Goal: Task Accomplishment & Management: Manage account settings

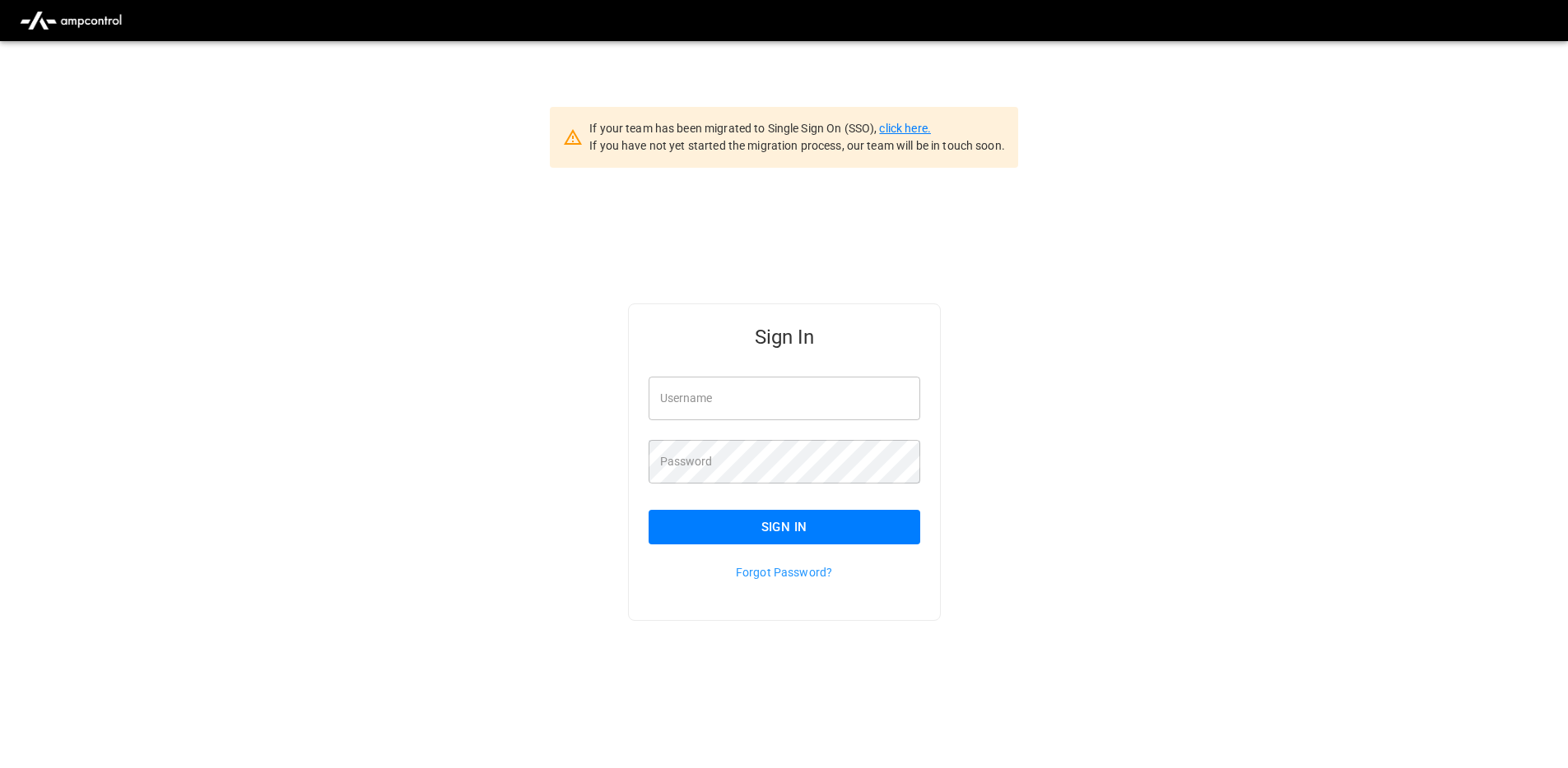
click at [909, 130] on link "click here." at bounding box center [905, 129] width 51 height 13
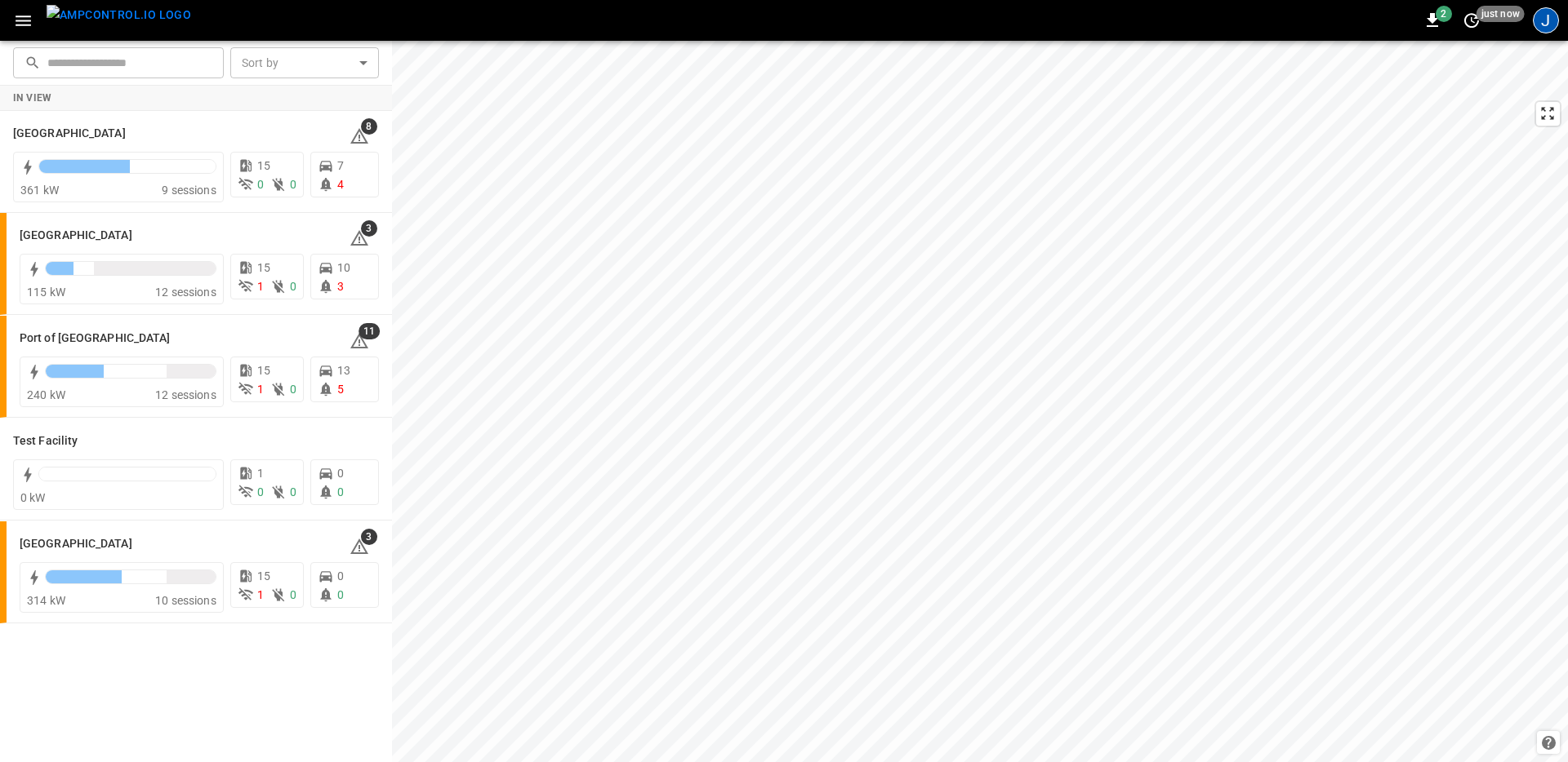
click at [1545, 22] on div "J" at bounding box center [1545, 21] width 26 height 26
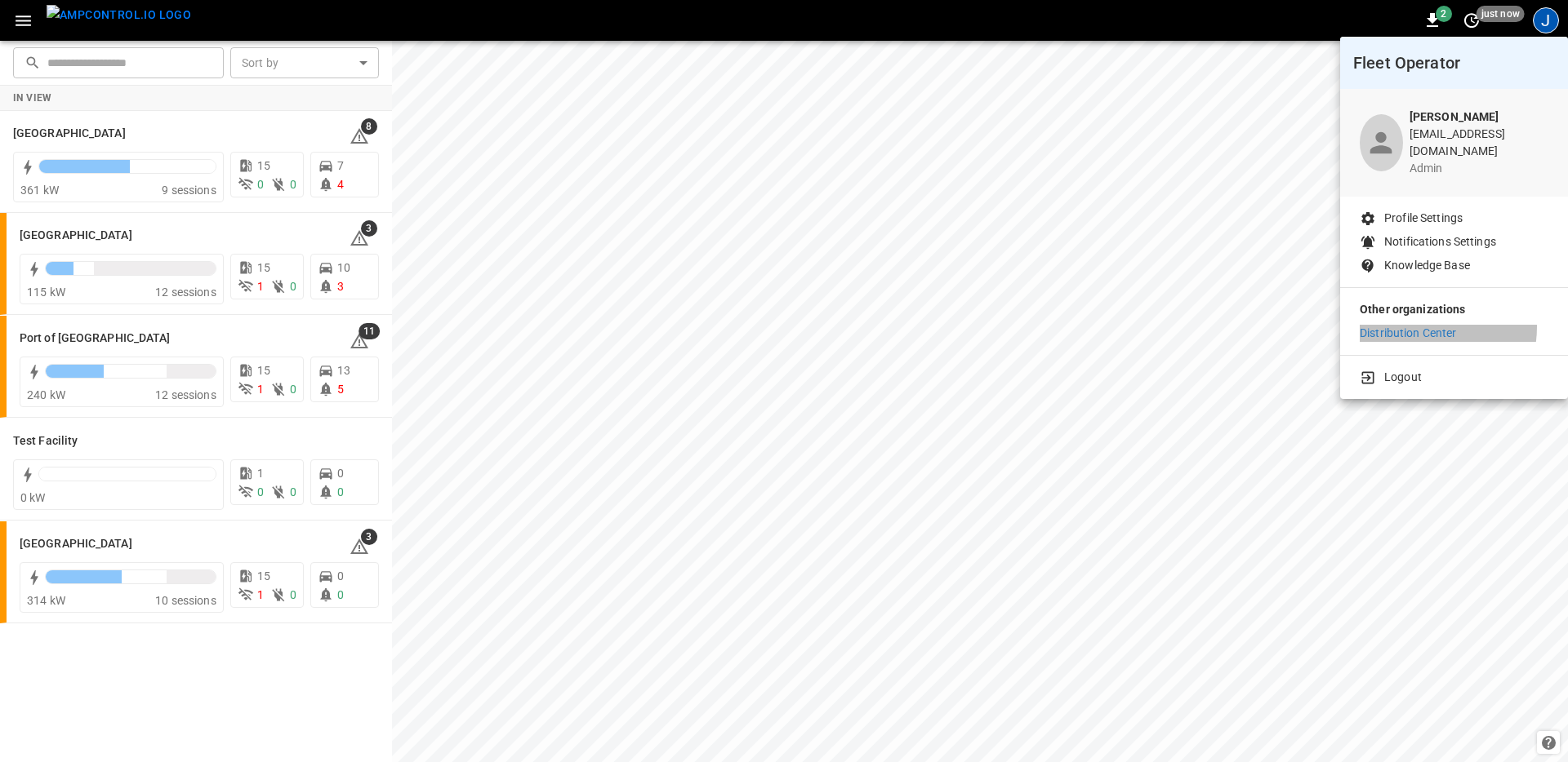
click at [1425, 325] on p "Distribution Center" at bounding box center [1407, 334] width 97 height 17
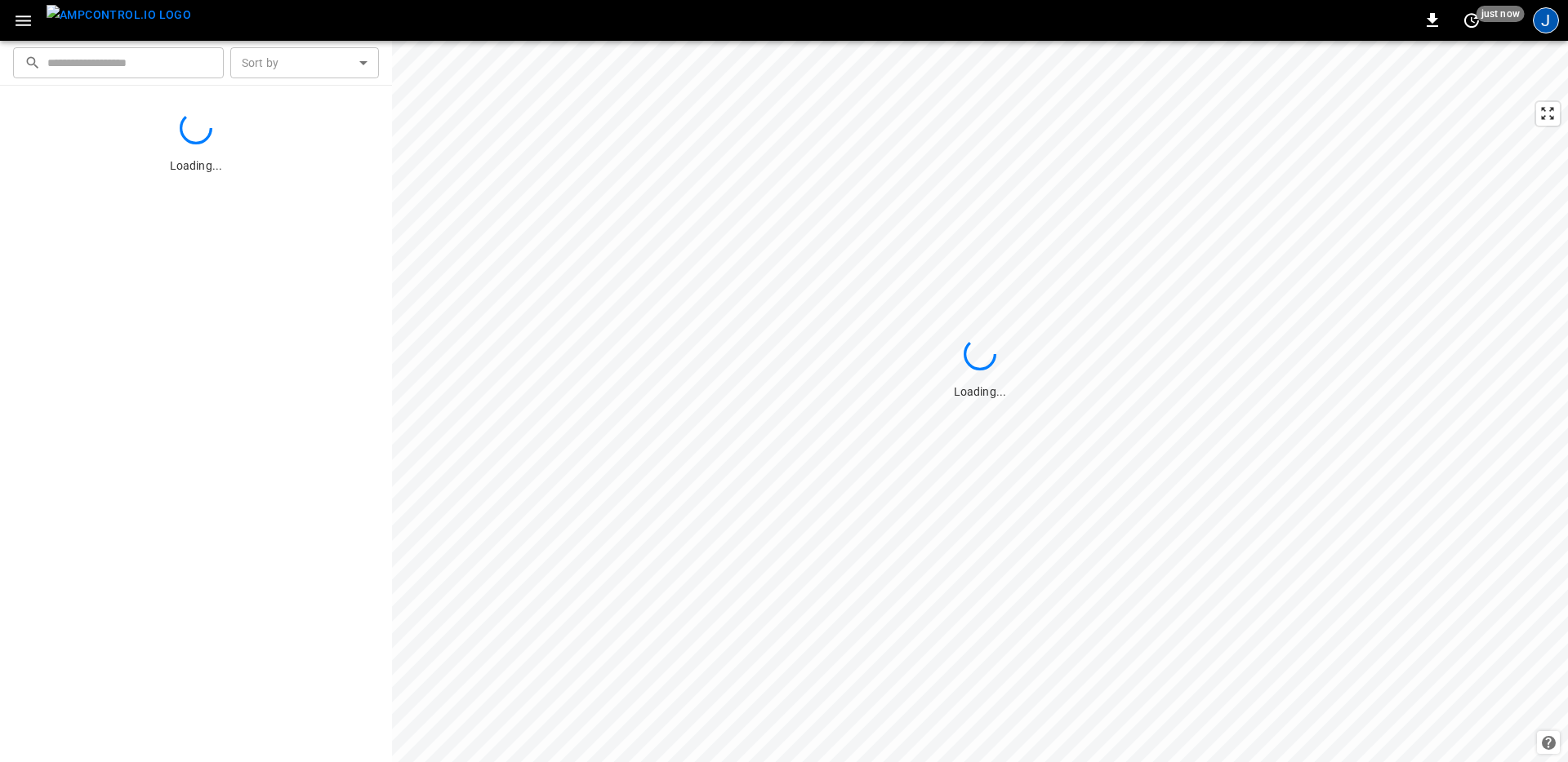
click at [1551, 20] on div "J" at bounding box center [1545, 21] width 26 height 26
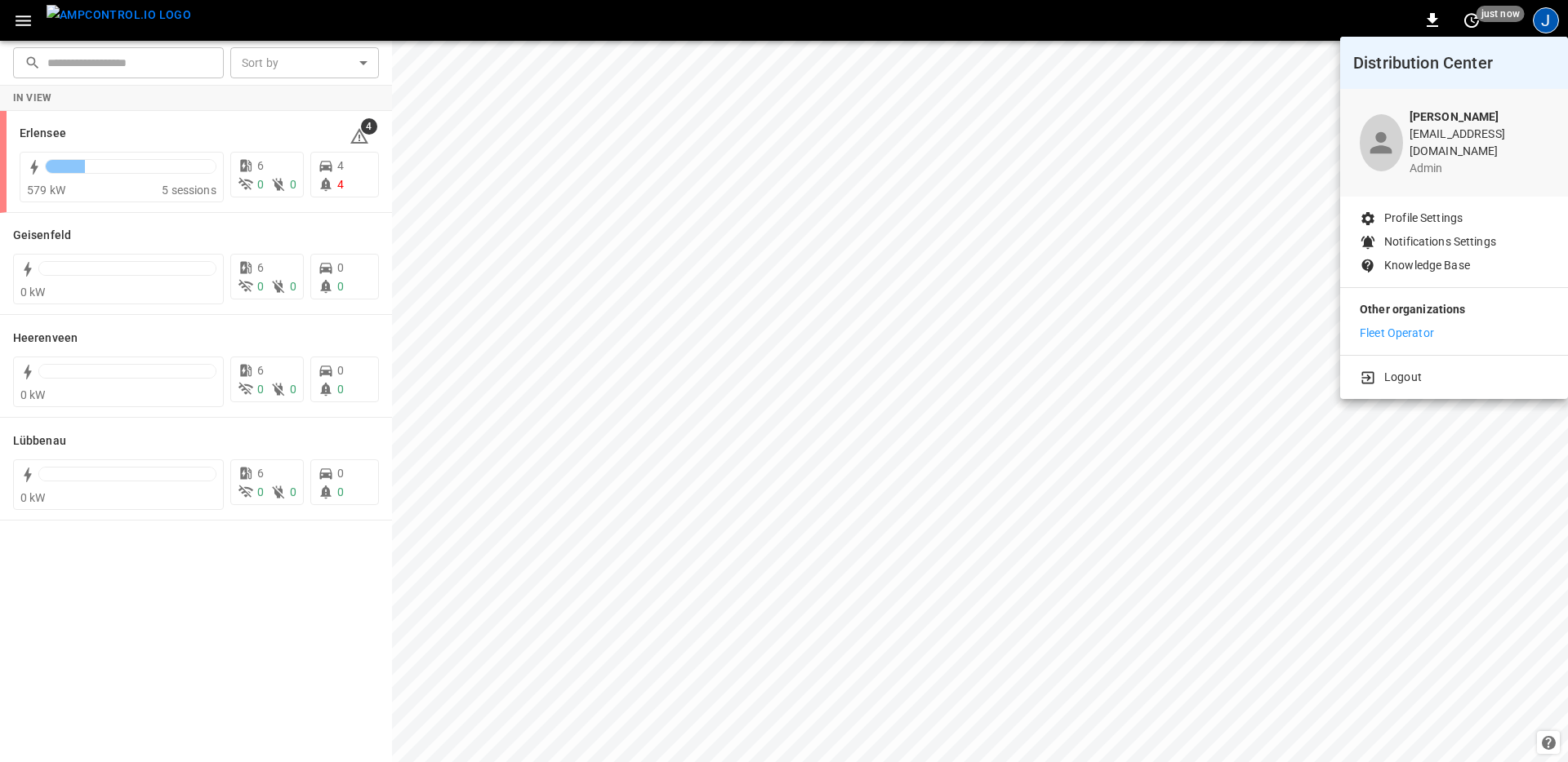
click at [1394, 332] on div "Other organizations Fleet Operator" at bounding box center [1453, 321] width 227 height 67
click at [1399, 325] on p "Fleet Operator" at bounding box center [1396, 334] width 74 height 17
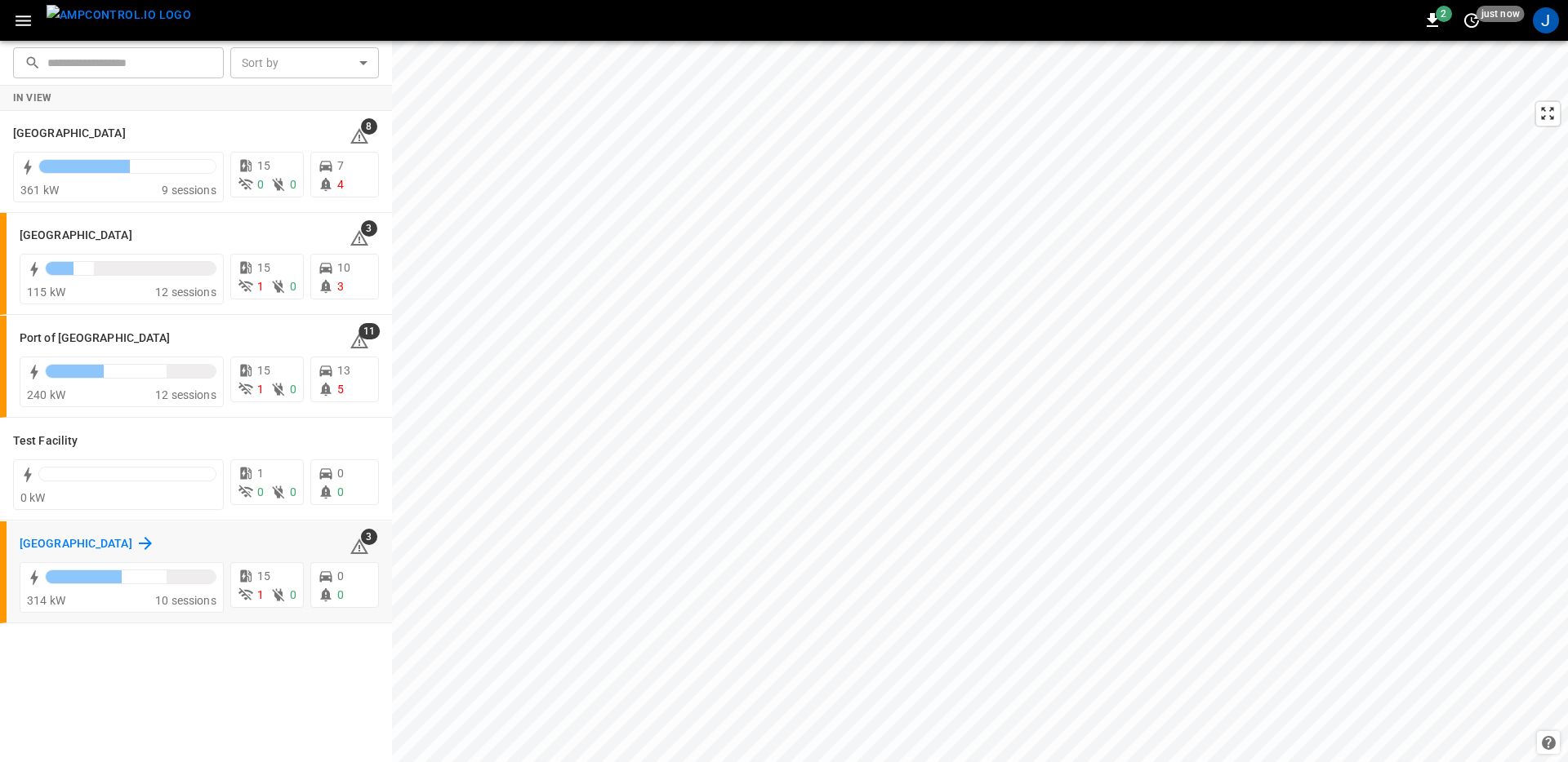
click at [135, 538] on icon at bounding box center [145, 543] width 20 height 20
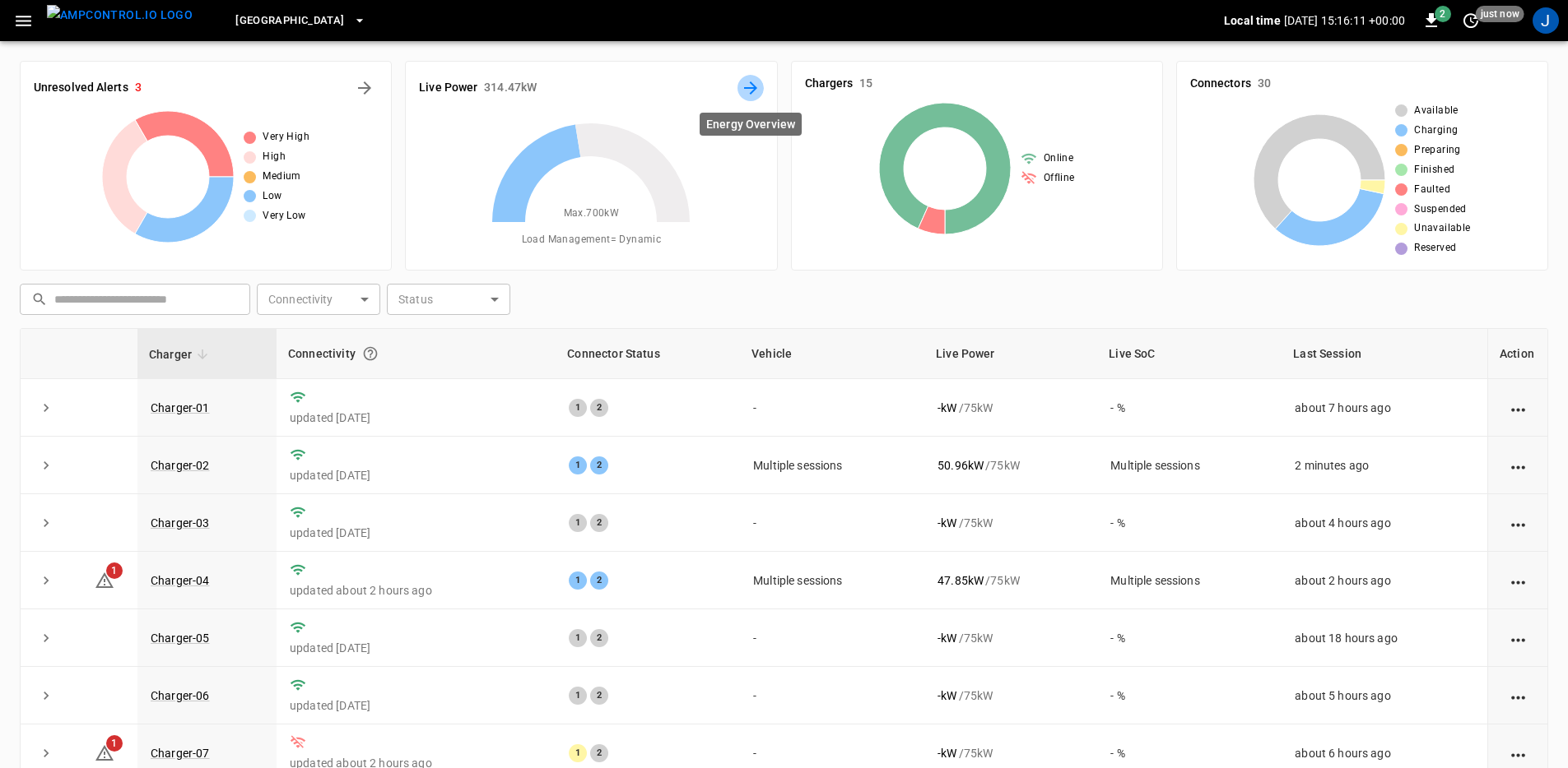
click at [746, 79] on icon "Energy Overview" at bounding box center [750, 88] width 20 height 20
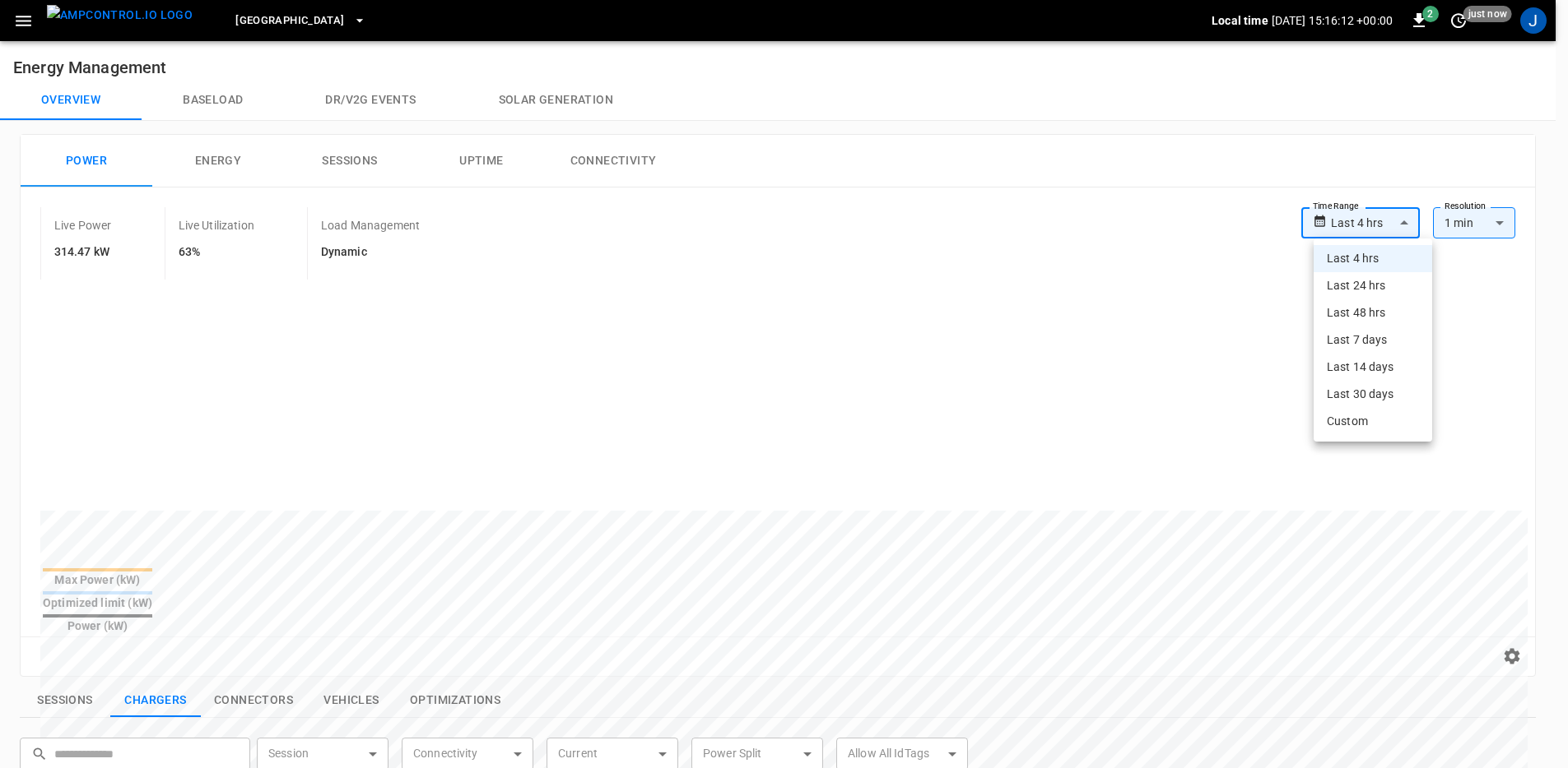
click at [1368, 218] on body "**********" at bounding box center [784, 689] width 1568 height 1380
click at [1370, 316] on li "Last 48 hrs" at bounding box center [1372, 313] width 118 height 27
type input "**********"
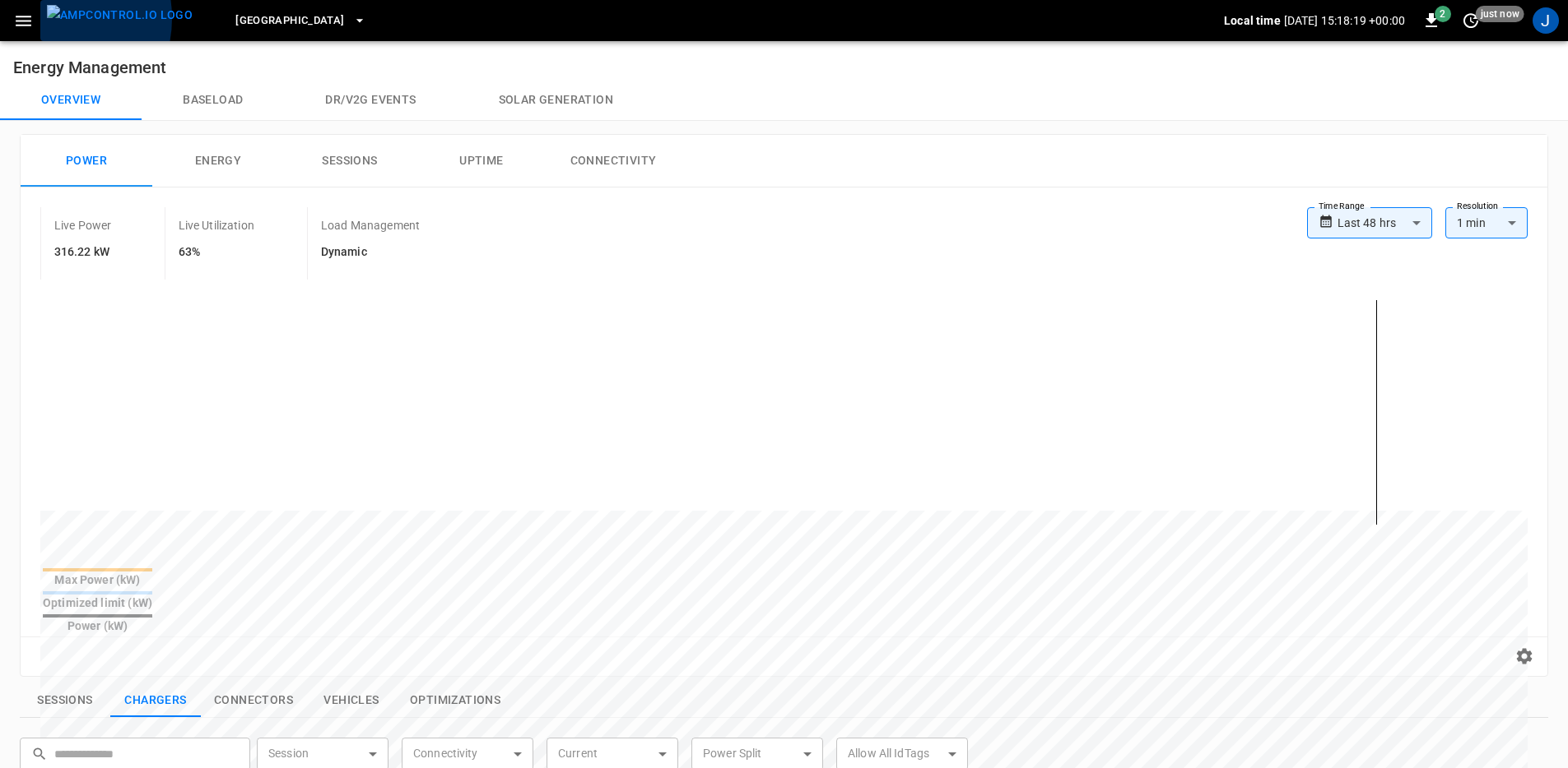
click at [45, 18] on button "menu" at bounding box center [120, 20] width 159 height 41
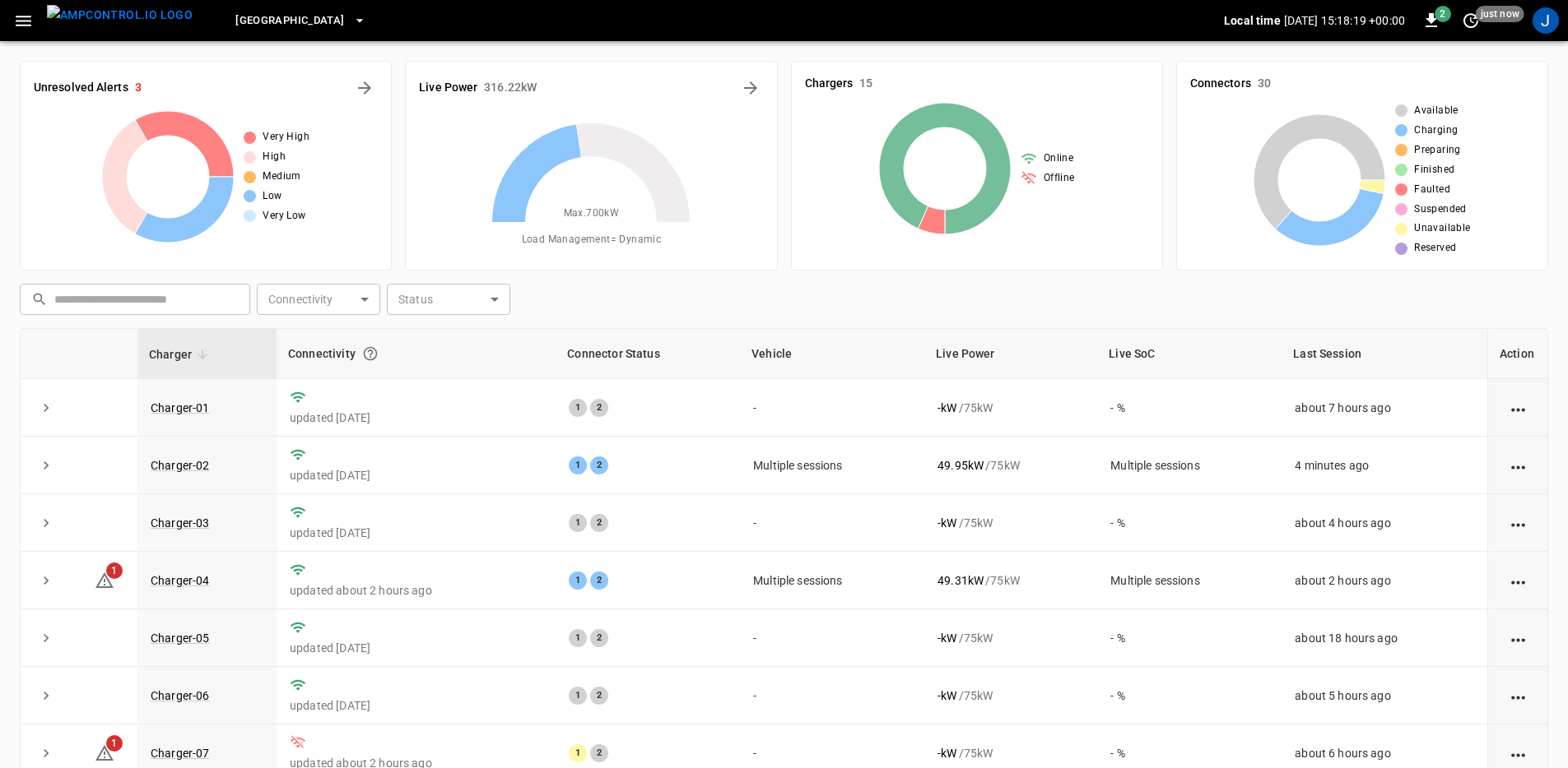
click at [22, 32] on button "button" at bounding box center [24, 21] width 34 height 30
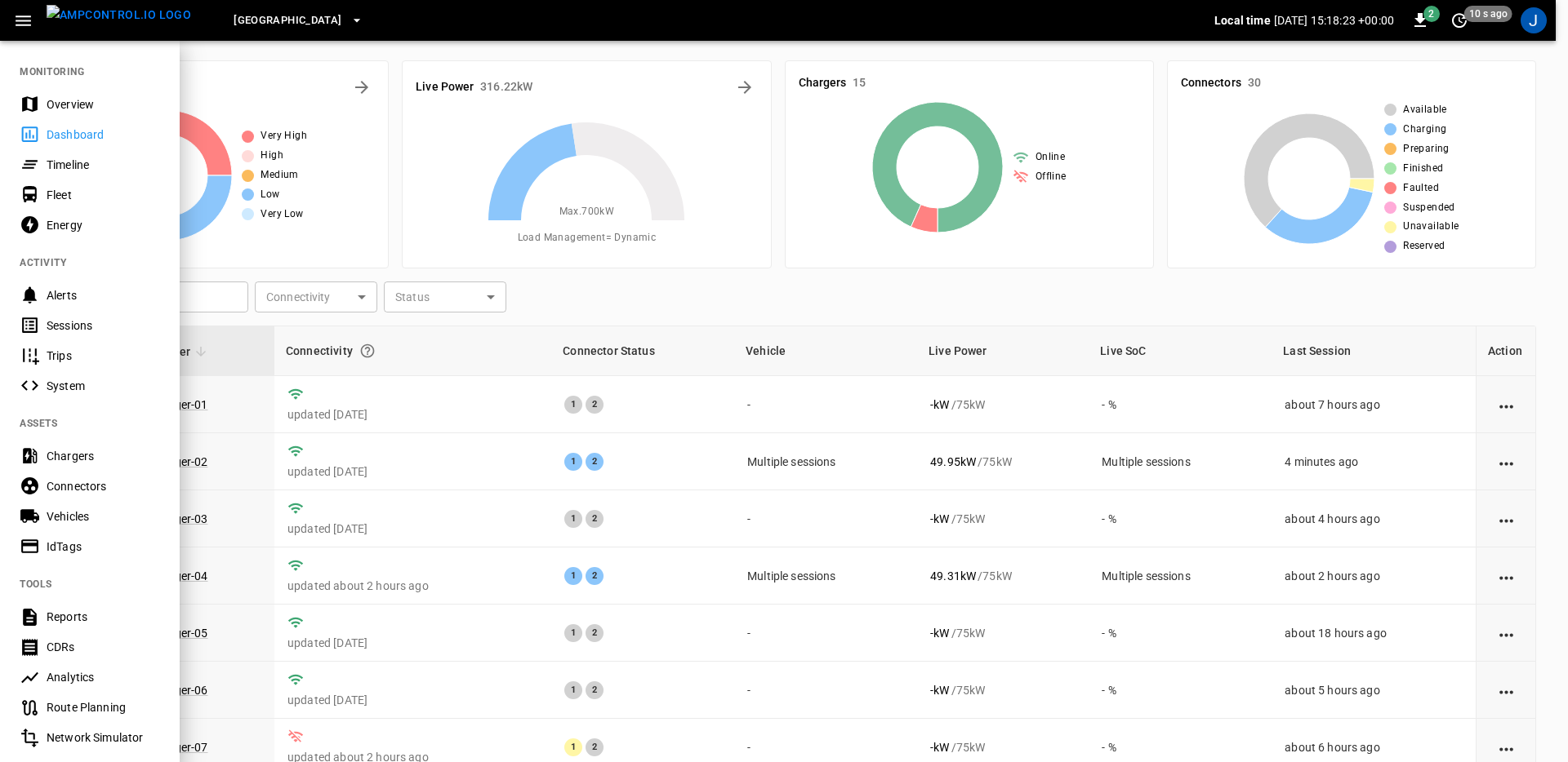
click at [127, 318] on div "Sessions" at bounding box center [103, 325] width 114 height 16
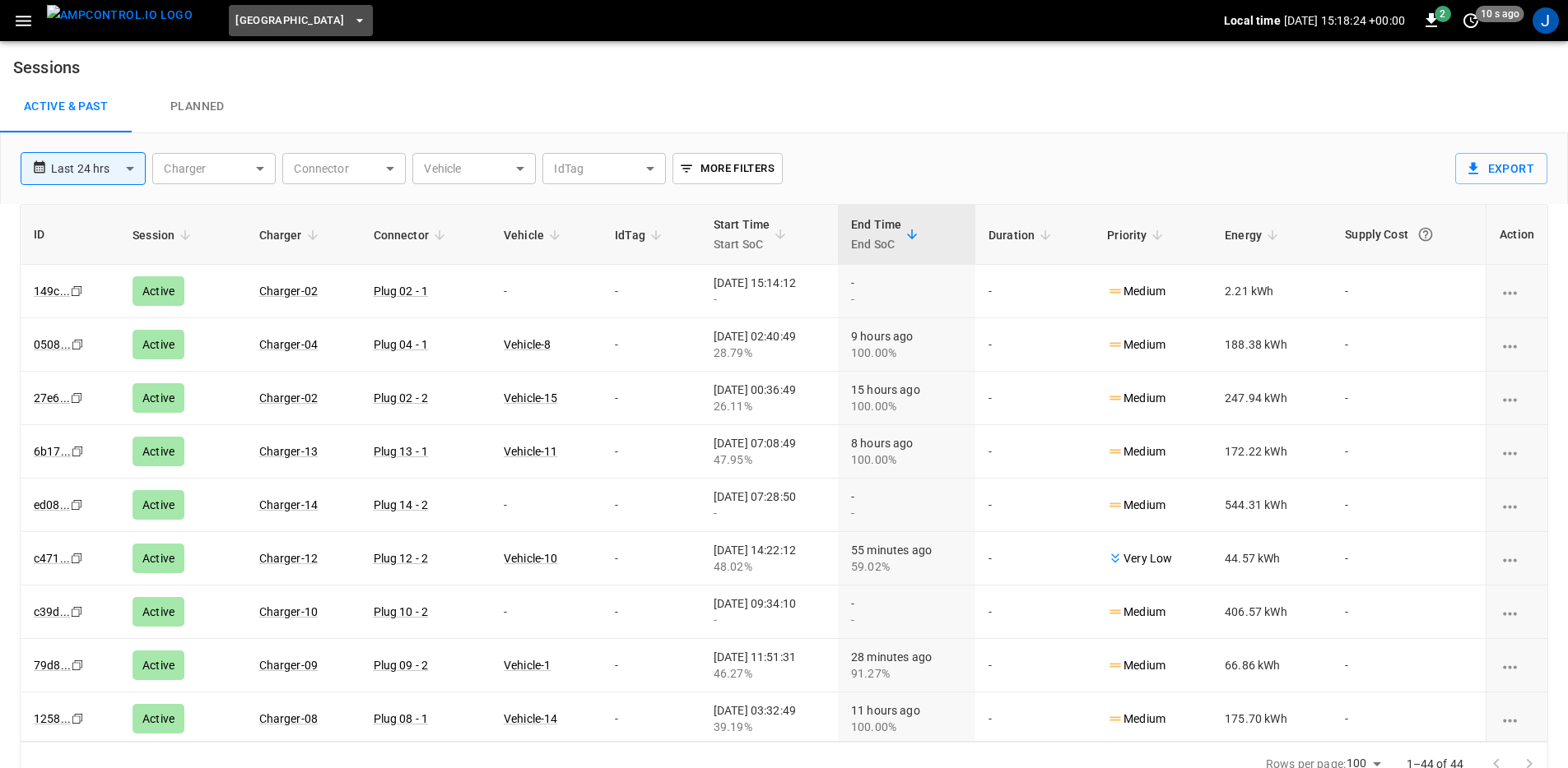
click at [281, 20] on span "[GEOGRAPHIC_DATA]" at bounding box center [289, 21] width 109 height 19
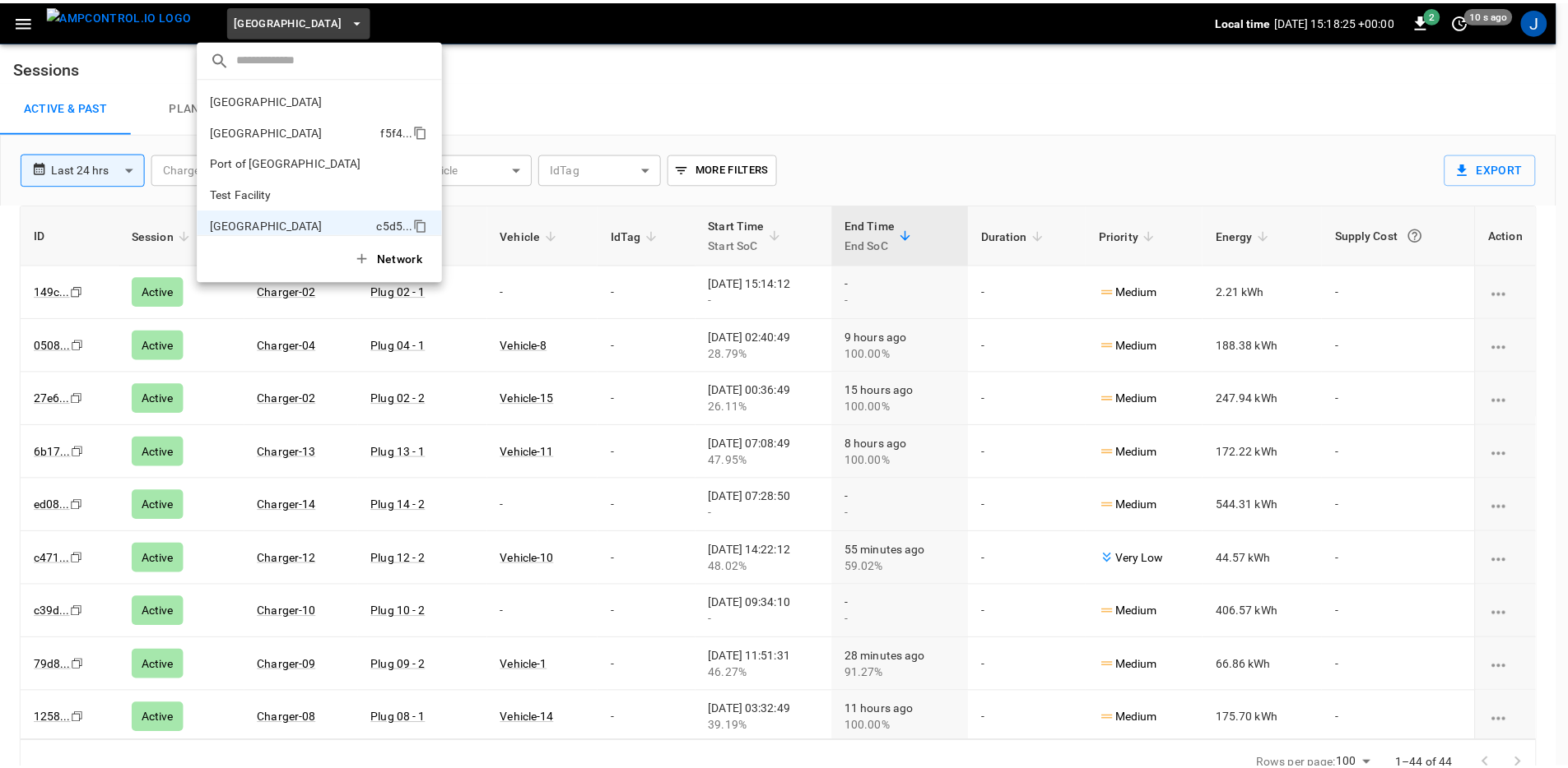
scroll to position [13, 0]
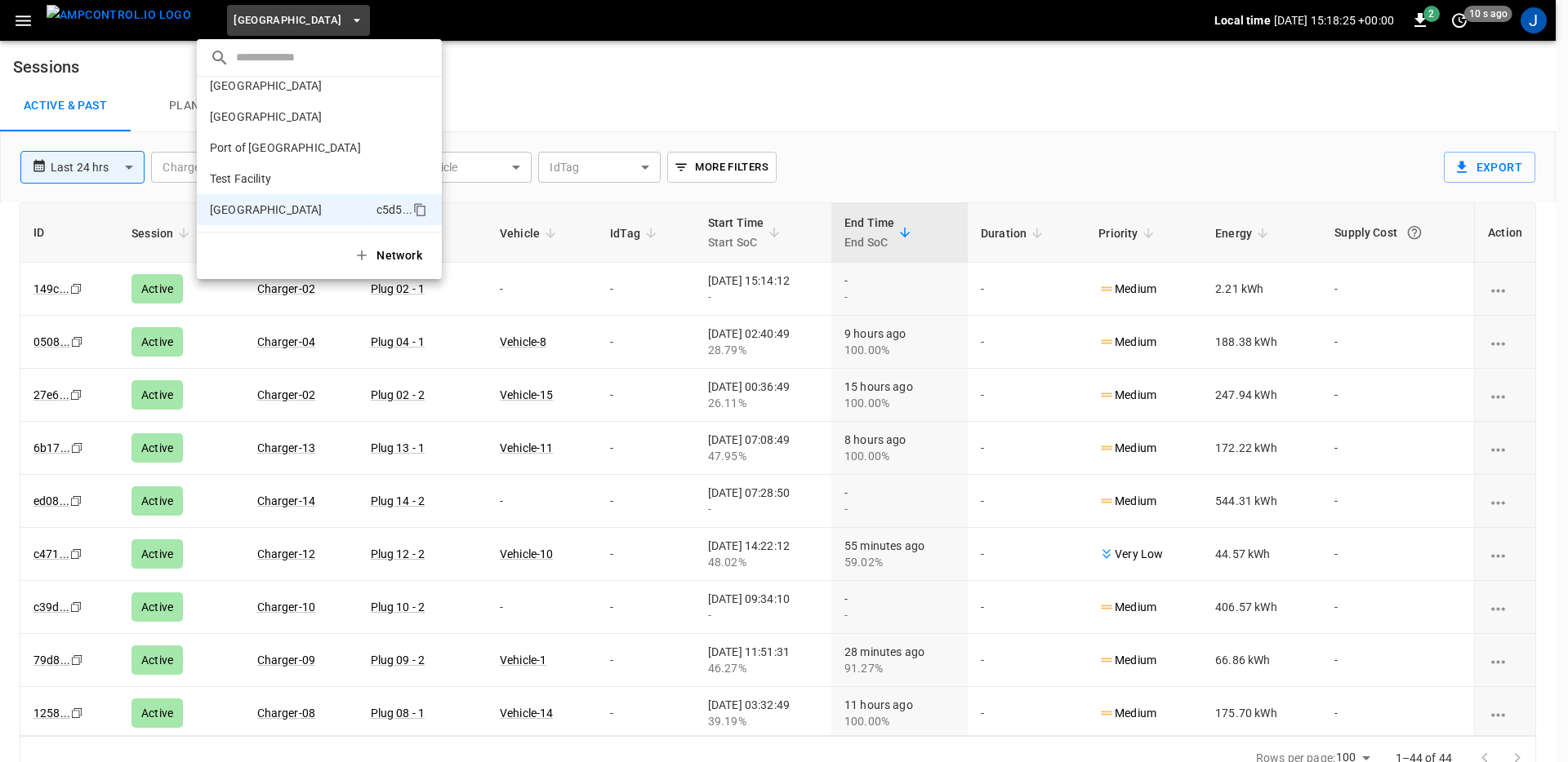
click at [570, 72] on div at bounding box center [784, 381] width 1568 height 762
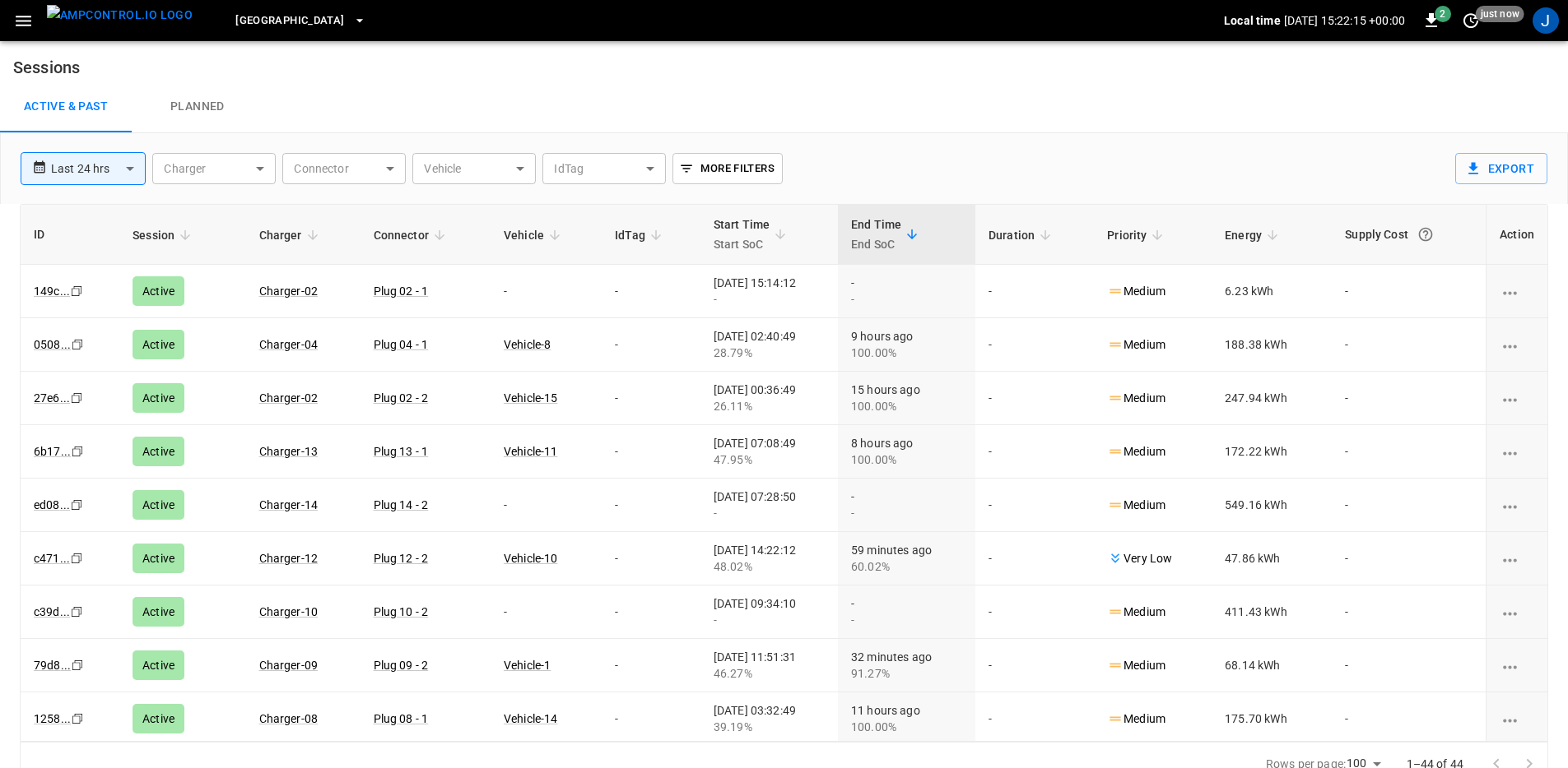
drag, startPoint x: 123, startPoint y: 30, endPoint x: 131, endPoint y: 26, distance: 8.9
click at [123, 26] on img "menu" at bounding box center [120, 15] width 146 height 21
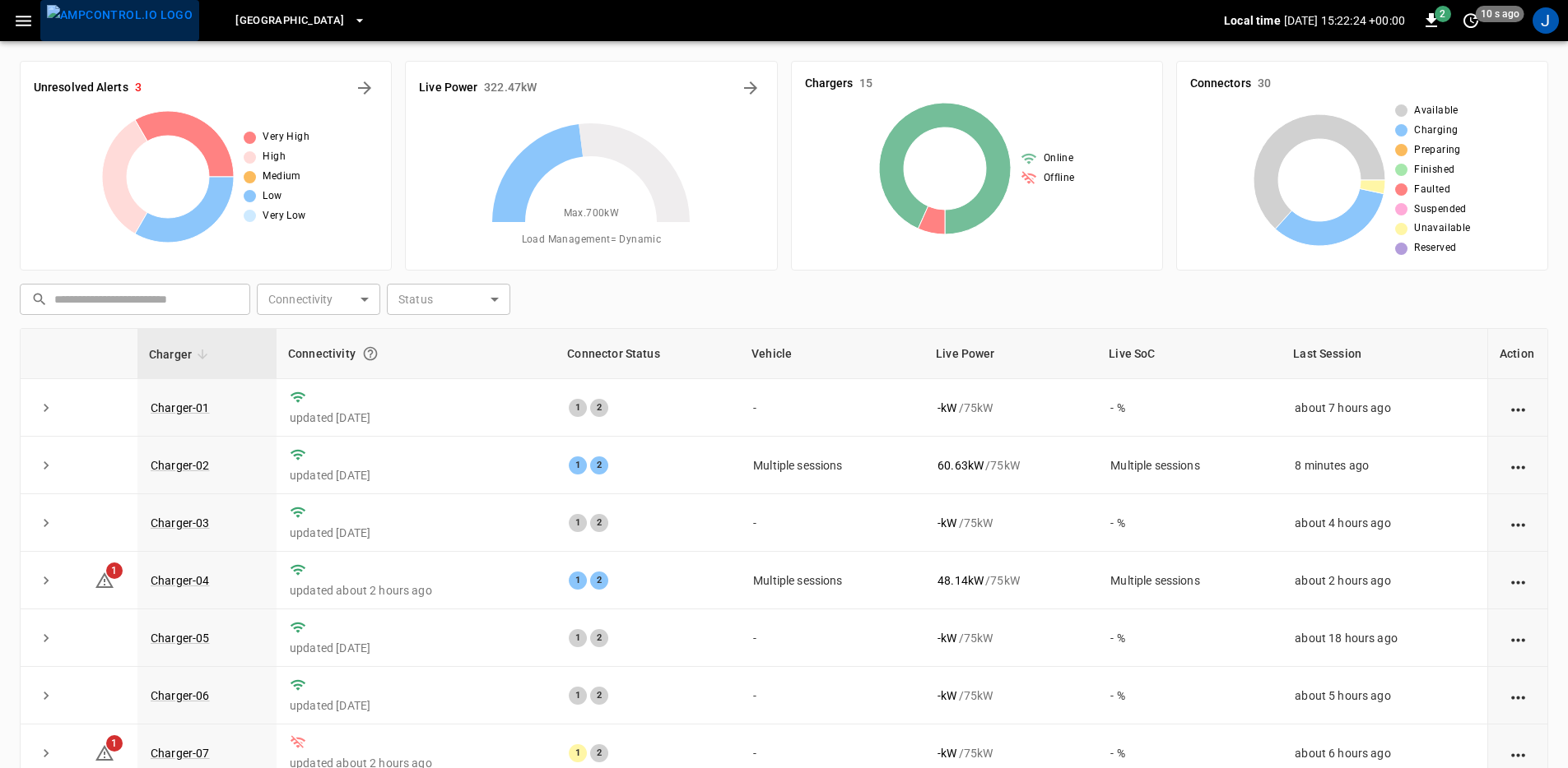
click at [124, 20] on img "menu" at bounding box center [120, 15] width 146 height 21
click at [123, 20] on img "menu" at bounding box center [120, 15] width 146 height 21
drag, startPoint x: 96, startPoint y: 16, endPoint x: 54, endPoint y: 16, distance: 42.0
click at [96, 16] on img "menu" at bounding box center [120, 15] width 146 height 21
click at [17, 16] on icon "button" at bounding box center [24, 21] width 16 height 10
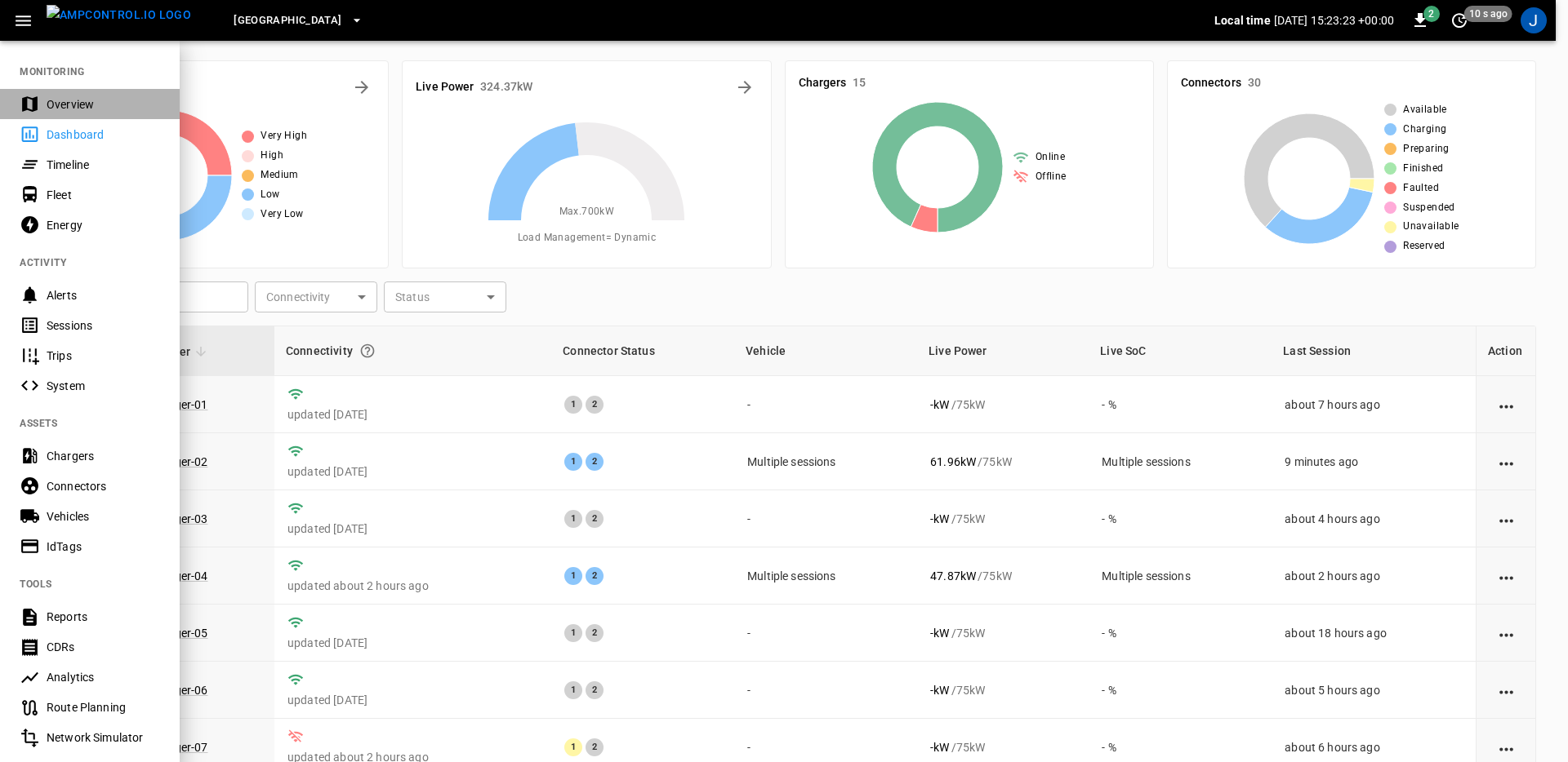
click at [45, 97] on div "Overview" at bounding box center [89, 104] width 180 height 30
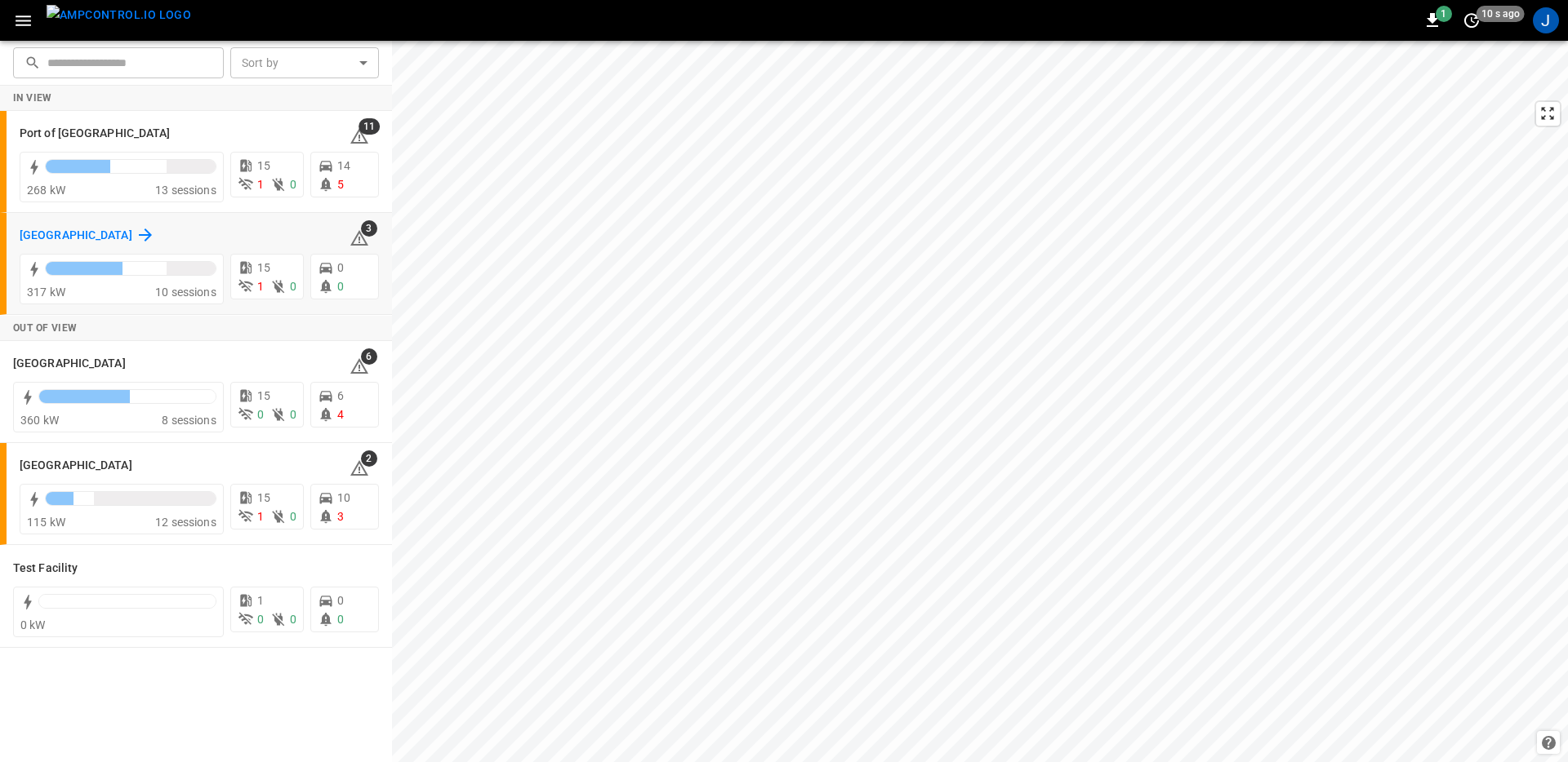
click at [135, 239] on icon at bounding box center [145, 235] width 20 height 20
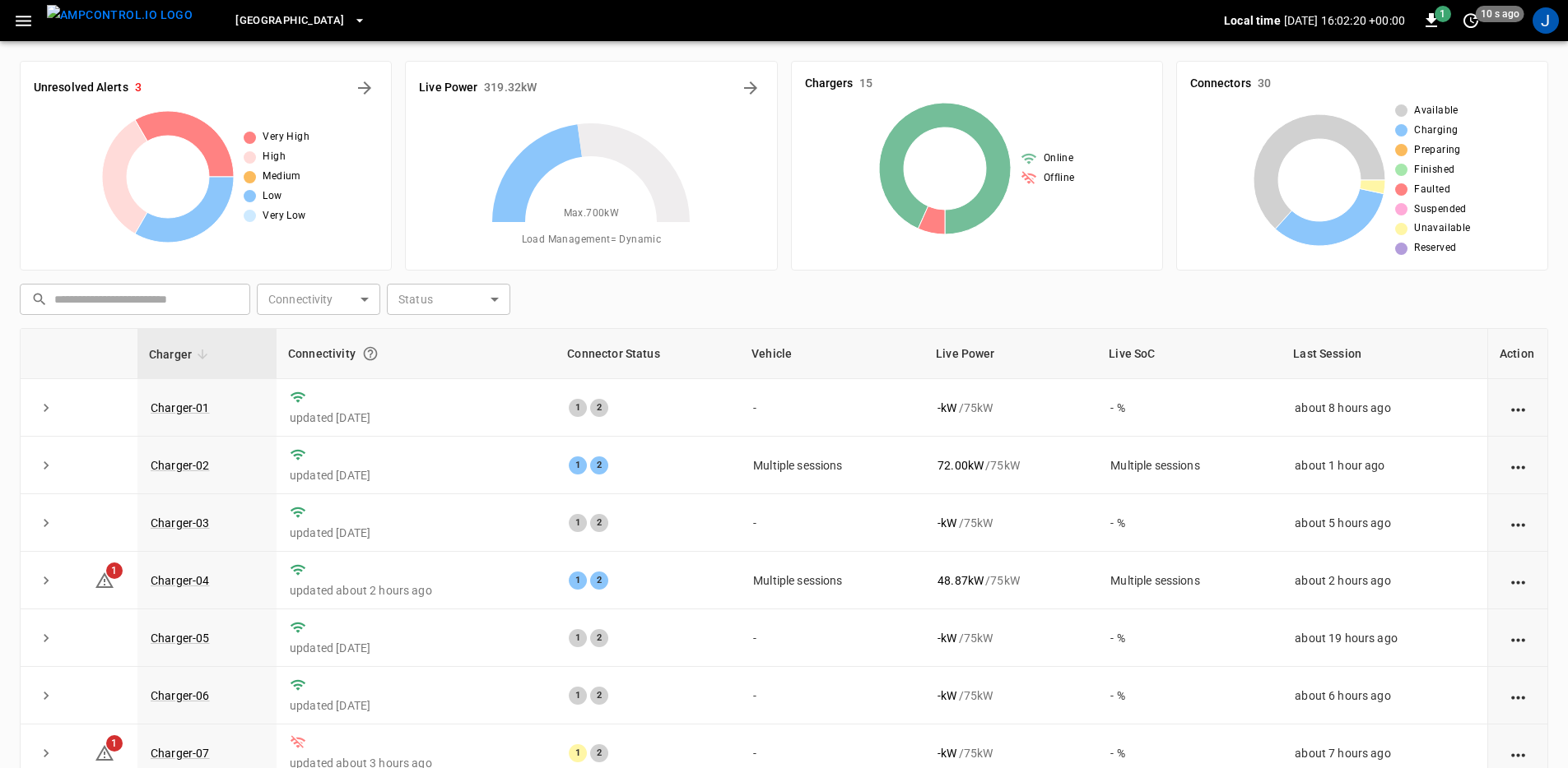
click at [775, 293] on div "​ ​ Connectivity ​ Connectivity Status ​ Status" at bounding box center [781, 296] width 1535 height 38
click at [746, 87] on icon "Energy Overview" at bounding box center [750, 88] width 13 height 13
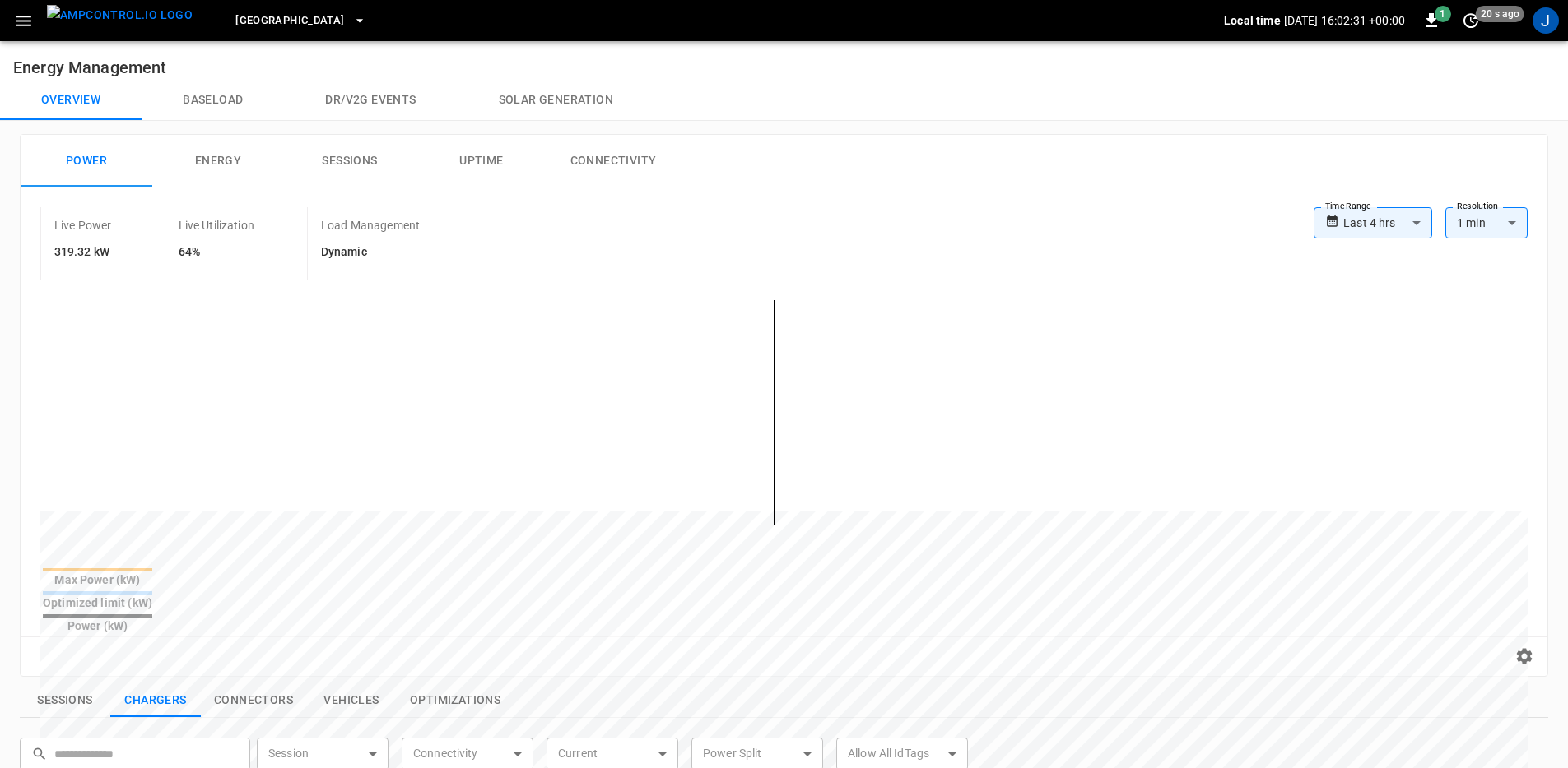
click at [1375, 223] on body "**********" at bounding box center [784, 689] width 1568 height 1380
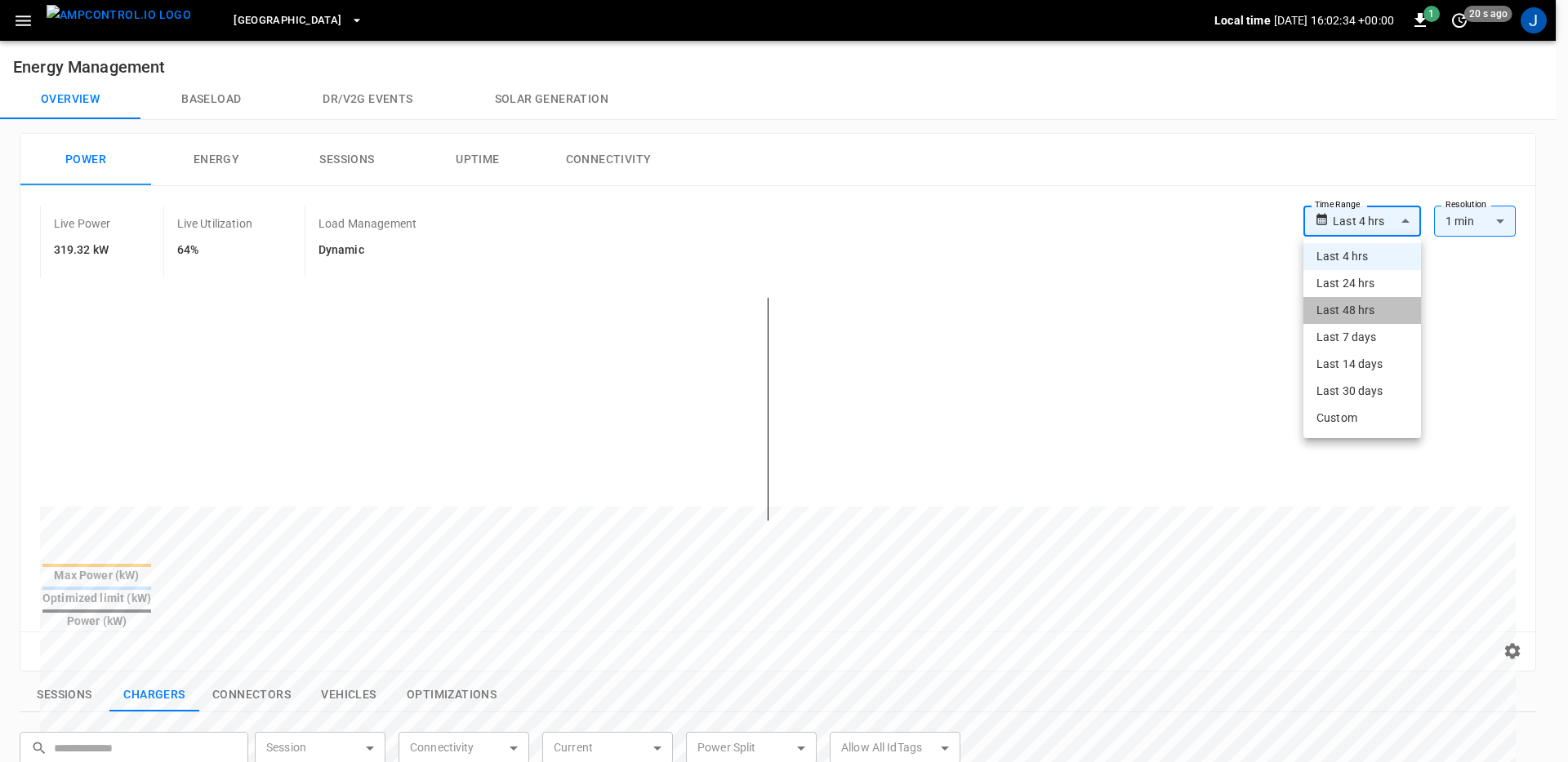
click at [1372, 311] on li "Last 48 hrs" at bounding box center [1361, 310] width 118 height 27
type input "**********"
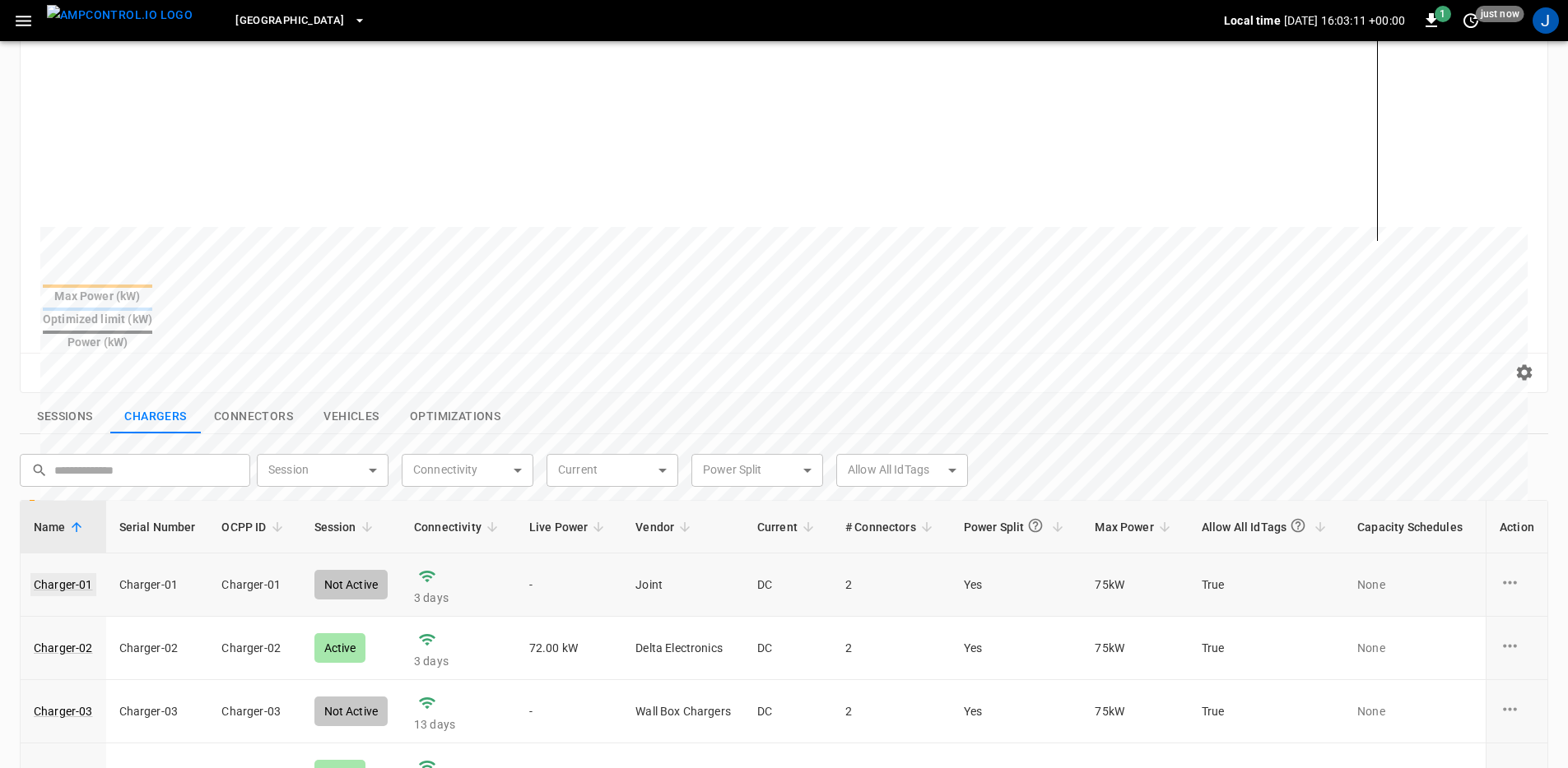
scroll to position [285, 0]
click at [67, 635] on link "Charger-02" at bounding box center [63, 647] width 65 height 23
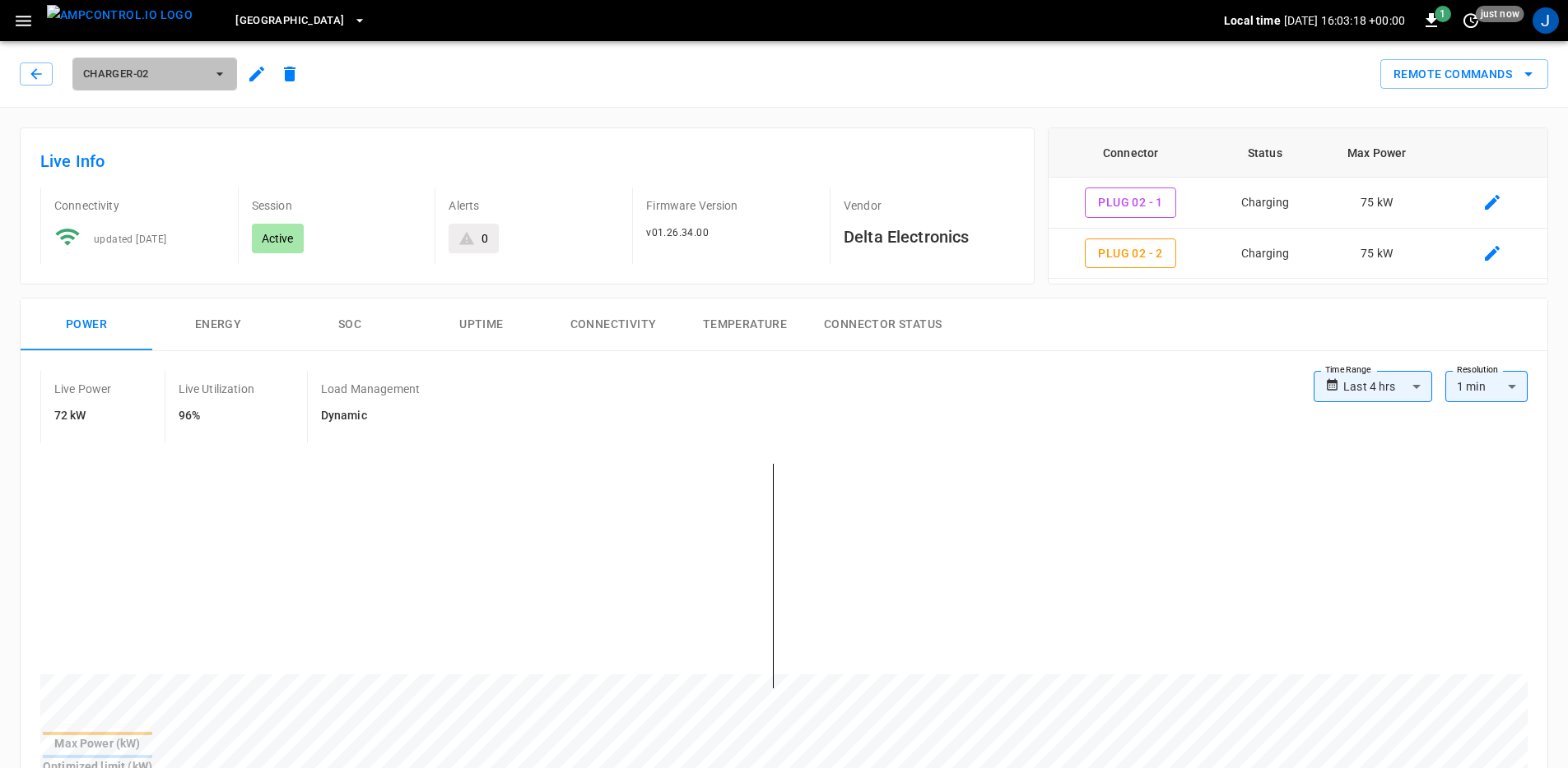
click at [189, 80] on span "Charger-02" at bounding box center [144, 75] width 122 height 19
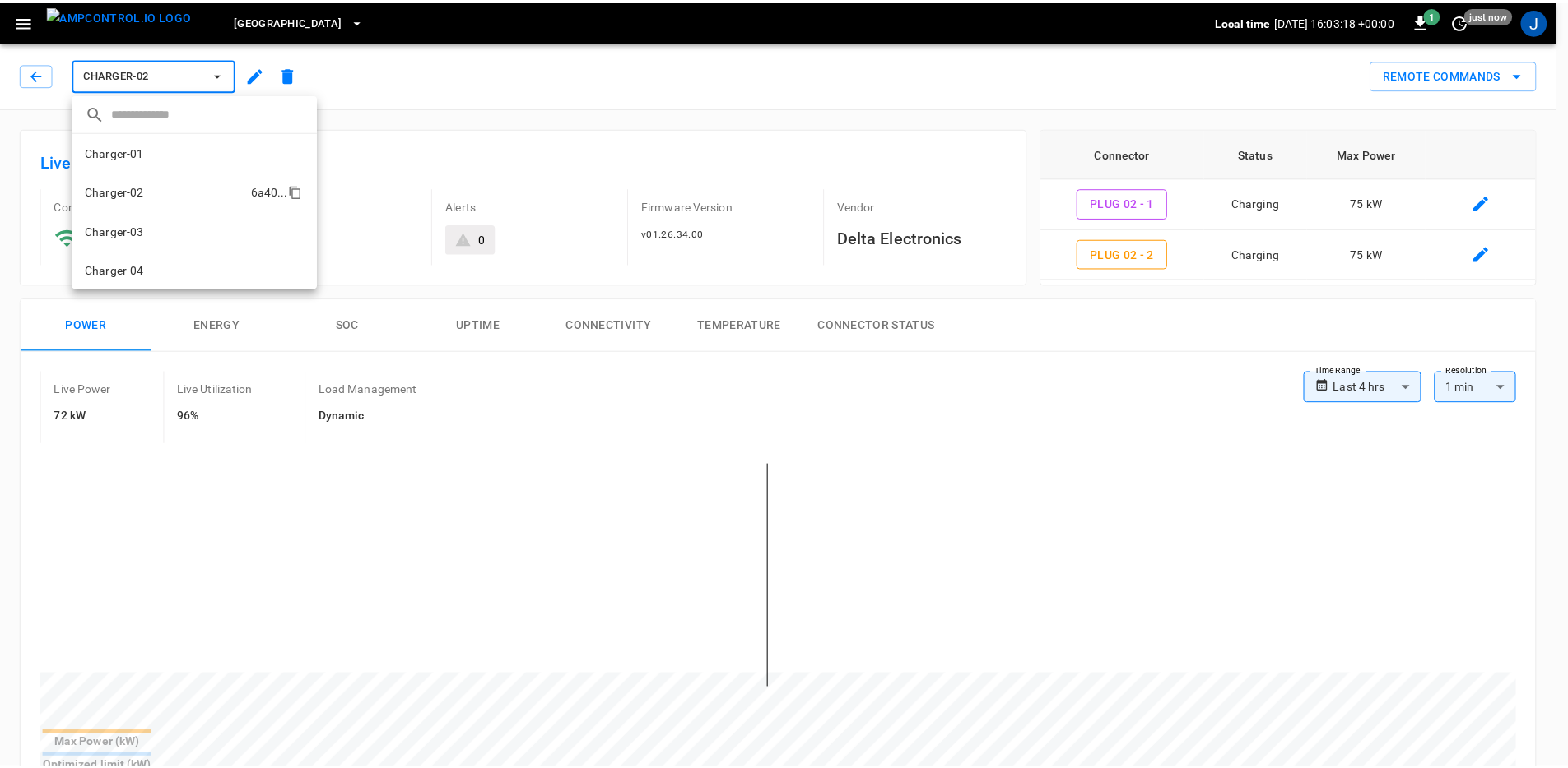
scroll to position [28, 0]
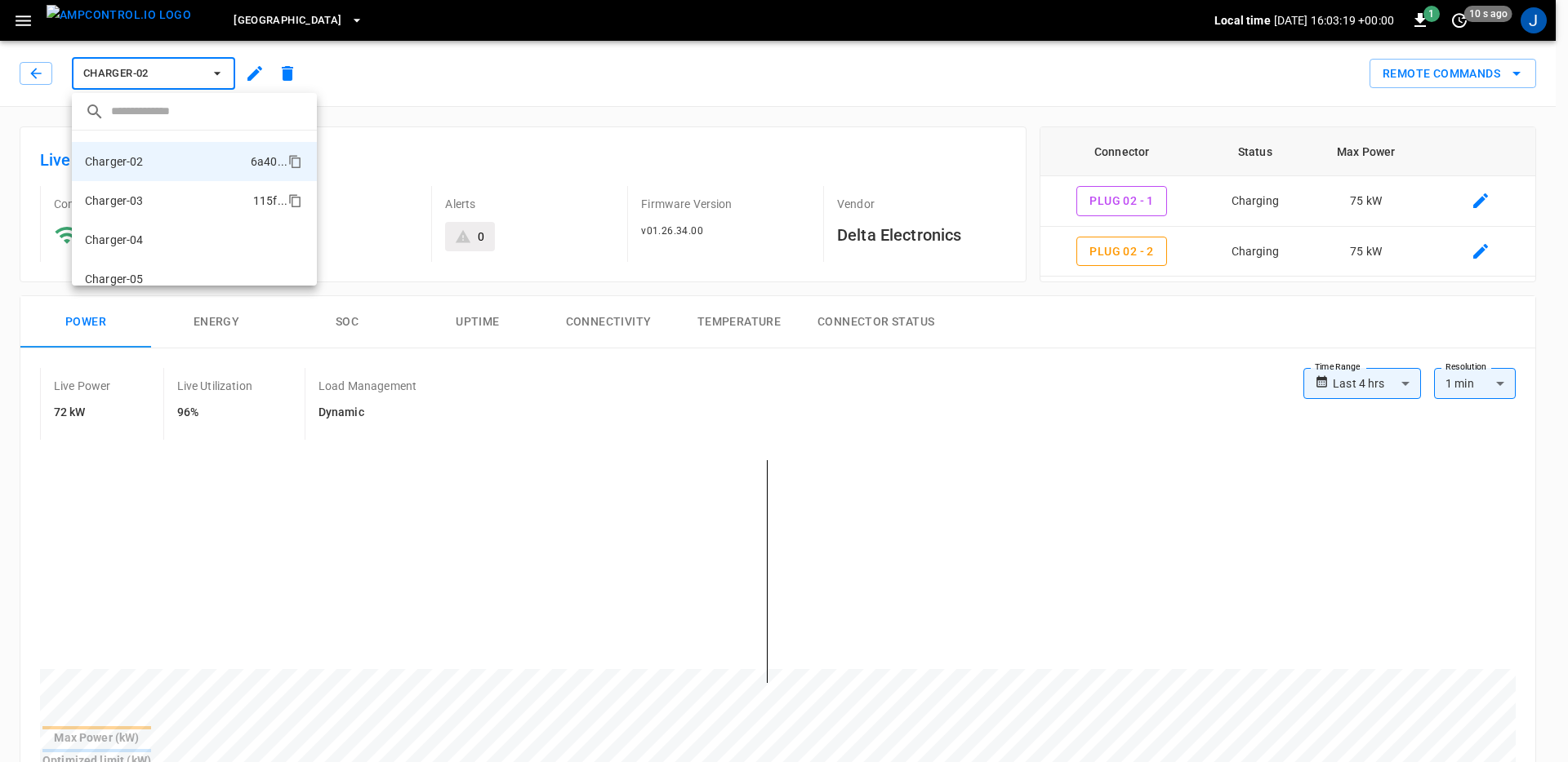
click at [156, 202] on li "Charger-03 115f ..." at bounding box center [194, 201] width 245 height 39
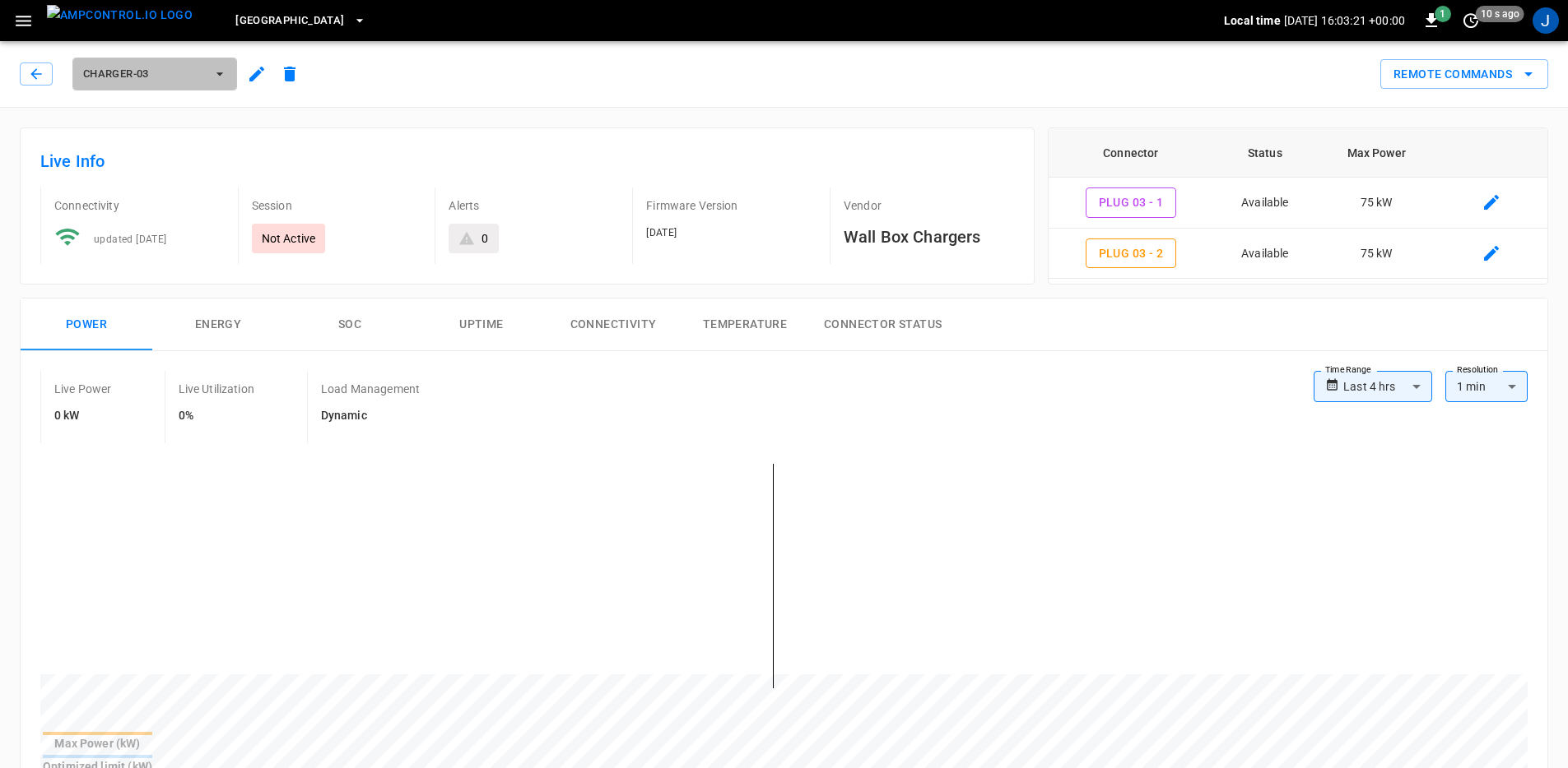
click at [199, 77] on span "Charger-03" at bounding box center [144, 75] width 122 height 19
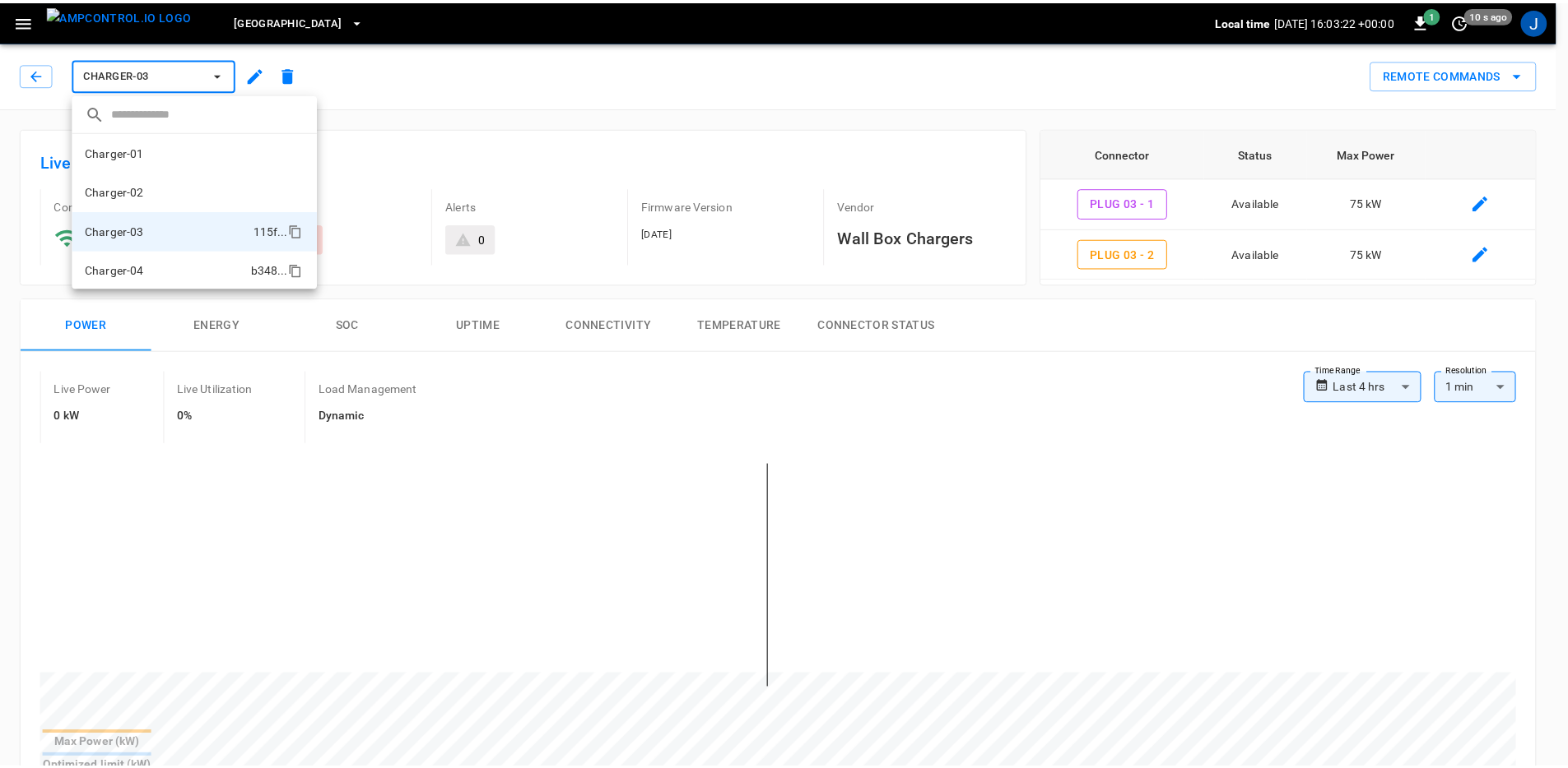
scroll to position [67, 0]
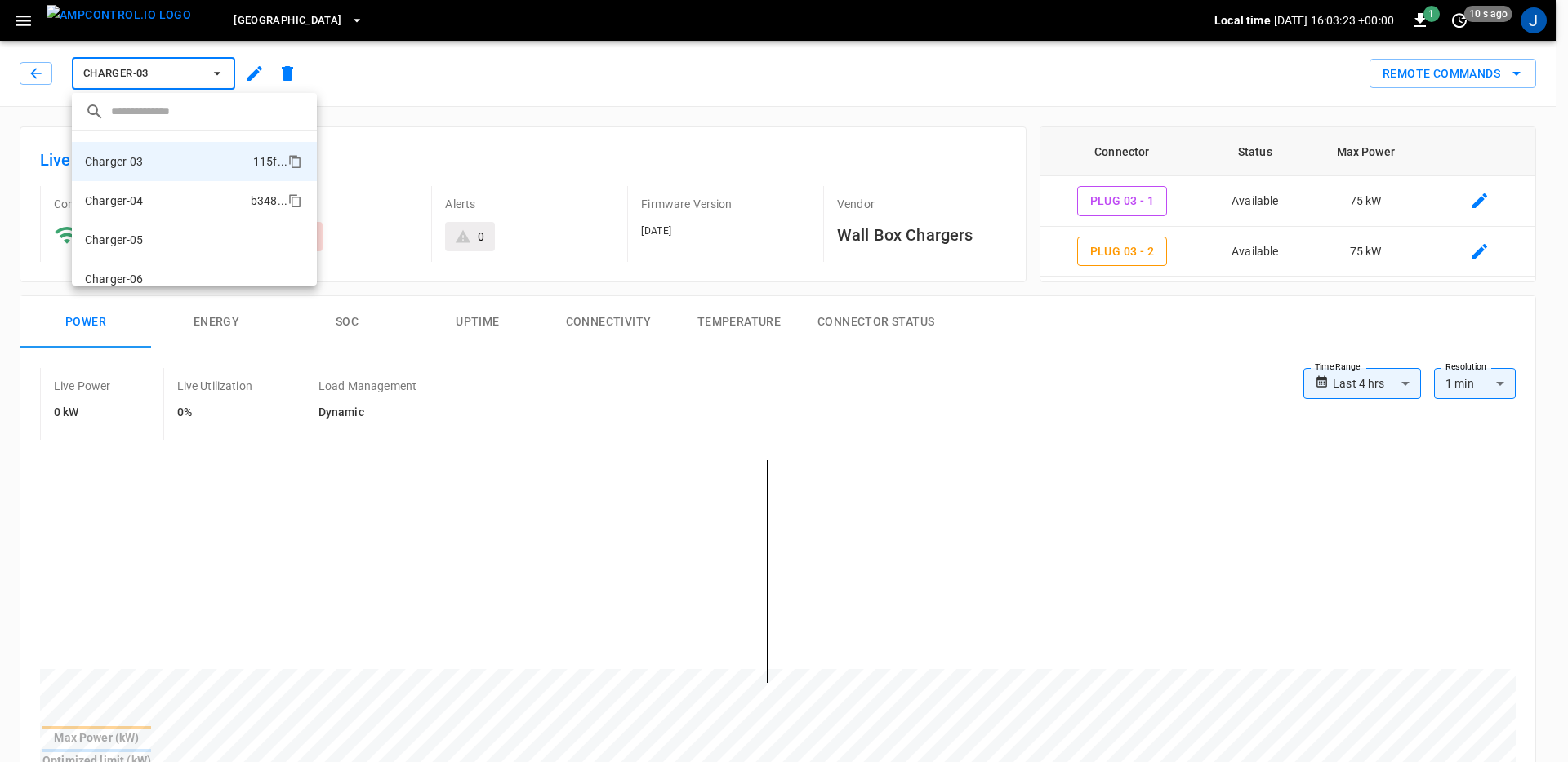
click at [158, 204] on li "Charger-04 b348 ..." at bounding box center [194, 201] width 245 height 39
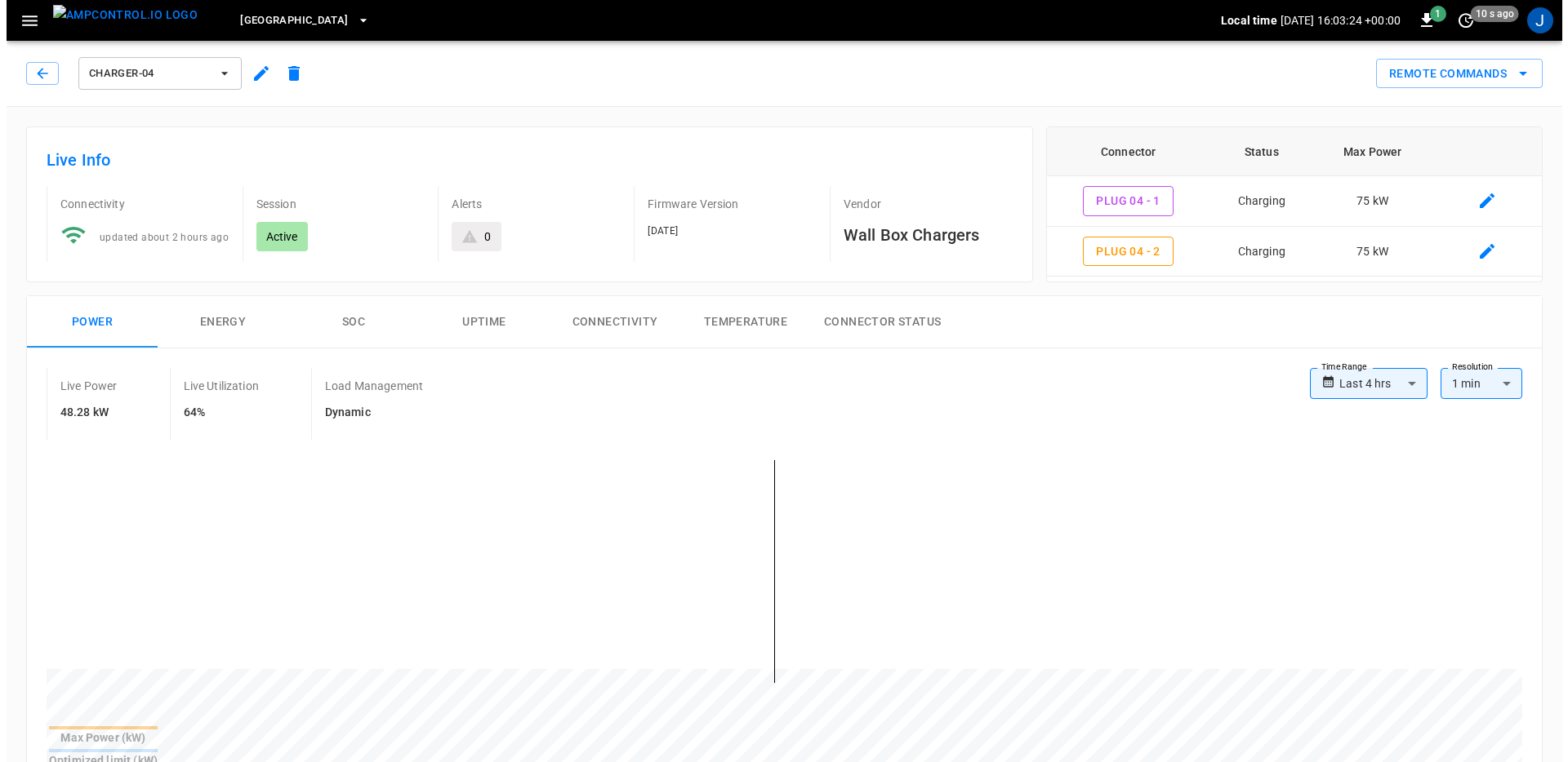
scroll to position [3, 0]
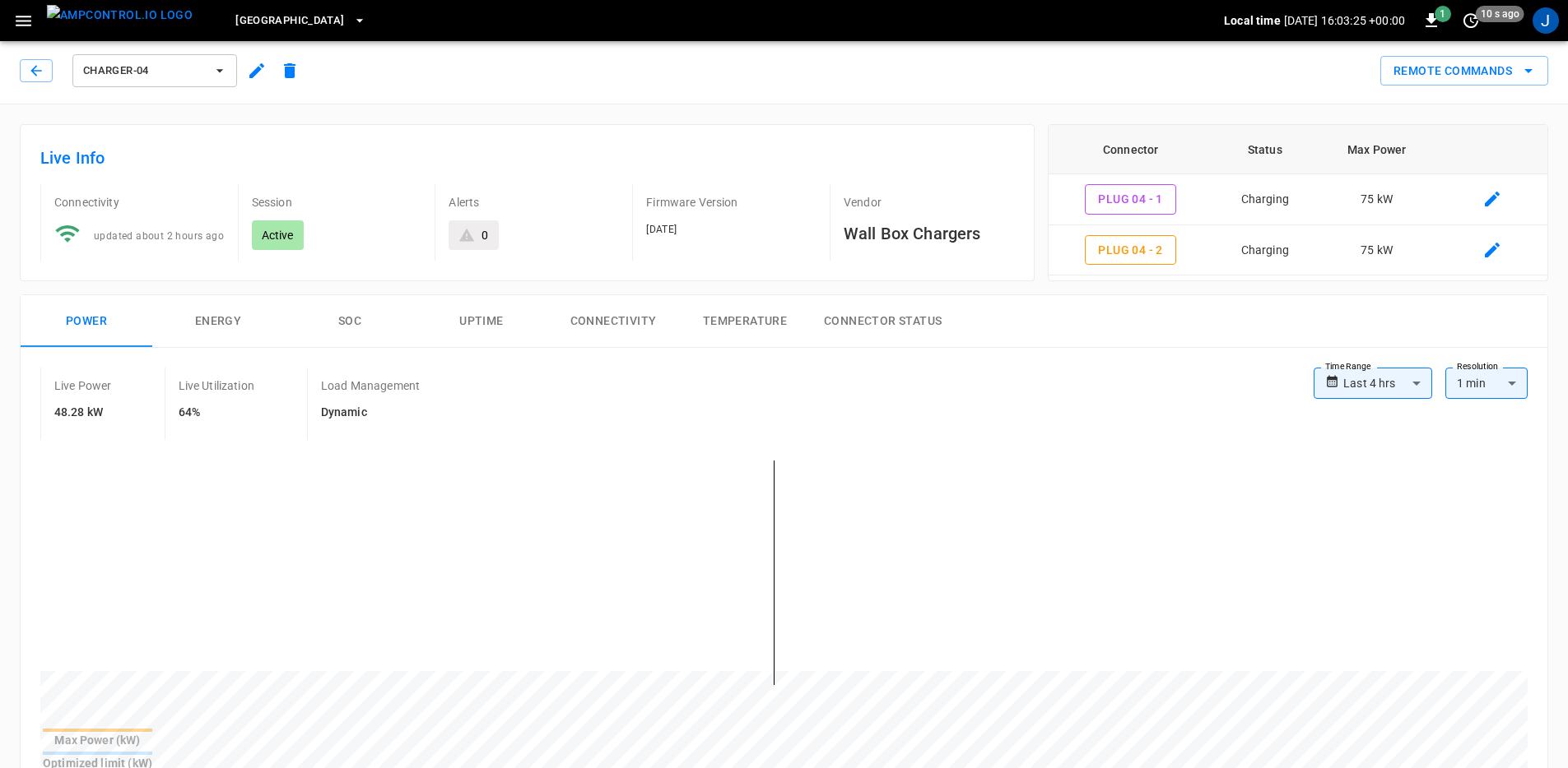
click at [175, 69] on span "Charger-04" at bounding box center [144, 71] width 122 height 19
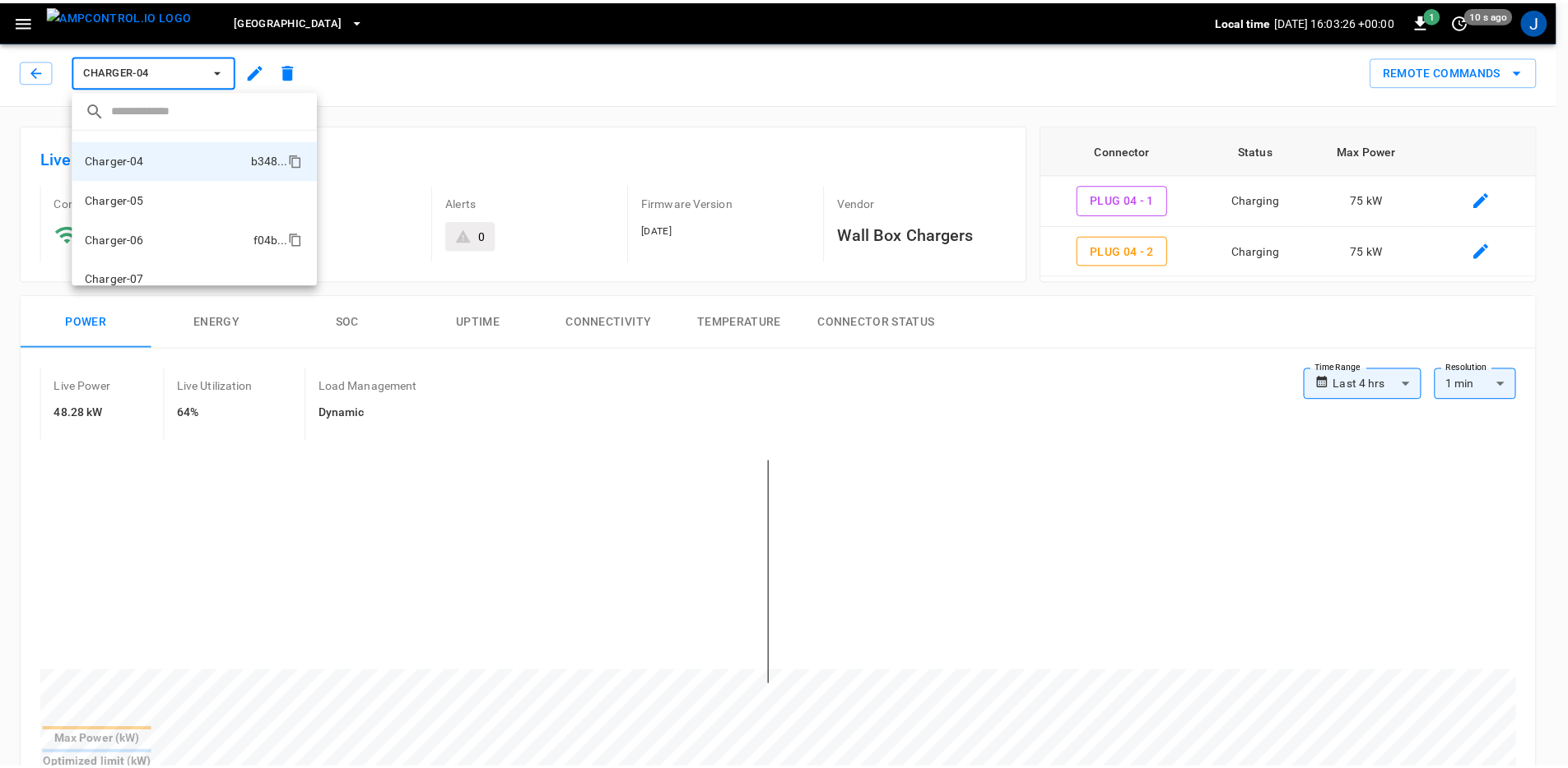
scroll to position [129, 0]
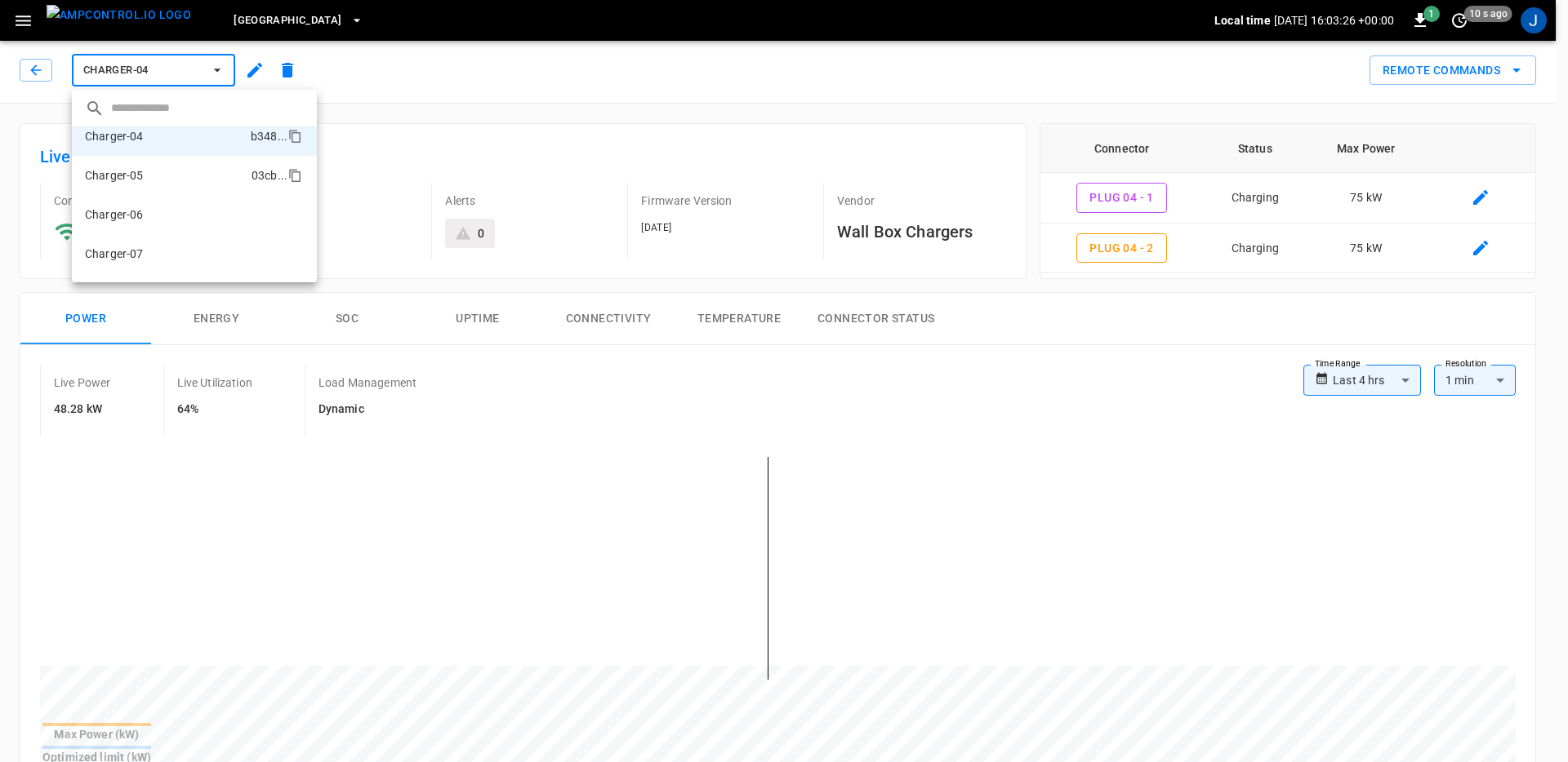
click at [169, 186] on li "Charger-05 03cb ..." at bounding box center [194, 176] width 245 height 39
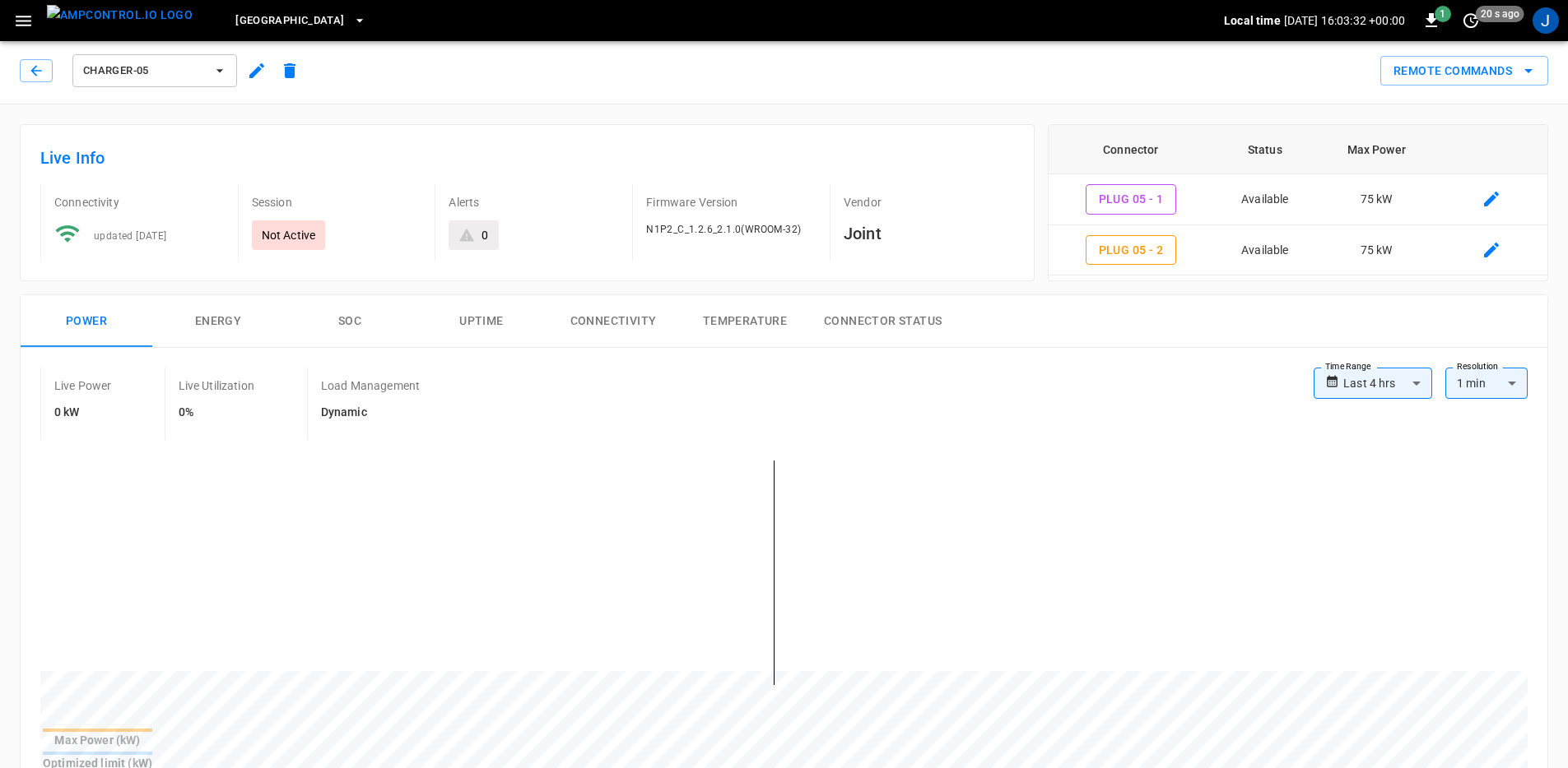
click at [339, 147] on h6 "Live Info" at bounding box center [527, 158] width 973 height 27
click at [23, 20] on icon "button" at bounding box center [24, 21] width 16 height 10
click at [30, 31] on button "button" at bounding box center [24, 21] width 34 height 30
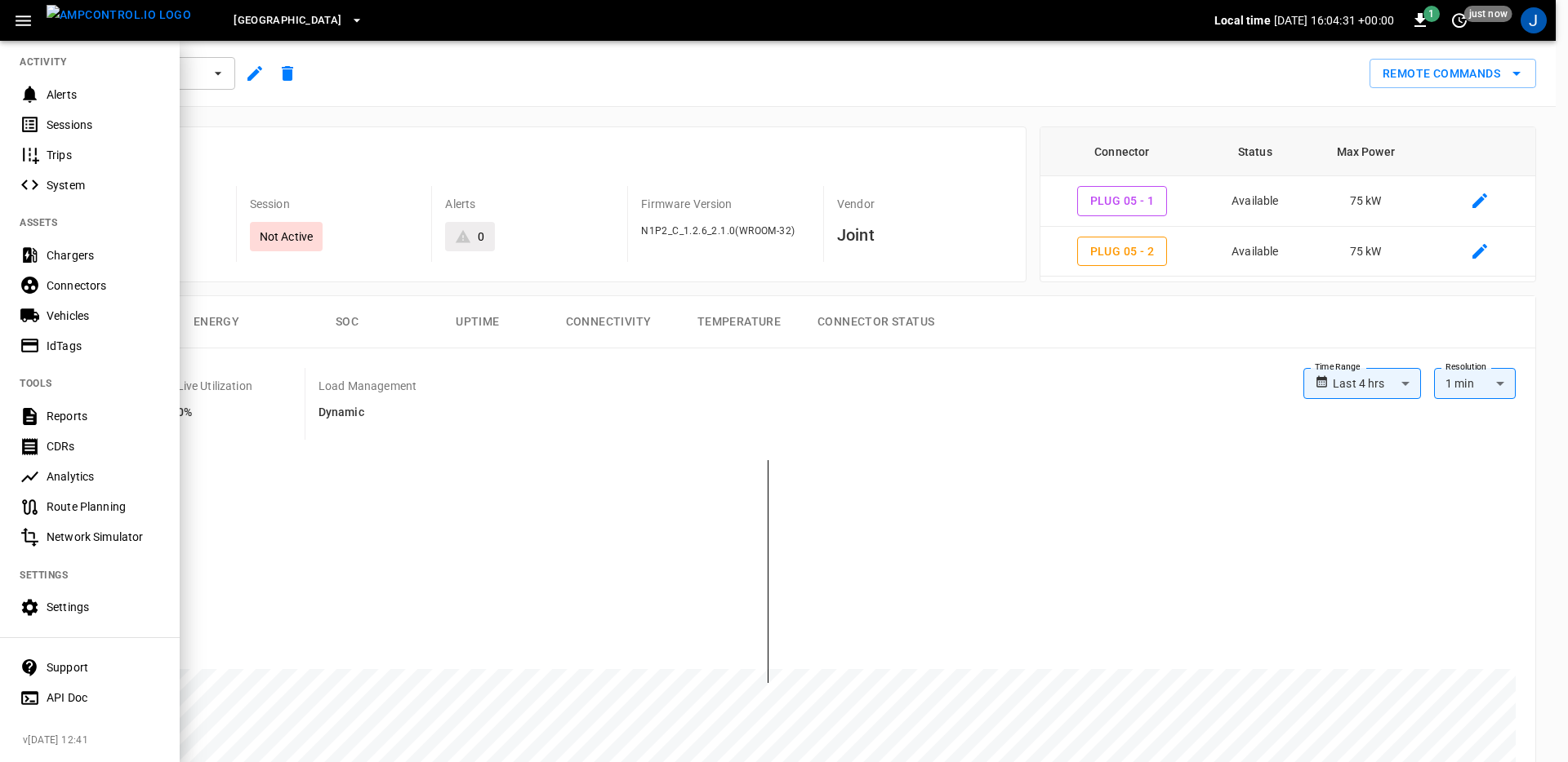
scroll to position [213, 0]
click at [93, 338] on div "IdTags" at bounding box center [103, 346] width 114 height 16
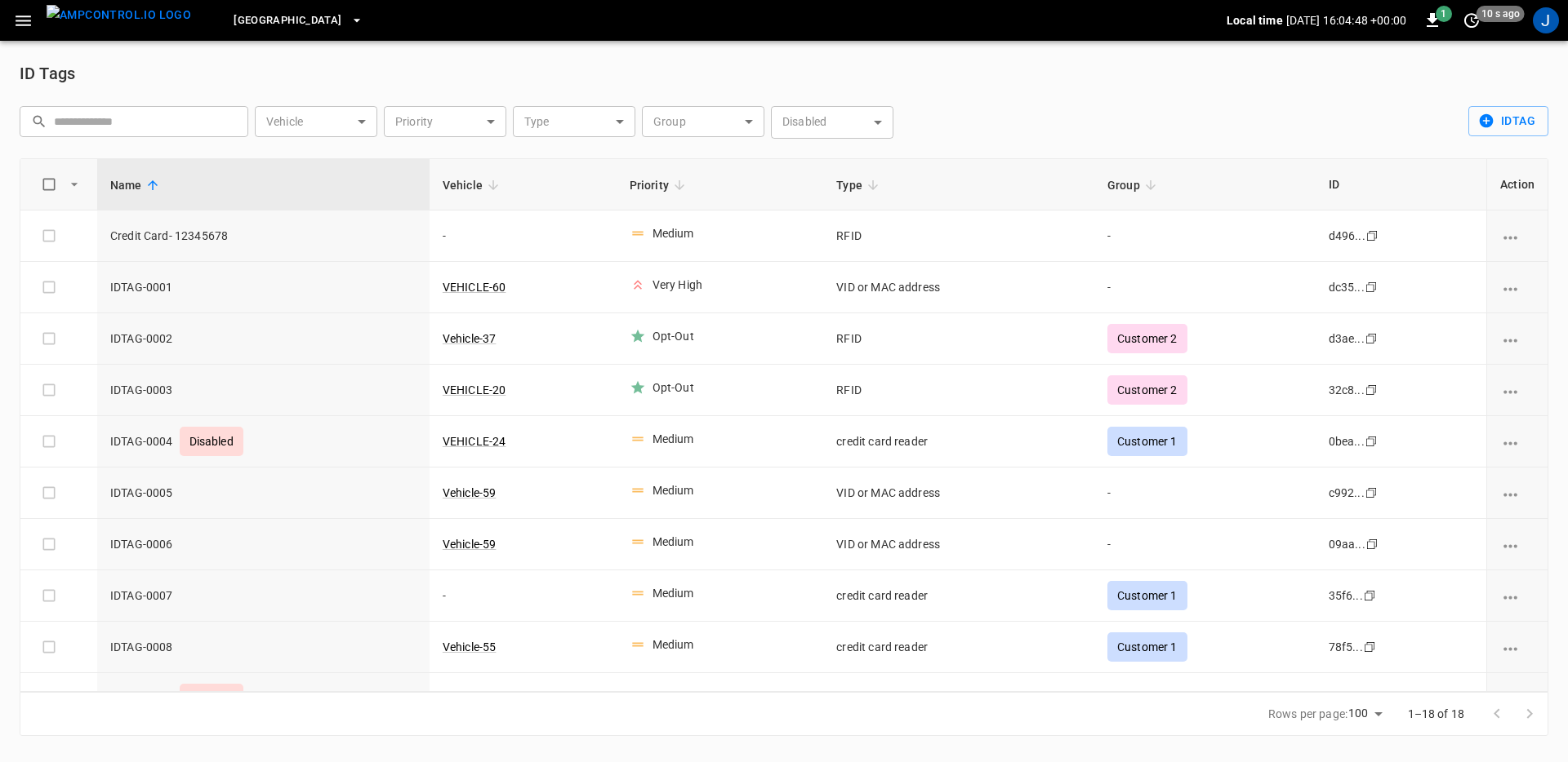
click at [28, 22] on icon "button" at bounding box center [24, 21] width 21 height 21
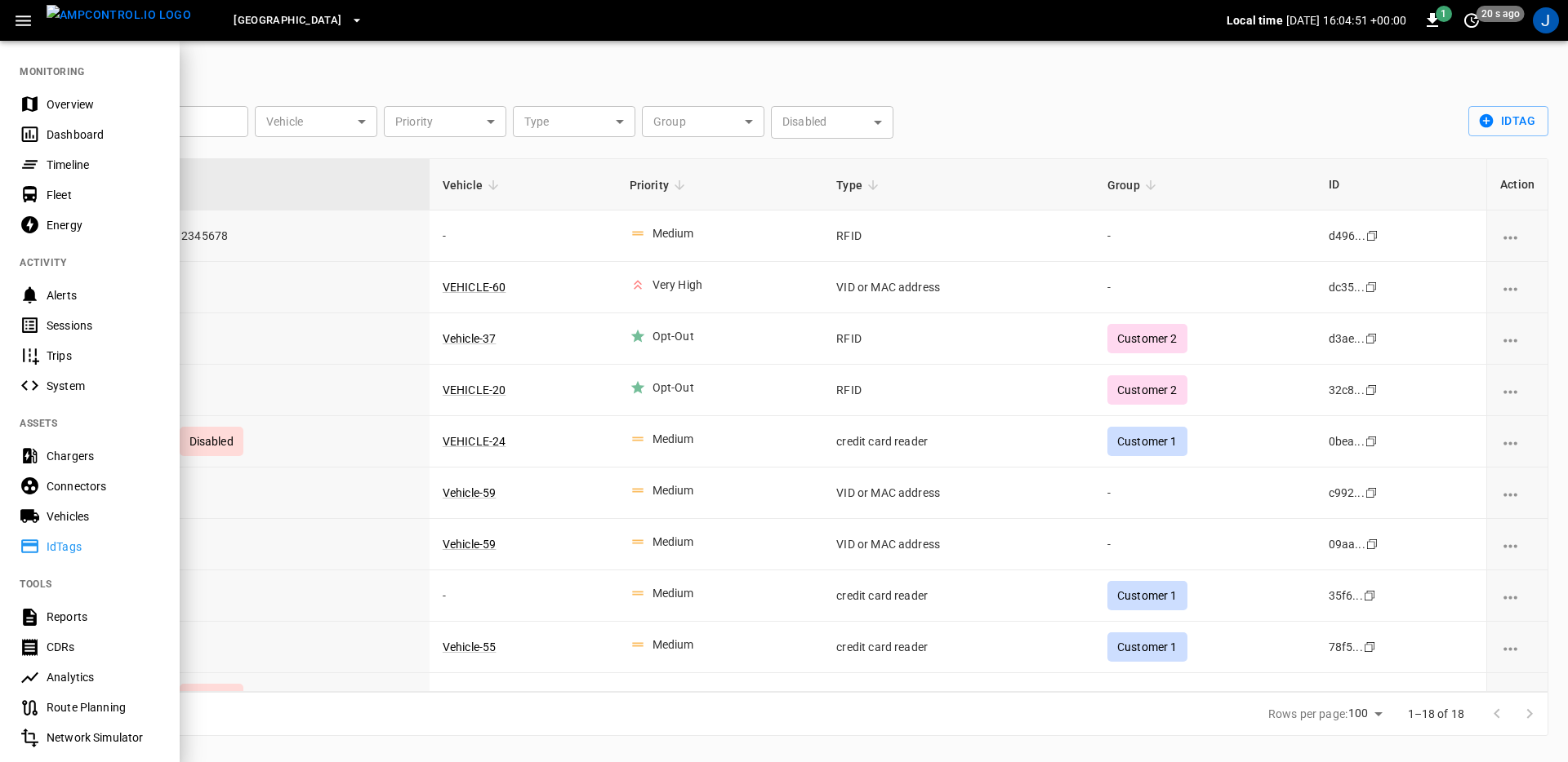
click at [509, 71] on div at bounding box center [784, 381] width 1568 height 762
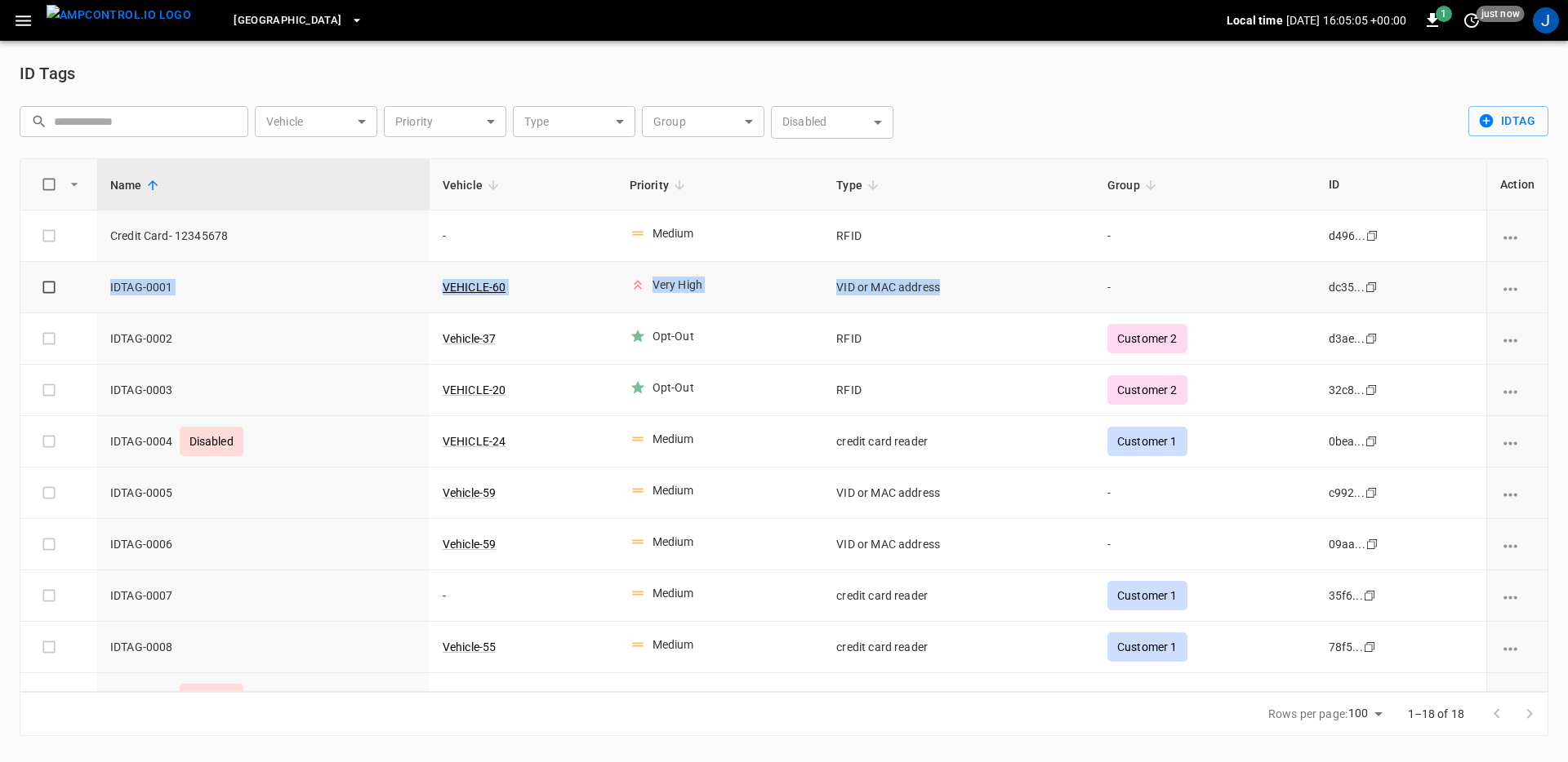
drag, startPoint x: 950, startPoint y: 288, endPoint x: 86, endPoint y: 298, distance: 864.1
click at [86, 298] on tr "IDTAG-0001 VEHICLE-60 Very High VID or MAC address - dc35... Copy" at bounding box center [784, 288] width 1527 height 52
click at [86, 297] on td "idTags-table" at bounding box center [59, 288] width 77 height 52
click at [116, 285] on span "IDTAG-0001" at bounding box center [263, 287] width 306 height 16
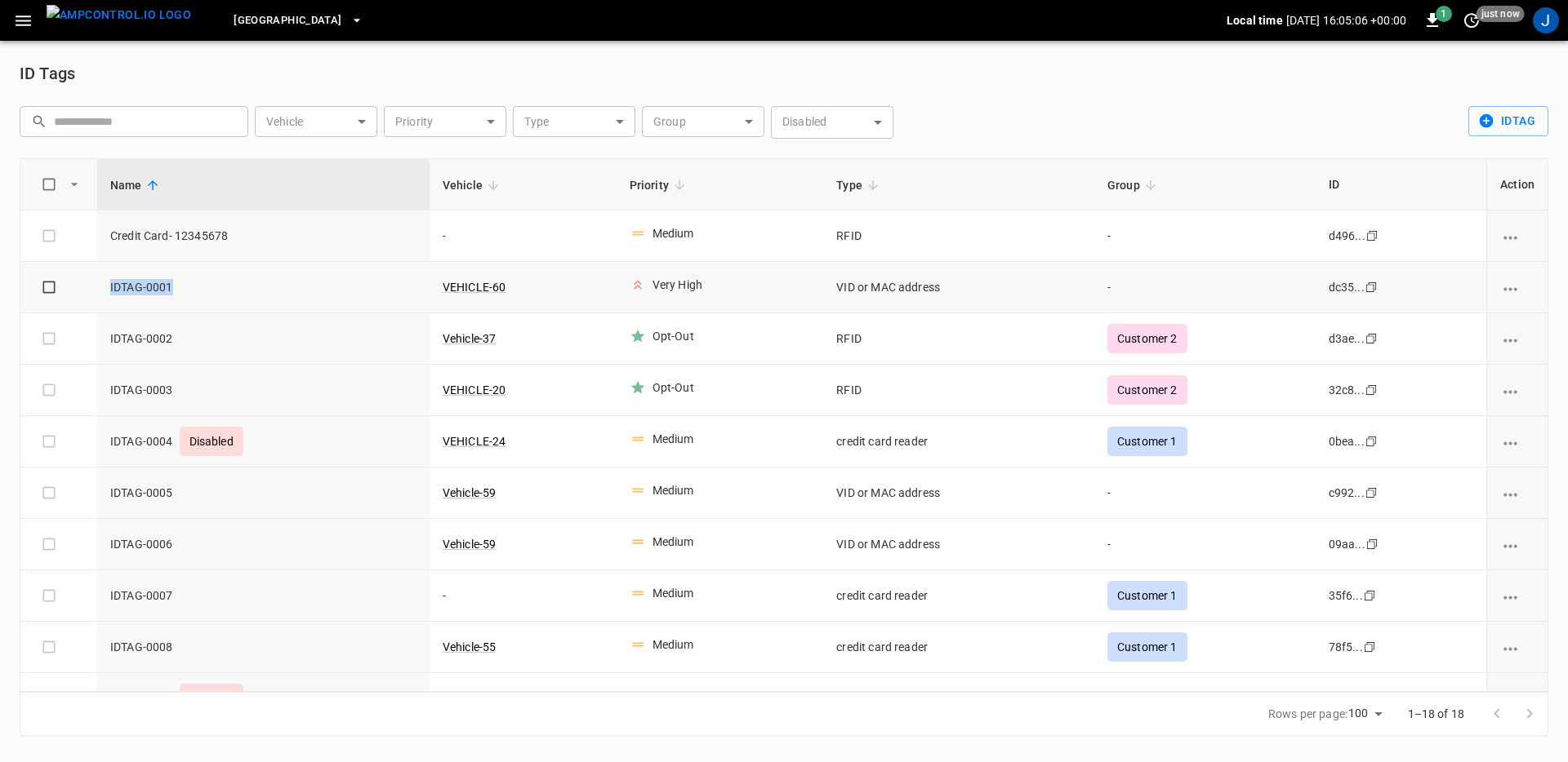
click at [116, 285] on span "IDTAG-0001" at bounding box center [263, 287] width 306 height 16
drag, startPoint x: 679, startPoint y: 283, endPoint x: 612, endPoint y: 287, distance: 67.1
click at [612, 287] on tr "IDTAG-0001 VEHICLE-60 Very High VID or MAC address - dc35... Copy" at bounding box center [784, 288] width 1527 height 52
click at [708, 466] on td "Medium" at bounding box center [720, 442] width 208 height 52
drag, startPoint x: 1086, startPoint y: 334, endPoint x: 1183, endPoint y: 339, distance: 97.1
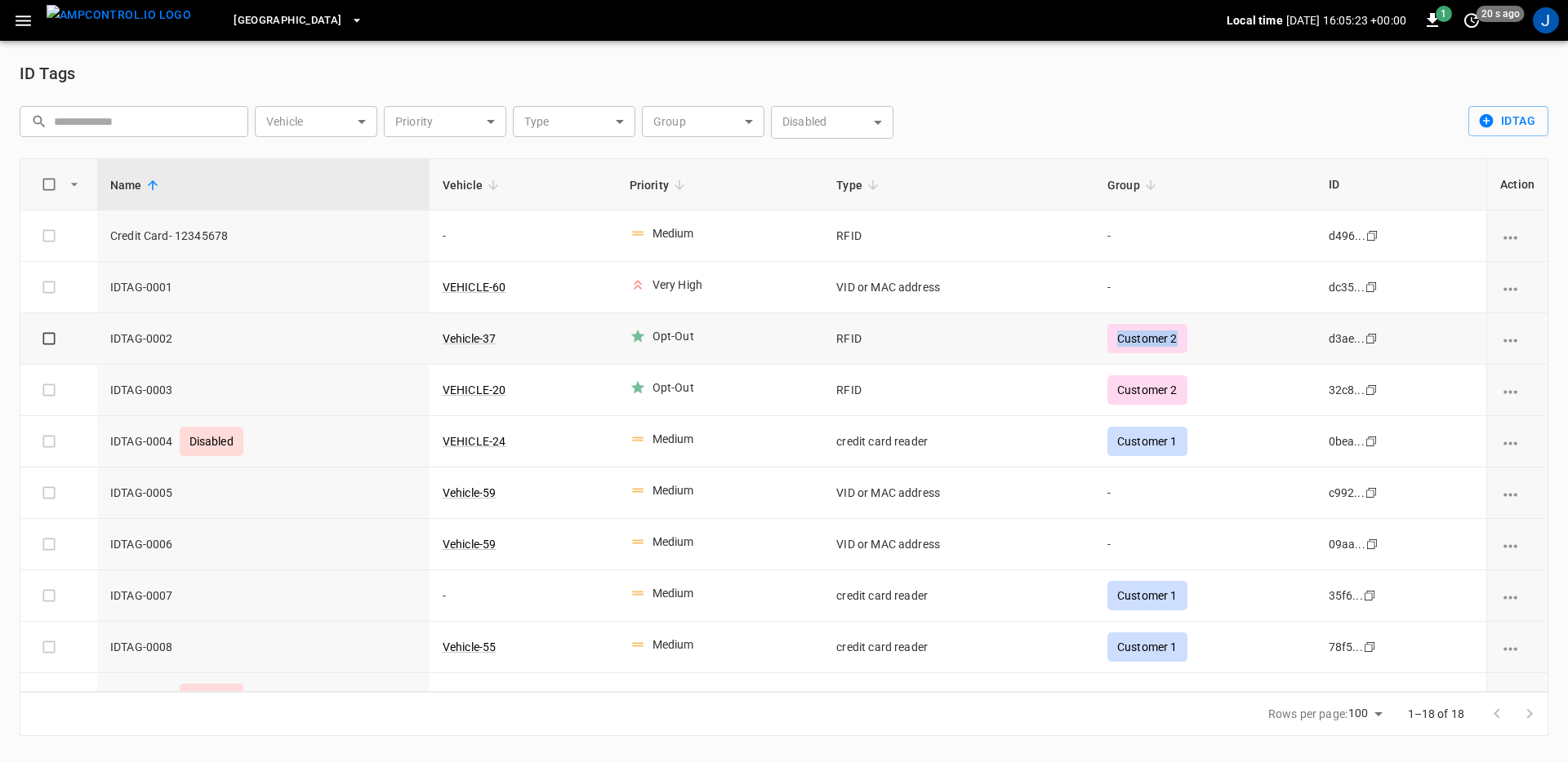
click at [1183, 339] on tr "IDTAG-0002 Vehicle-37 Opt-Out RFID Customer 2 d3ae... Copy" at bounding box center [784, 339] width 1527 height 52
click at [1152, 180] on icon "idTags-table" at bounding box center [1151, 185] width 15 height 15
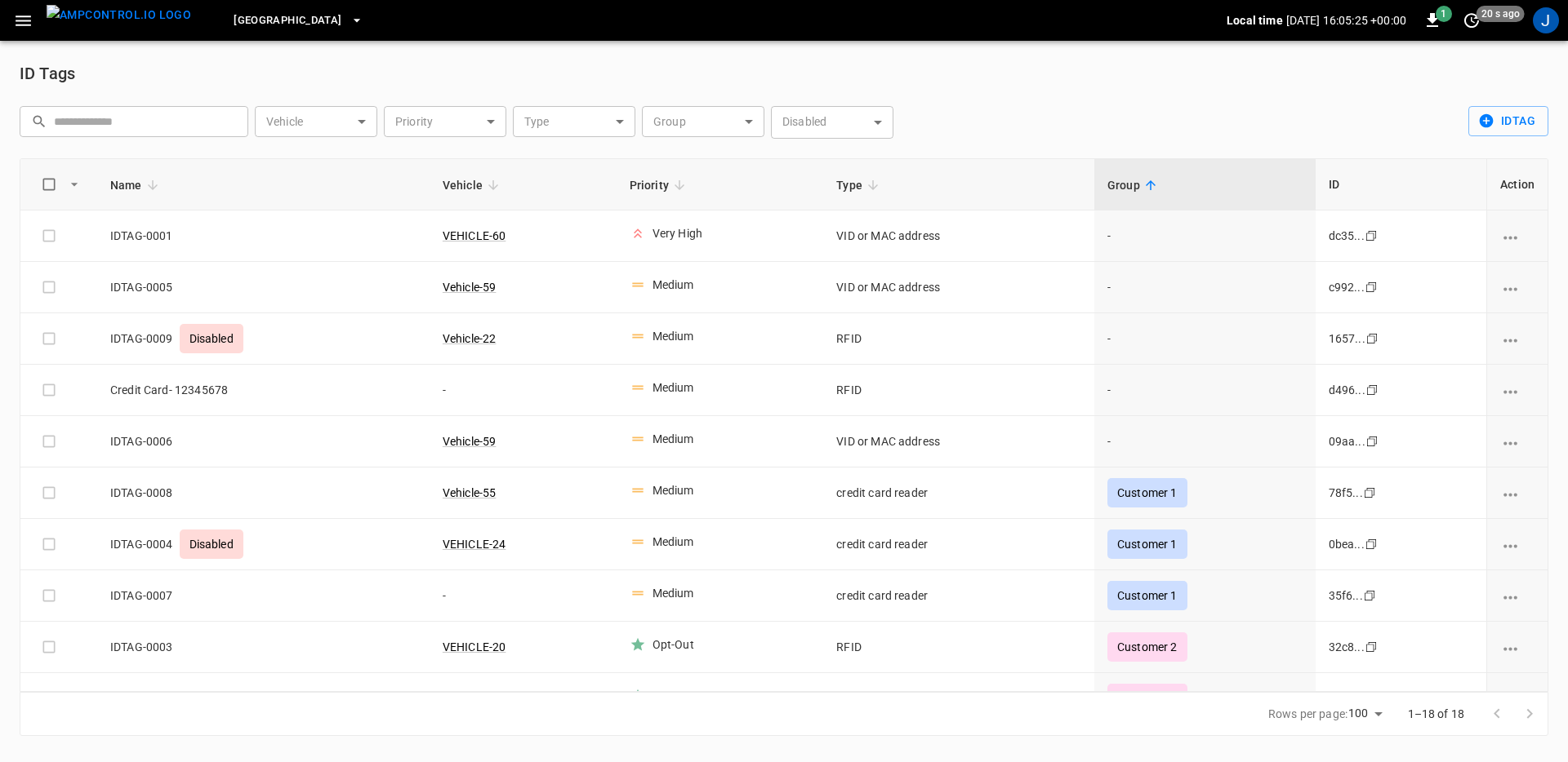
click at [1152, 180] on icon "idTags-table" at bounding box center [1151, 185] width 15 height 15
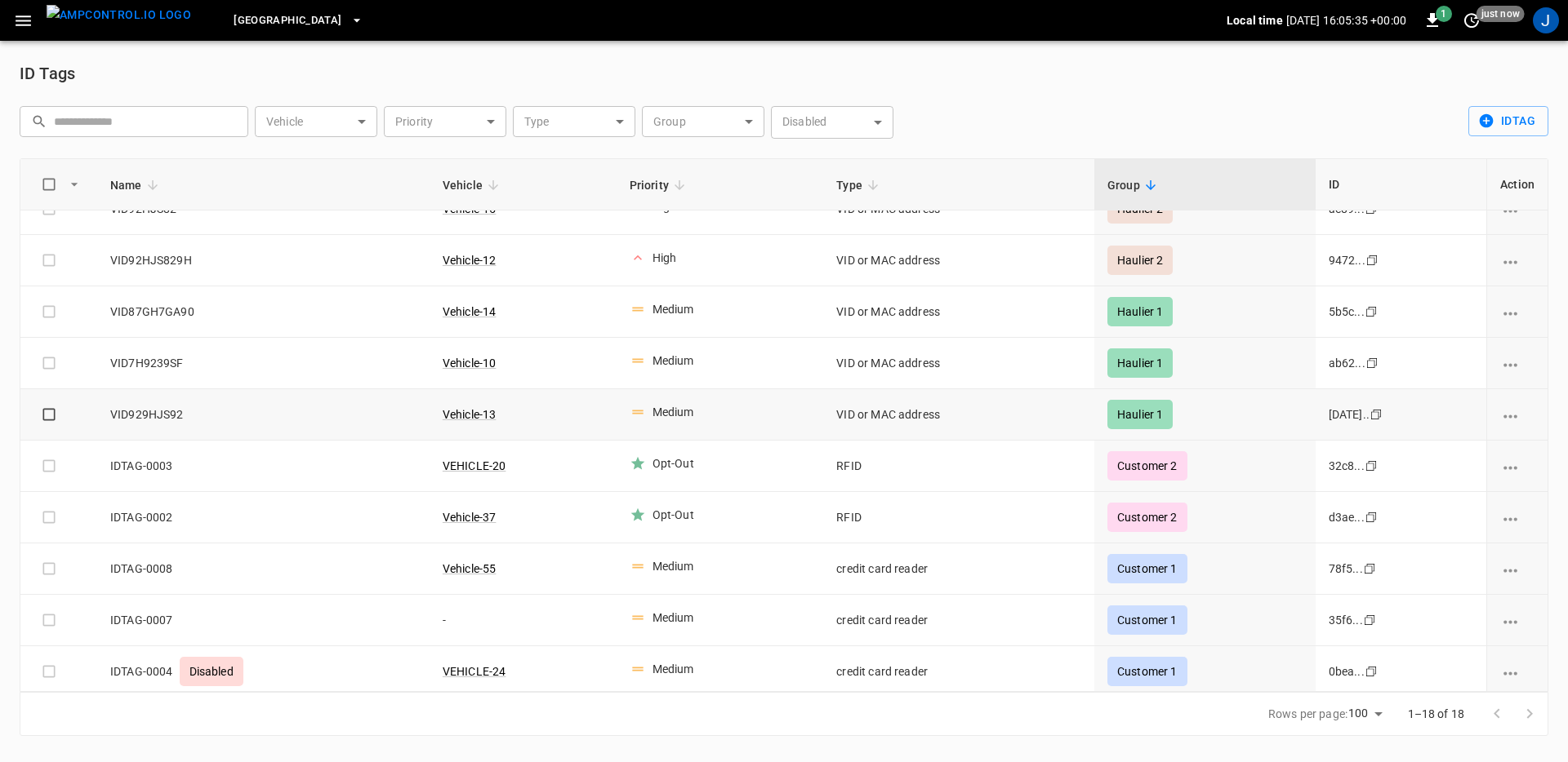
scroll to position [283, 0]
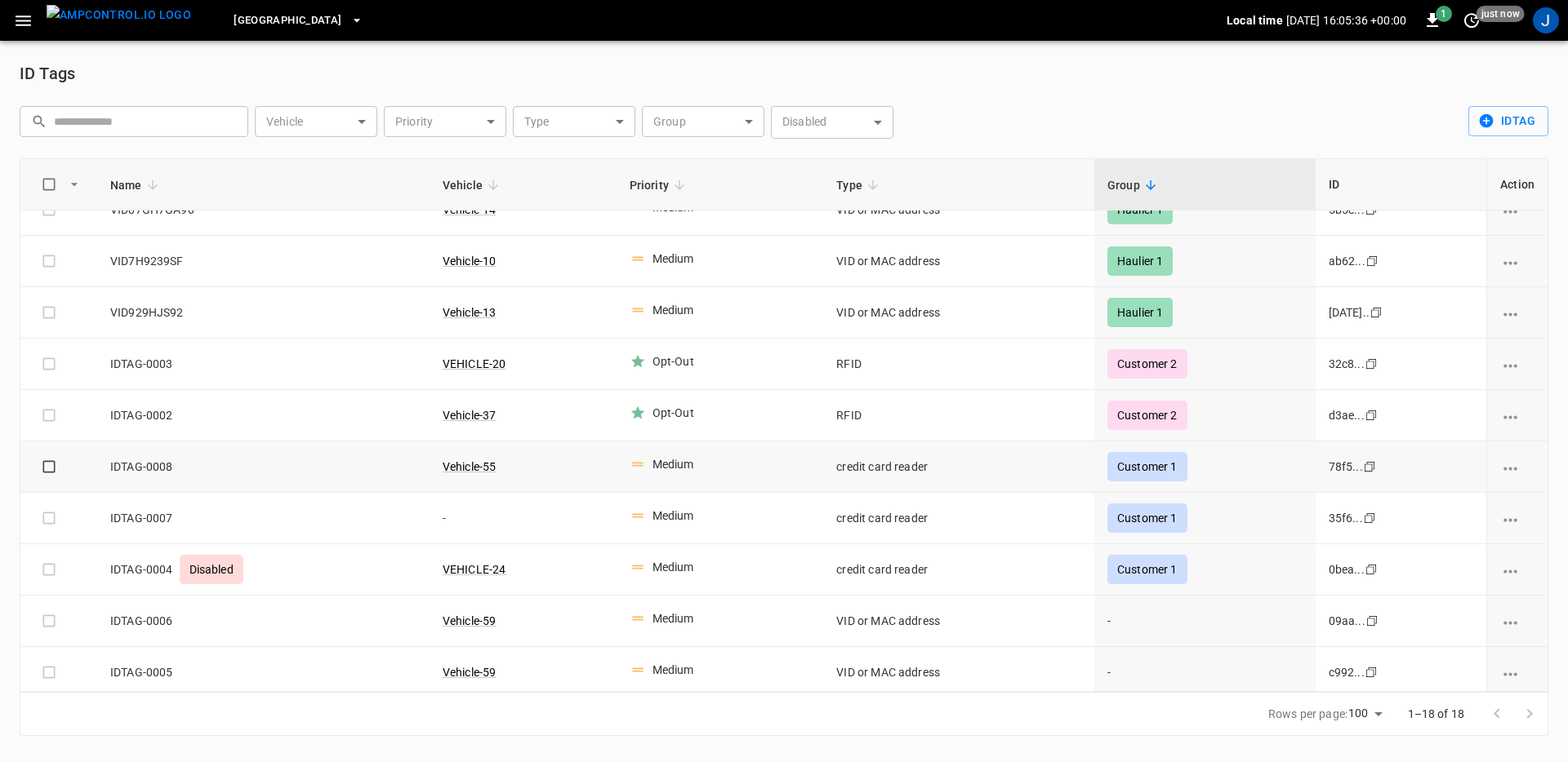
click at [880, 467] on td "credit card reader" at bounding box center [958, 467] width 271 height 52
click at [859, 464] on td "credit card reader" at bounding box center [958, 467] width 271 height 52
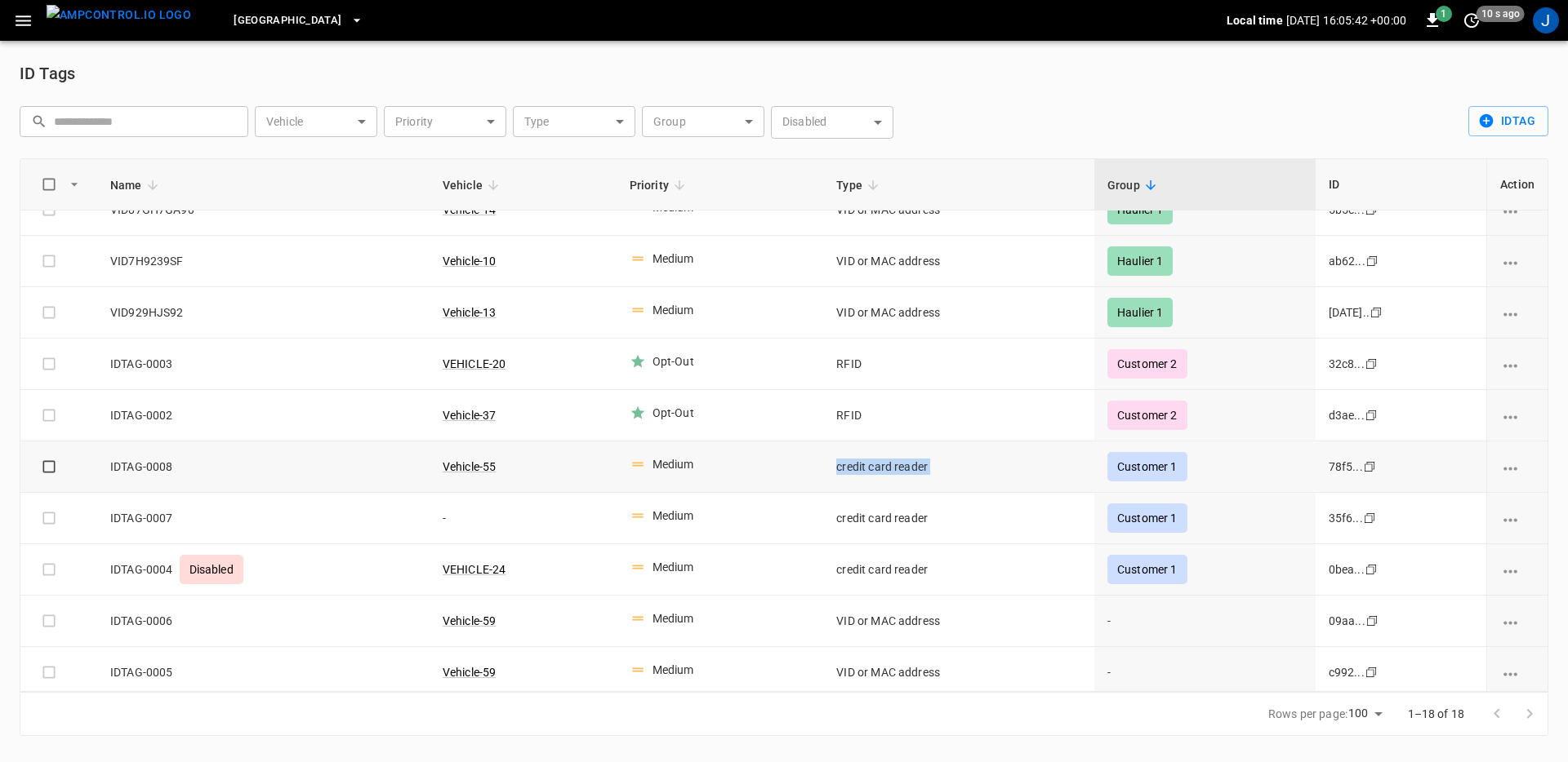
click at [859, 464] on td "credit card reader" at bounding box center [958, 467] width 271 height 52
click at [755, 466] on div "Medium" at bounding box center [717, 463] width 188 height 27
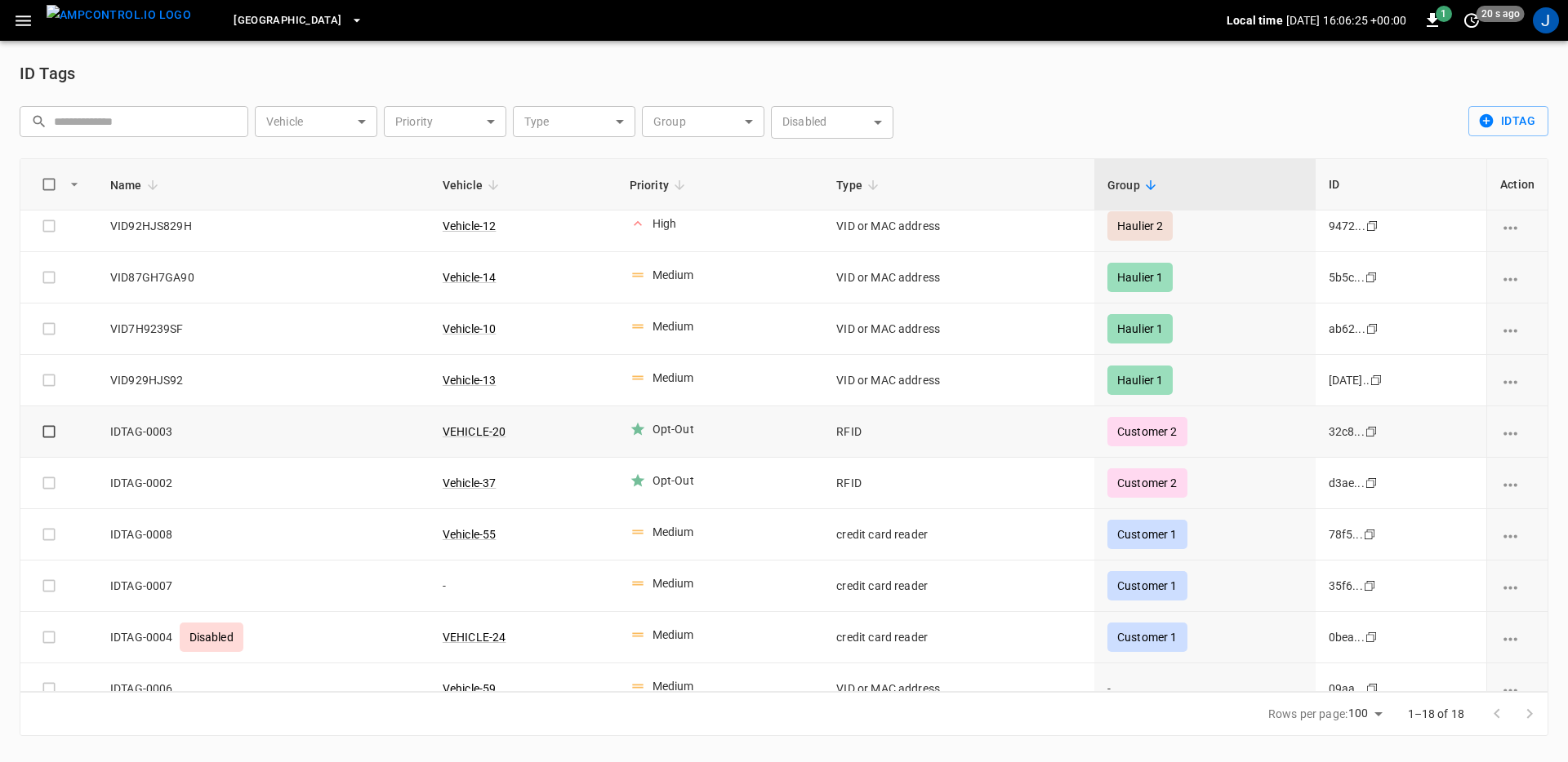
scroll to position [237, 0]
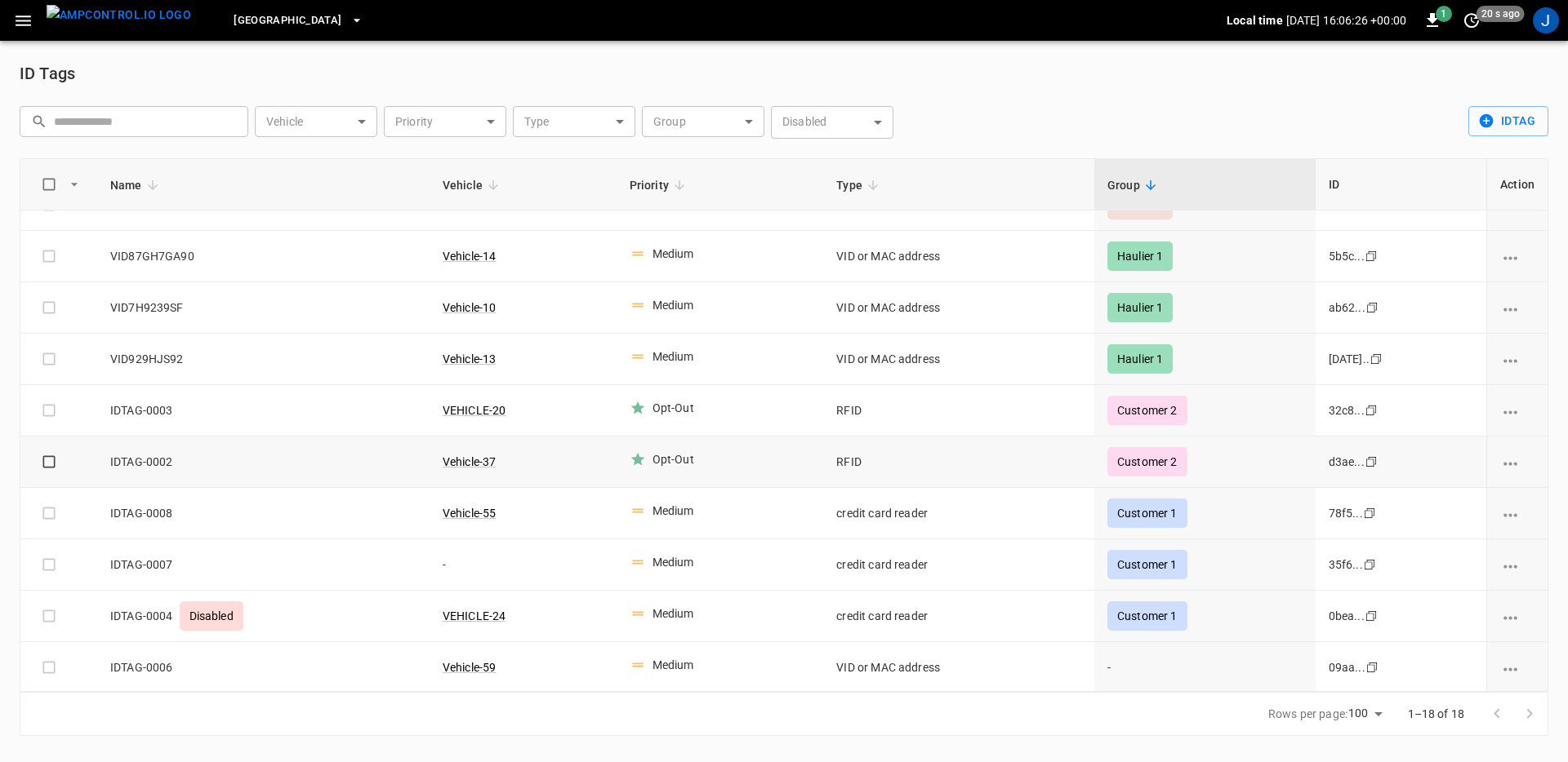
click at [1002, 462] on td "RFID" at bounding box center [958, 462] width 271 height 52
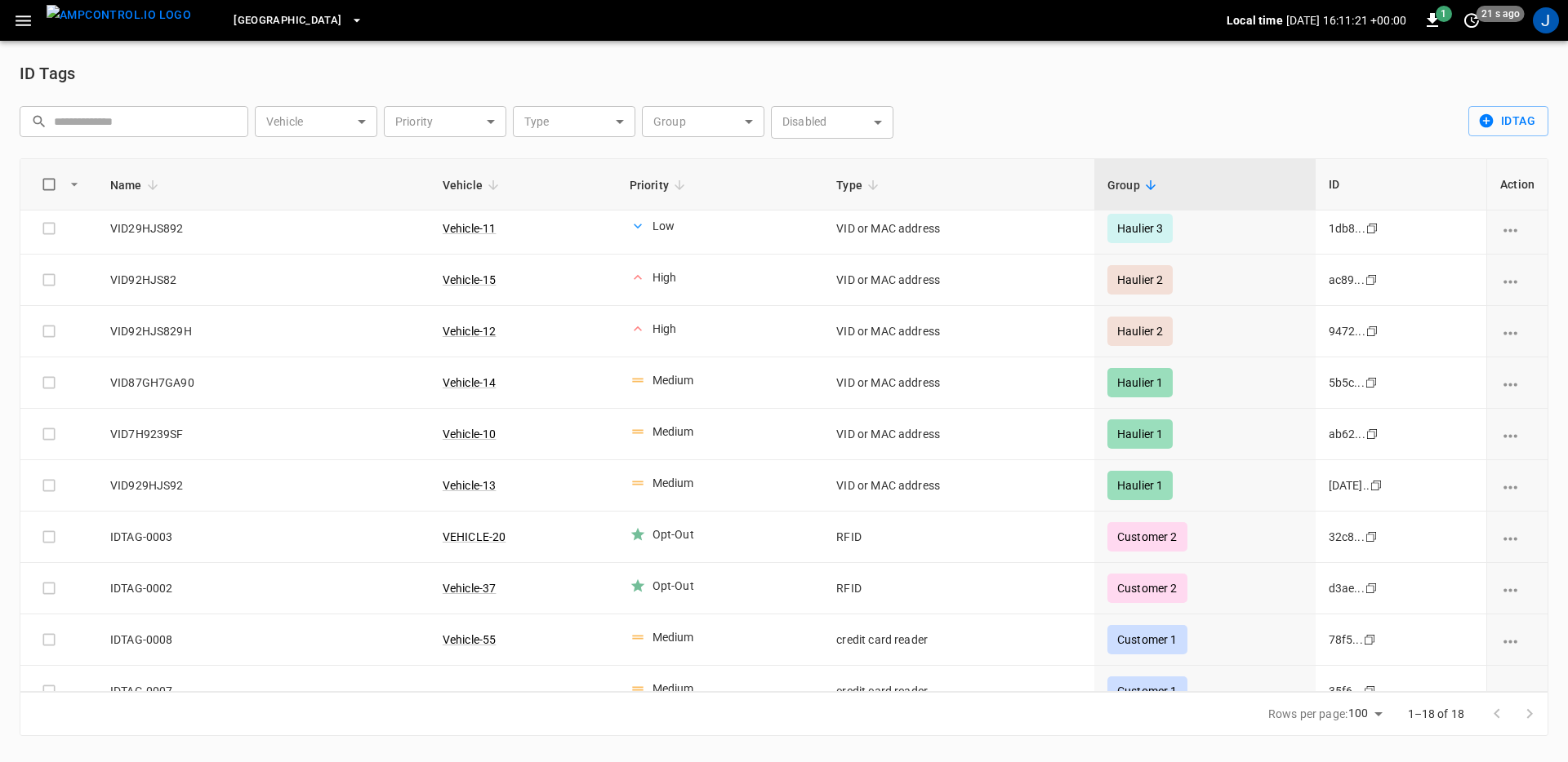
scroll to position [49, 0]
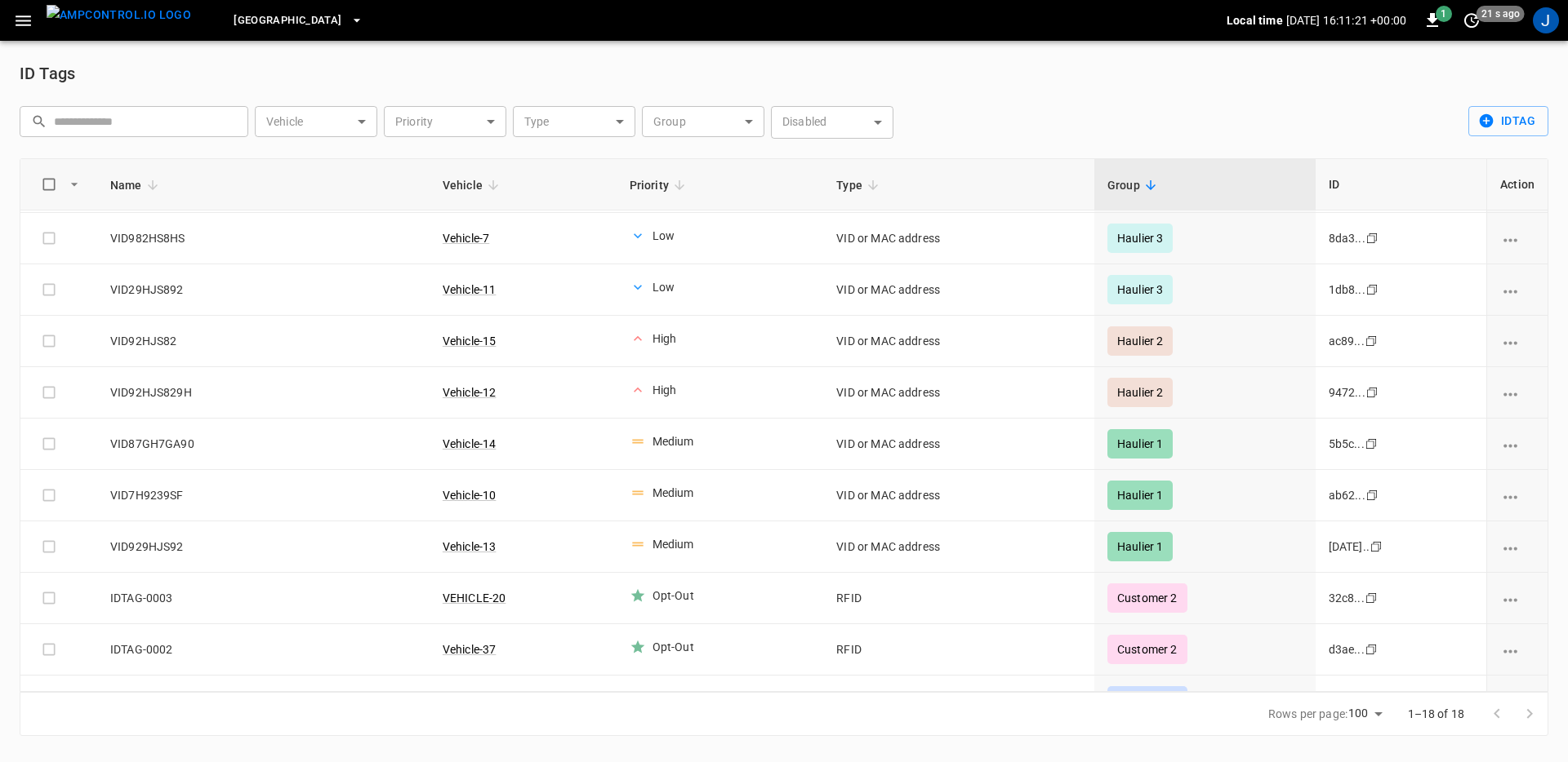
click at [22, 19] on icon "button" at bounding box center [24, 21] width 21 height 21
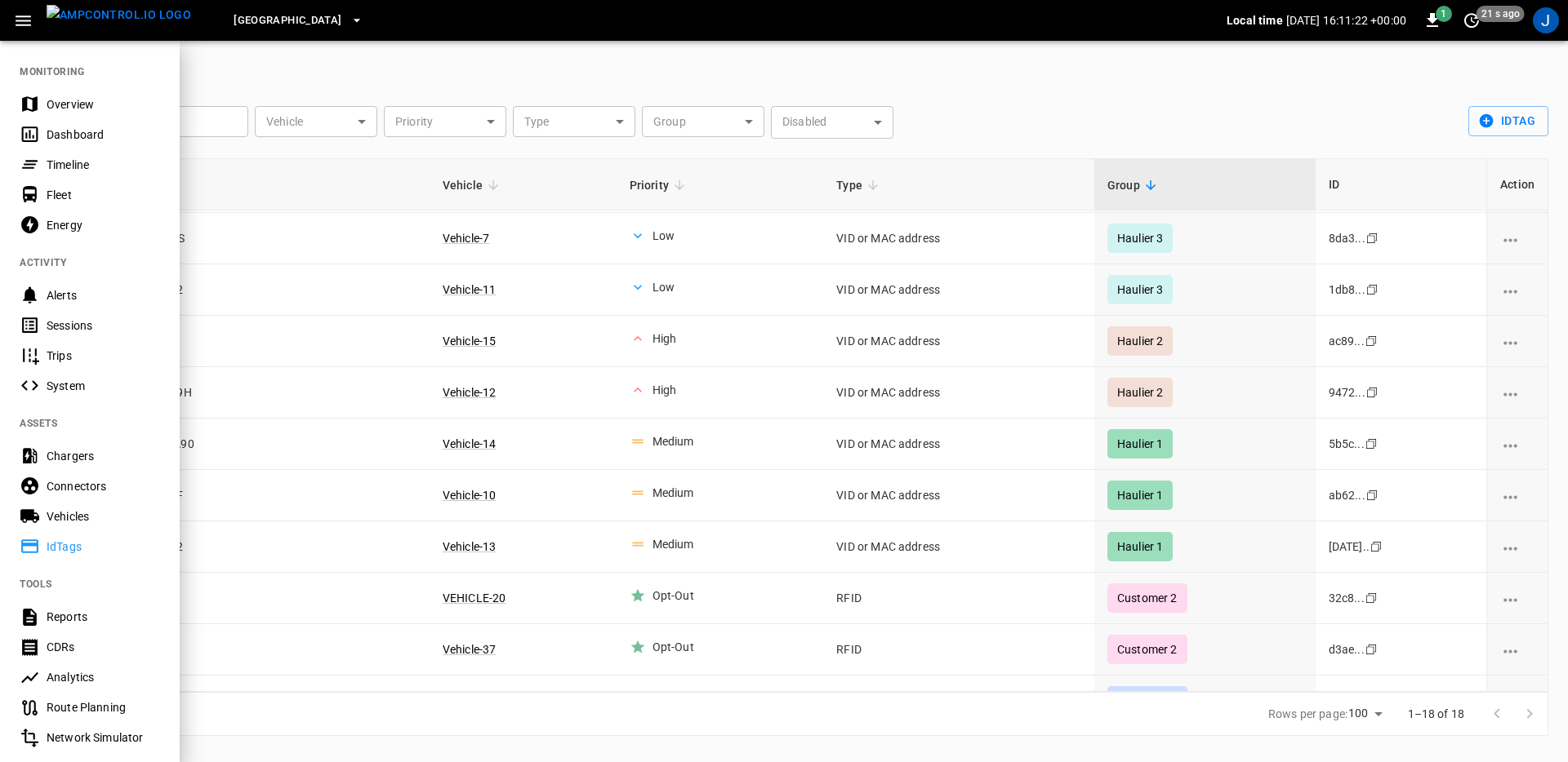
click at [80, 455] on div "Chargers" at bounding box center [103, 456] width 114 height 16
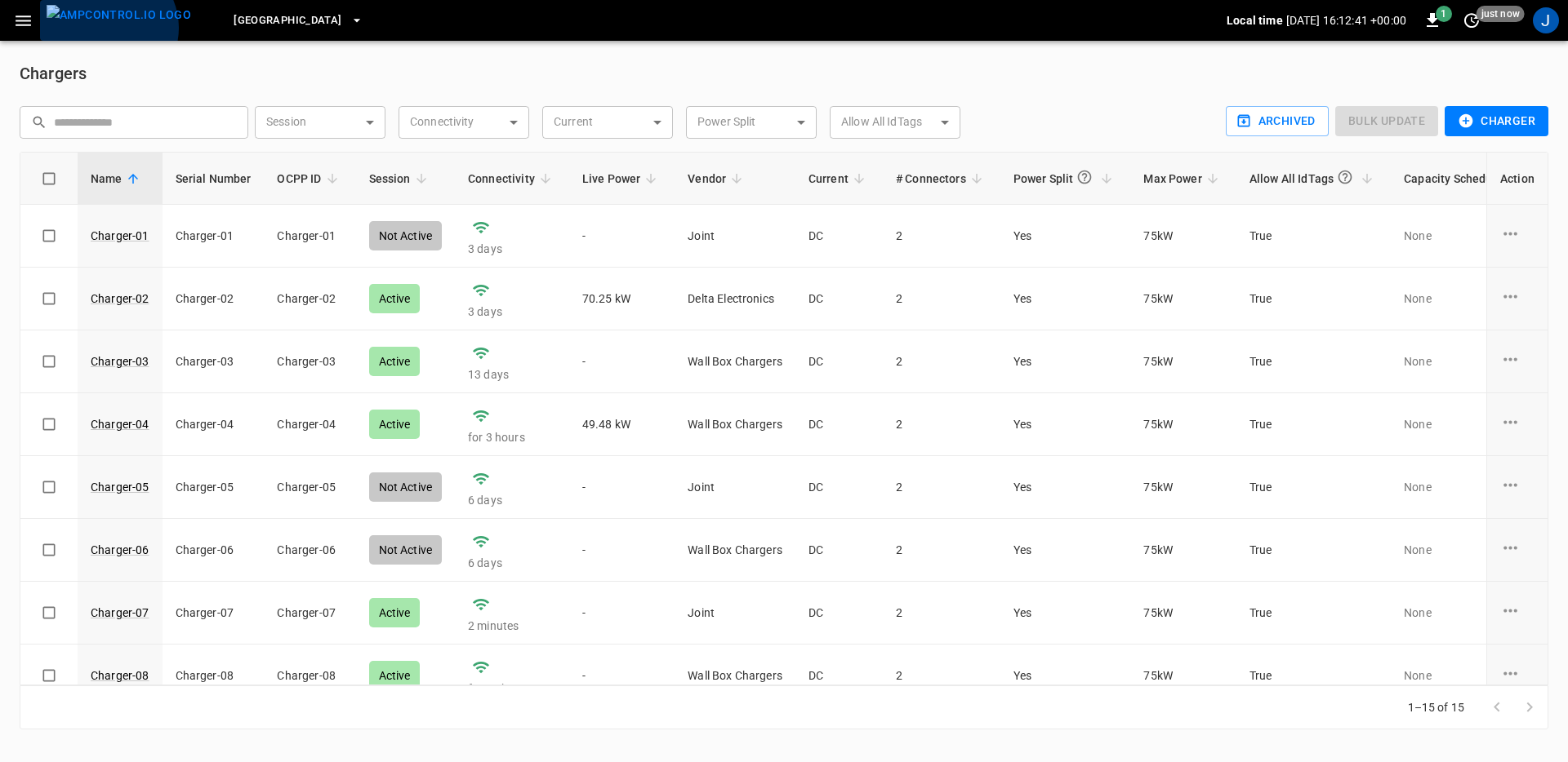
click at [106, 25] on img "menu" at bounding box center [119, 15] width 145 height 21
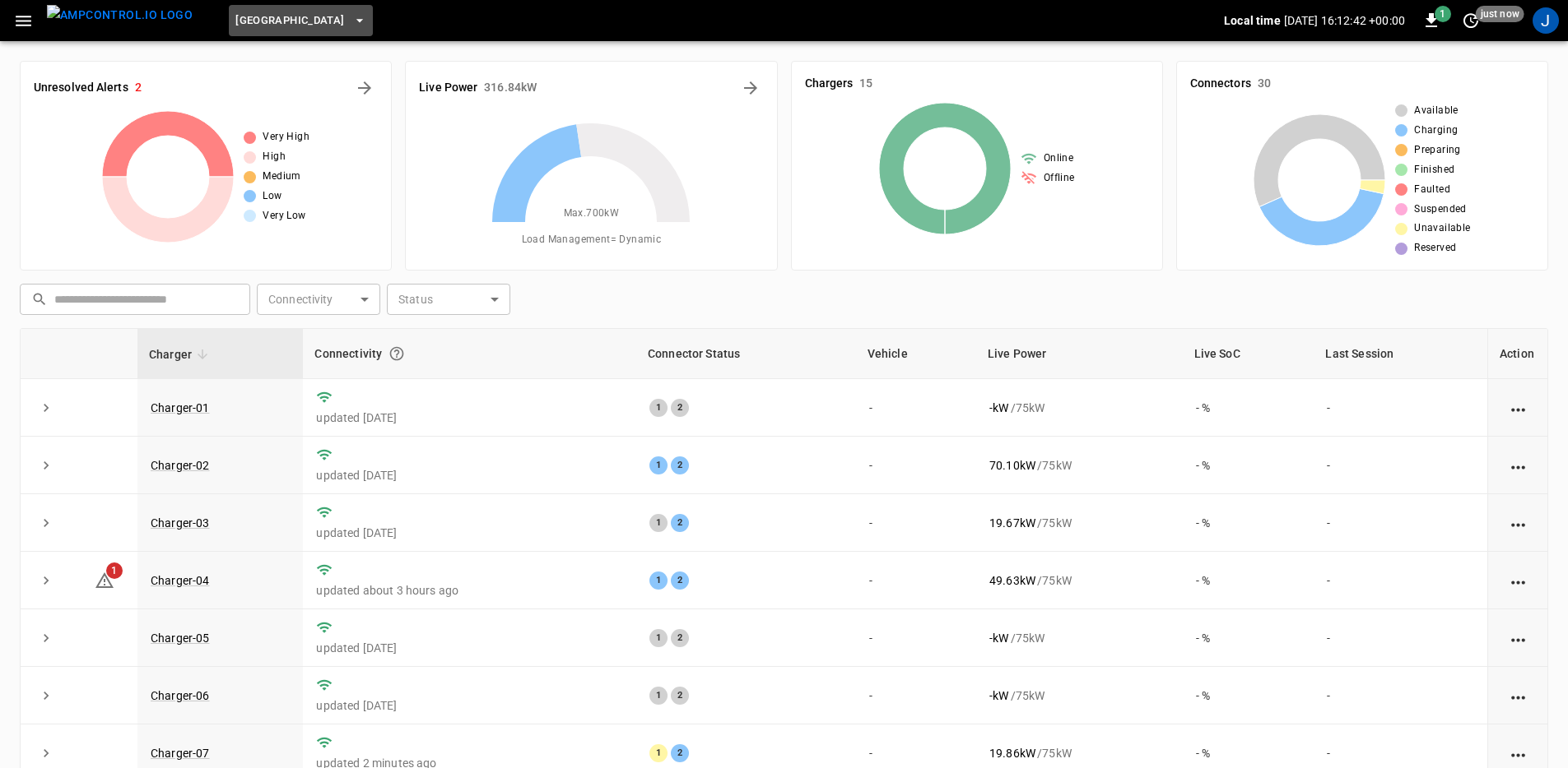
click at [294, 13] on span "[GEOGRAPHIC_DATA]" at bounding box center [289, 21] width 109 height 19
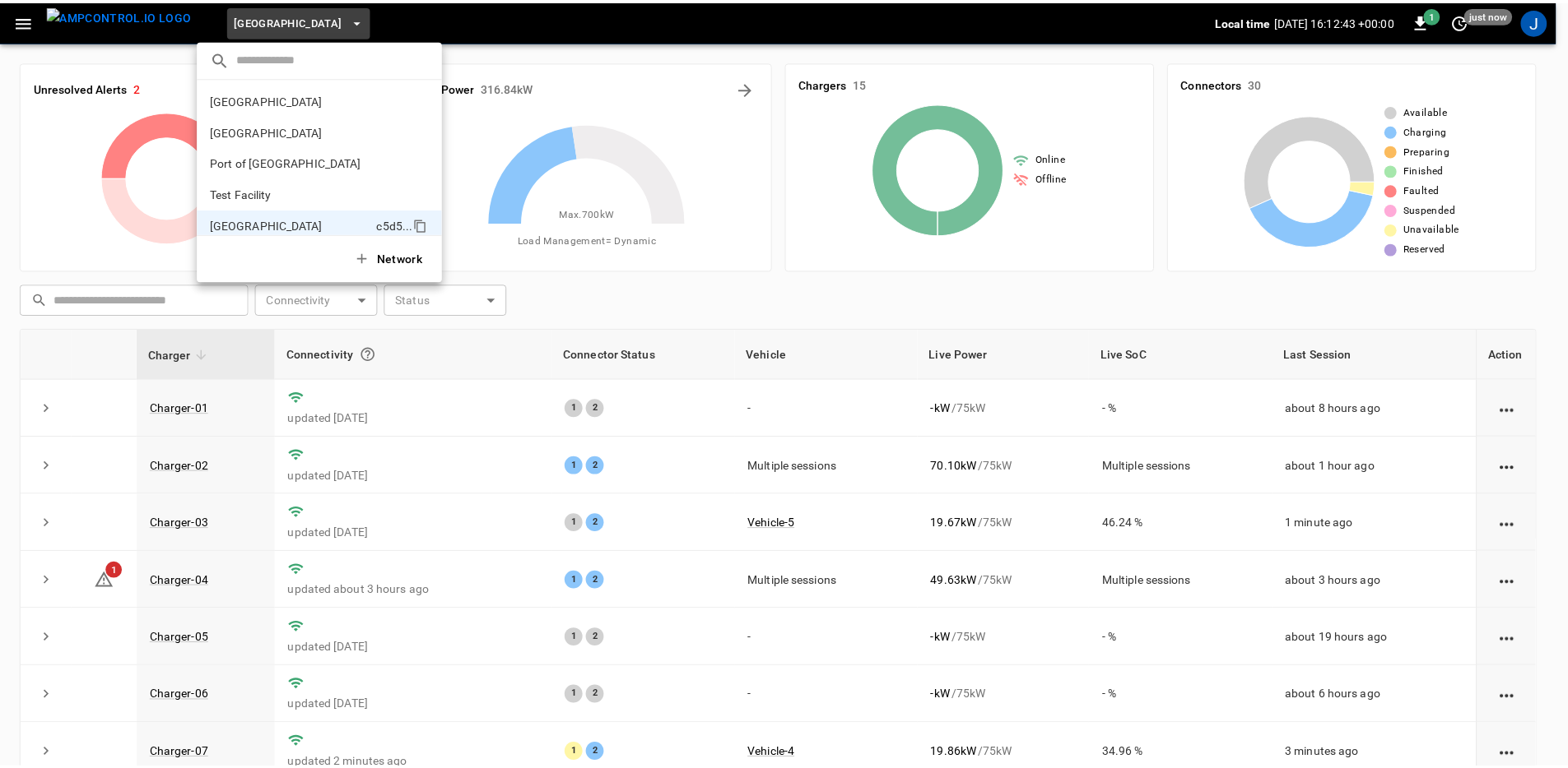
scroll to position [13, 0]
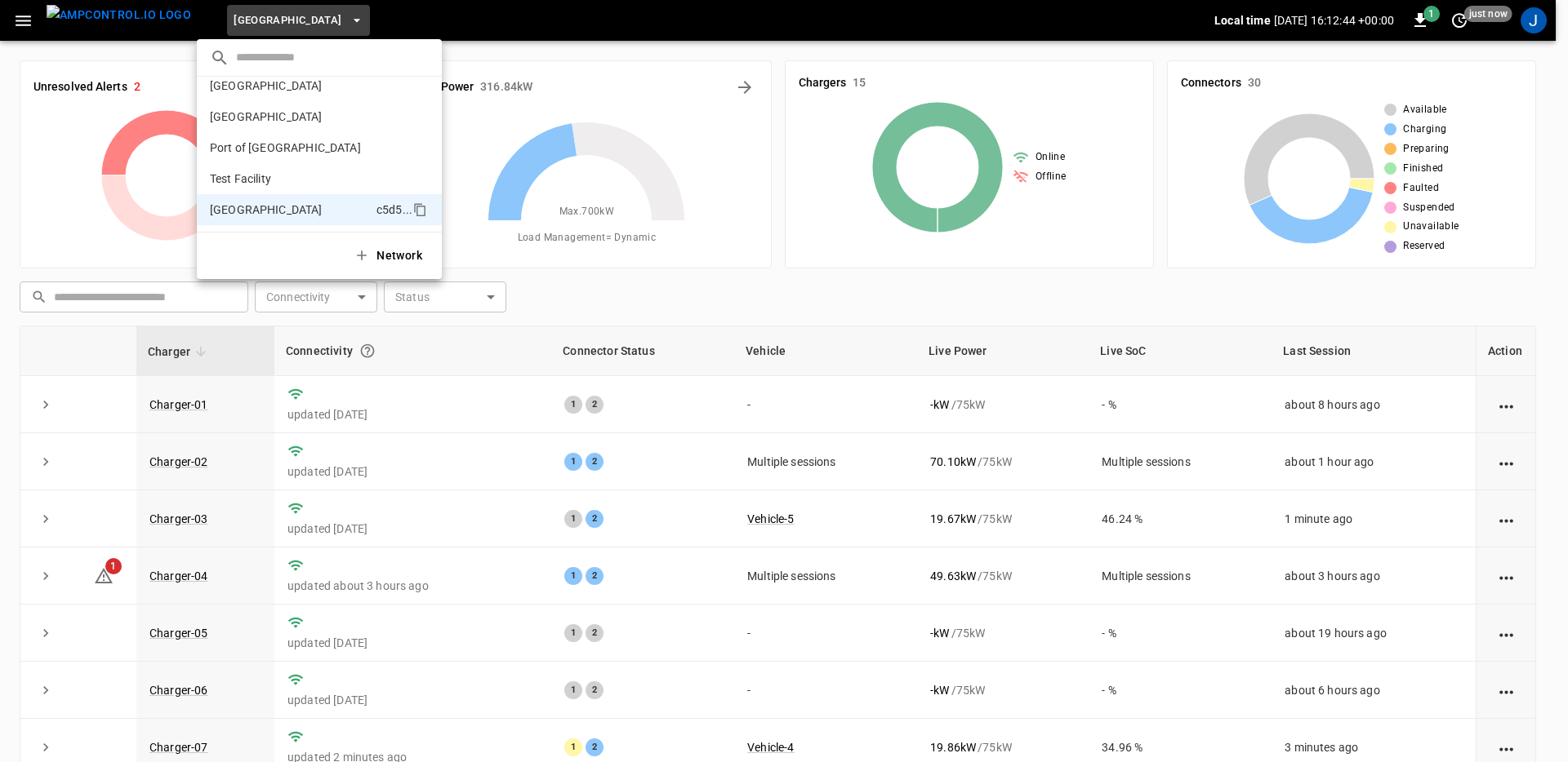
click at [384, 18] on div at bounding box center [784, 381] width 1568 height 762
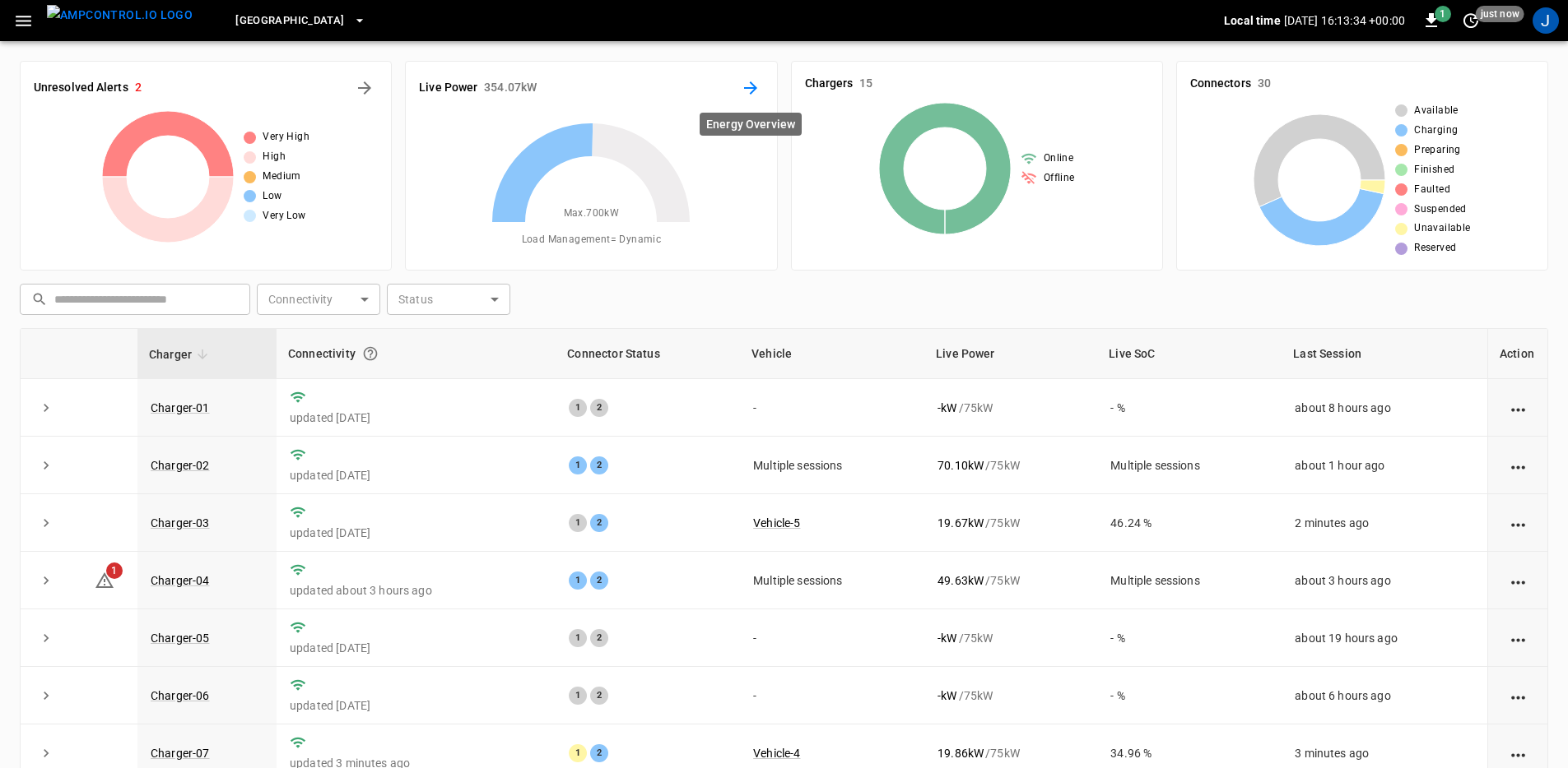
click at [761, 84] on button "Energy Overview" at bounding box center [750, 88] width 27 height 27
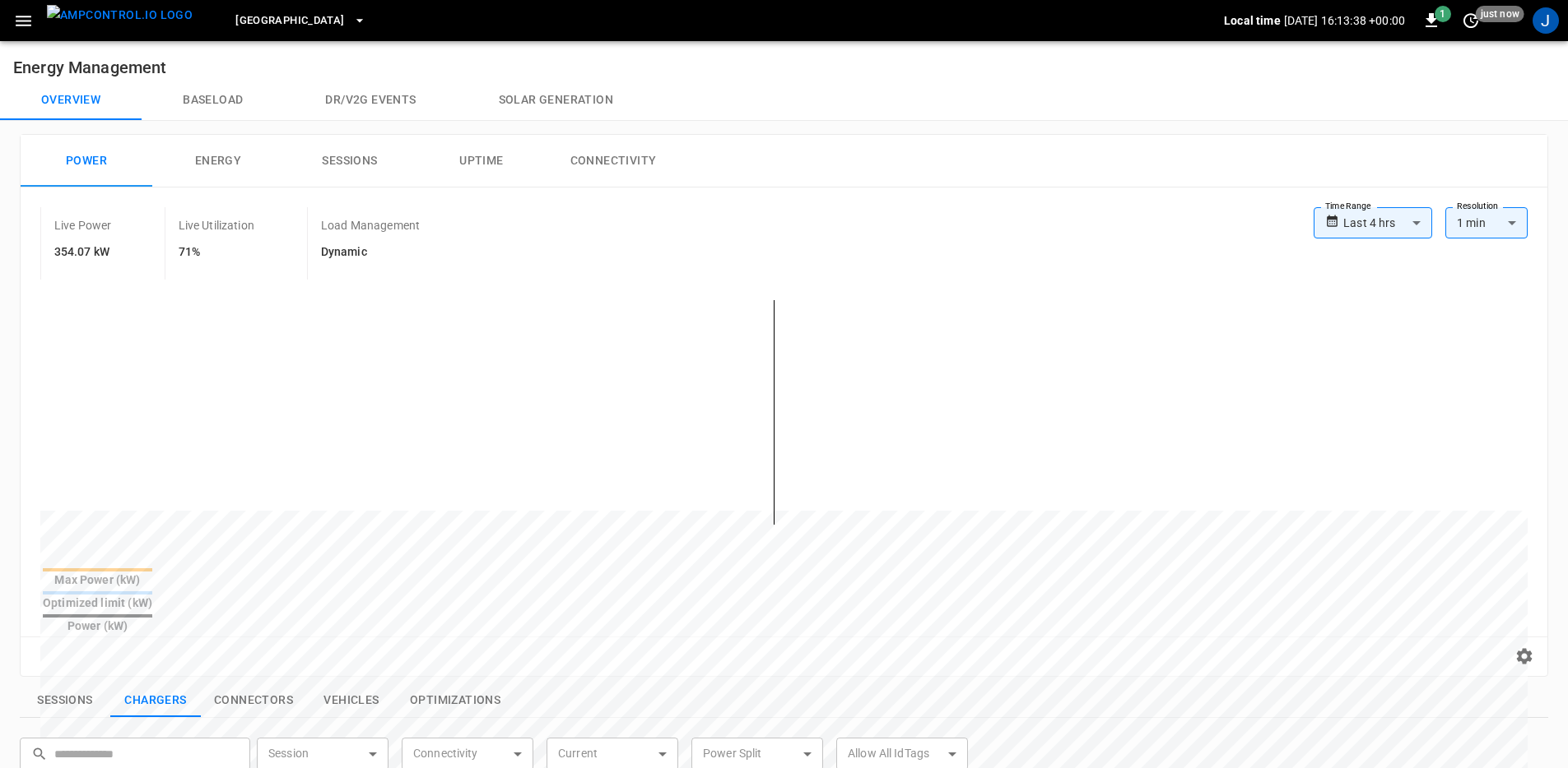
click at [1349, 240] on div "**********" at bounding box center [1420, 230] width 214 height 46
click at [1360, 226] on body "**********" at bounding box center [790, 689] width 1580 height 1380
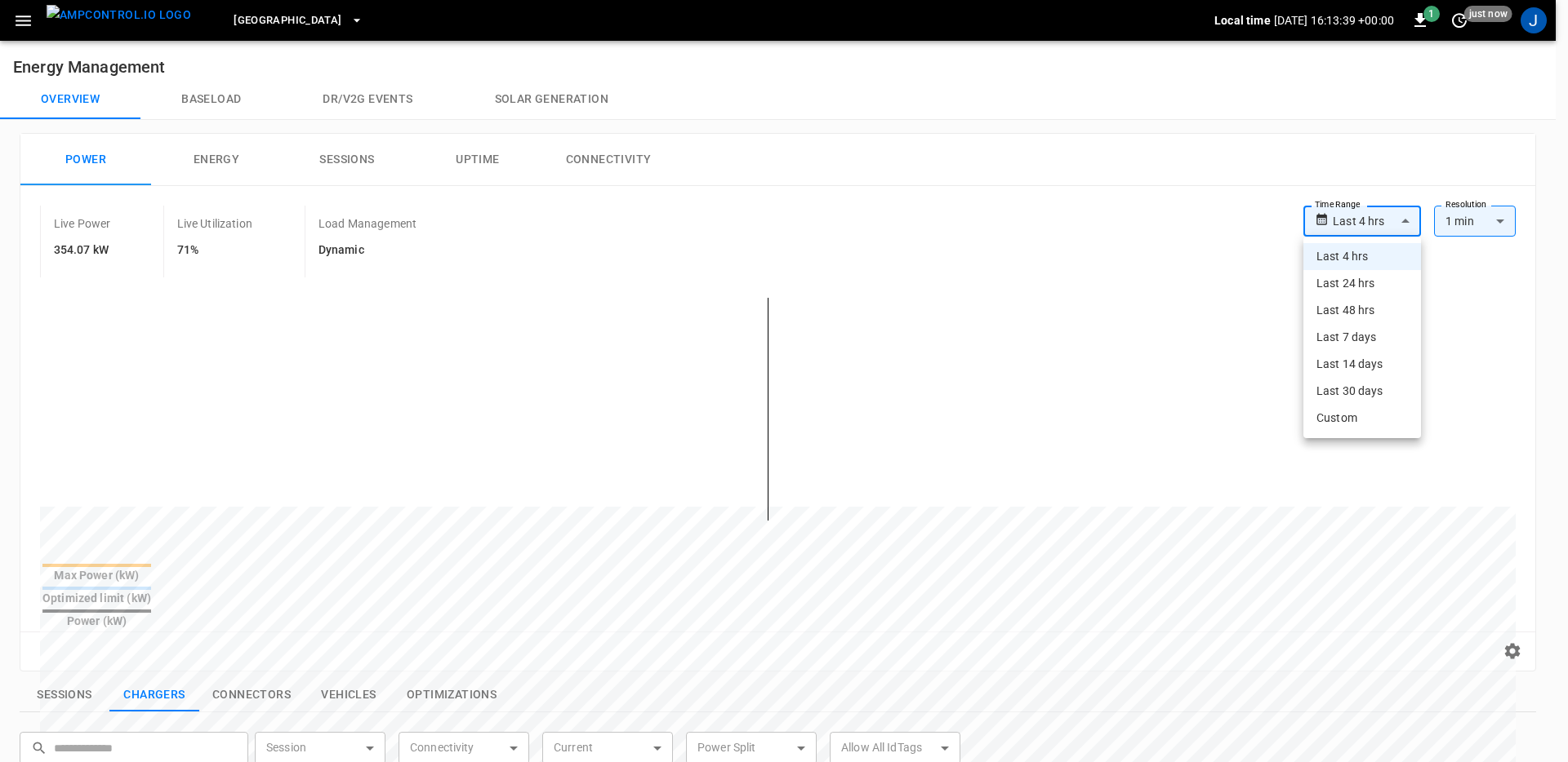
click at [1365, 285] on li "Last 24 hrs" at bounding box center [1361, 283] width 118 height 27
type input "**********"
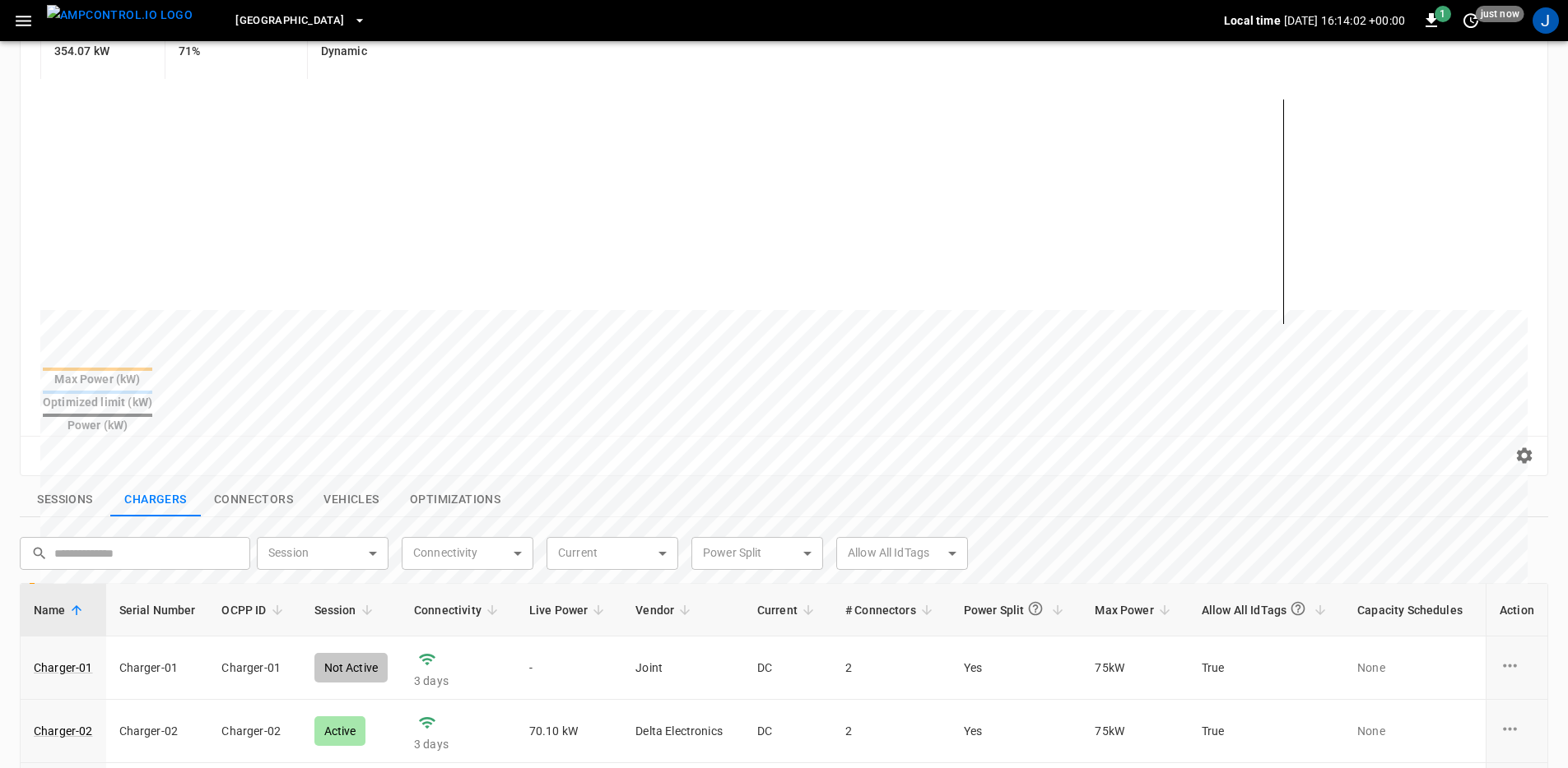
scroll to position [527, 0]
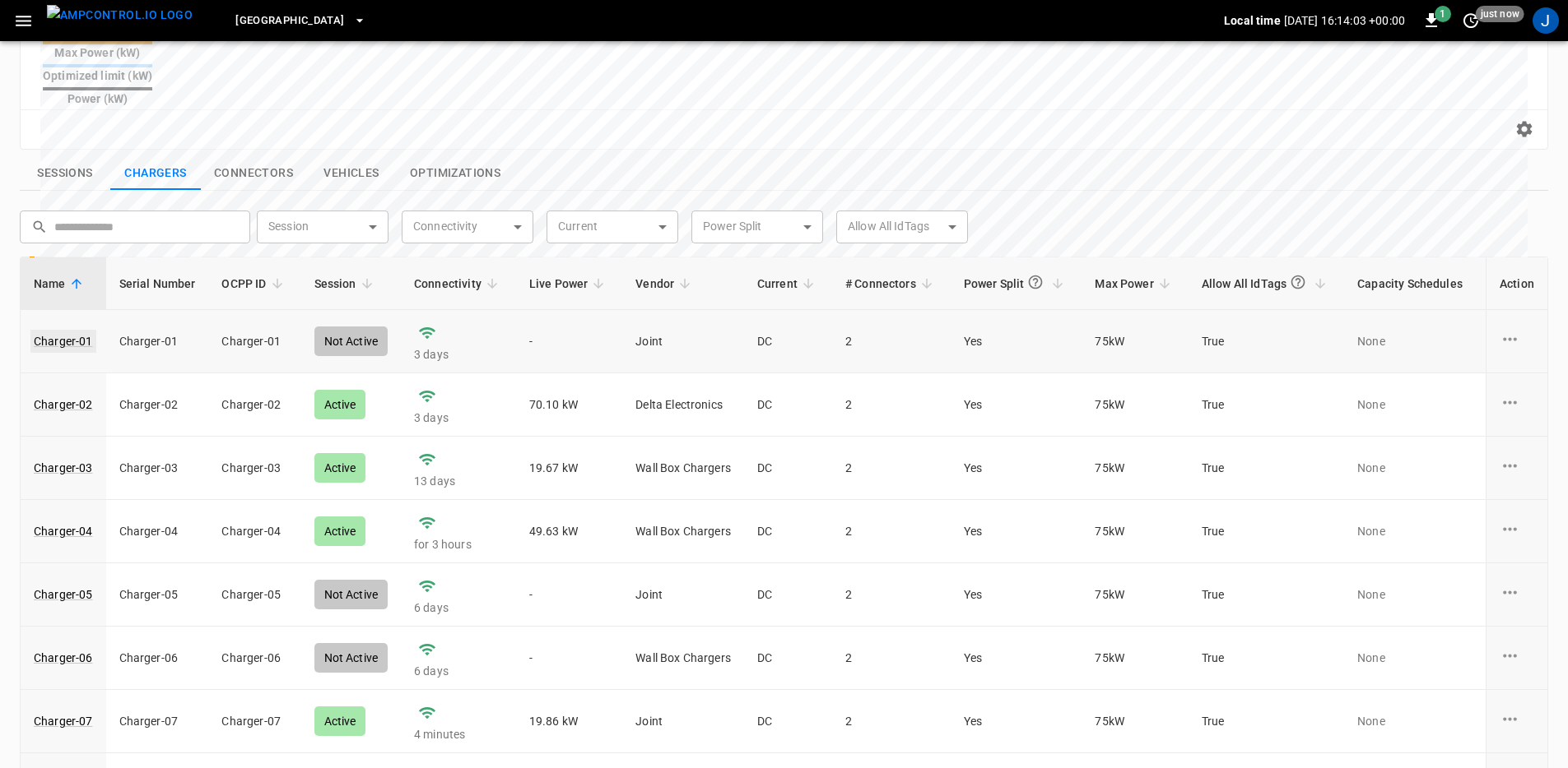
click at [78, 330] on link "Charger-01" at bounding box center [63, 341] width 65 height 23
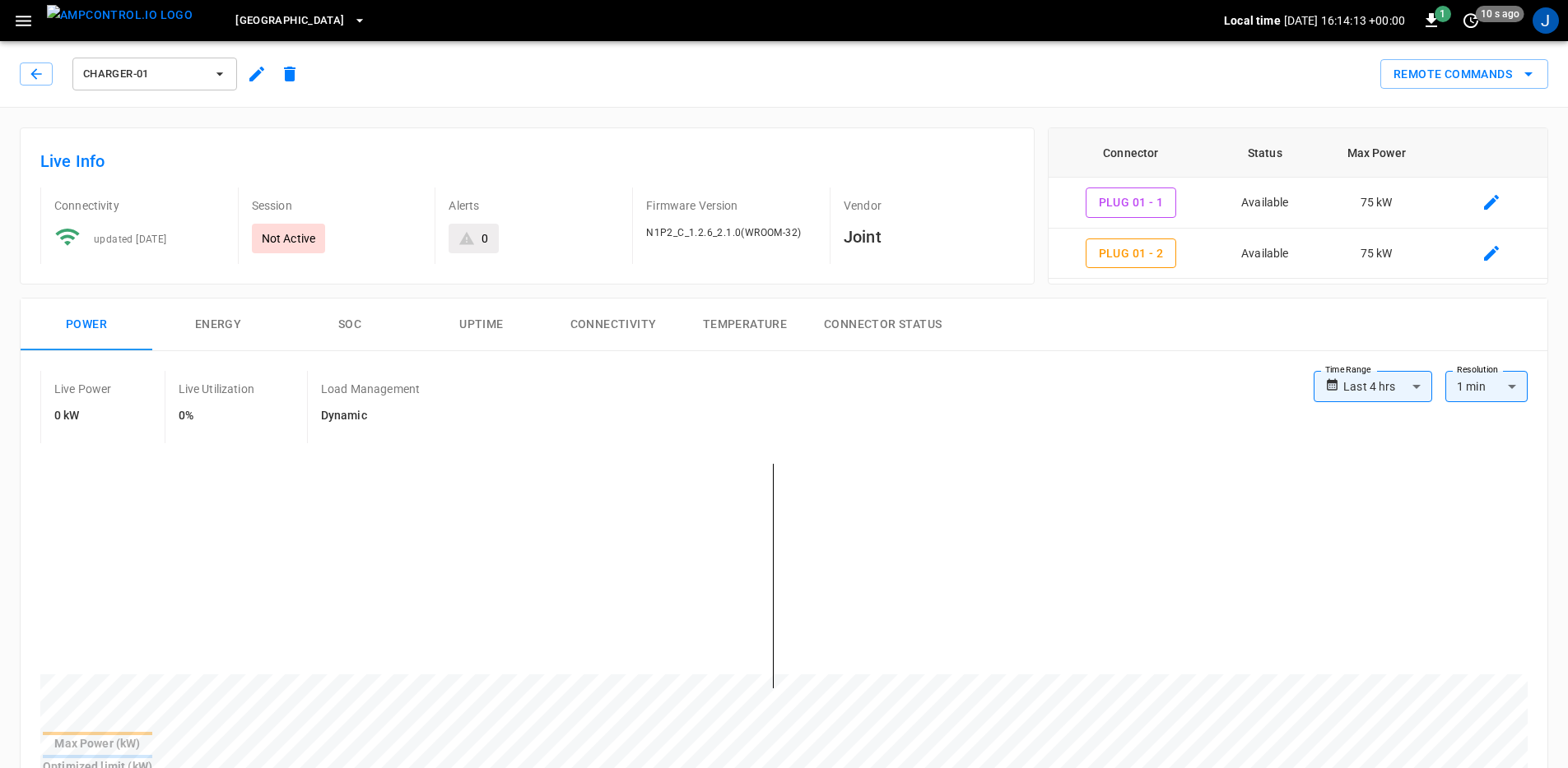
click at [250, 75] on icon "button" at bounding box center [257, 74] width 20 height 20
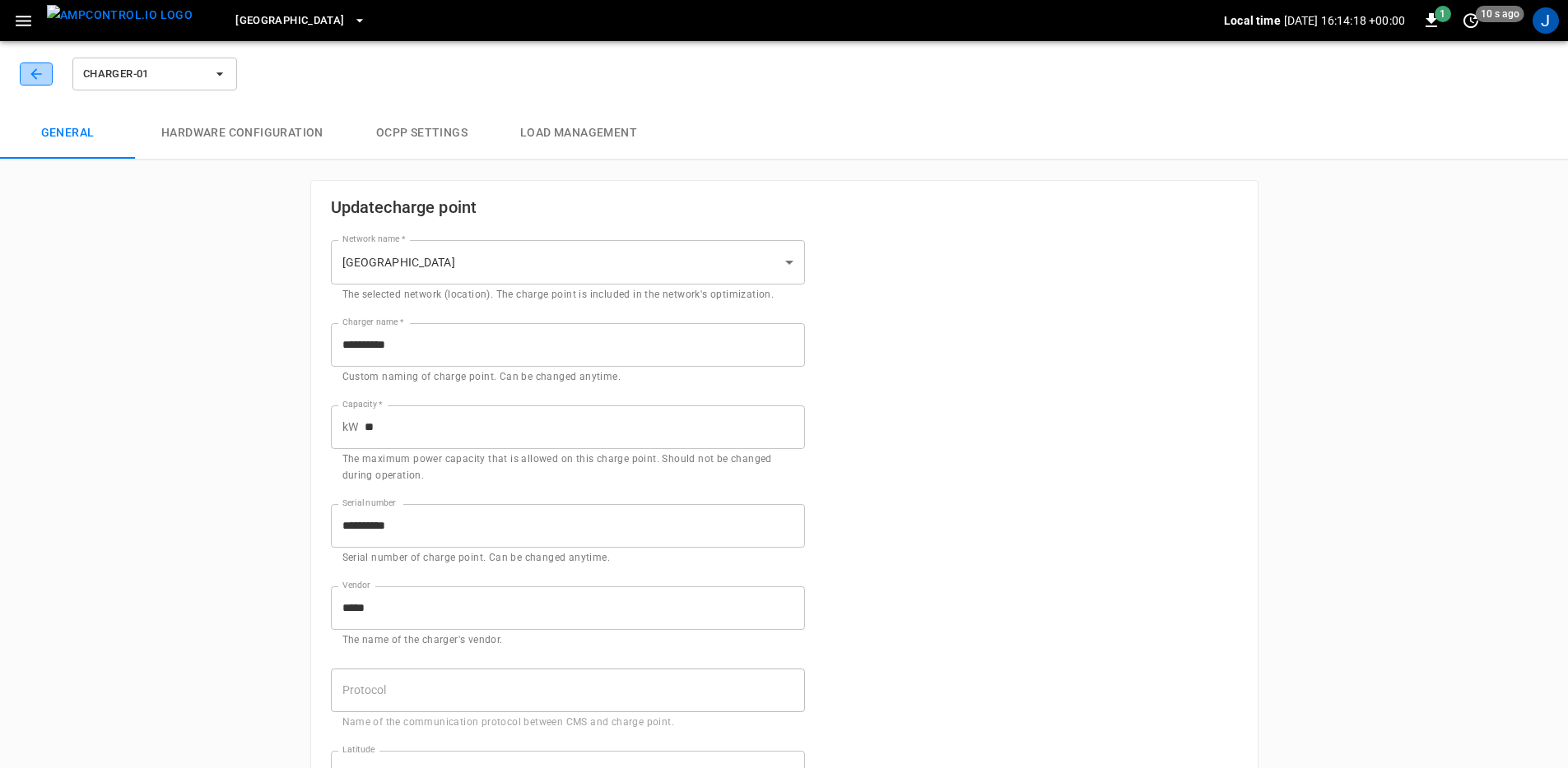
click at [31, 72] on icon "button" at bounding box center [36, 73] width 16 height 16
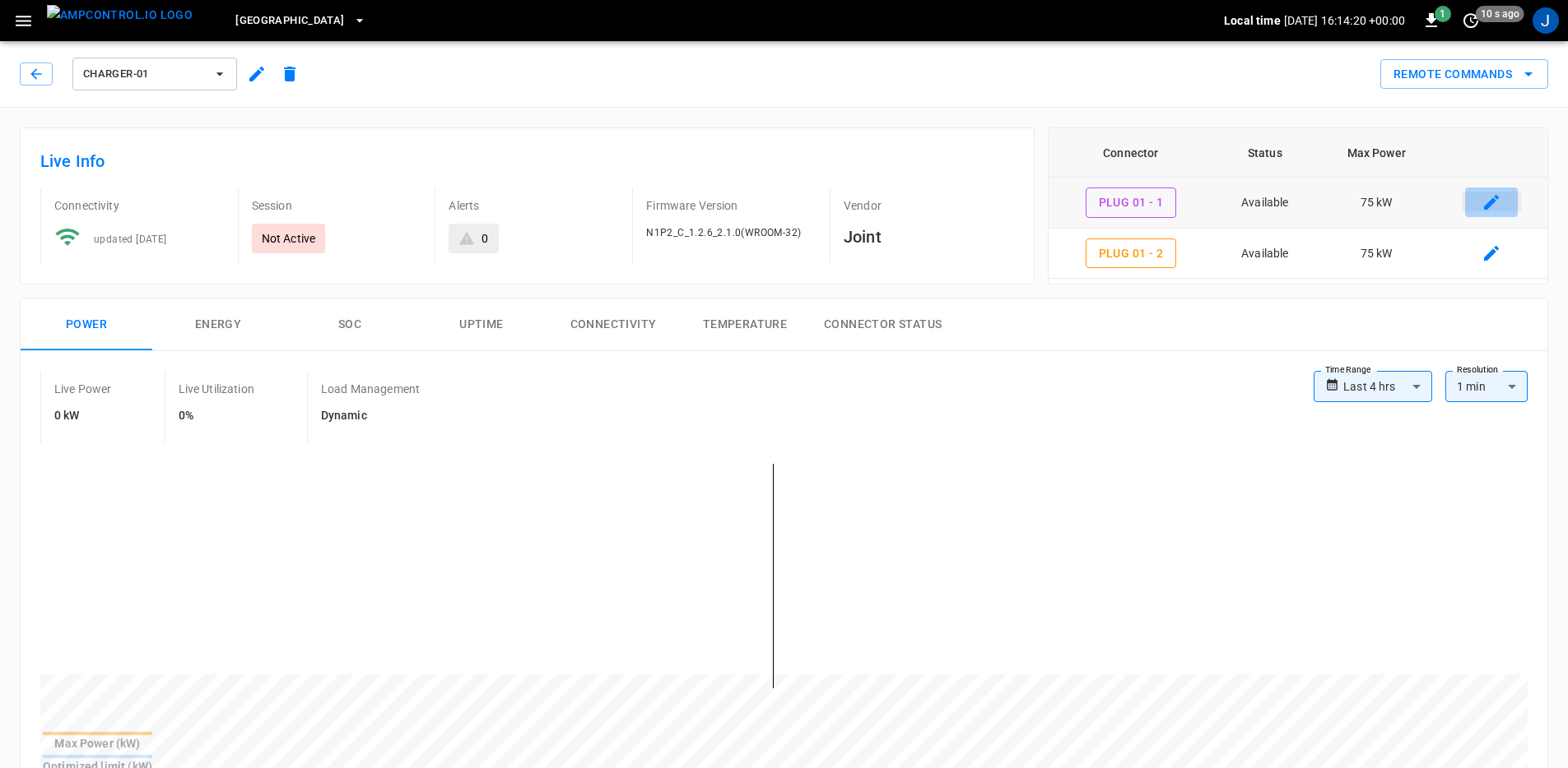
click at [1483, 208] on icon "connector table" at bounding box center [1490, 202] width 20 height 20
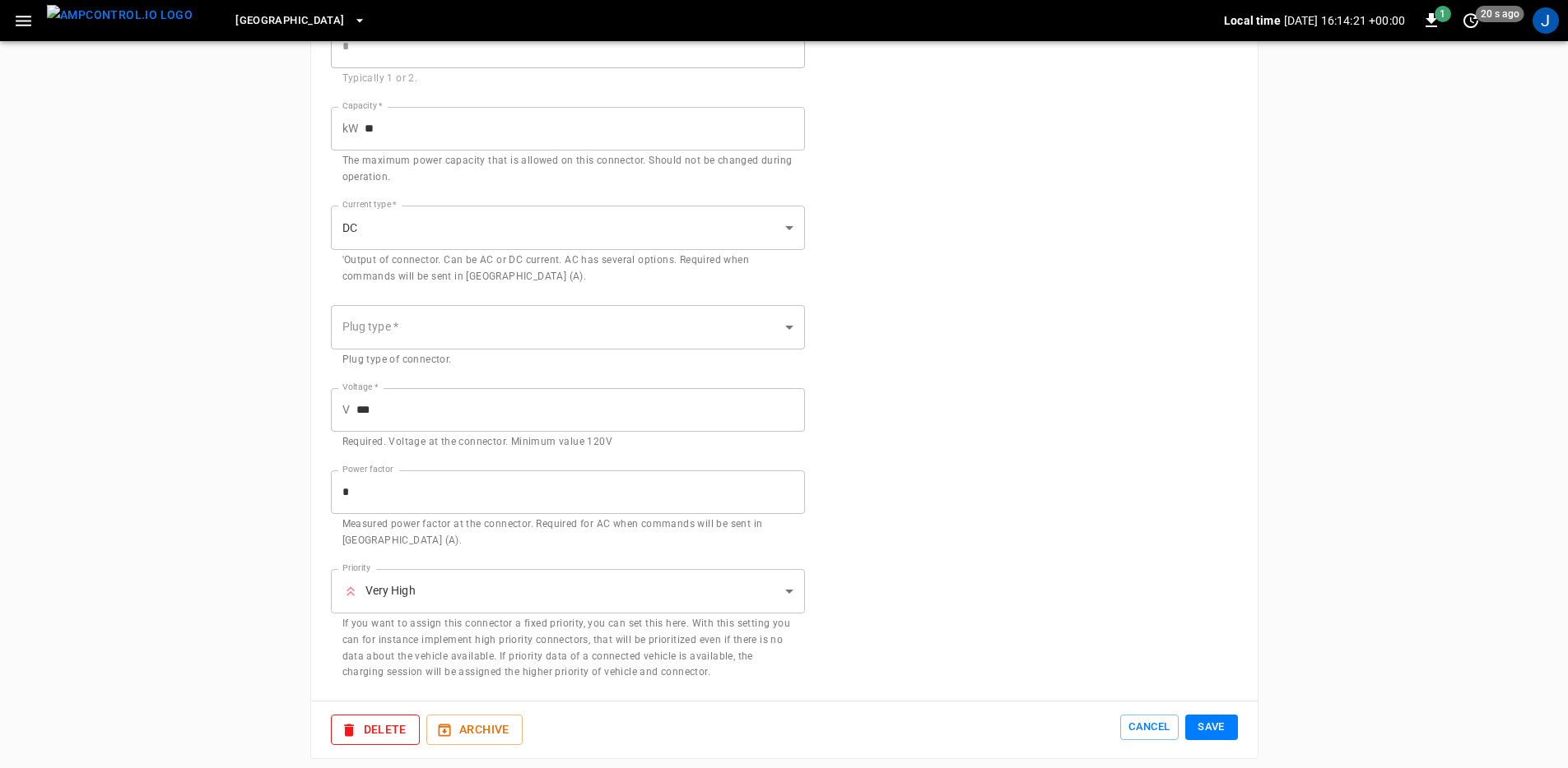
scroll to position [338, 0]
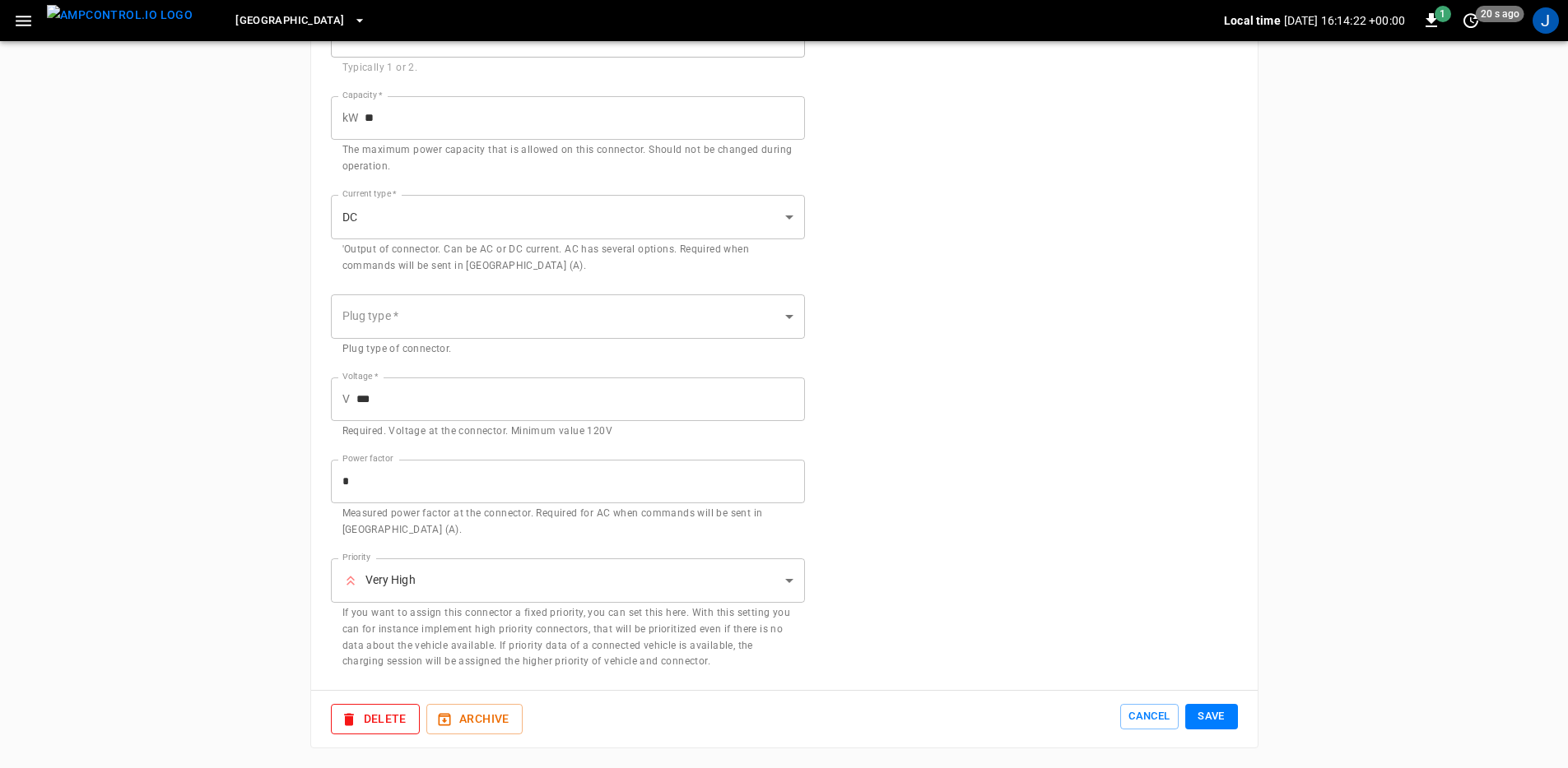
click at [443, 591] on body "**********" at bounding box center [784, 215] width 1568 height 1106
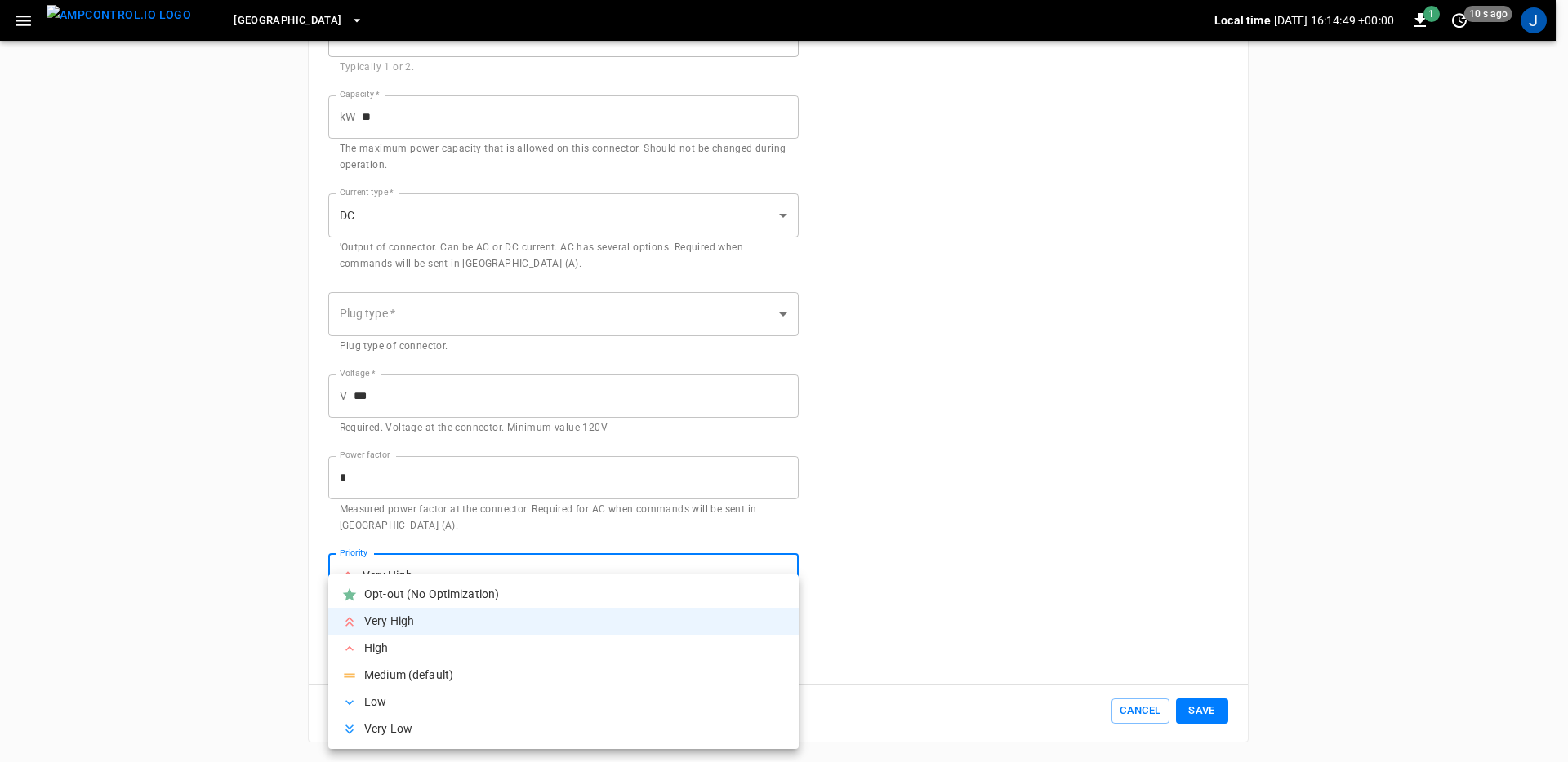
click at [201, 608] on div at bounding box center [784, 381] width 1568 height 762
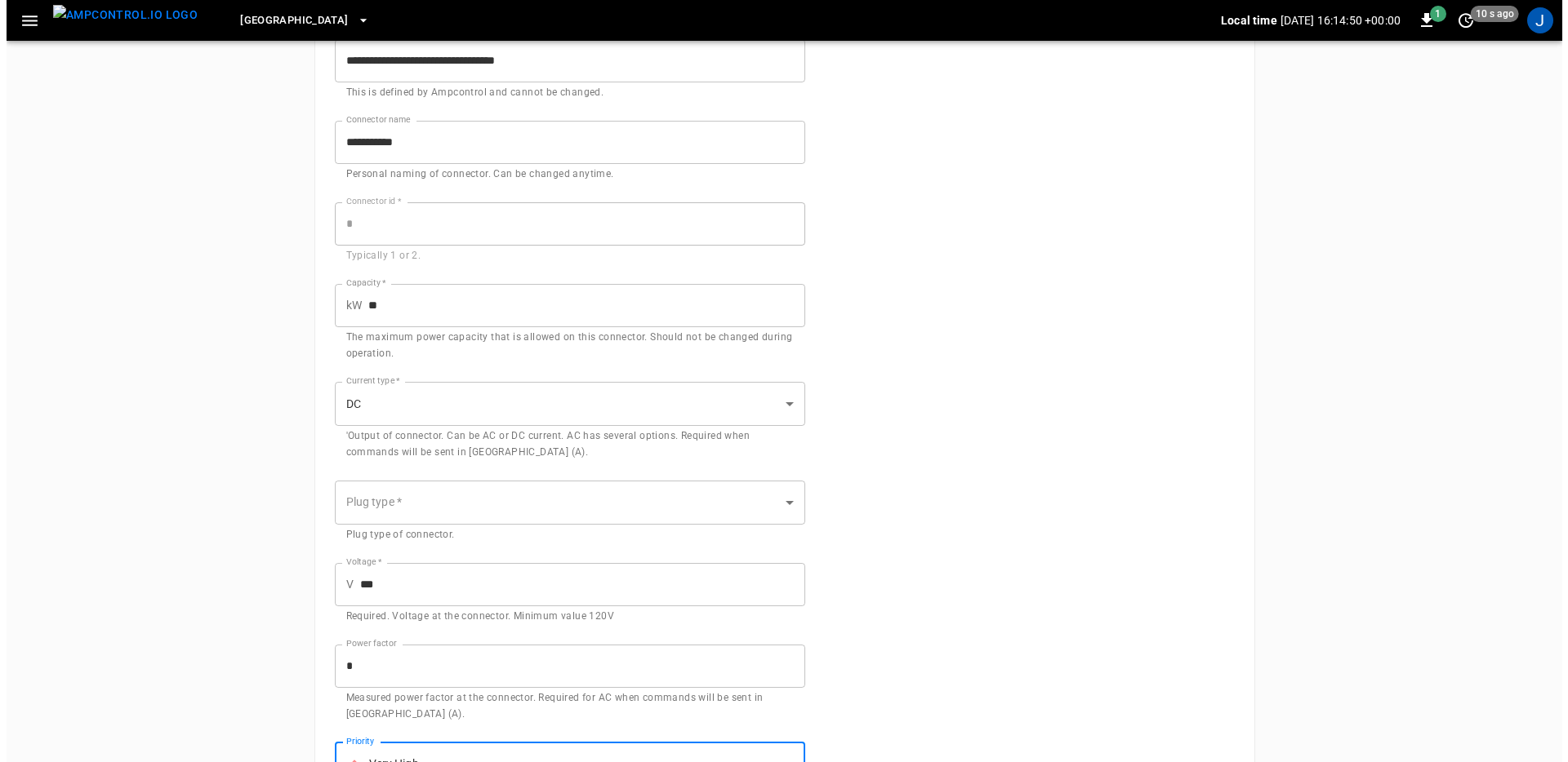
scroll to position [0, 0]
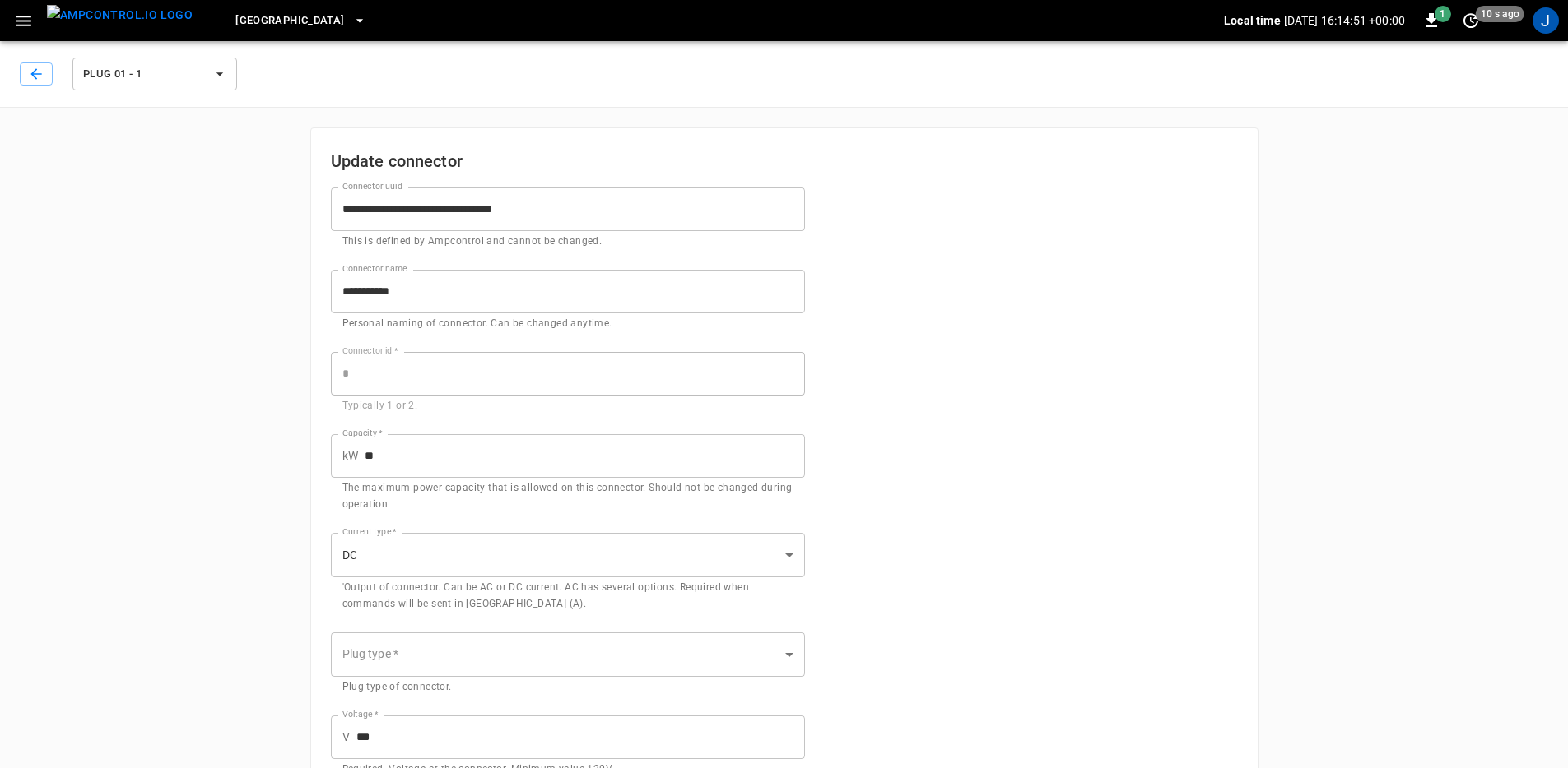
click at [156, 19] on img "menu" at bounding box center [120, 15] width 146 height 21
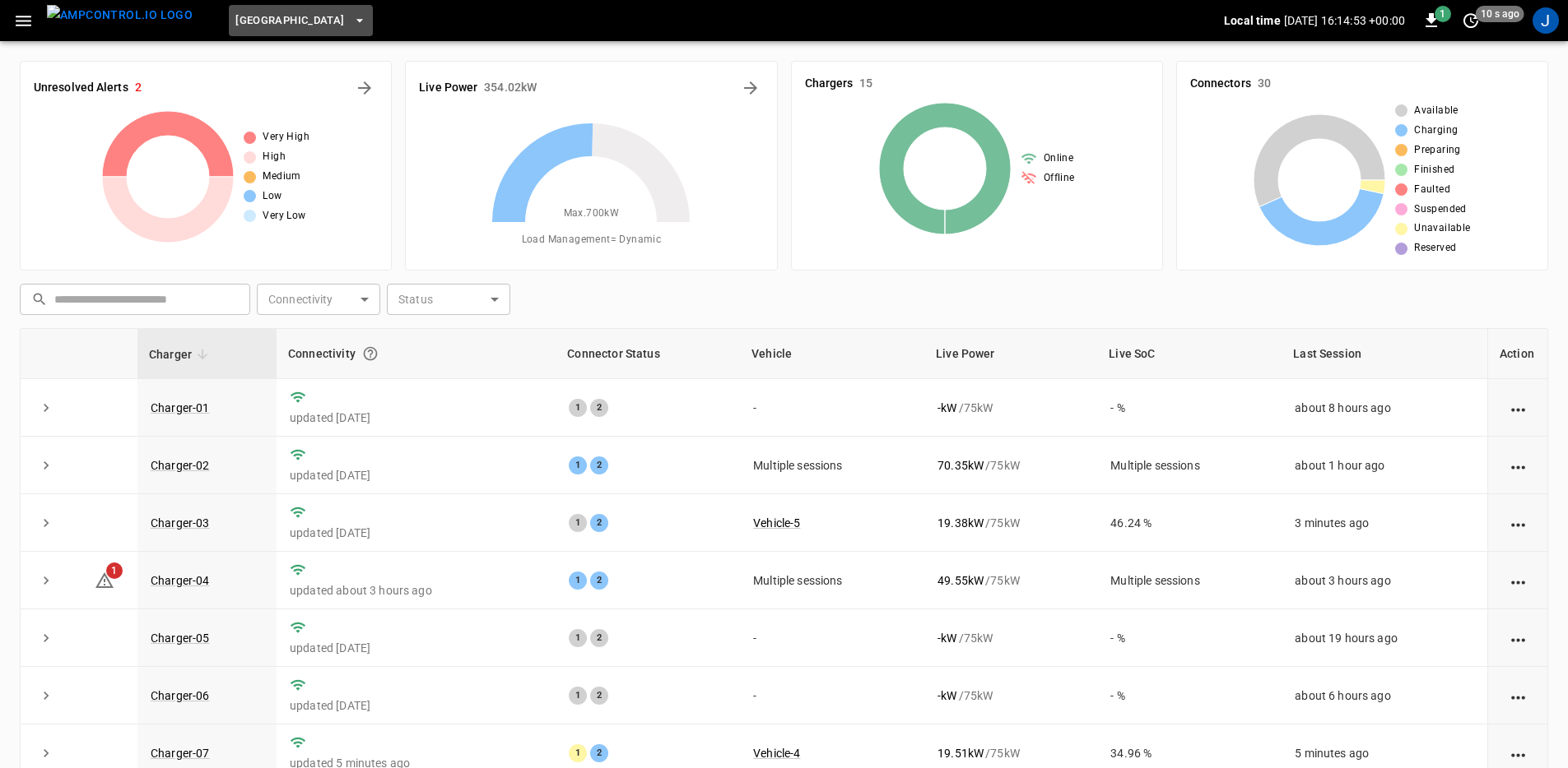
click at [290, 28] on button "[GEOGRAPHIC_DATA]" at bounding box center [299, 21] width 143 height 32
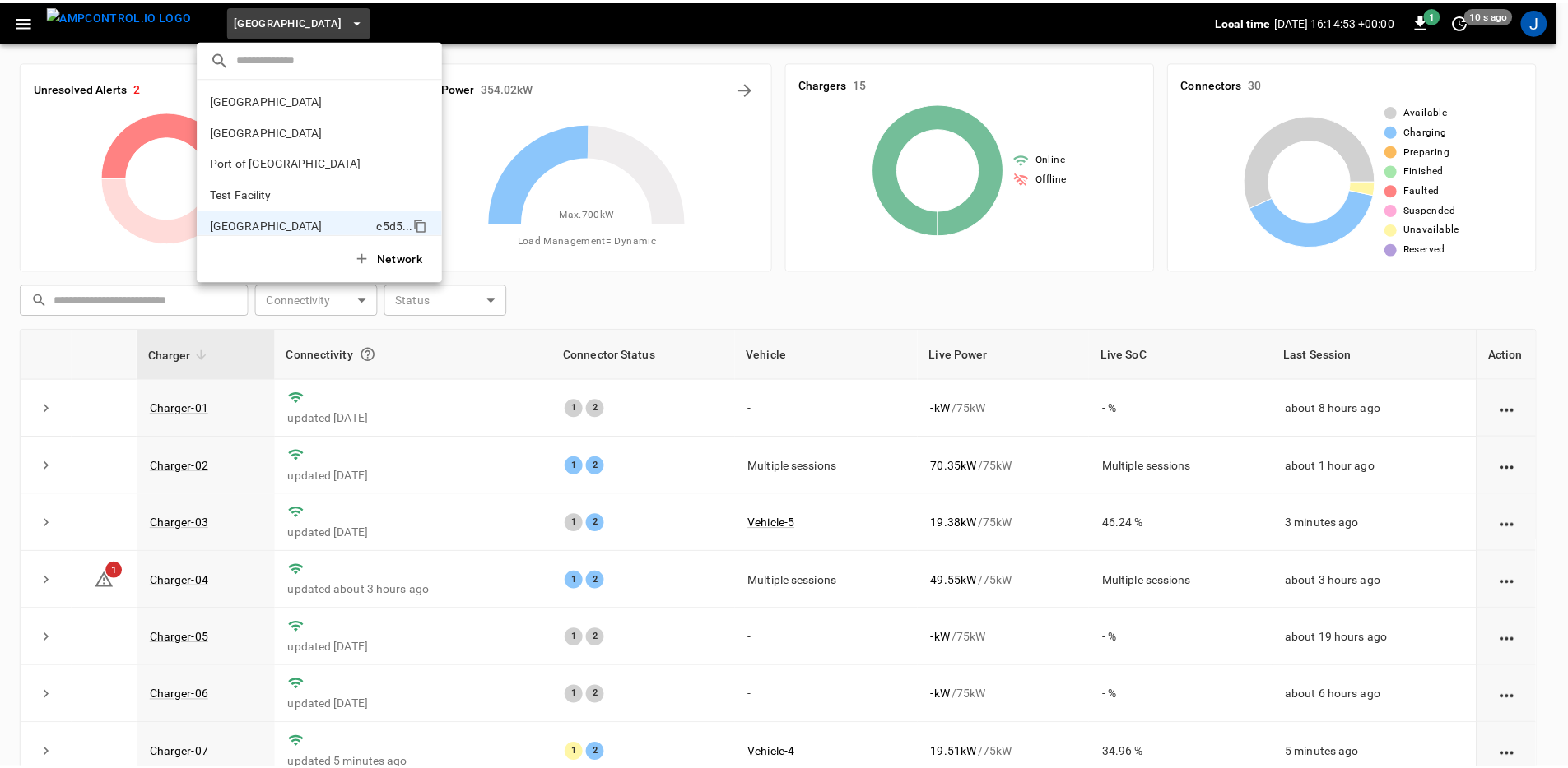
scroll to position [13, 0]
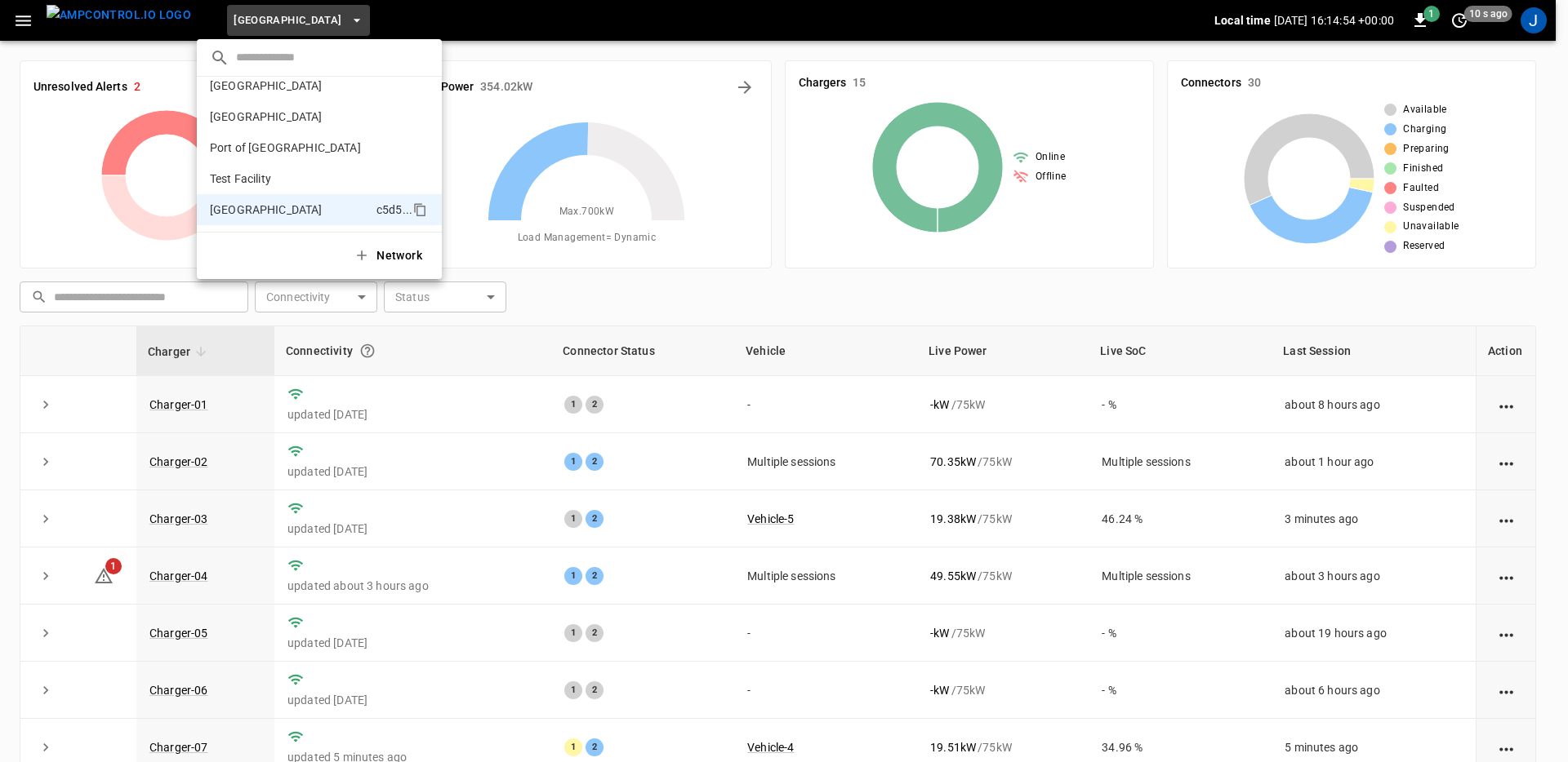
click at [636, 302] on div at bounding box center [784, 381] width 1568 height 762
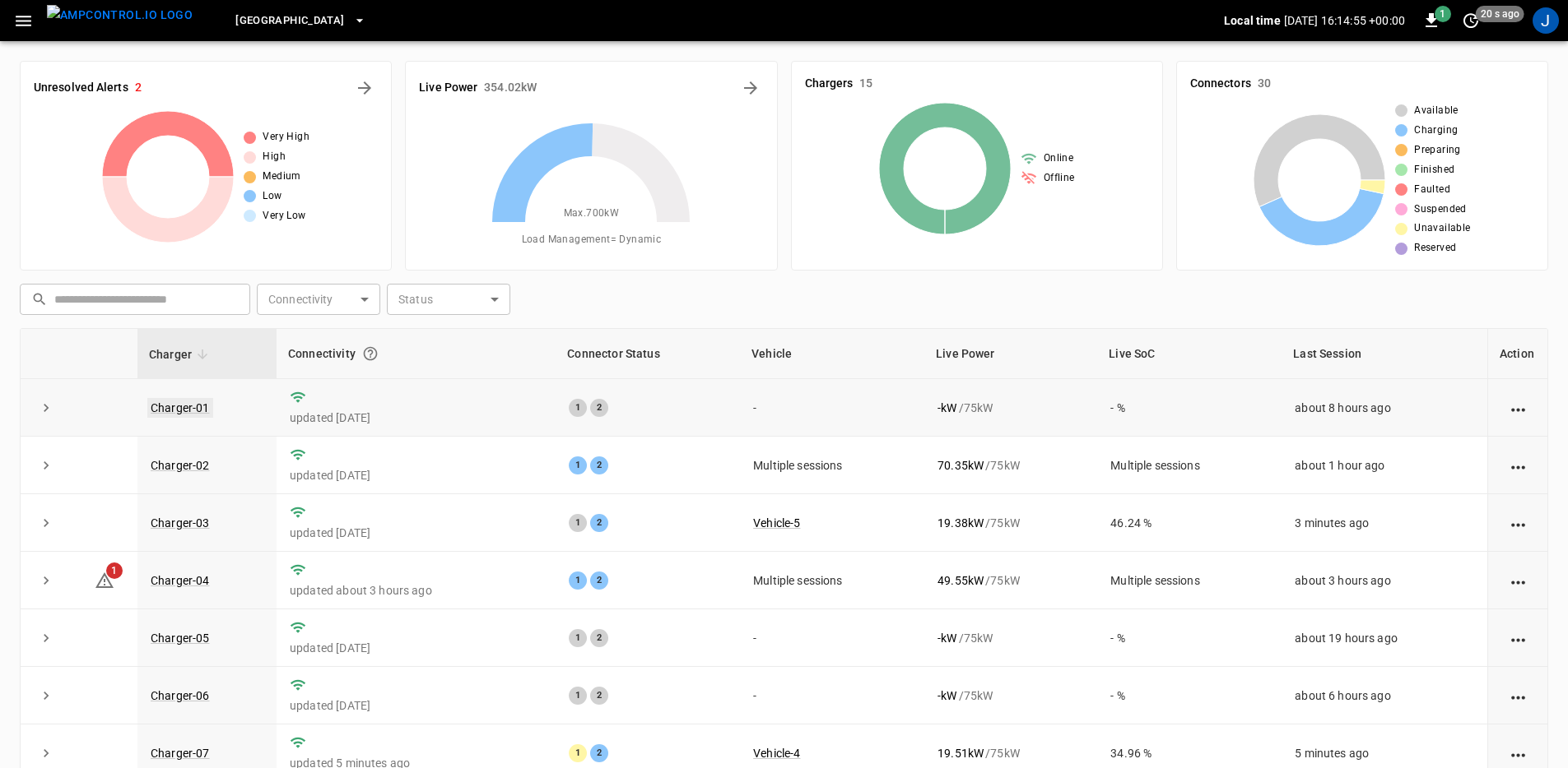
click at [199, 410] on link "Charger-01" at bounding box center [179, 407] width 65 height 20
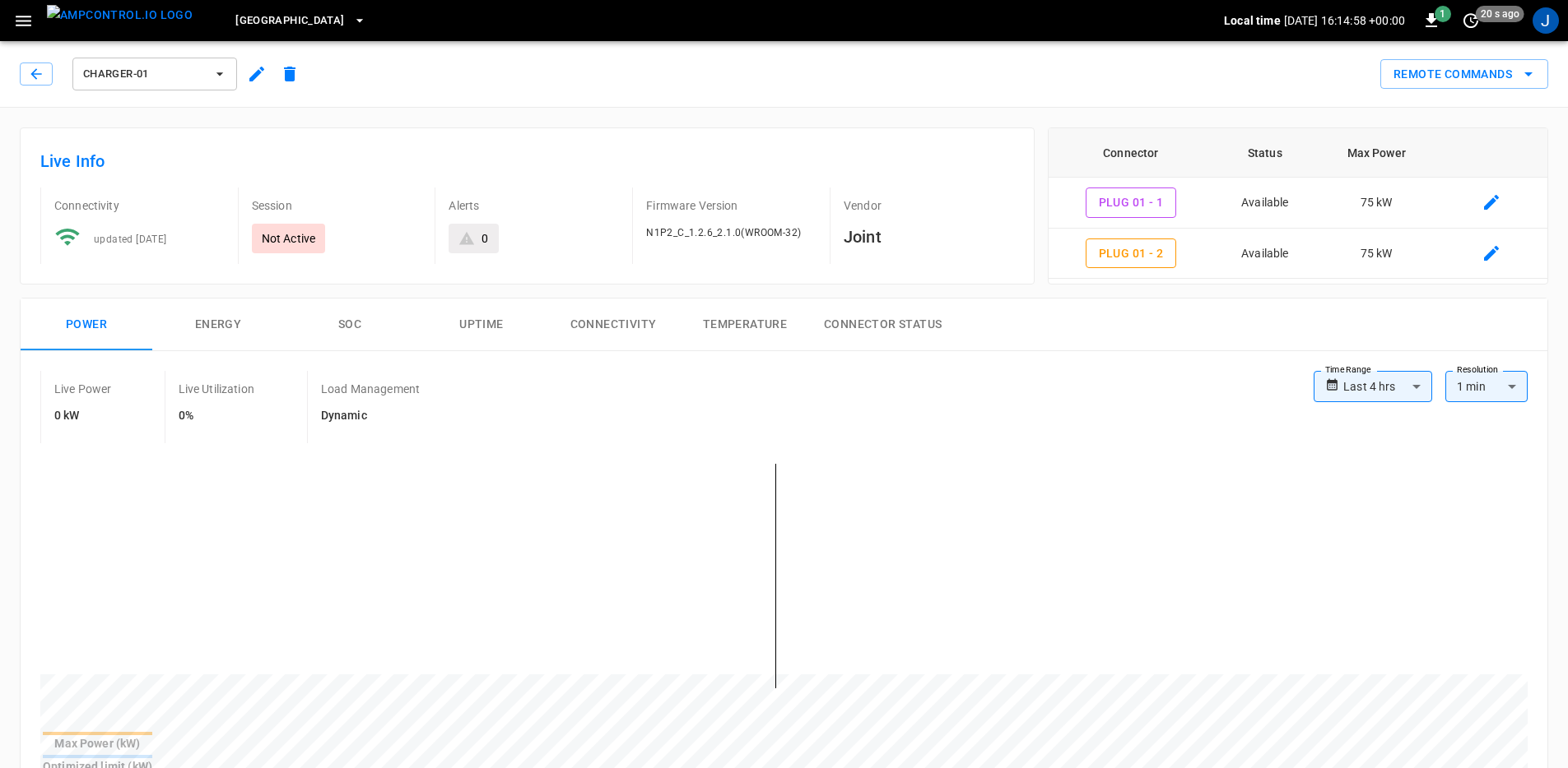
click at [20, 20] on icon "button" at bounding box center [24, 21] width 16 height 10
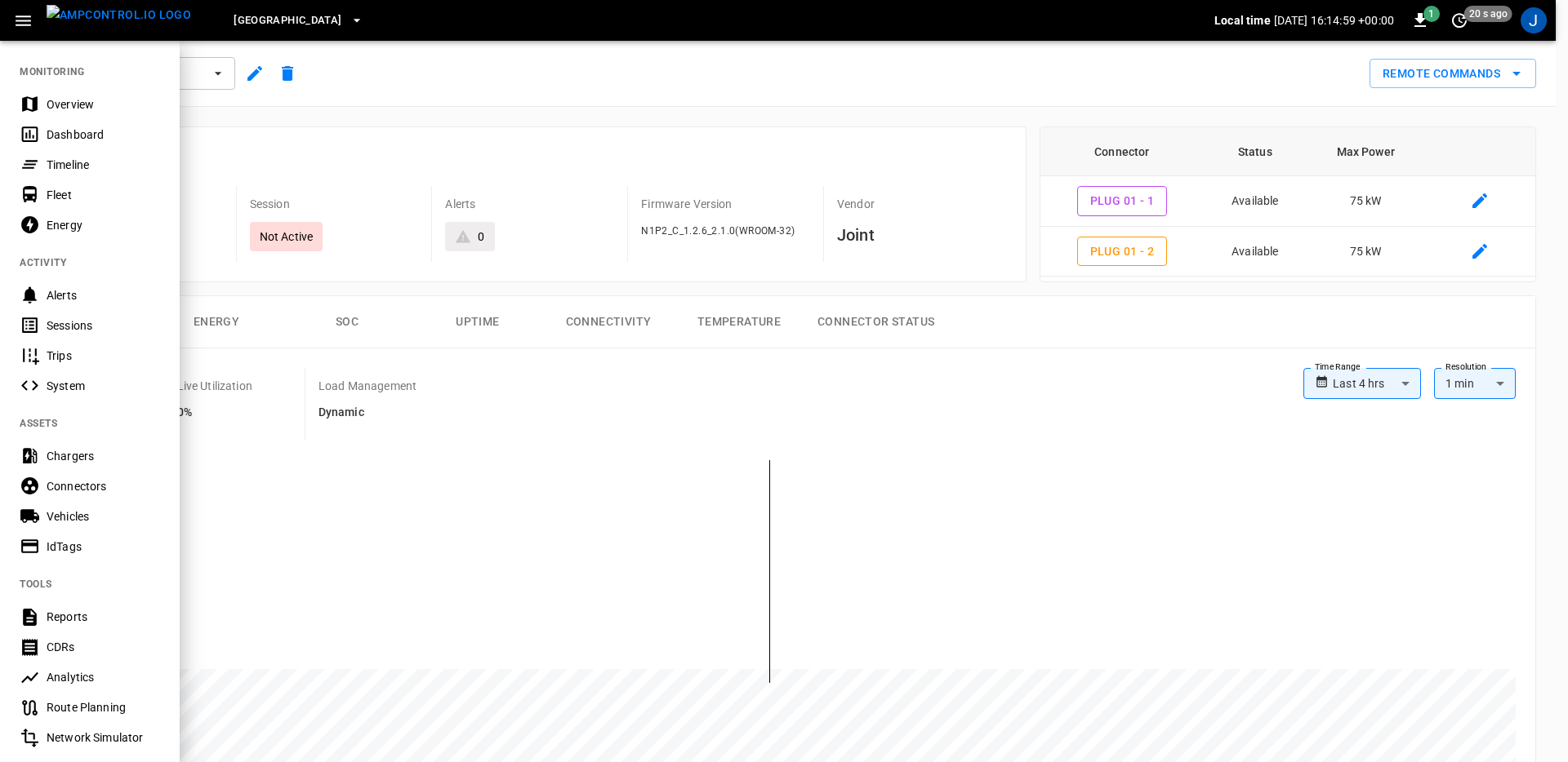
click at [112, 451] on div "Chargers" at bounding box center [103, 456] width 114 height 16
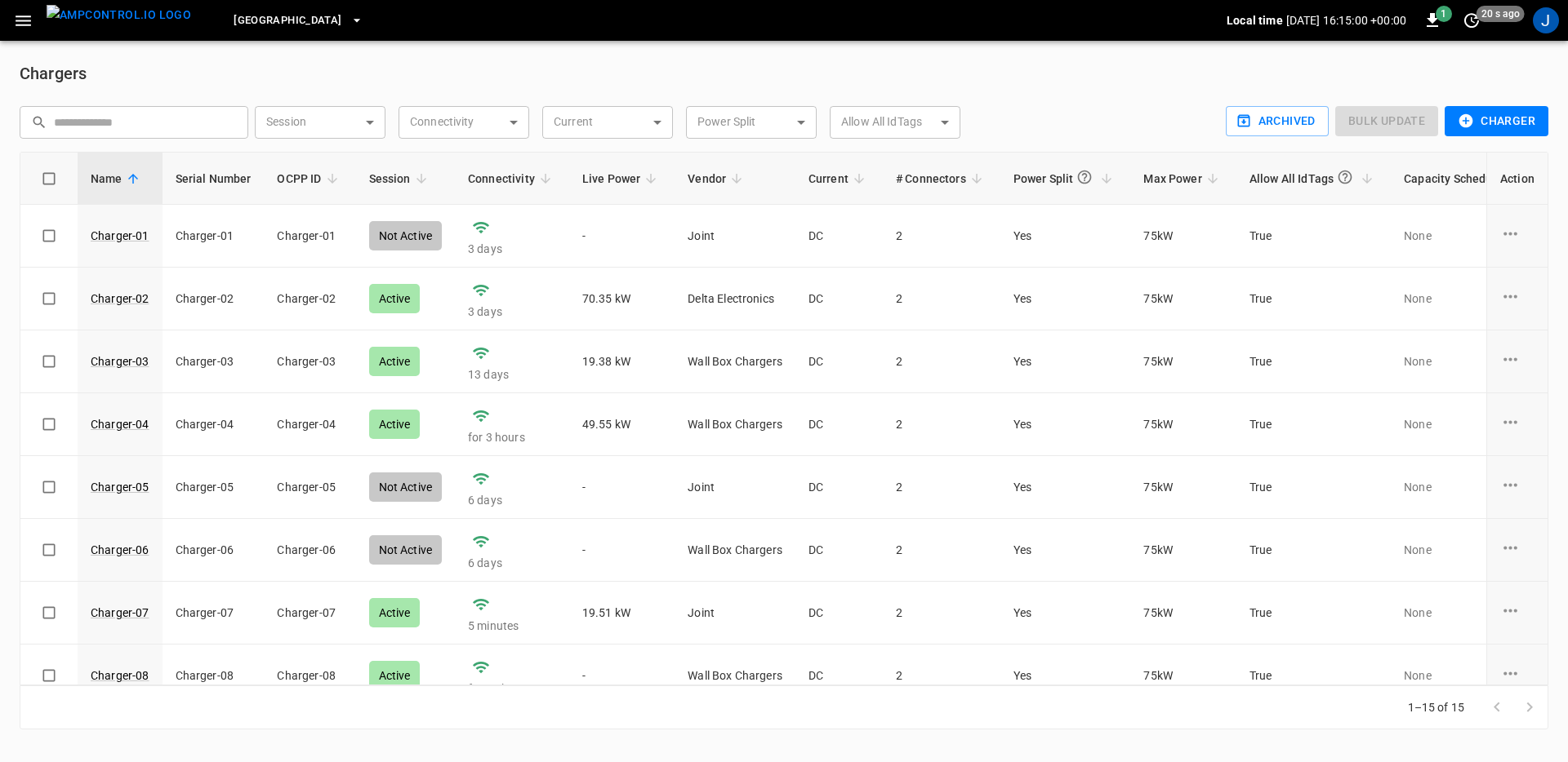
click at [1501, 124] on button "Charger" at bounding box center [1496, 121] width 103 height 30
click at [1501, 123] on div at bounding box center [784, 381] width 1568 height 762
click at [1501, 123] on button "Charger" at bounding box center [1496, 121] width 103 height 30
click at [1497, 157] on li "OCPP Charger" at bounding box center [1493, 156] width 121 height 27
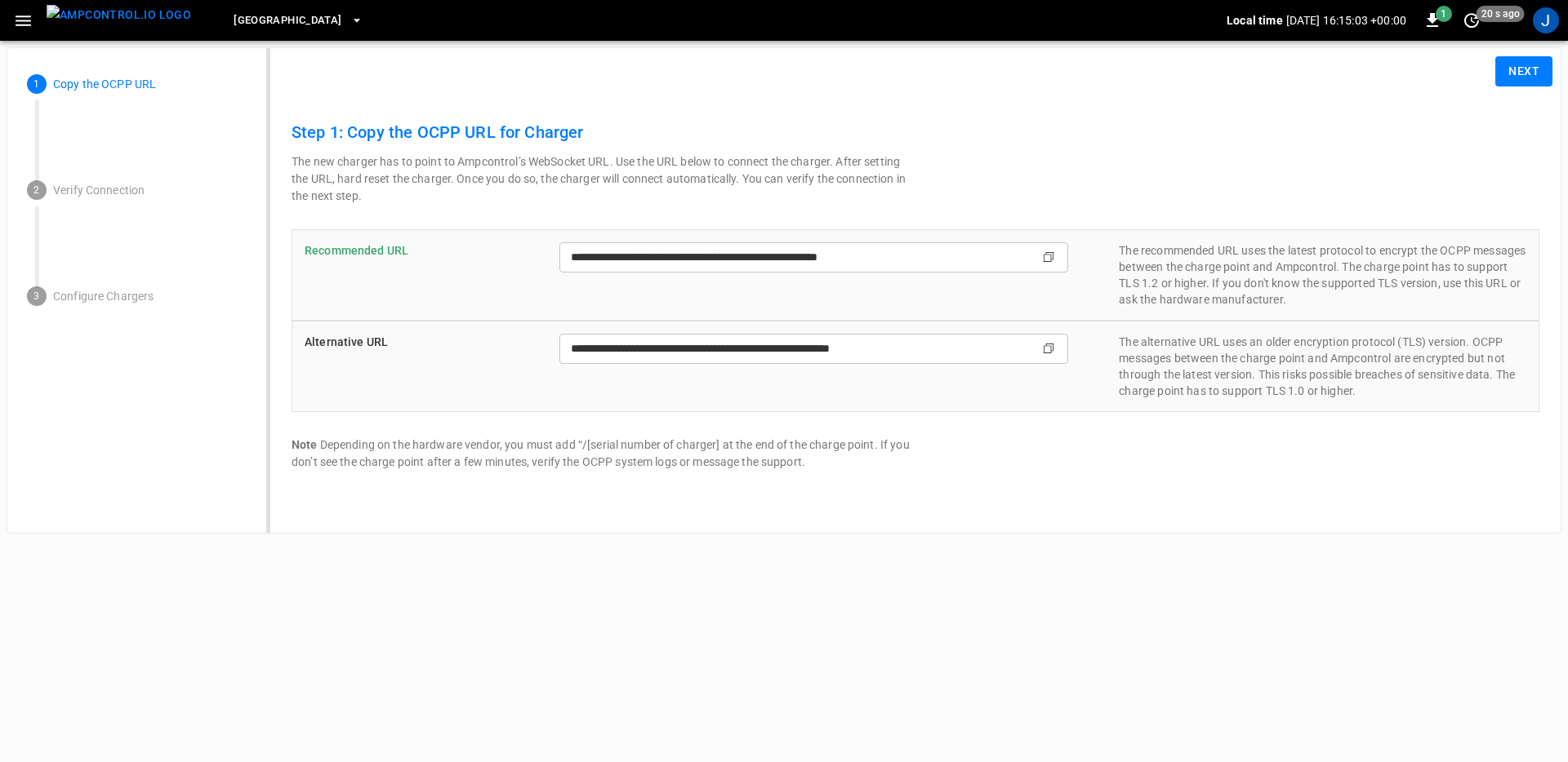
type input "**********"
click at [944, 253] on input "**********" at bounding box center [782, 257] width 447 height 30
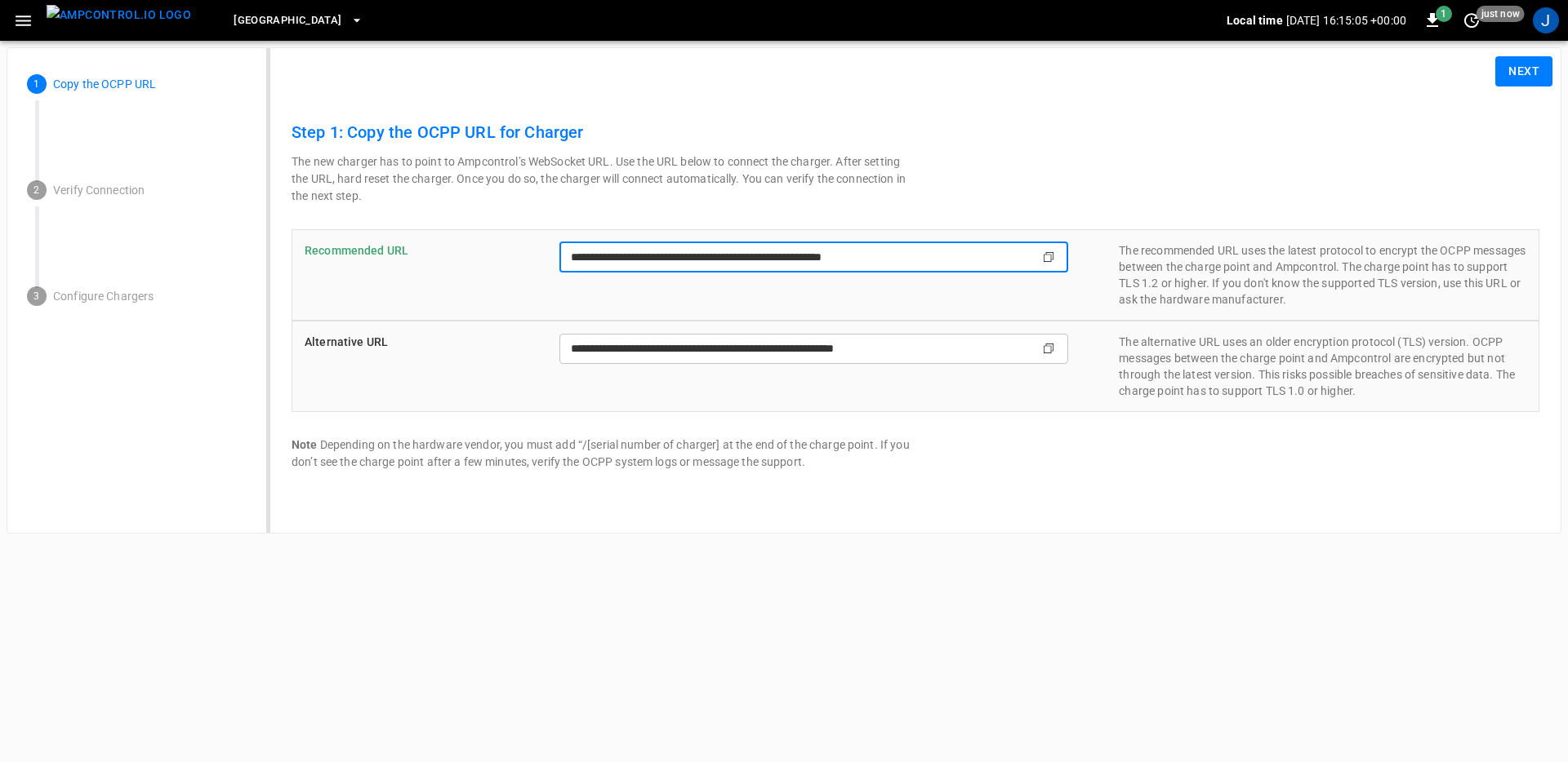
click at [944, 253] on input "**********" at bounding box center [782, 257] width 447 height 30
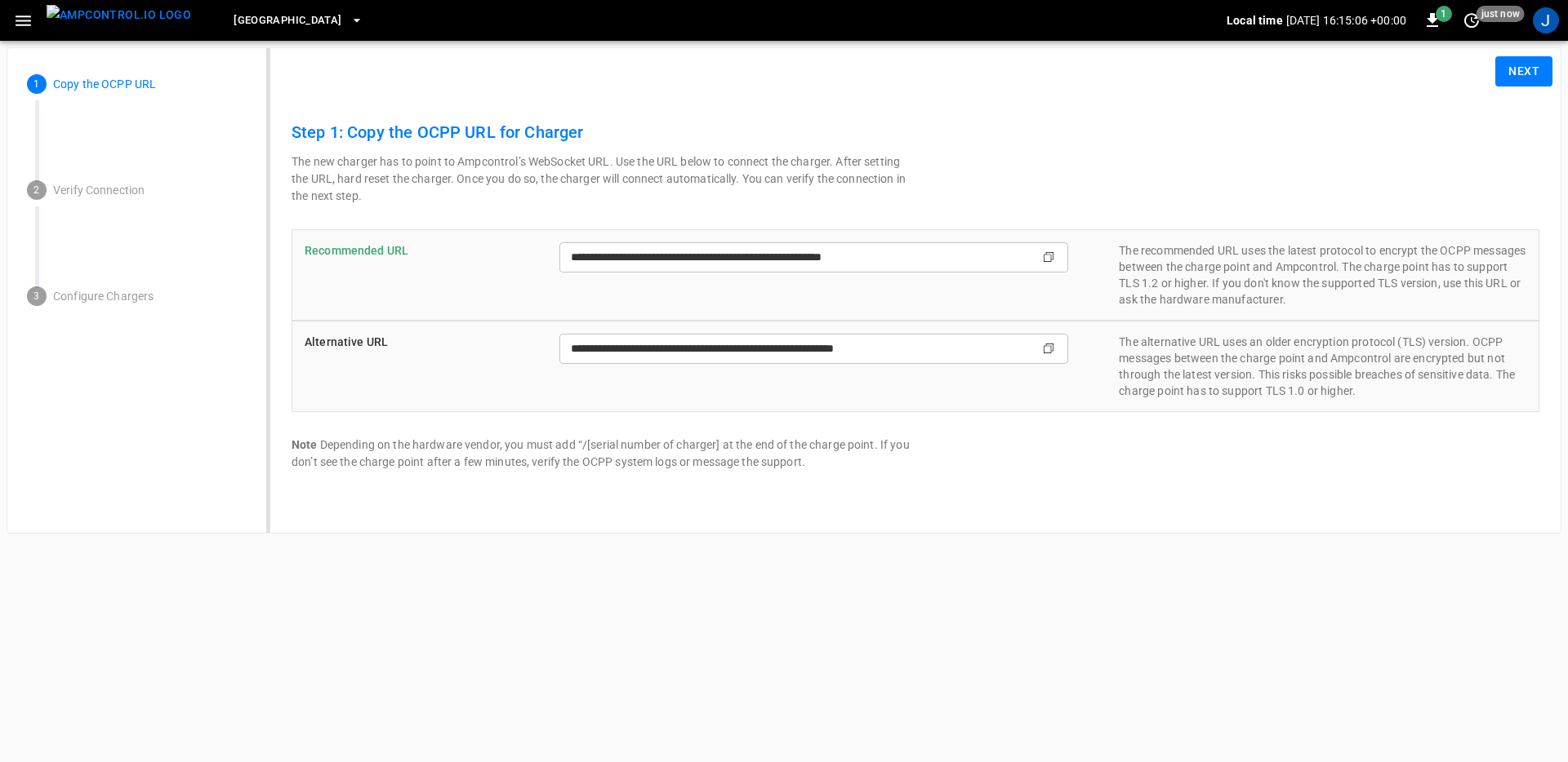
click at [1175, 138] on h6 "Step 1: Copy the OCPP URL for Charger" at bounding box center [915, 132] width 1247 height 26
click at [1513, 80] on button "Next" at bounding box center [1523, 71] width 57 height 30
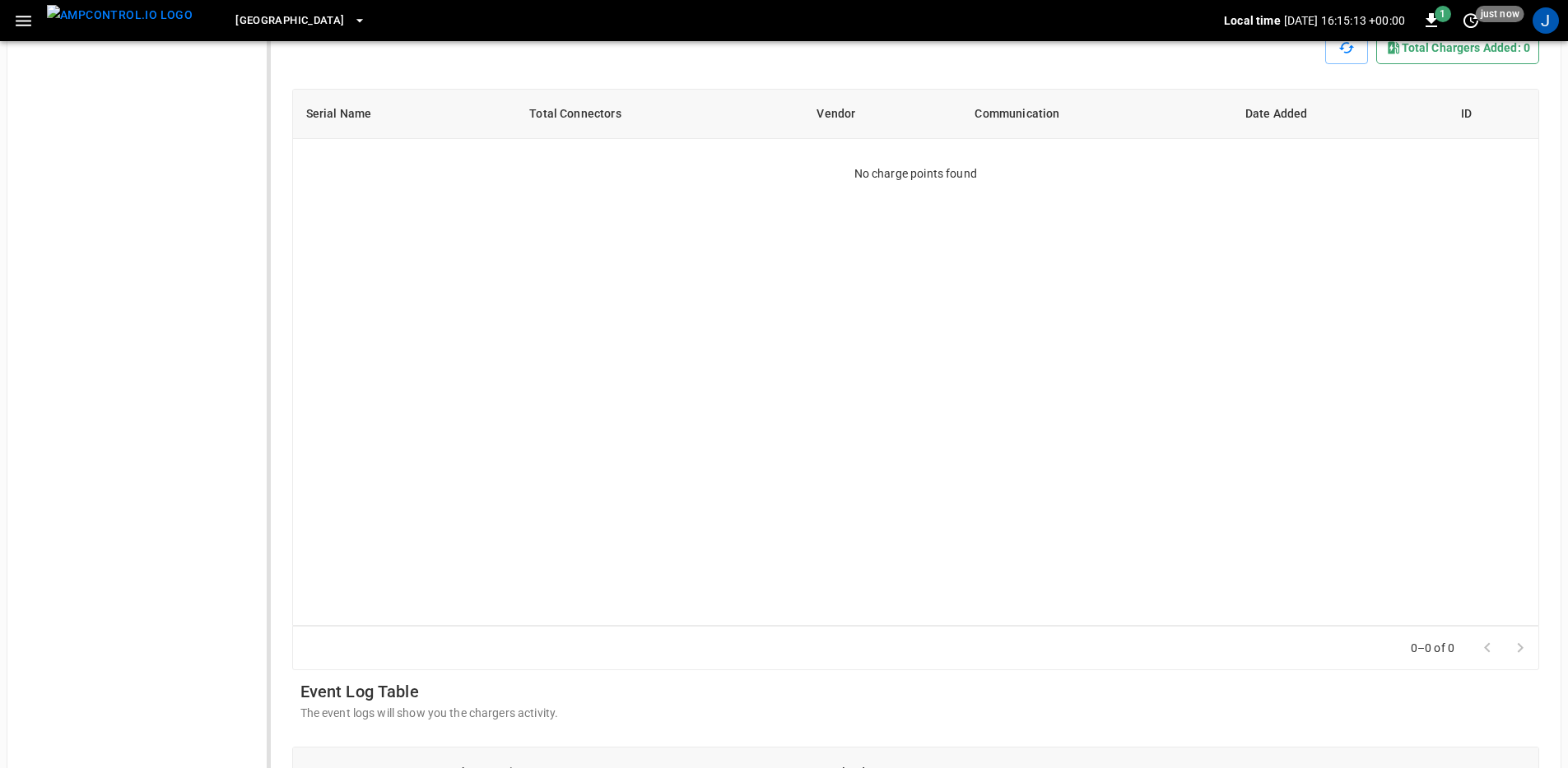
scroll to position [155, 0]
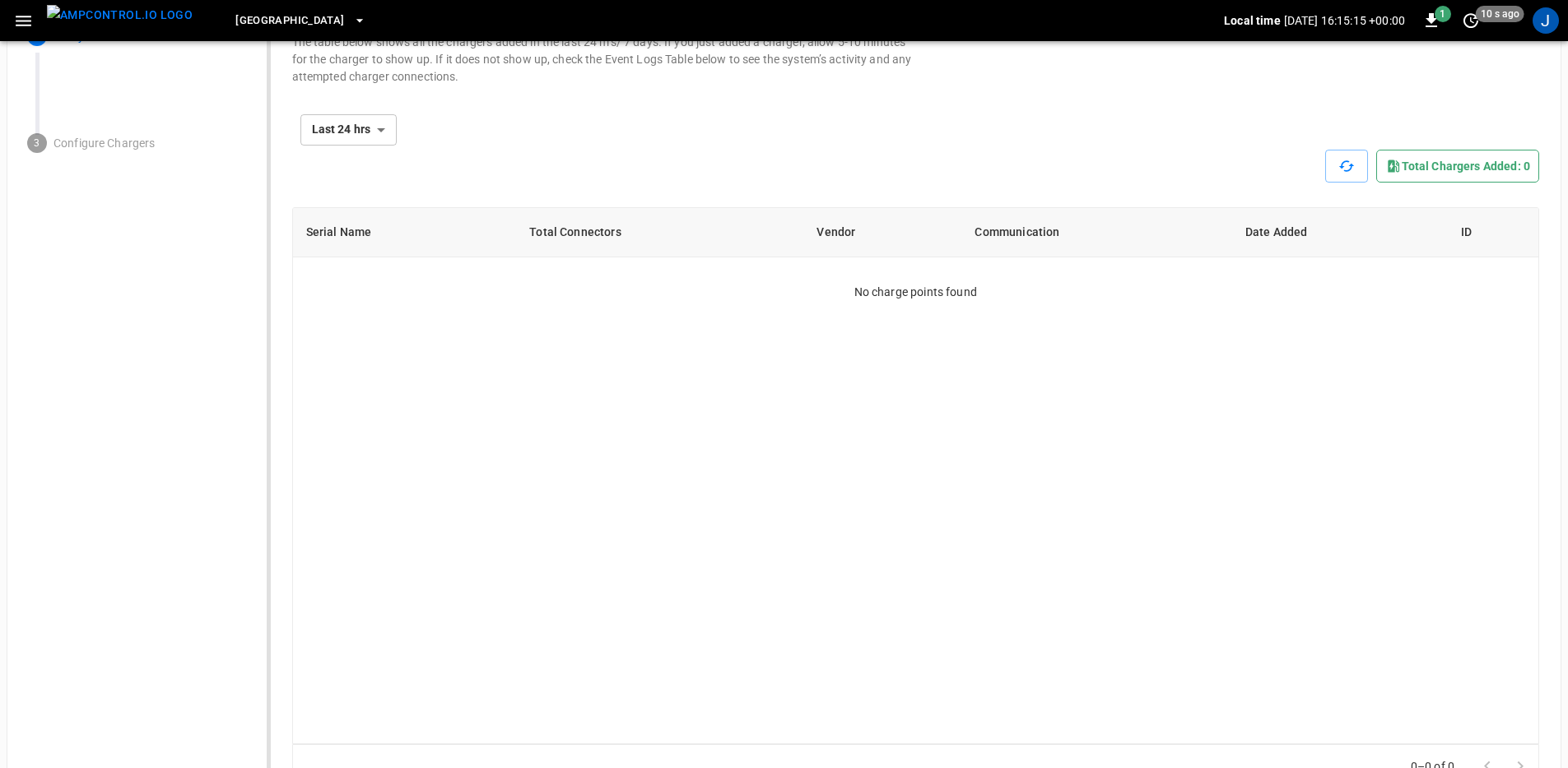
click at [321, 107] on div "**********" at bounding box center [915, 120] width 1248 height 173
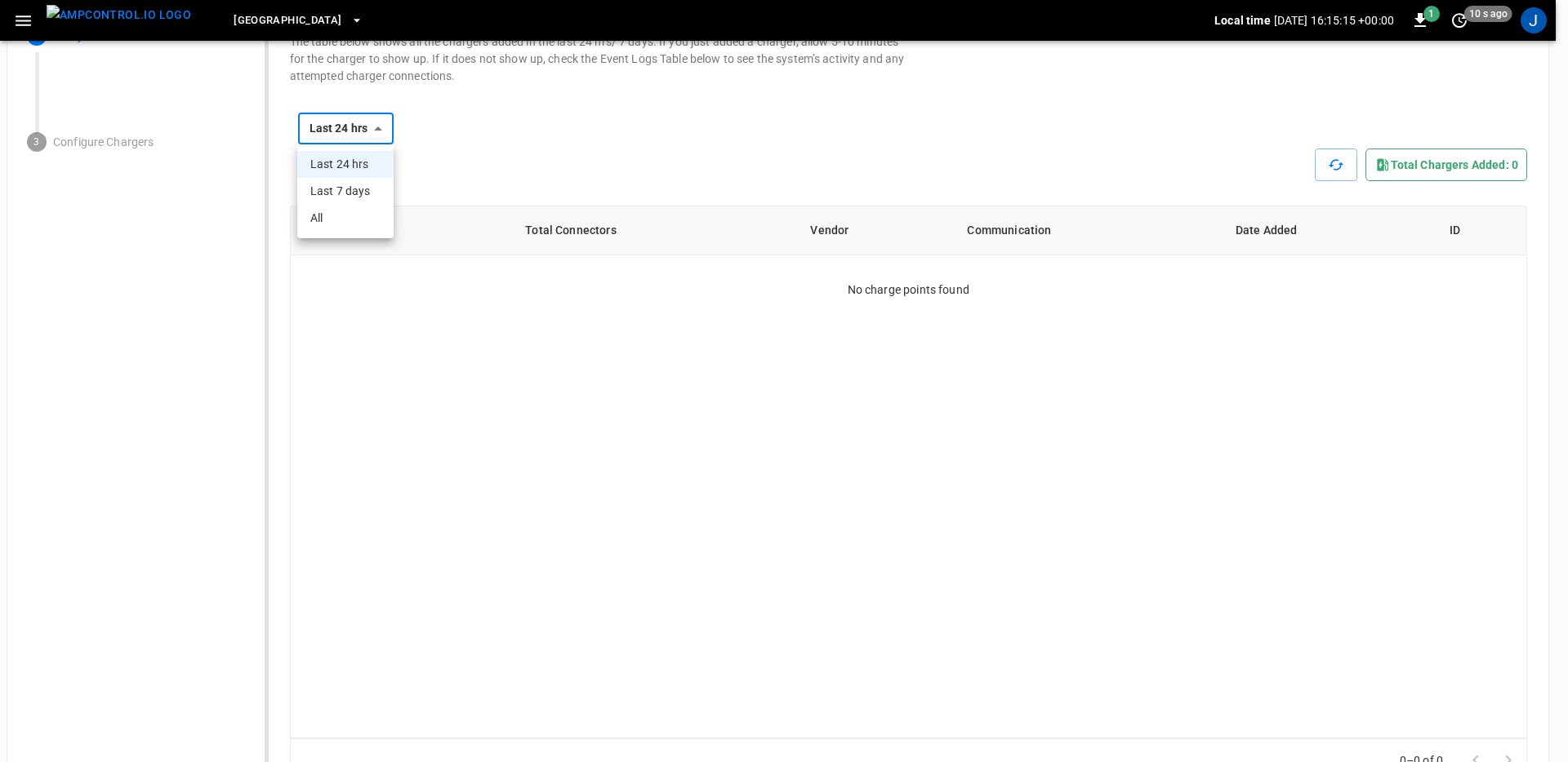
click at [328, 120] on body "**********" at bounding box center [784, 701] width 1568 height 1711
click at [344, 209] on li "All" at bounding box center [345, 218] width 96 height 27
type input "***"
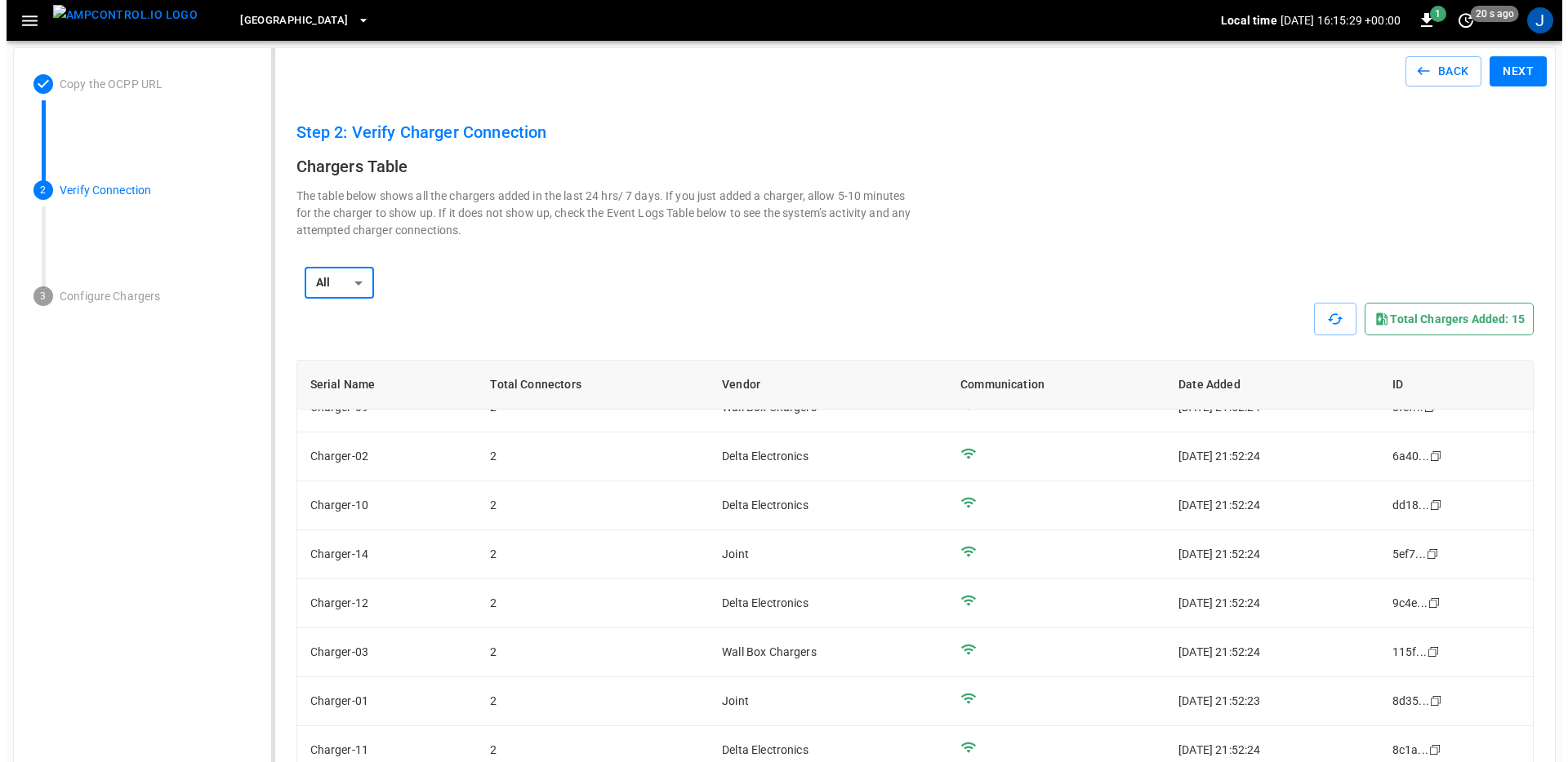
scroll to position [123, 0]
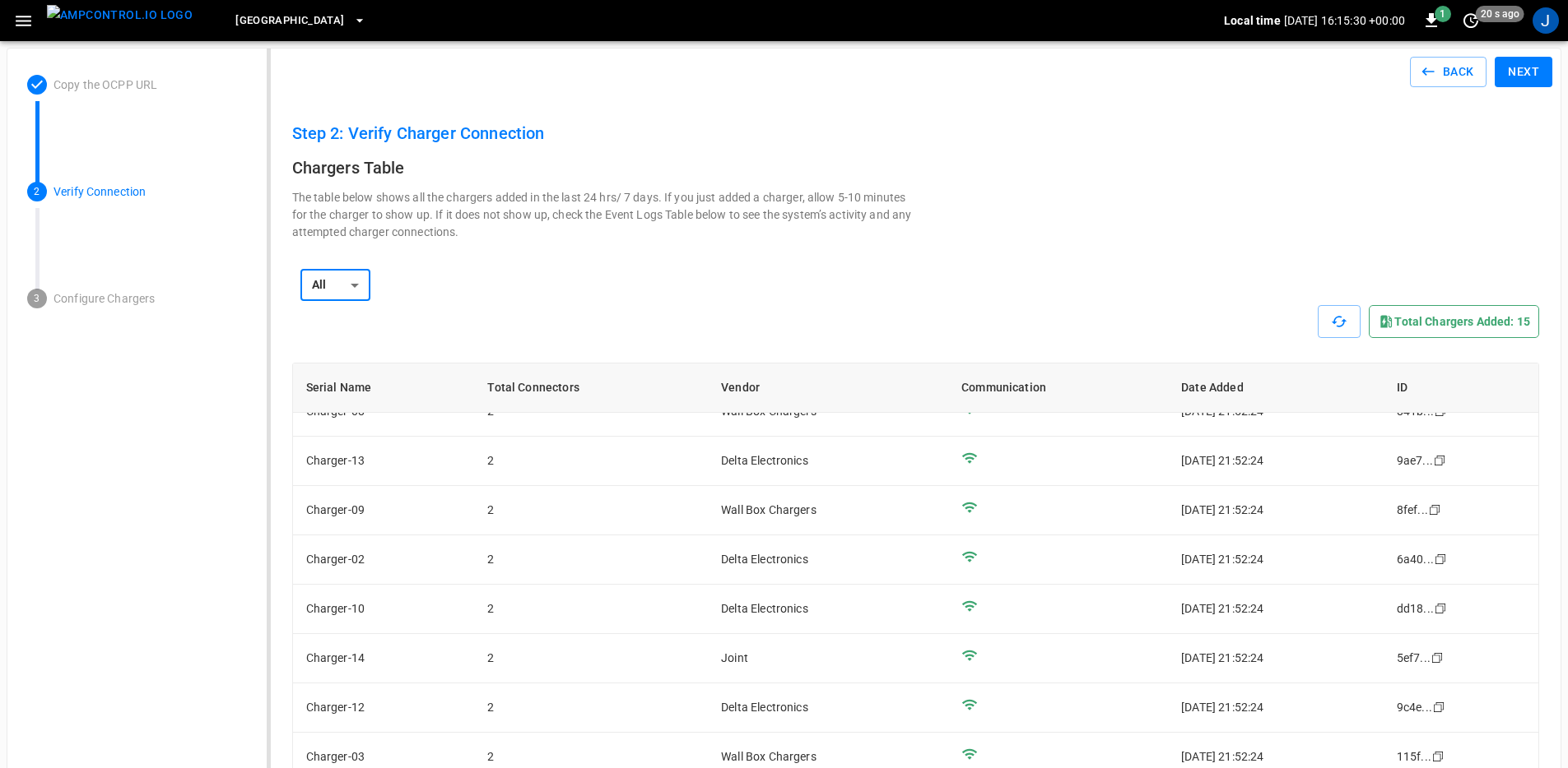
click at [1538, 79] on button "Next" at bounding box center [1523, 72] width 58 height 30
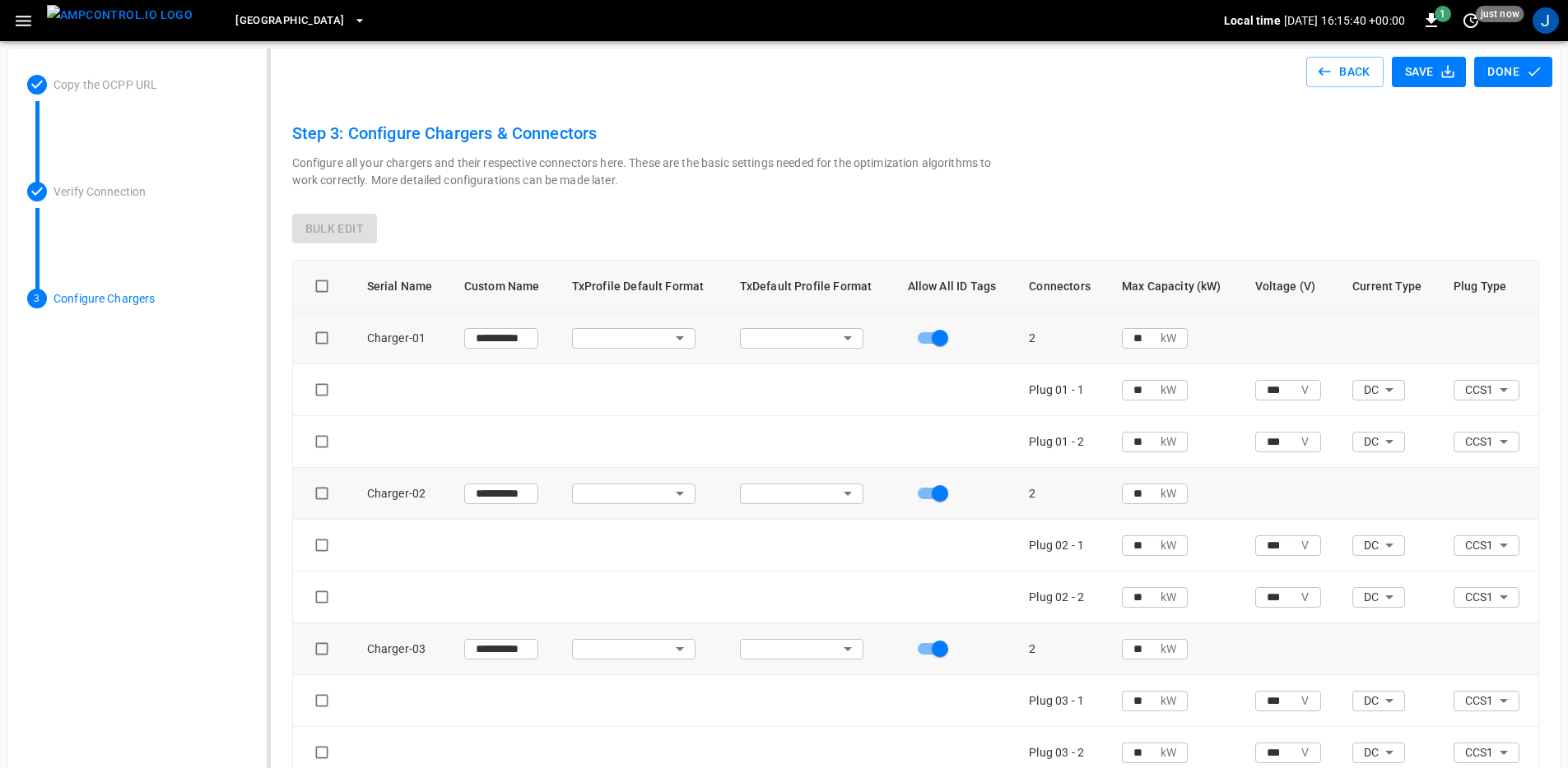
click at [251, 14] on span "[GEOGRAPHIC_DATA]" at bounding box center [289, 21] width 109 height 19
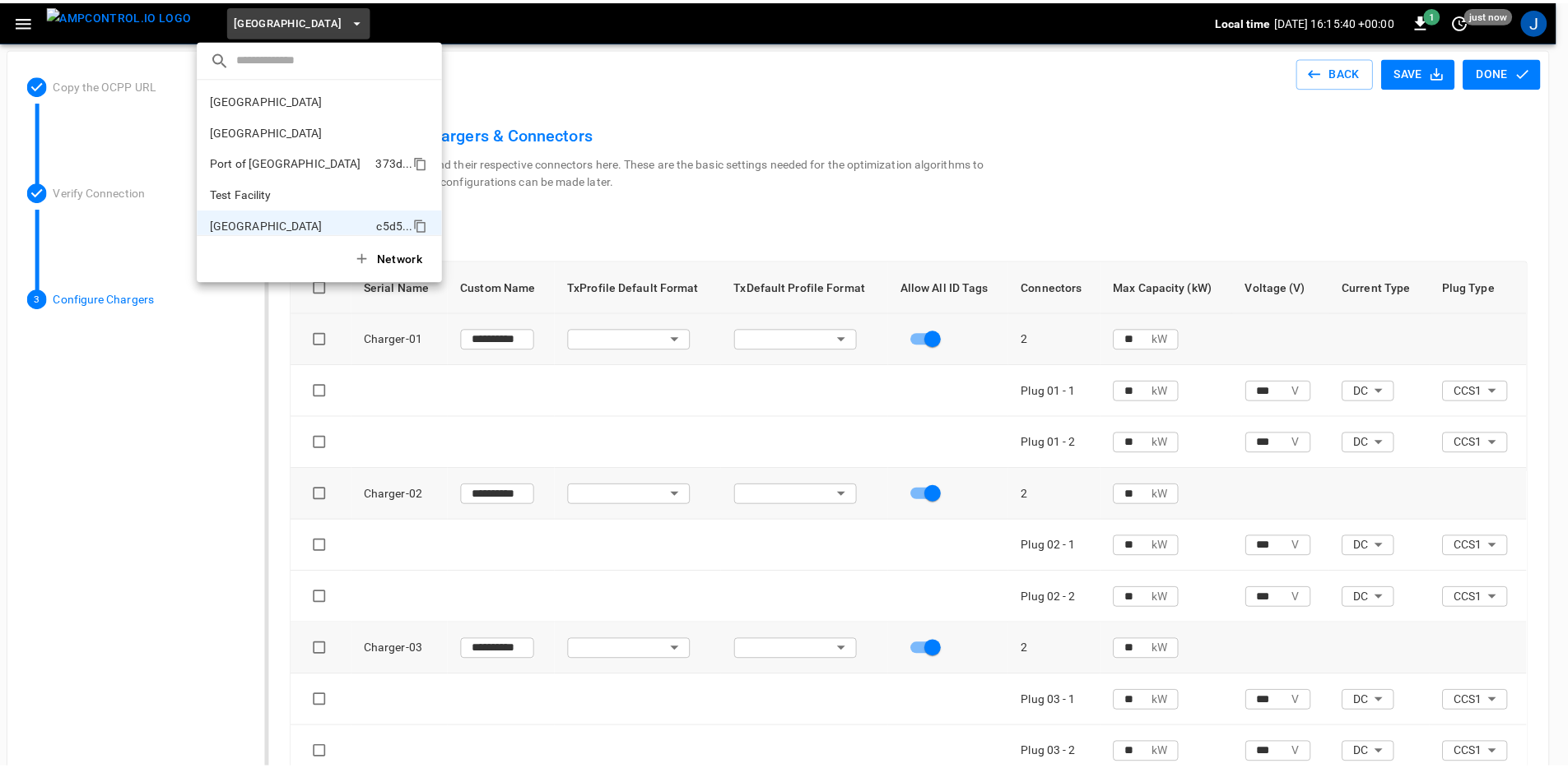
scroll to position [13, 0]
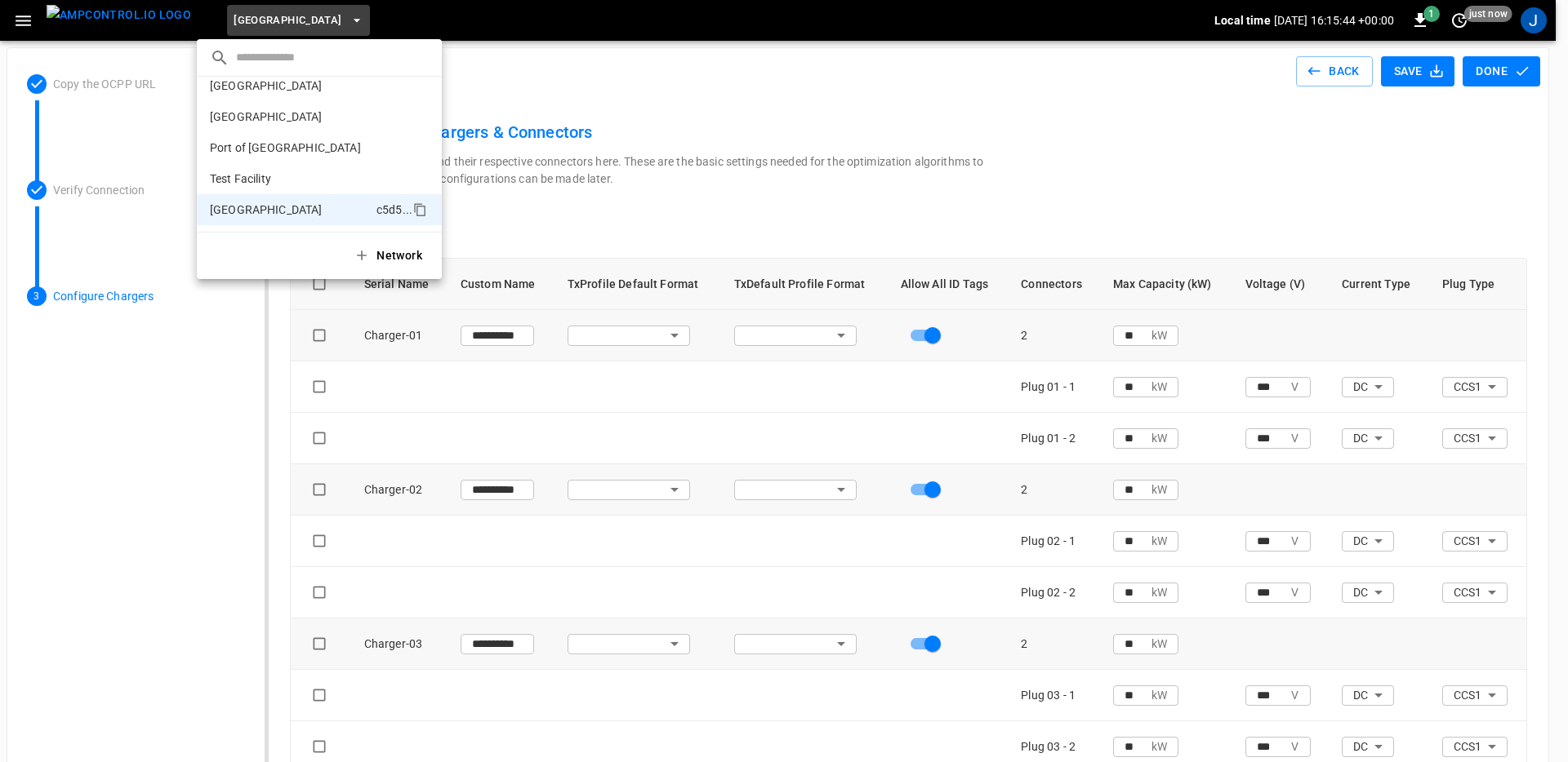
click at [0, 28] on div at bounding box center [784, 381] width 1568 height 762
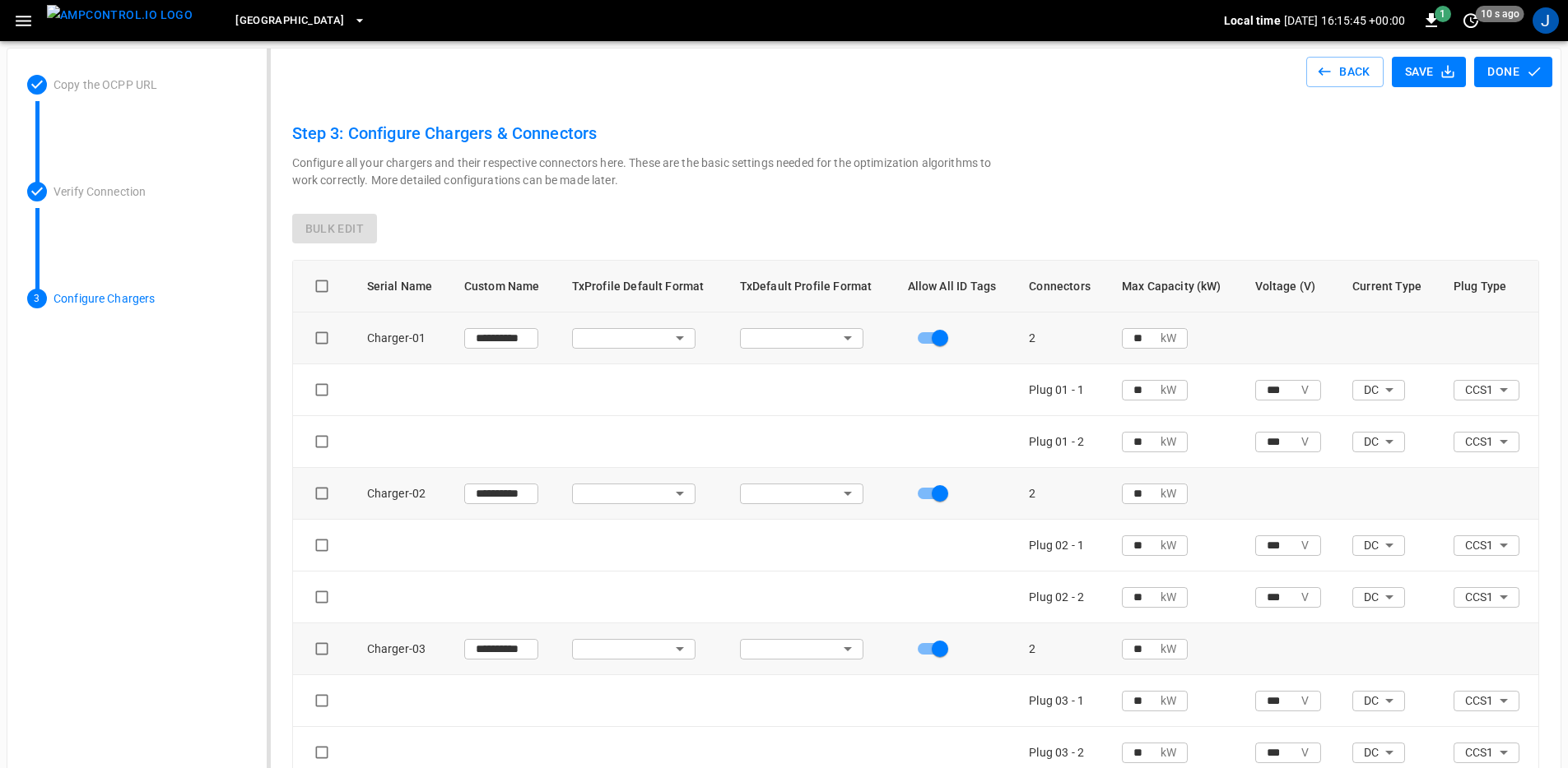
click at [22, 22] on div "​ [GEOGRAPHIC_DATA] dee8 ... Port of Barcelona f5f4 ... [GEOGRAPHIC_DATA] 373d …" at bounding box center [784, 384] width 1568 height 768
click at [23, 23] on icon "button" at bounding box center [24, 21] width 21 height 21
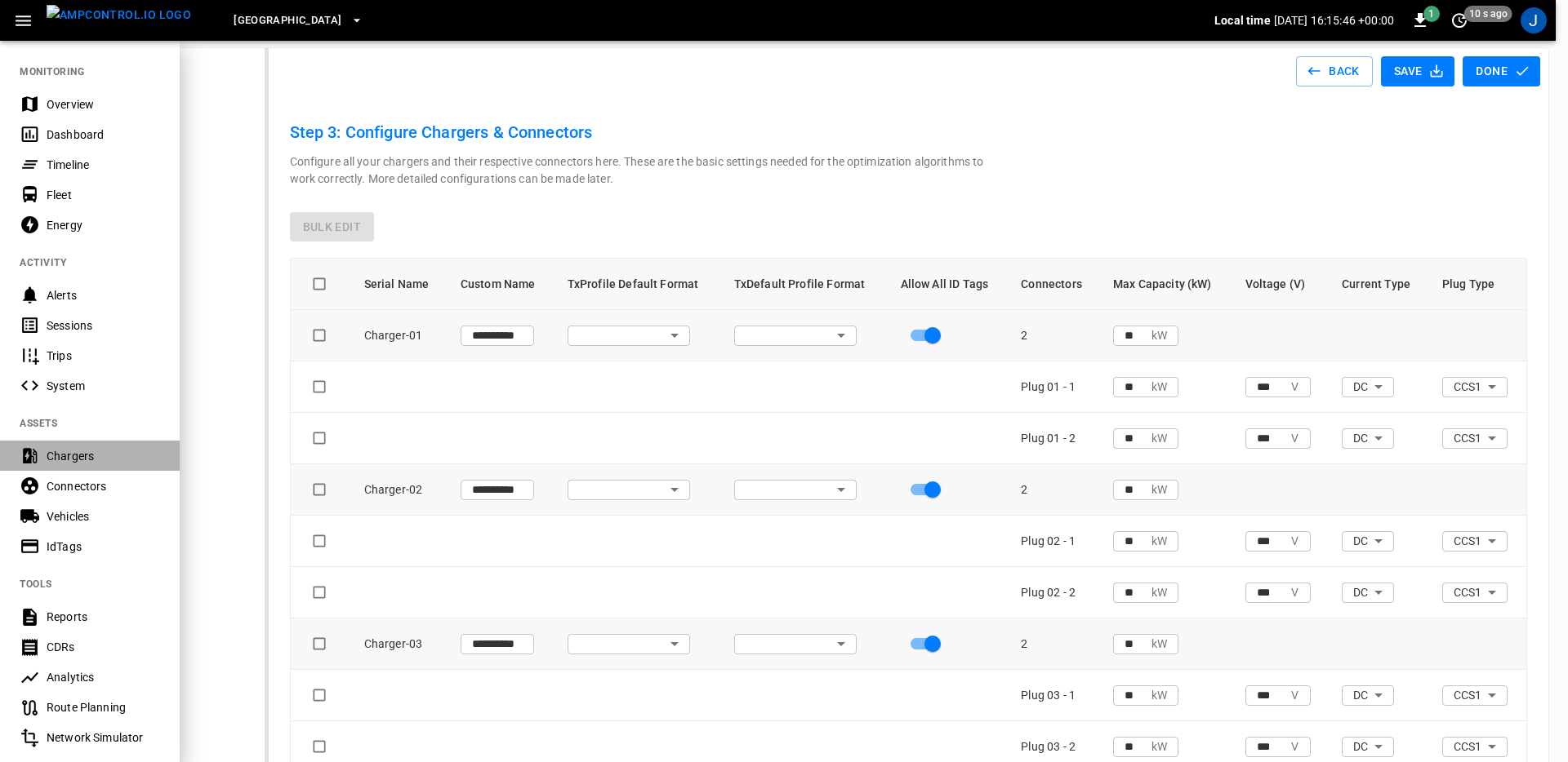
click at [76, 452] on div "Chargers" at bounding box center [103, 456] width 114 height 16
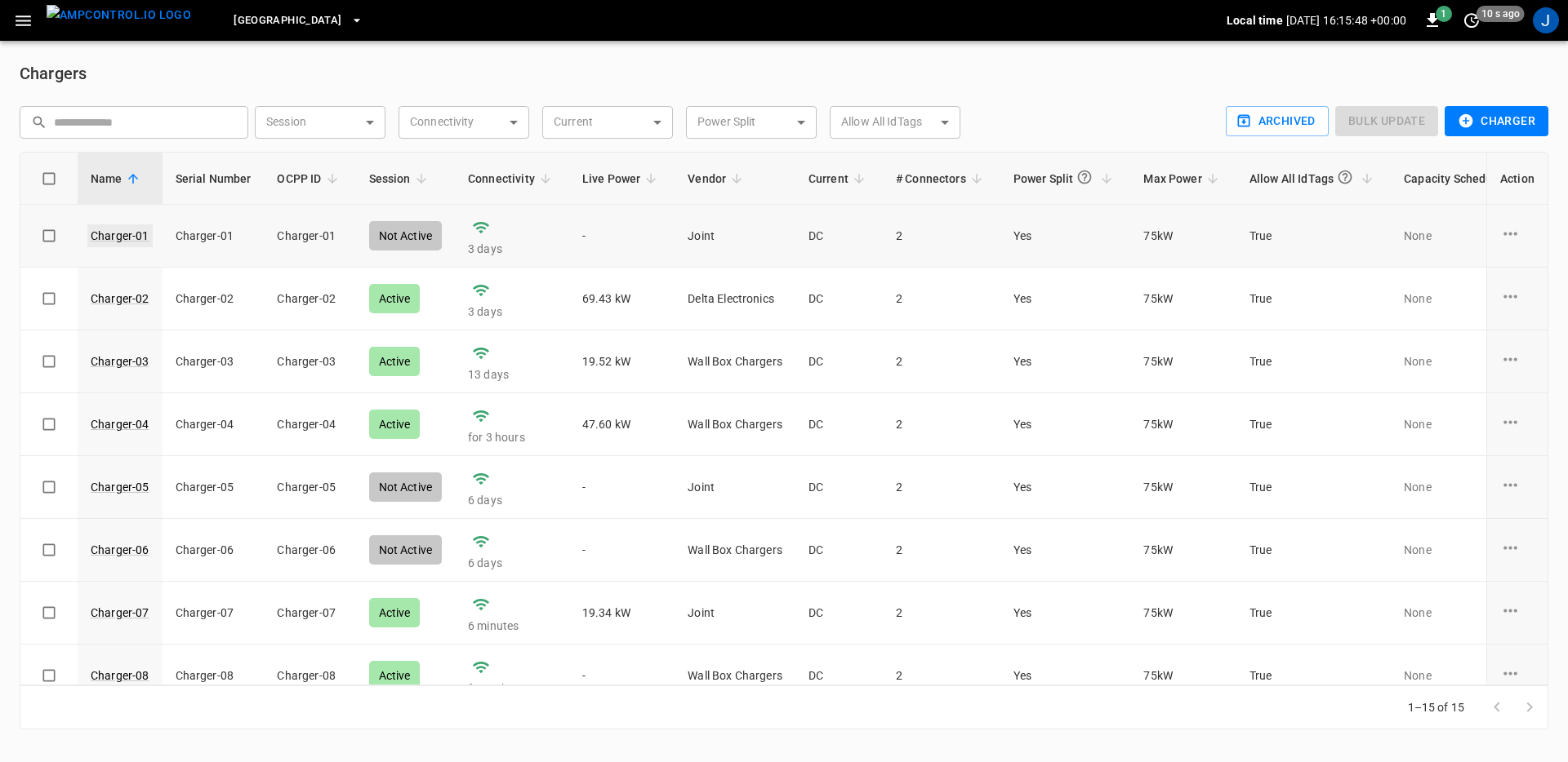
click at [133, 227] on link "Charger-01" at bounding box center [119, 236] width 65 height 23
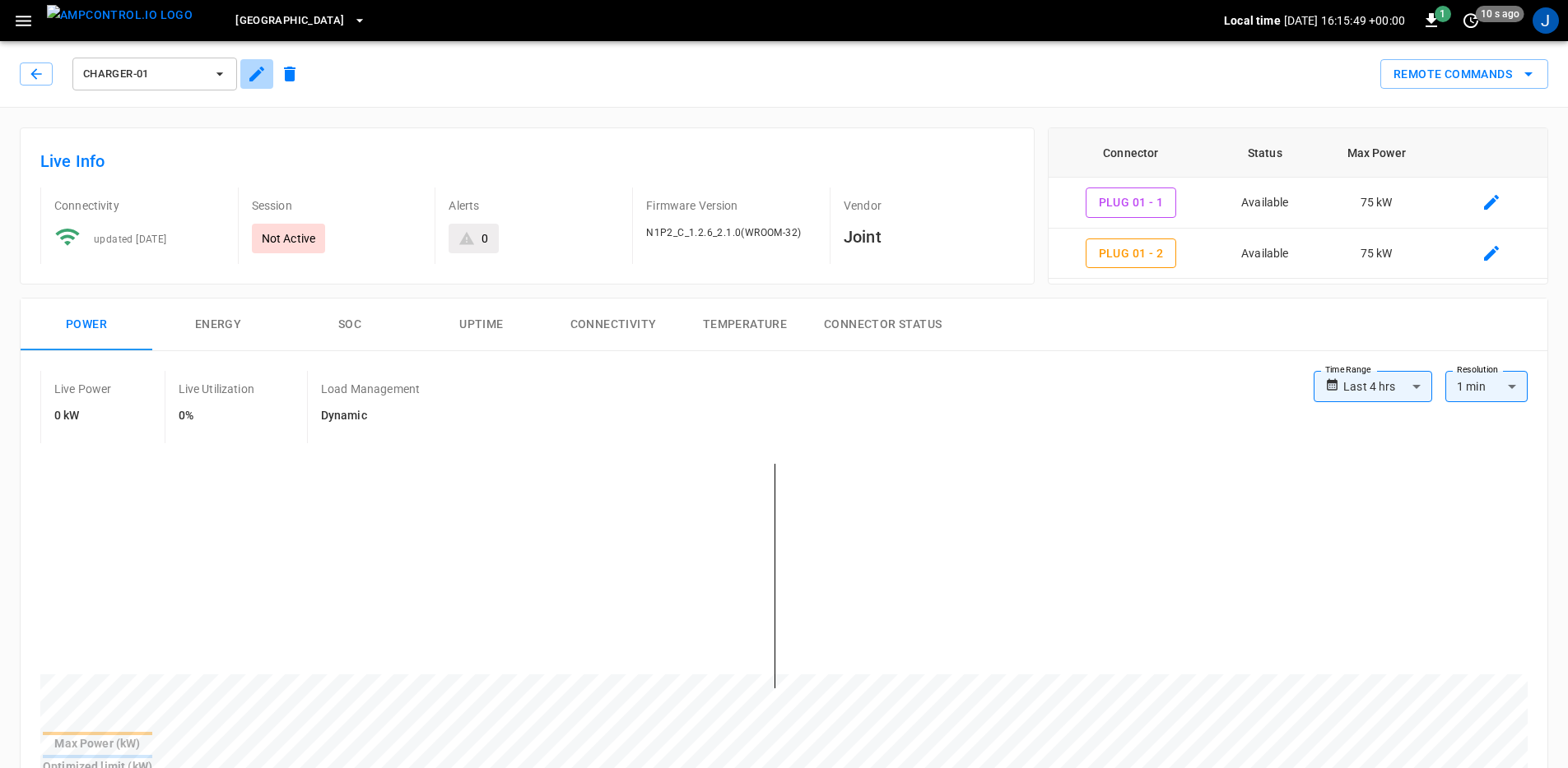
click at [260, 72] on icon "button" at bounding box center [257, 74] width 15 height 15
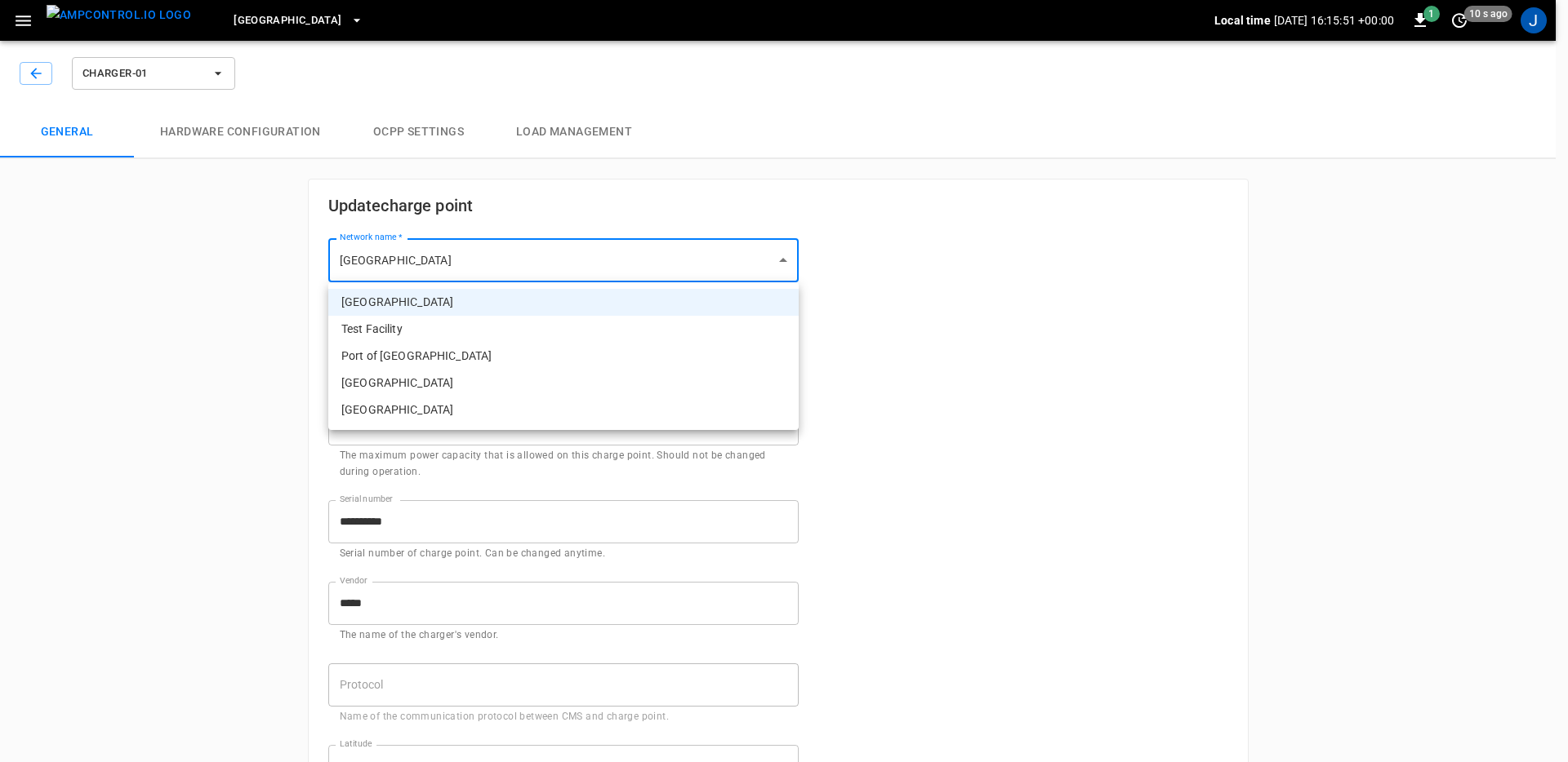
click at [374, 254] on body "**********" at bounding box center [784, 754] width 1568 height 1509
click at [437, 363] on li "Port of [GEOGRAPHIC_DATA]" at bounding box center [563, 356] width 470 height 27
type input "**********"
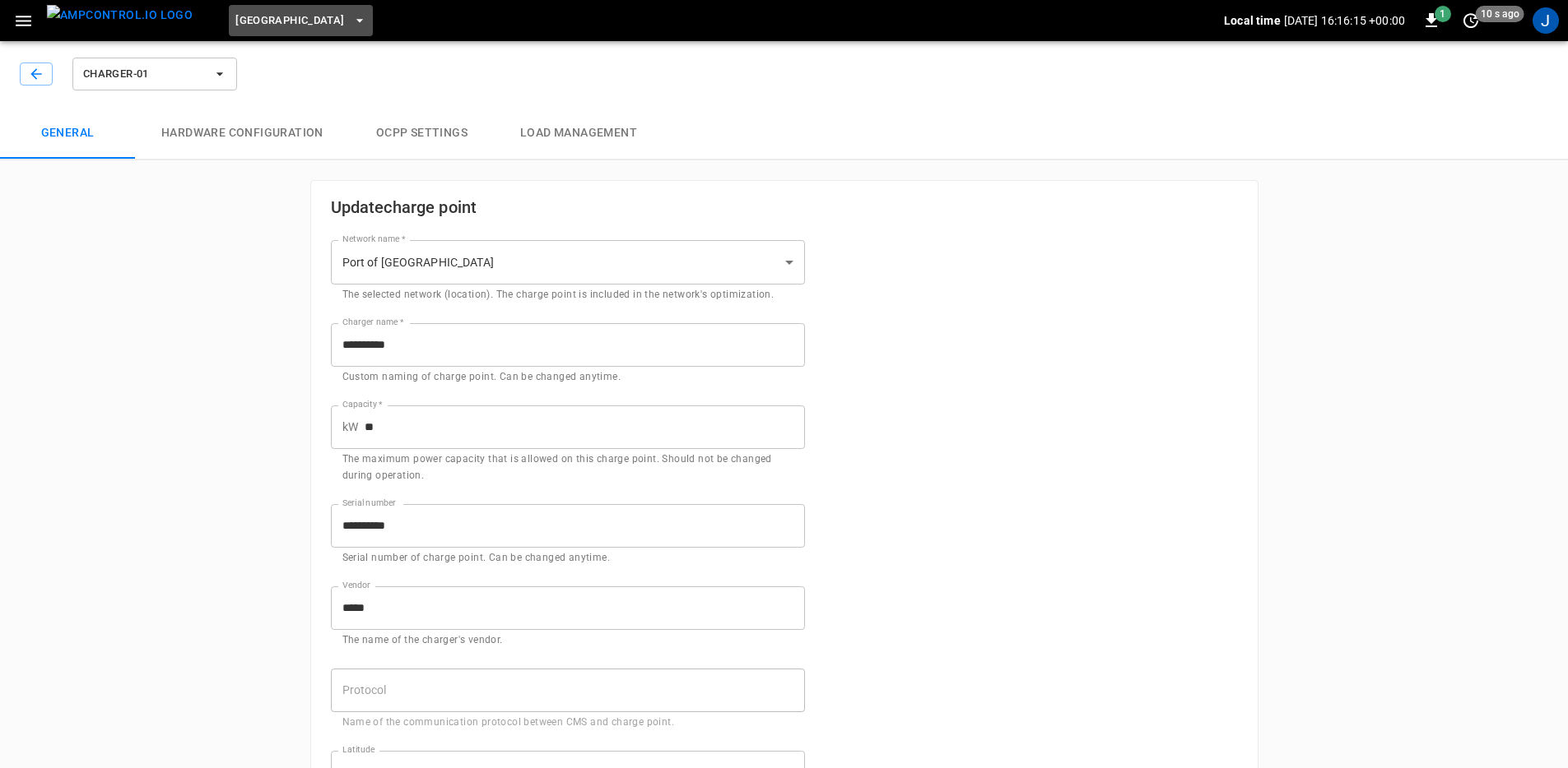
click at [351, 21] on icon "button" at bounding box center [359, 20] width 16 height 16
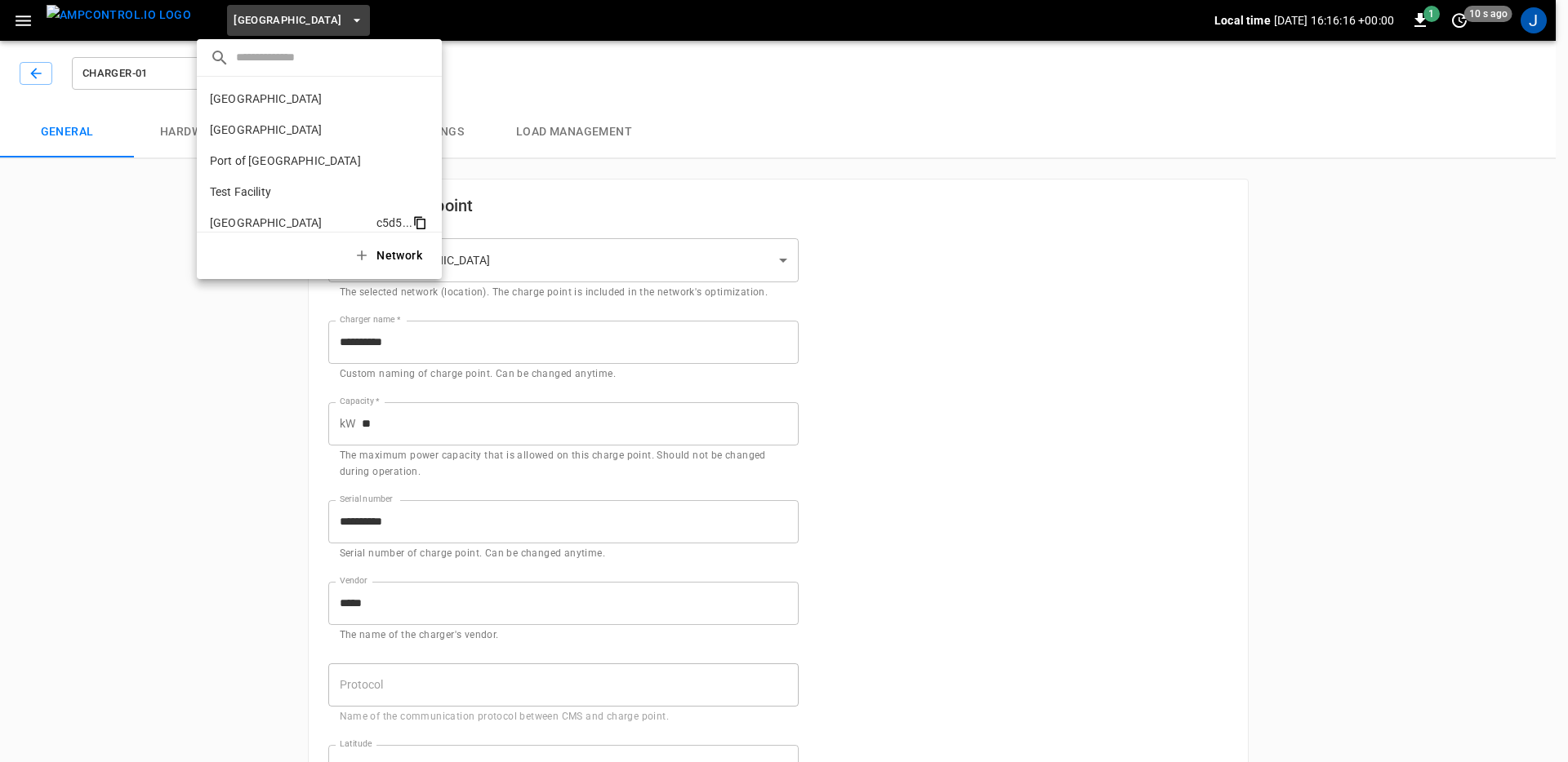
scroll to position [13, 0]
click at [390, 256] on button "Network" at bounding box center [389, 256] width 91 height 34
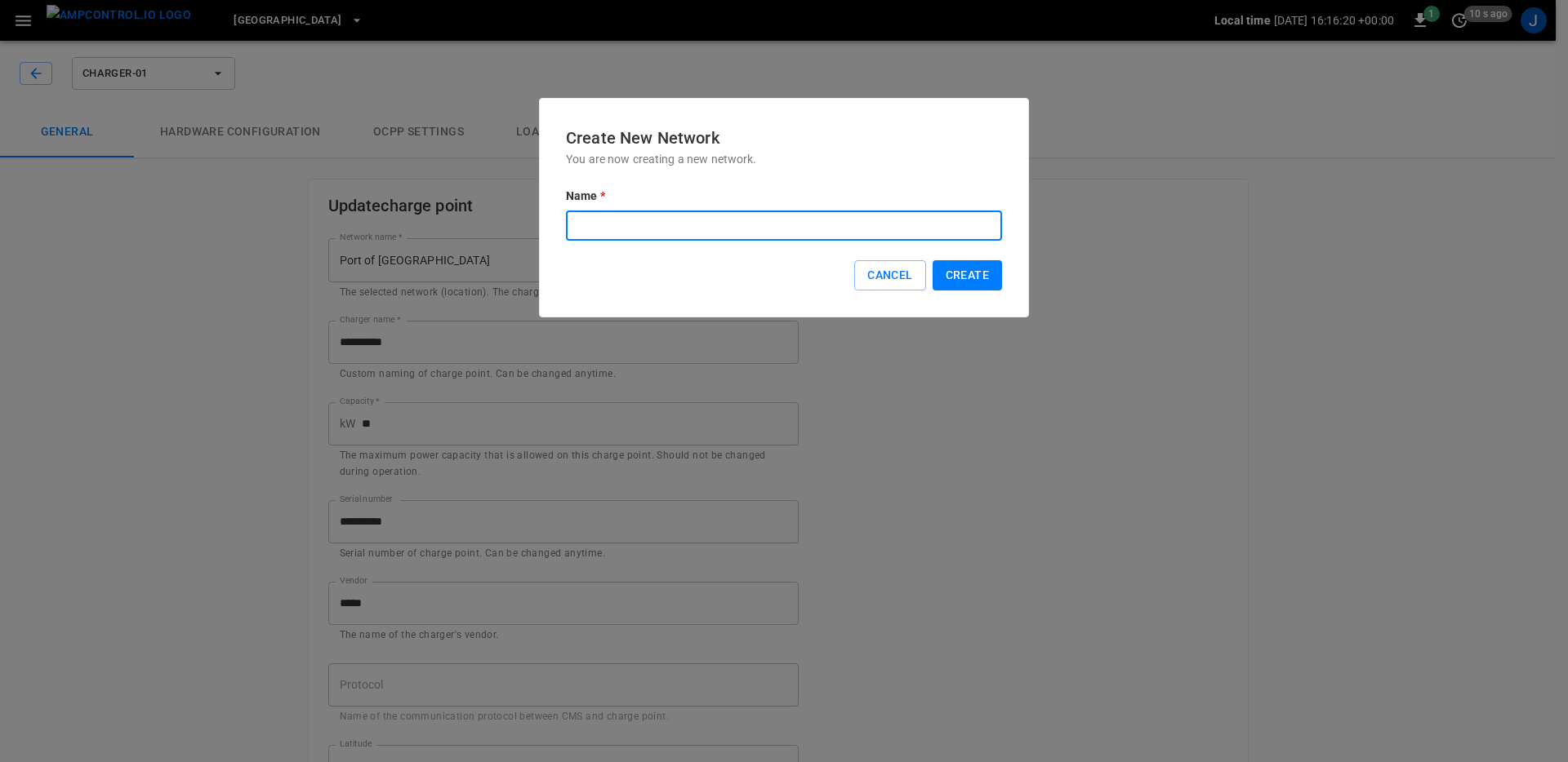
click at [745, 229] on input "text" at bounding box center [784, 225] width 436 height 30
type input "*********"
click at [972, 265] on button "Create" at bounding box center [967, 275] width 70 height 30
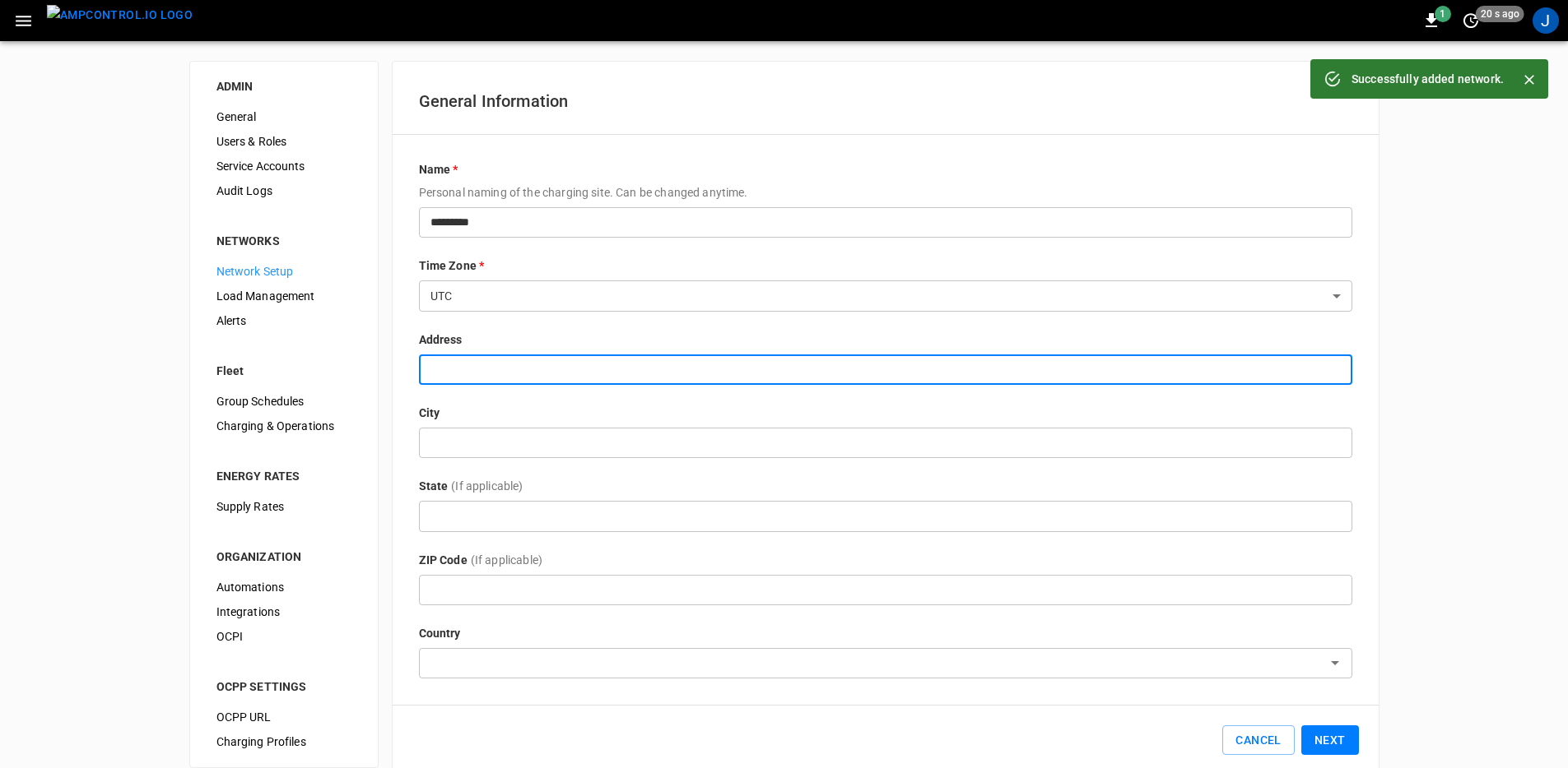
click at [532, 377] on input "text" at bounding box center [885, 369] width 933 height 30
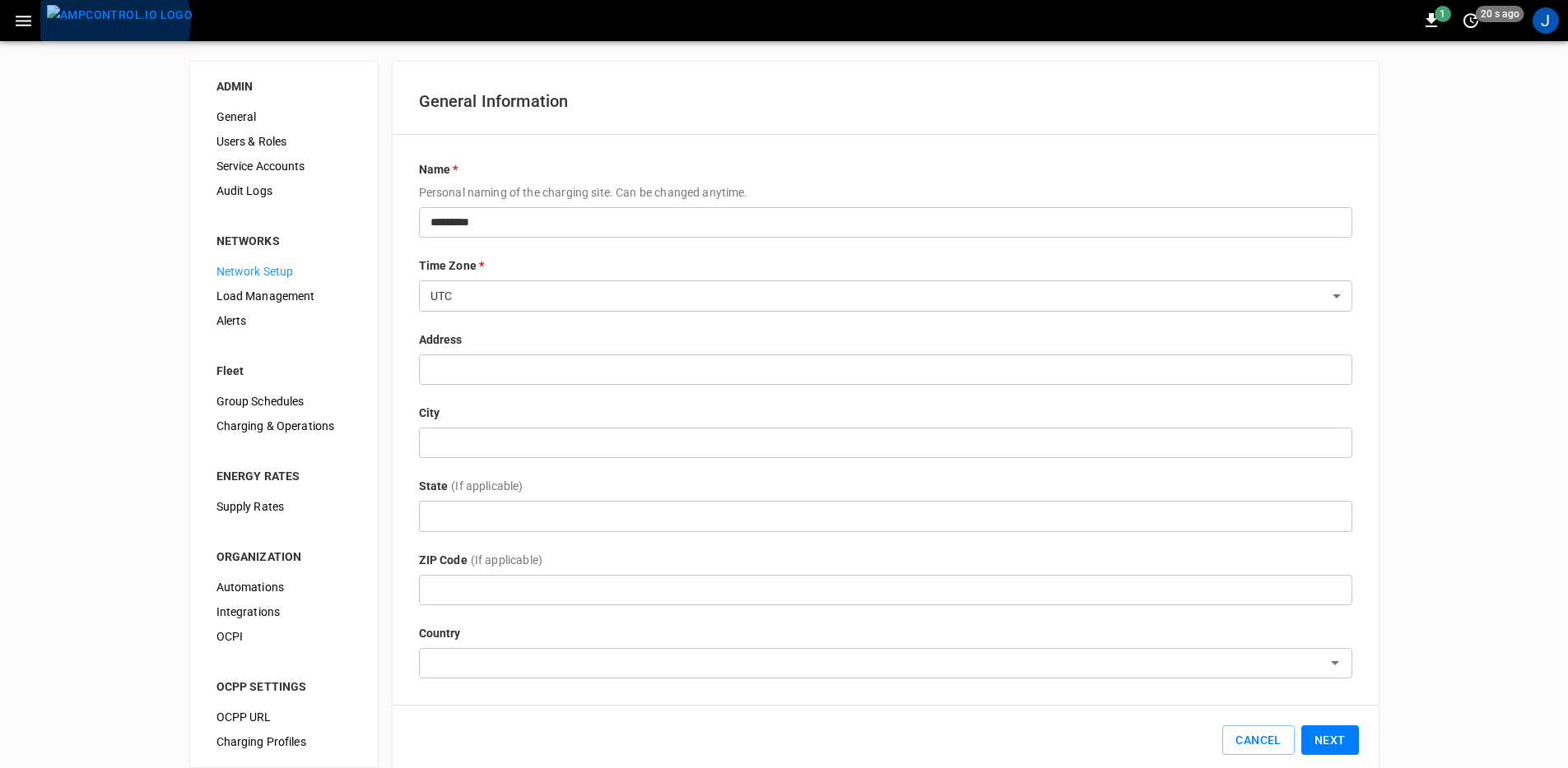
click at [114, 22] on img "menu" at bounding box center [120, 15] width 146 height 21
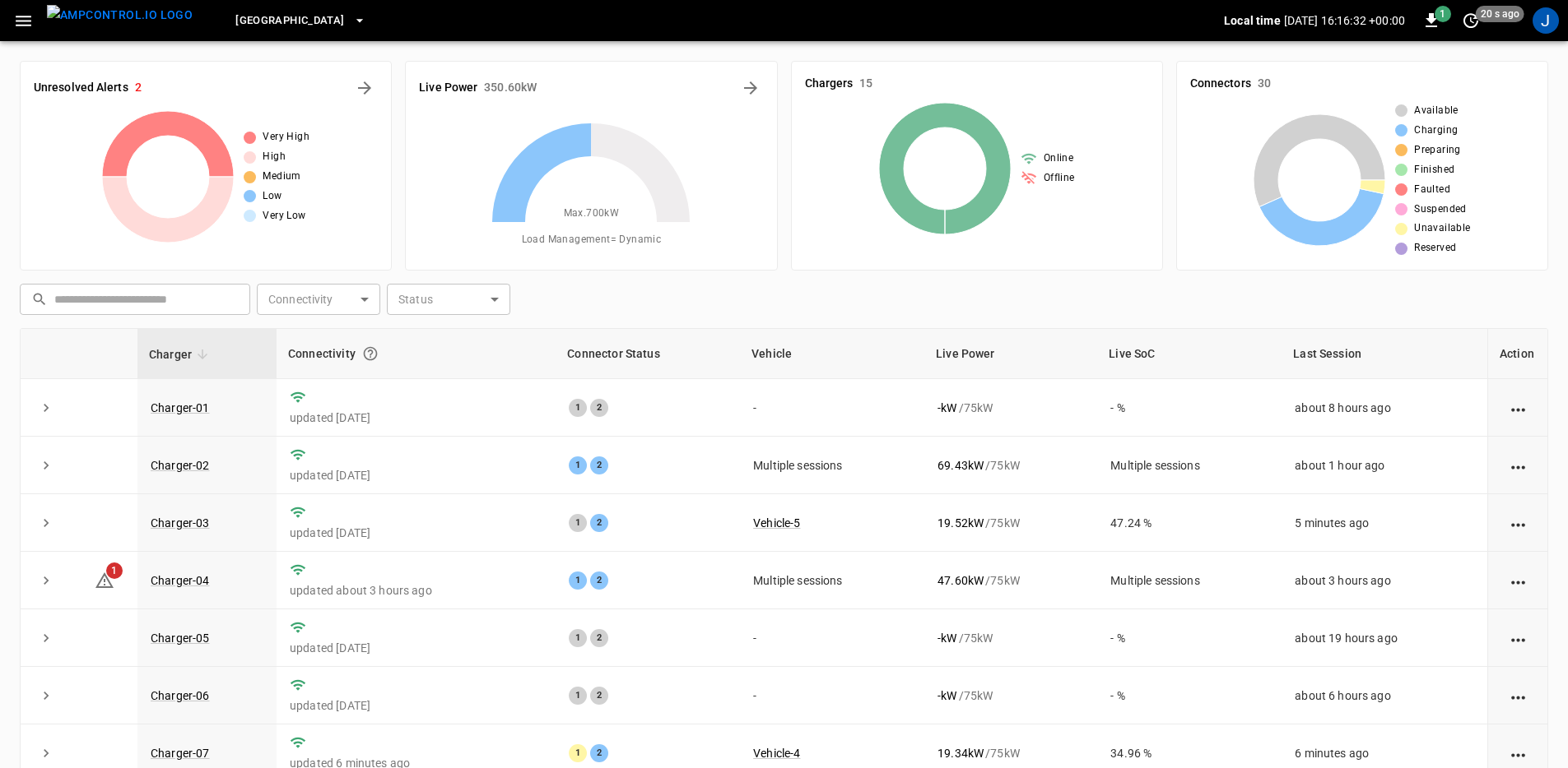
click at [241, 24] on span "[GEOGRAPHIC_DATA]" at bounding box center [289, 21] width 109 height 19
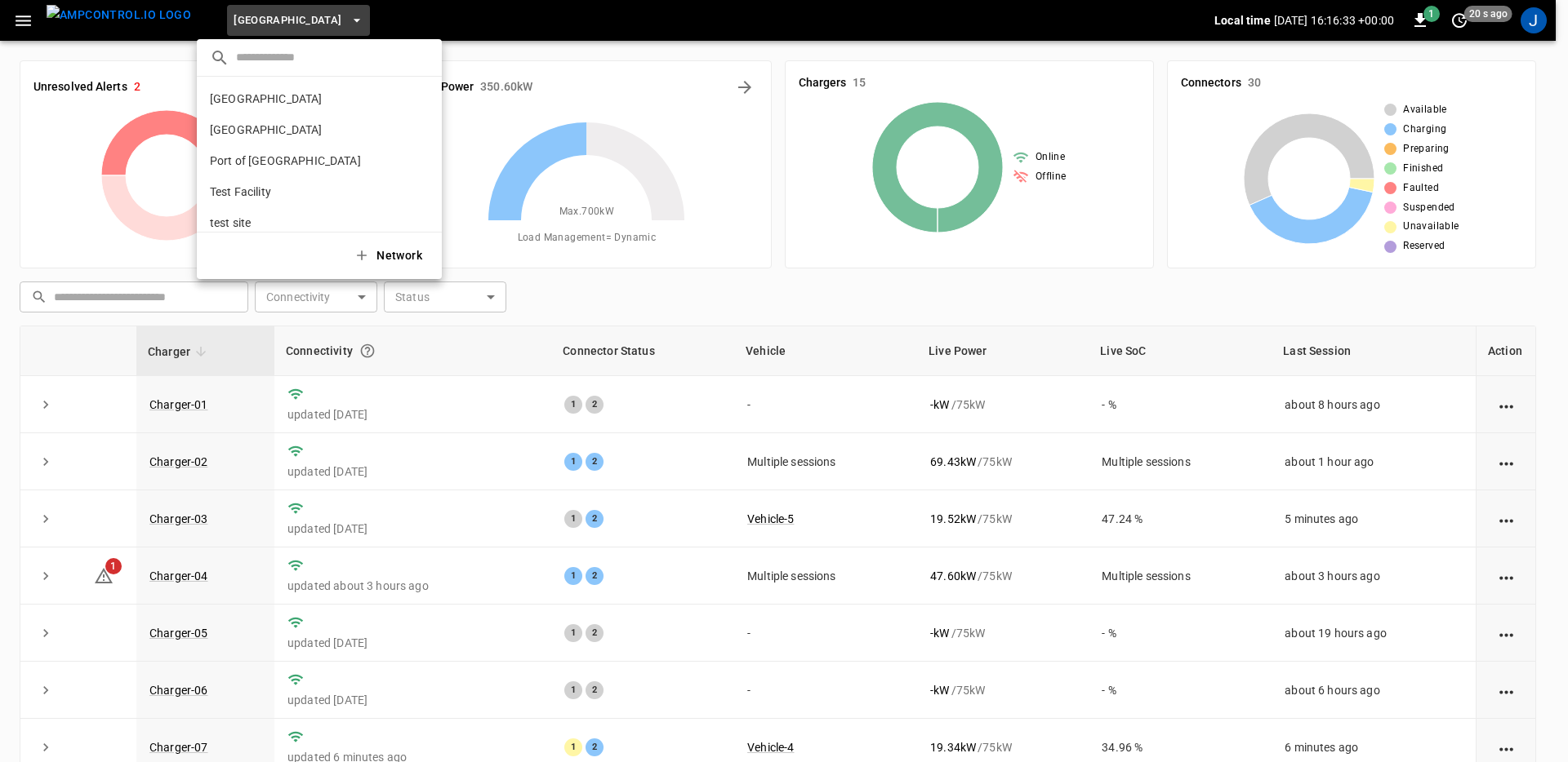
scroll to position [44, 0]
click at [260, 177] on p "test site" at bounding box center [290, 179] width 161 height 16
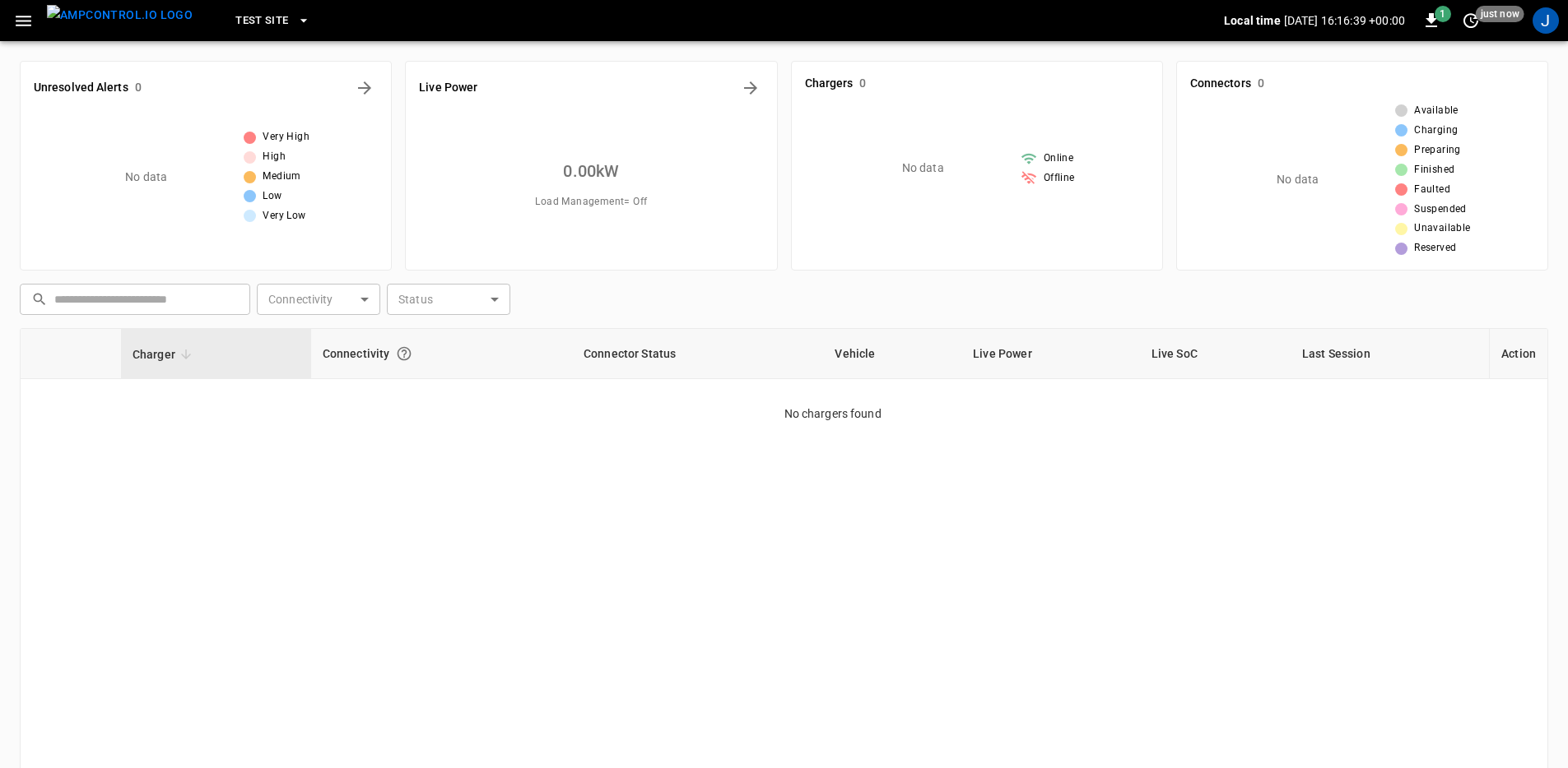
click at [24, 14] on icon "button" at bounding box center [24, 21] width 21 height 21
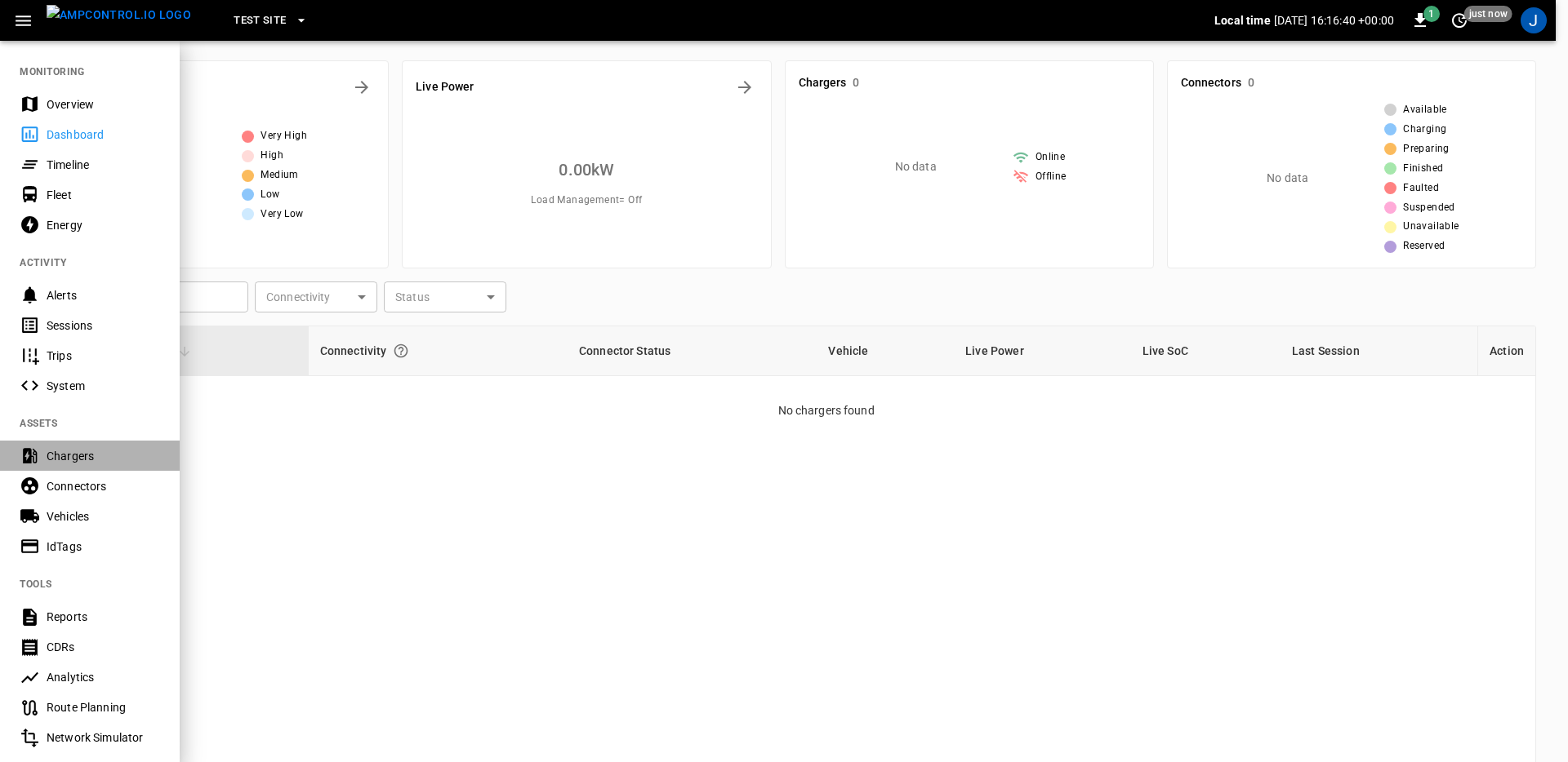
click at [78, 452] on div "Chargers" at bounding box center [103, 456] width 114 height 16
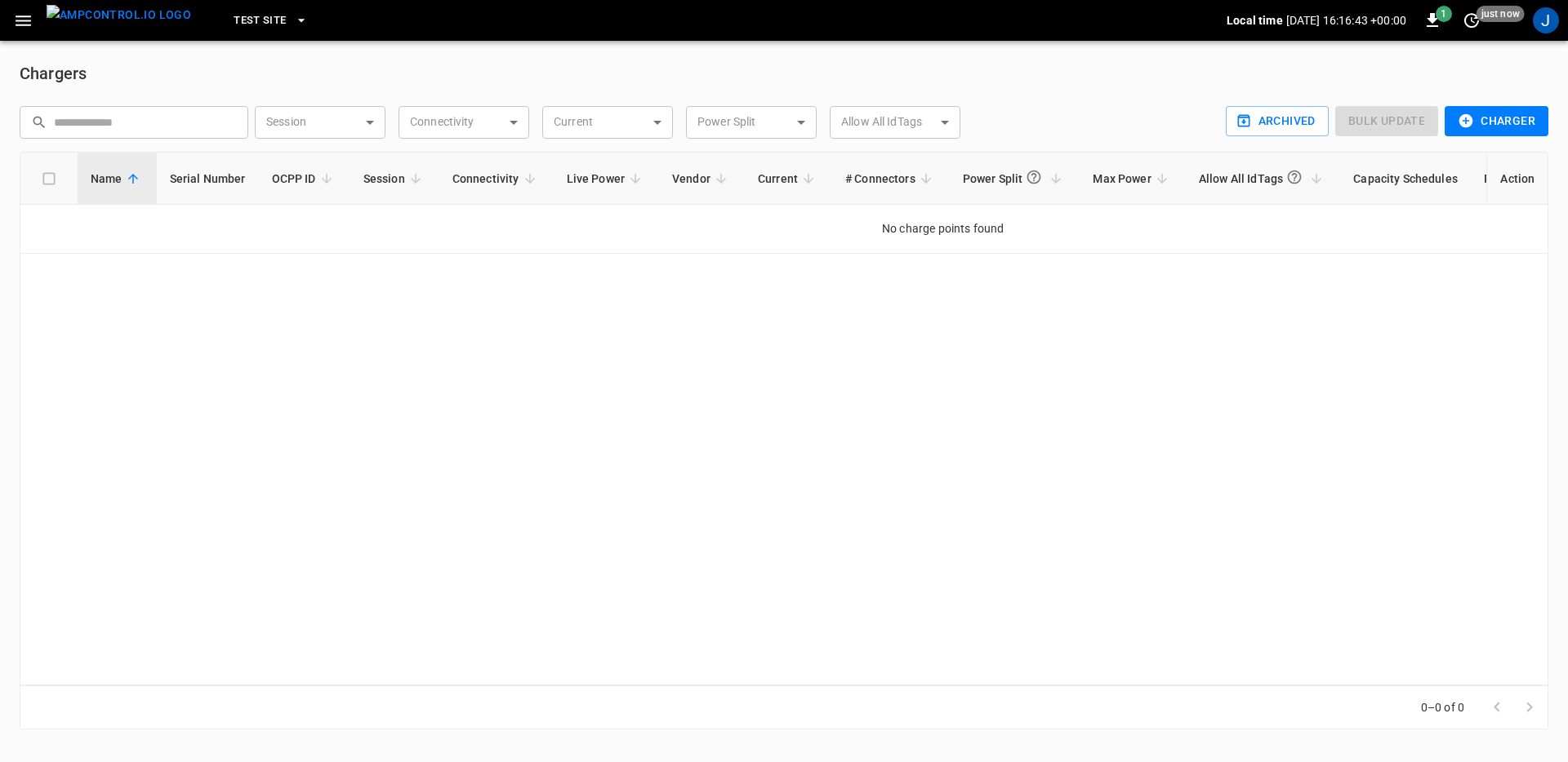
click at [245, 22] on span "test site" at bounding box center [259, 21] width 53 height 19
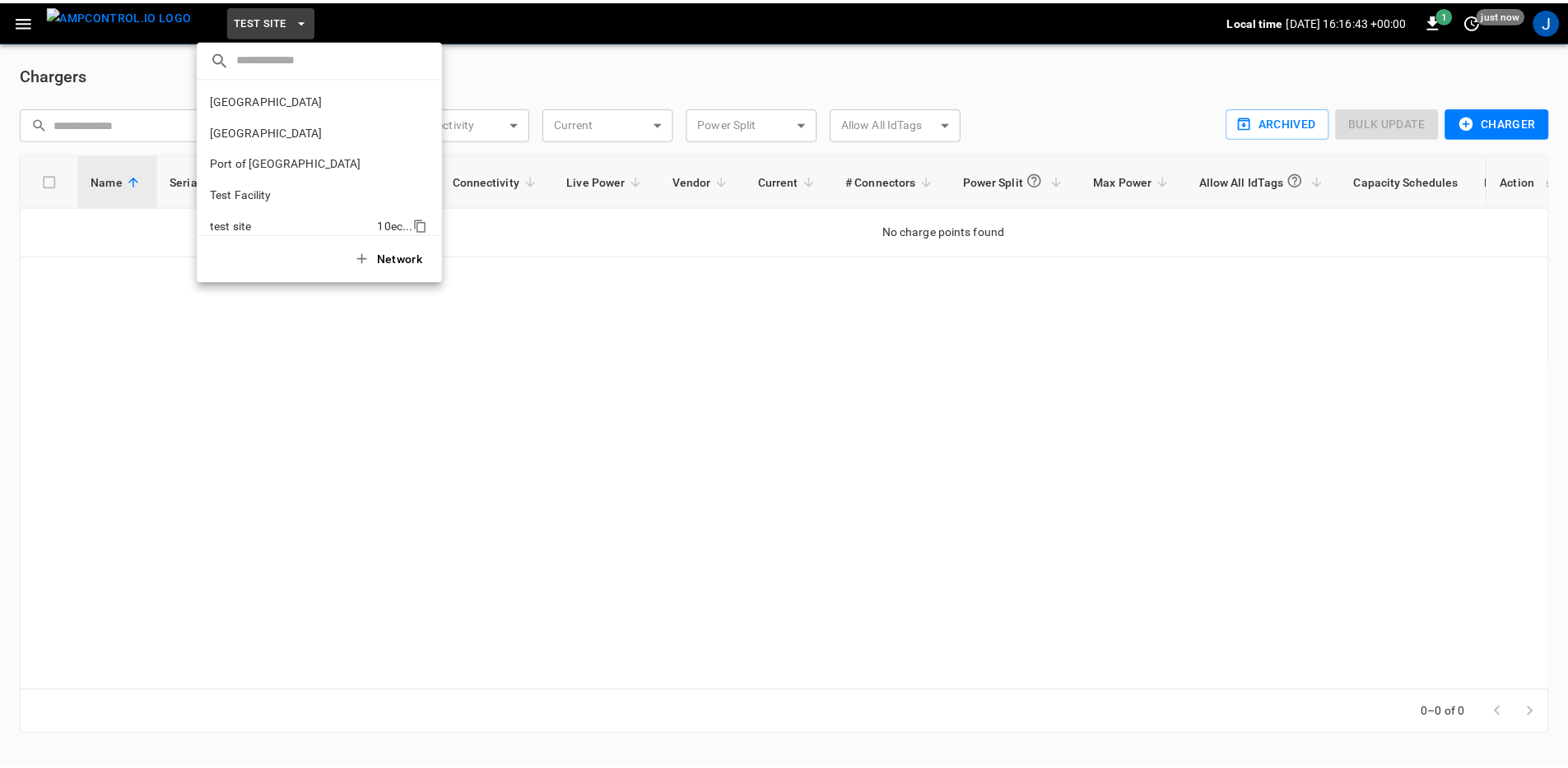
scroll to position [45, 0]
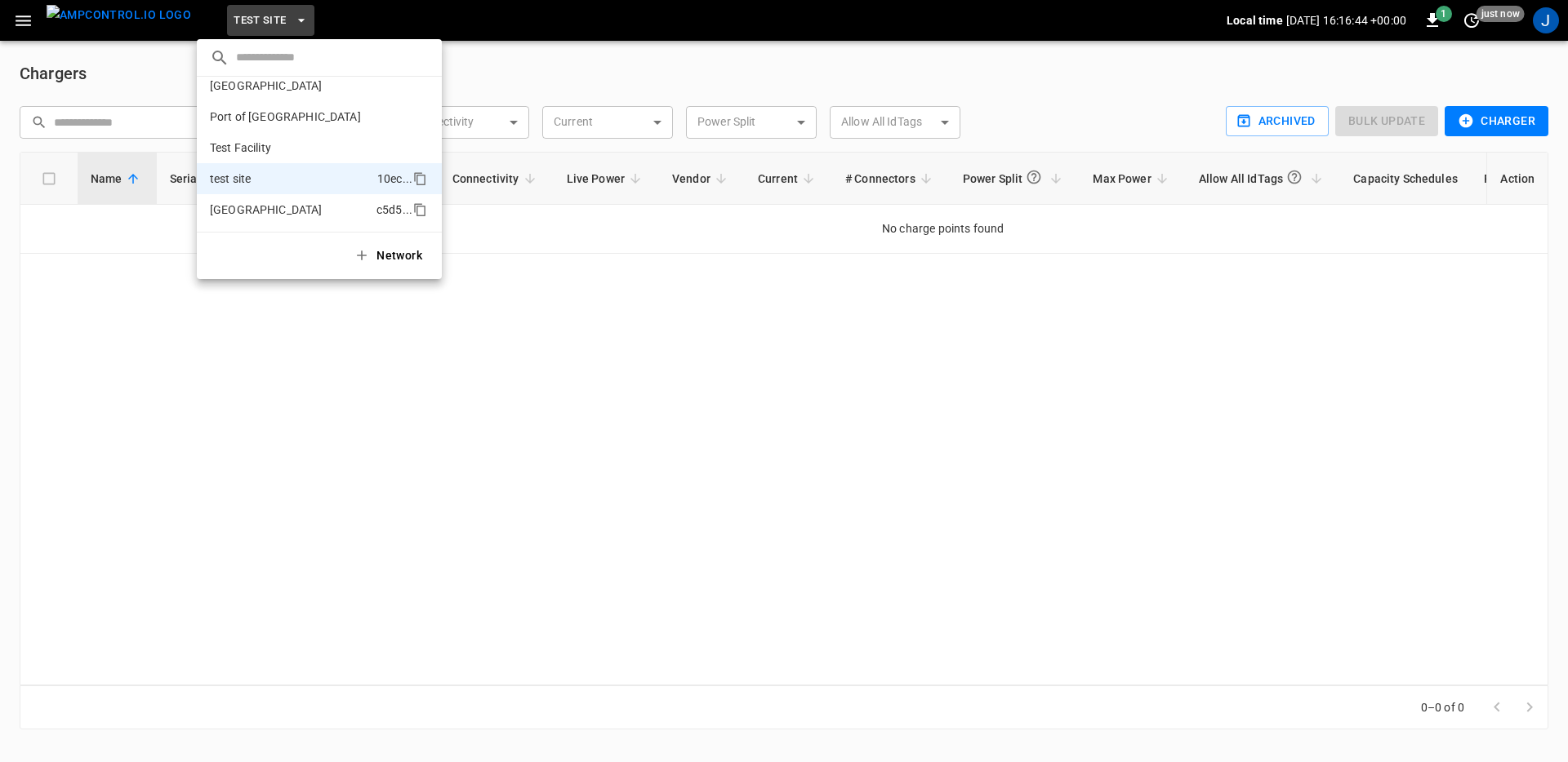
click at [275, 209] on p "[GEOGRAPHIC_DATA]" at bounding box center [290, 210] width 160 height 16
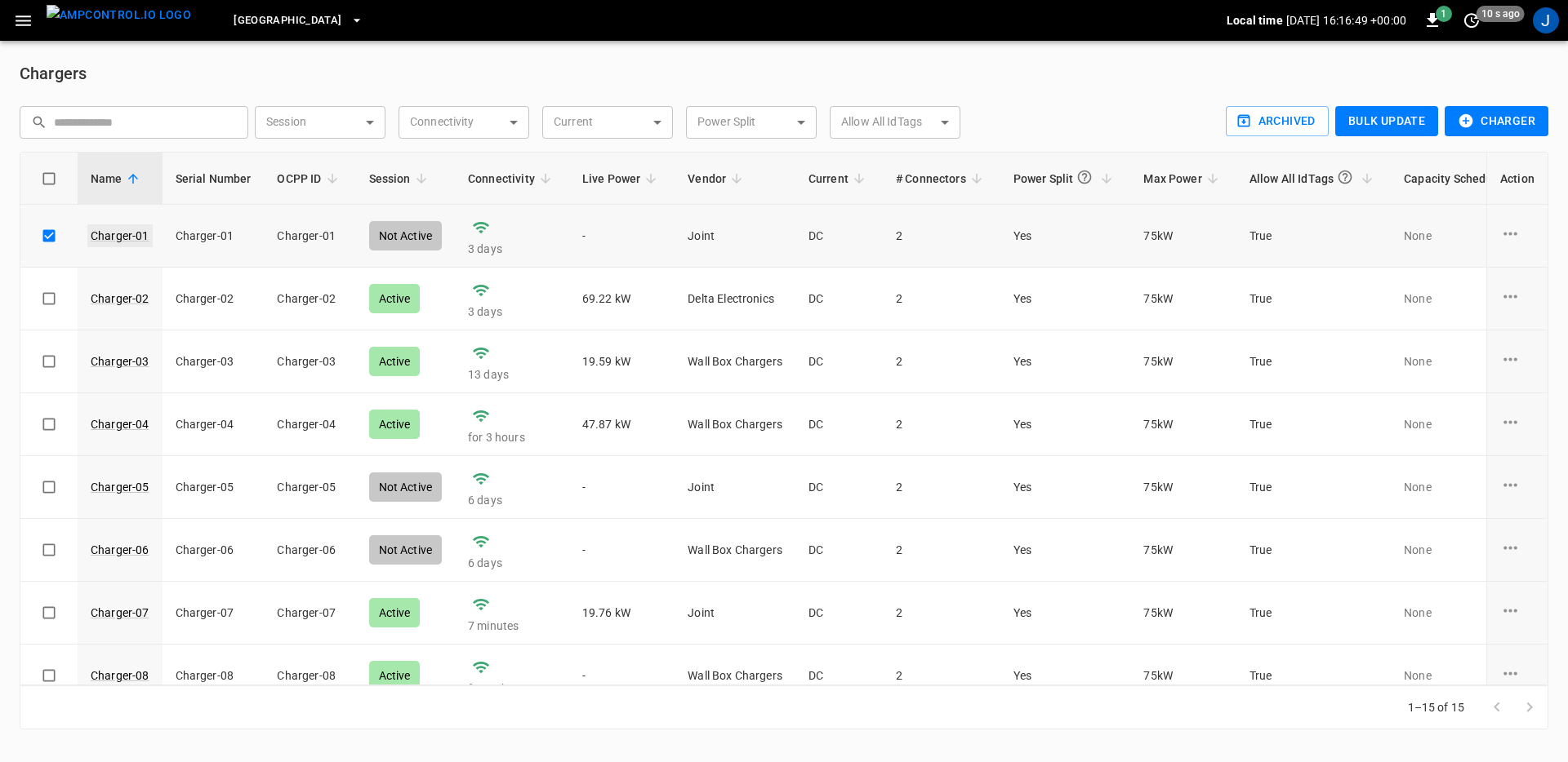
click at [133, 230] on link "Charger-01" at bounding box center [119, 236] width 65 height 23
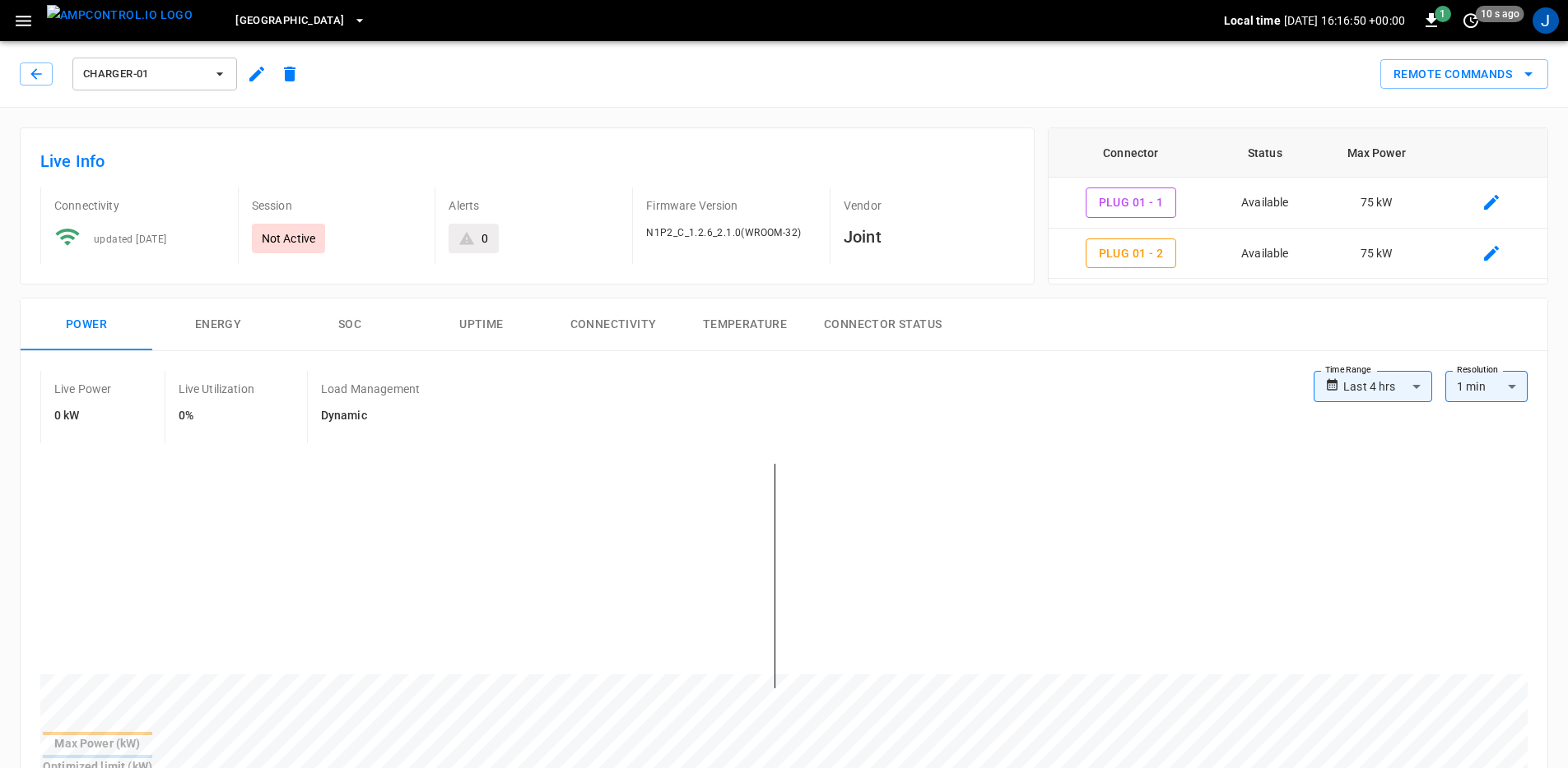
click at [258, 64] on icon "button" at bounding box center [257, 74] width 20 height 20
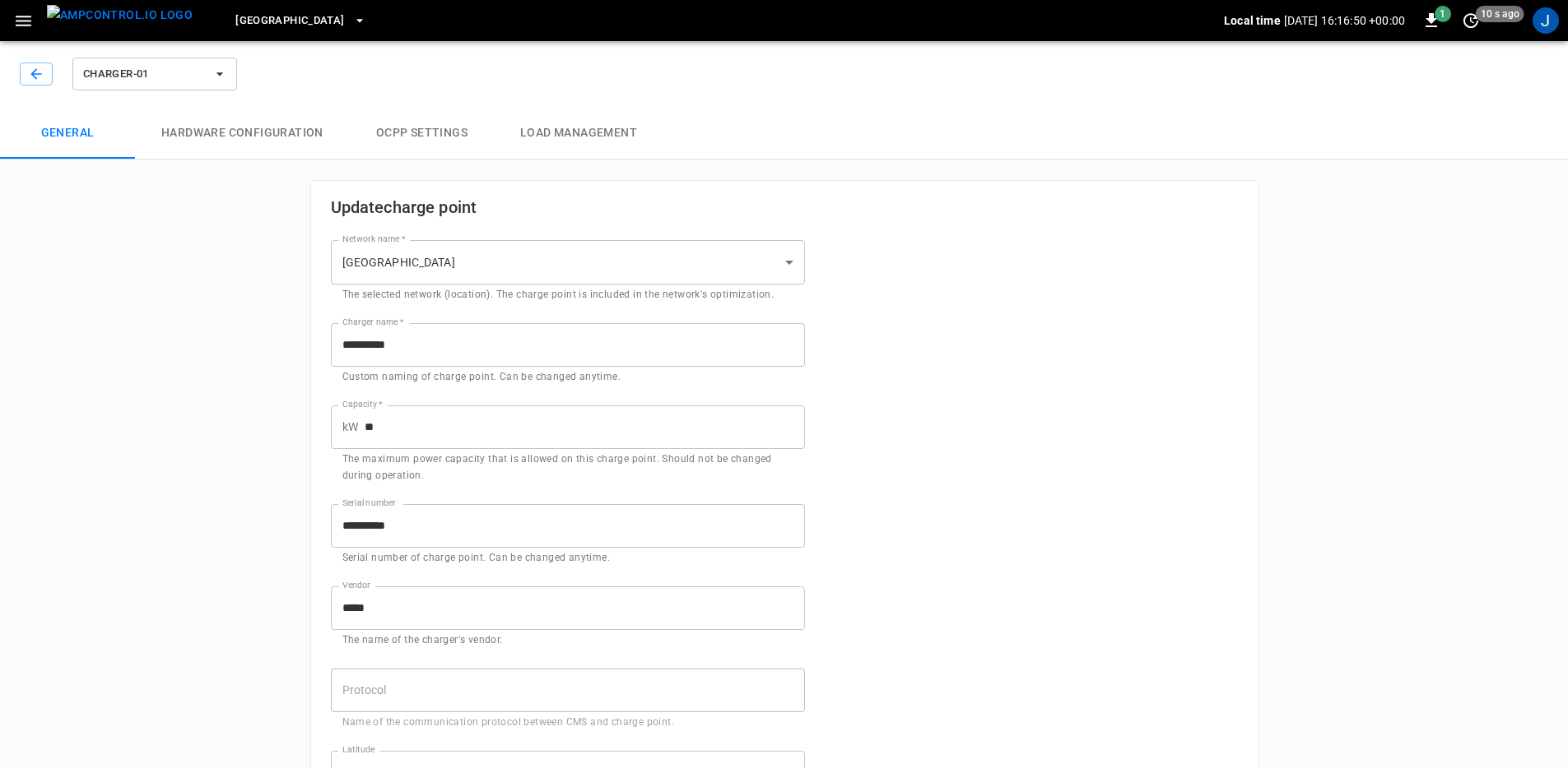
click at [416, 259] on body "**********" at bounding box center [784, 760] width 1568 height 1521
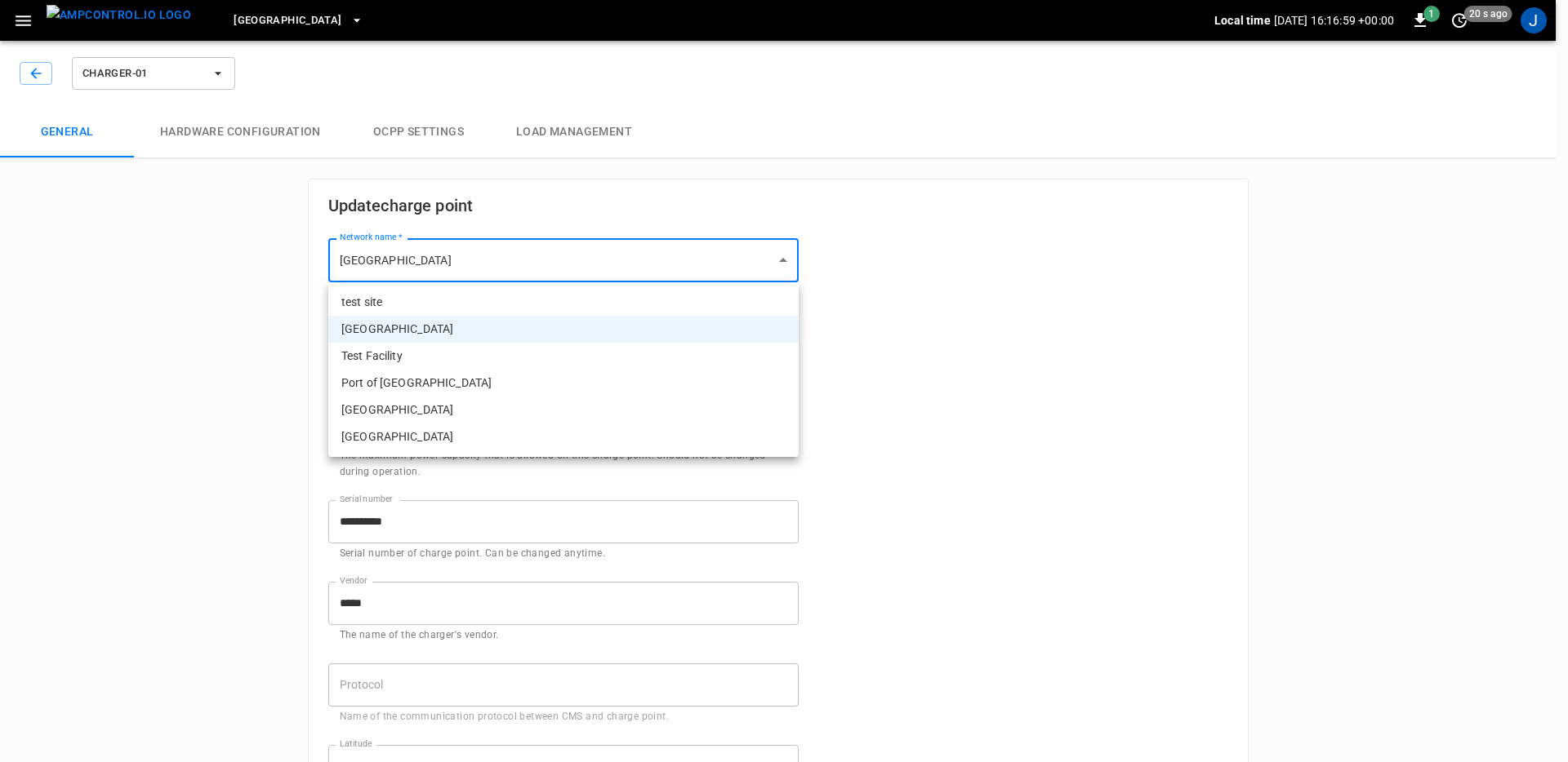
click at [243, 287] on div at bounding box center [784, 381] width 1568 height 762
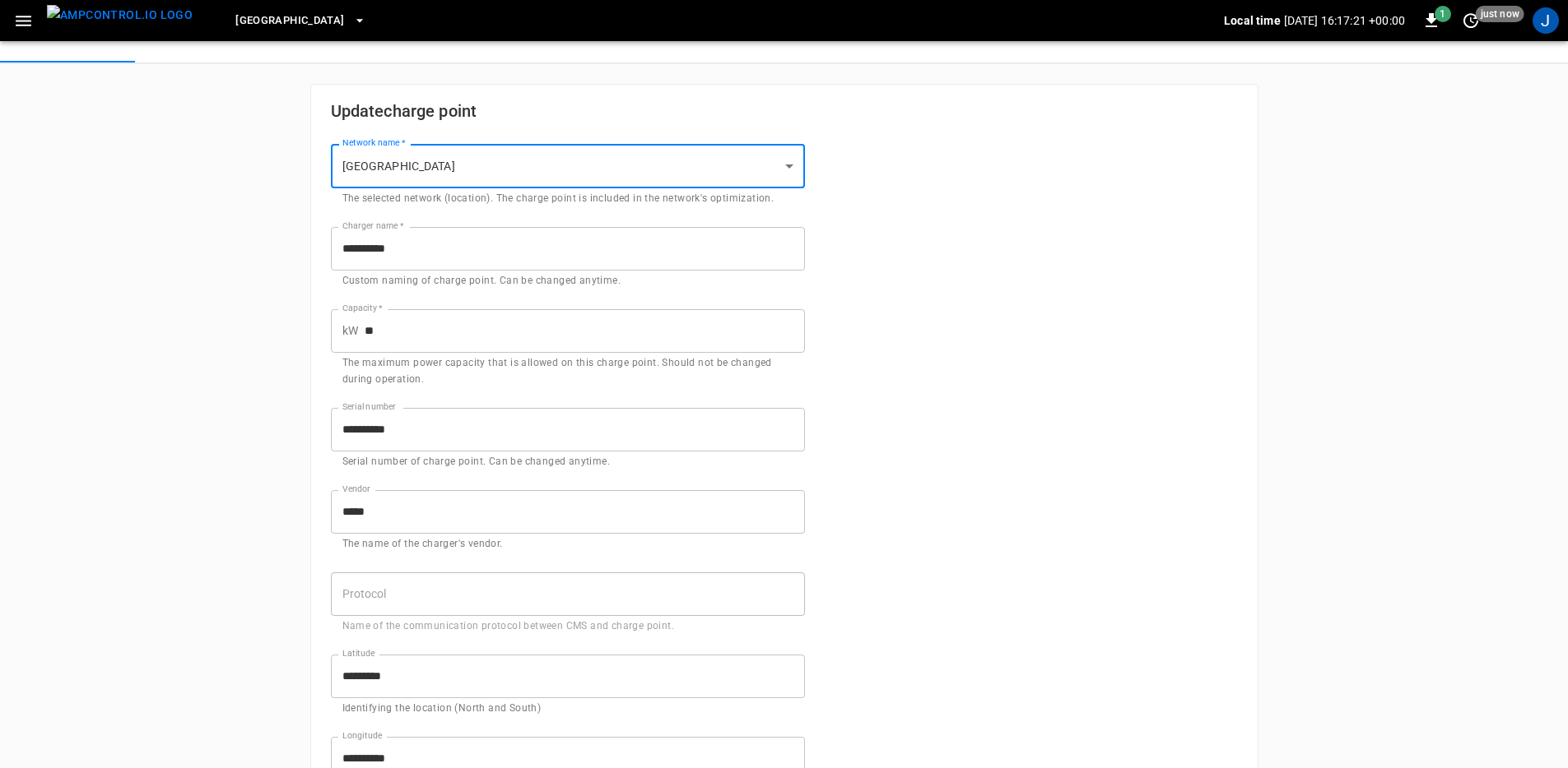
scroll to position [116, 0]
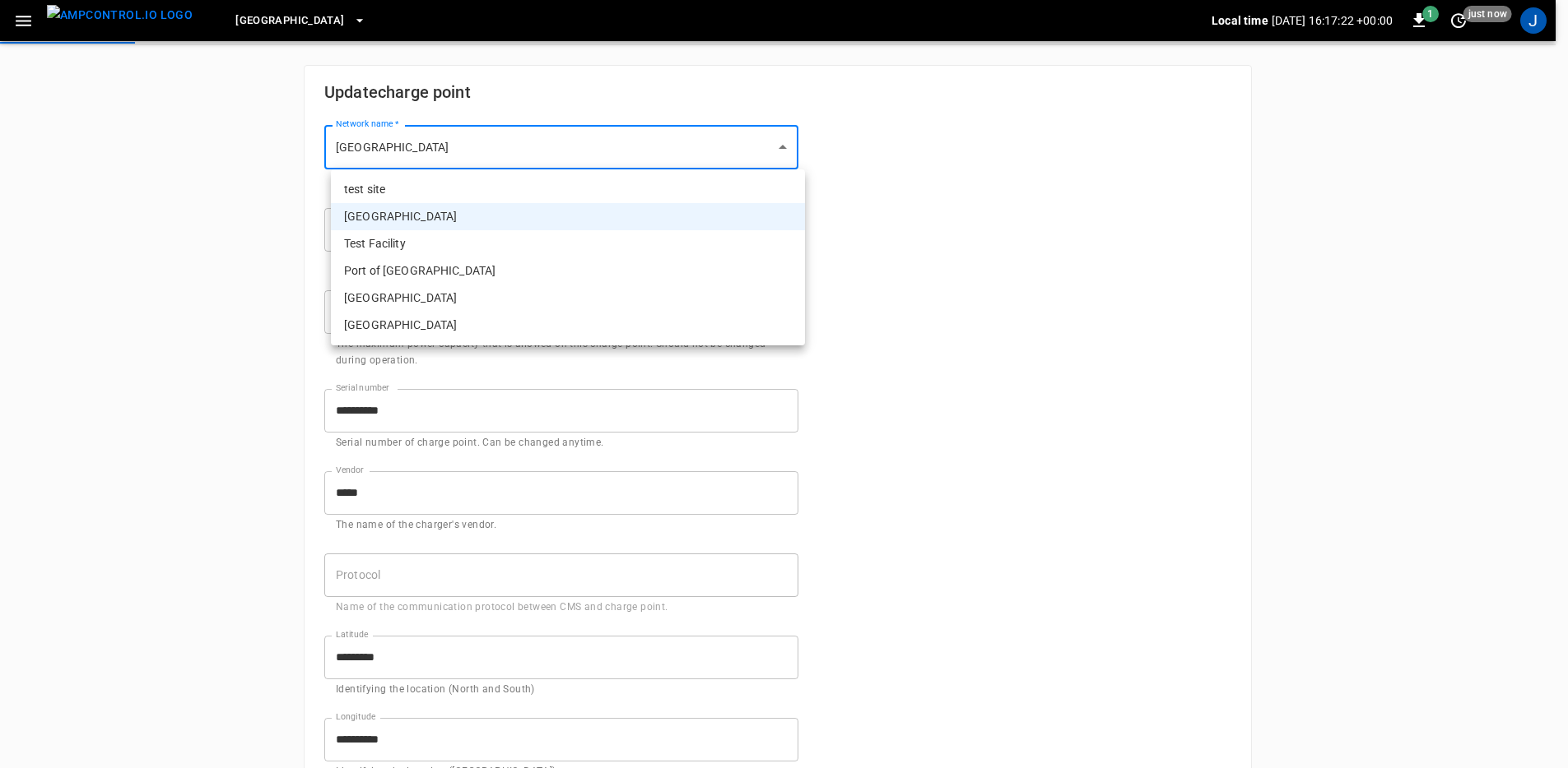
click at [445, 148] on body "**********" at bounding box center [784, 645] width 1568 height 1521
click at [185, 276] on div at bounding box center [790, 384] width 1580 height 768
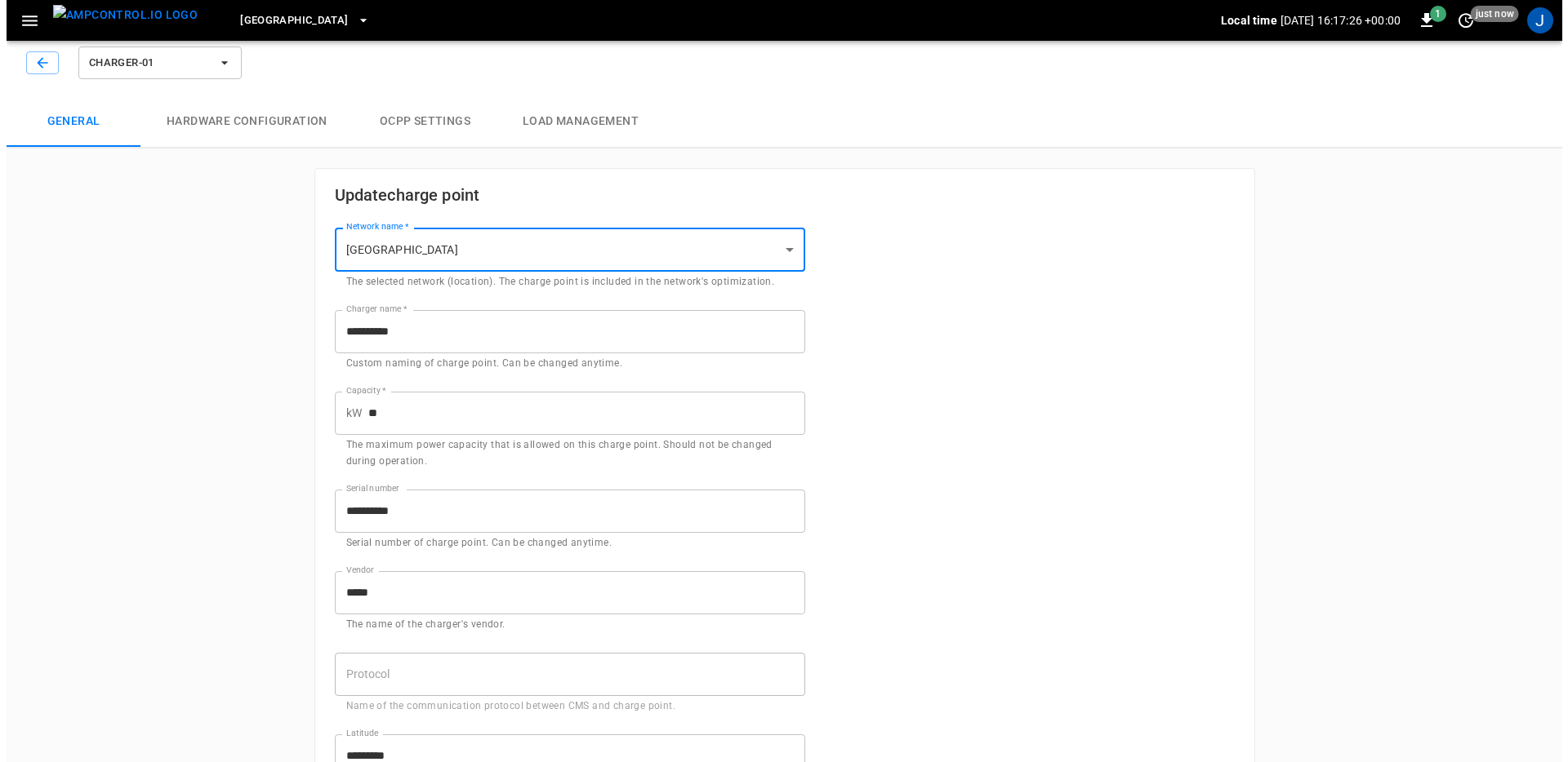
scroll to position [0, 0]
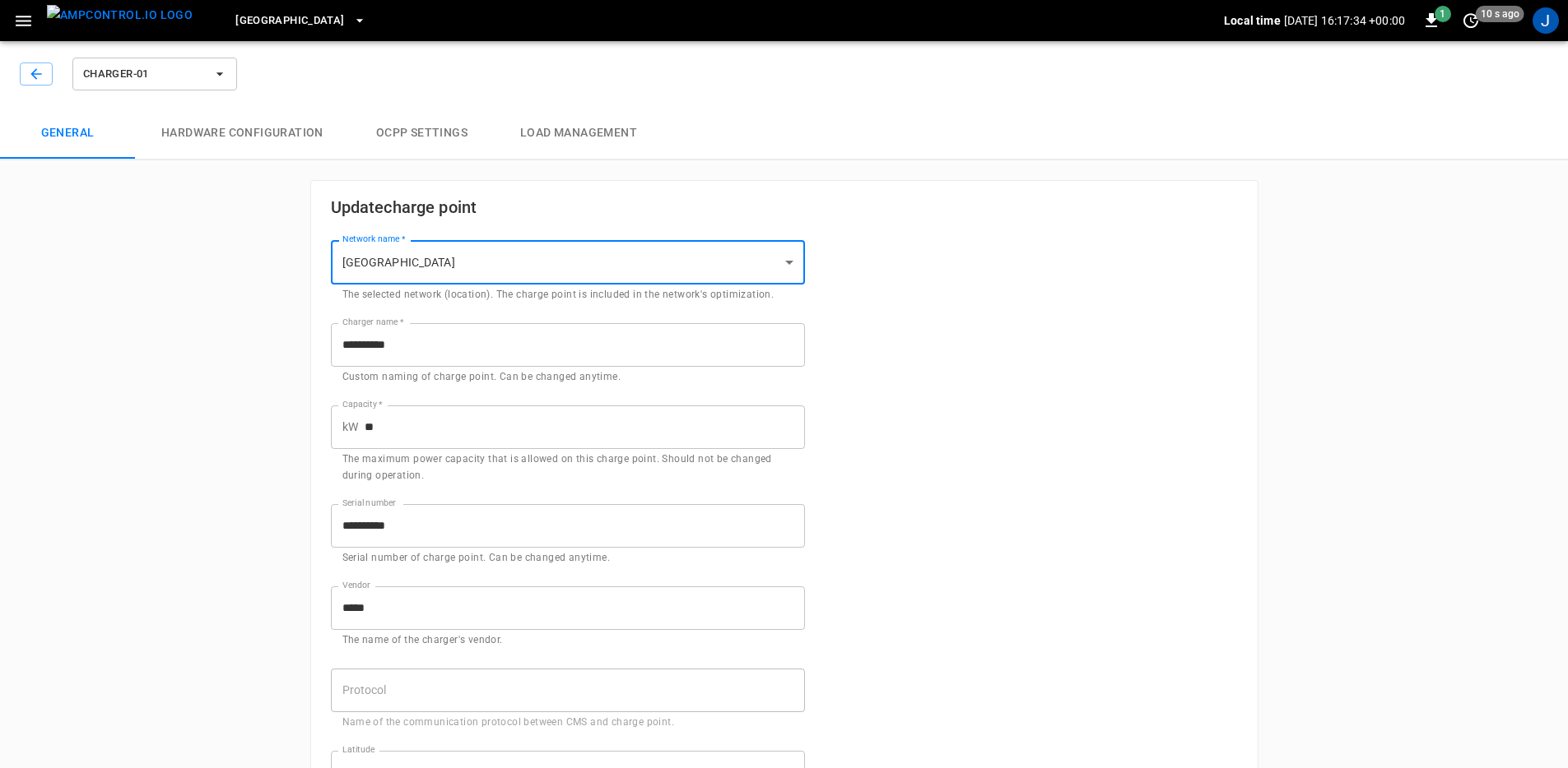
click at [107, 26] on img "menu" at bounding box center [120, 15] width 146 height 21
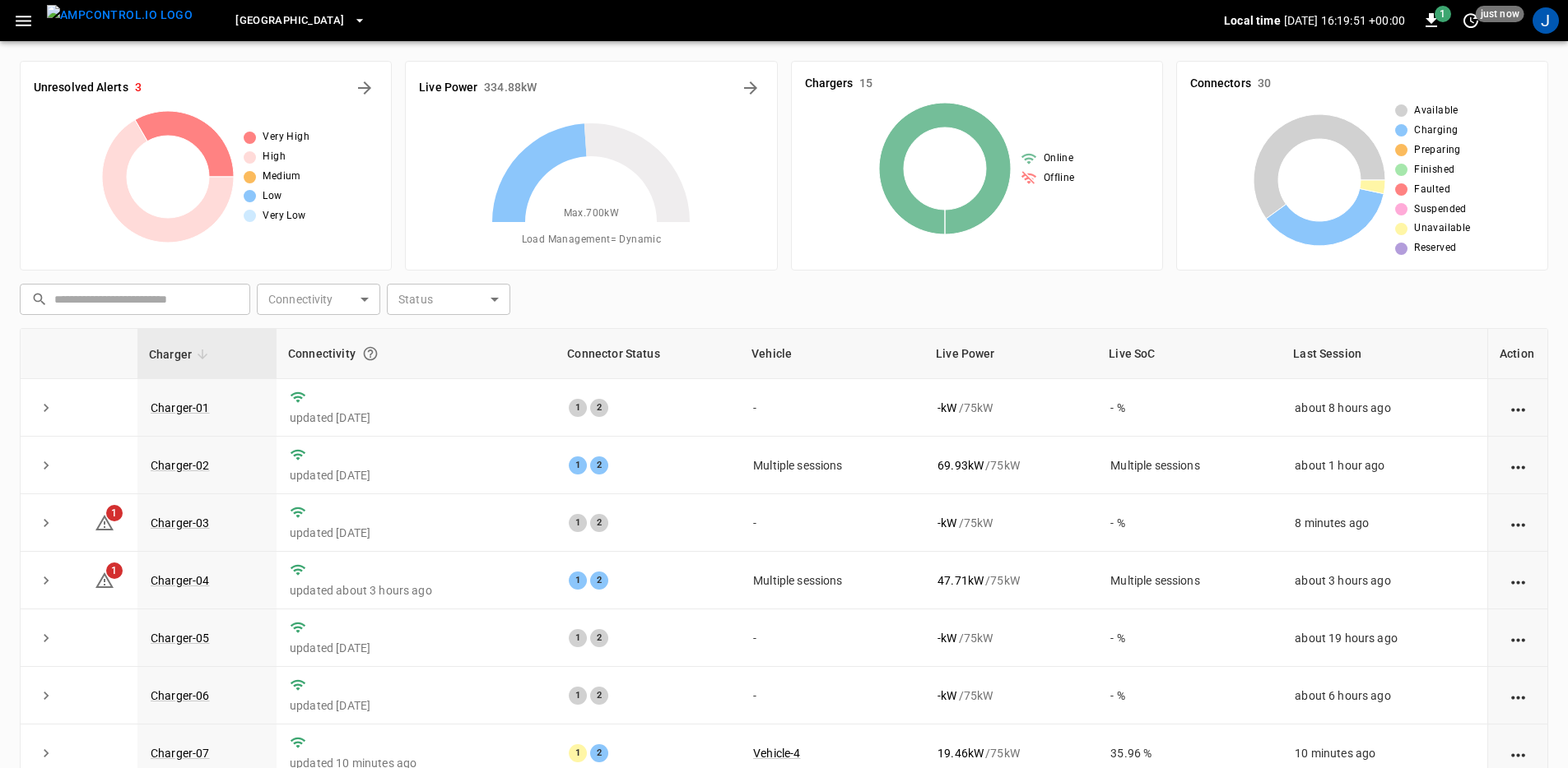
click at [279, 33] on button "[GEOGRAPHIC_DATA]" at bounding box center [299, 21] width 143 height 32
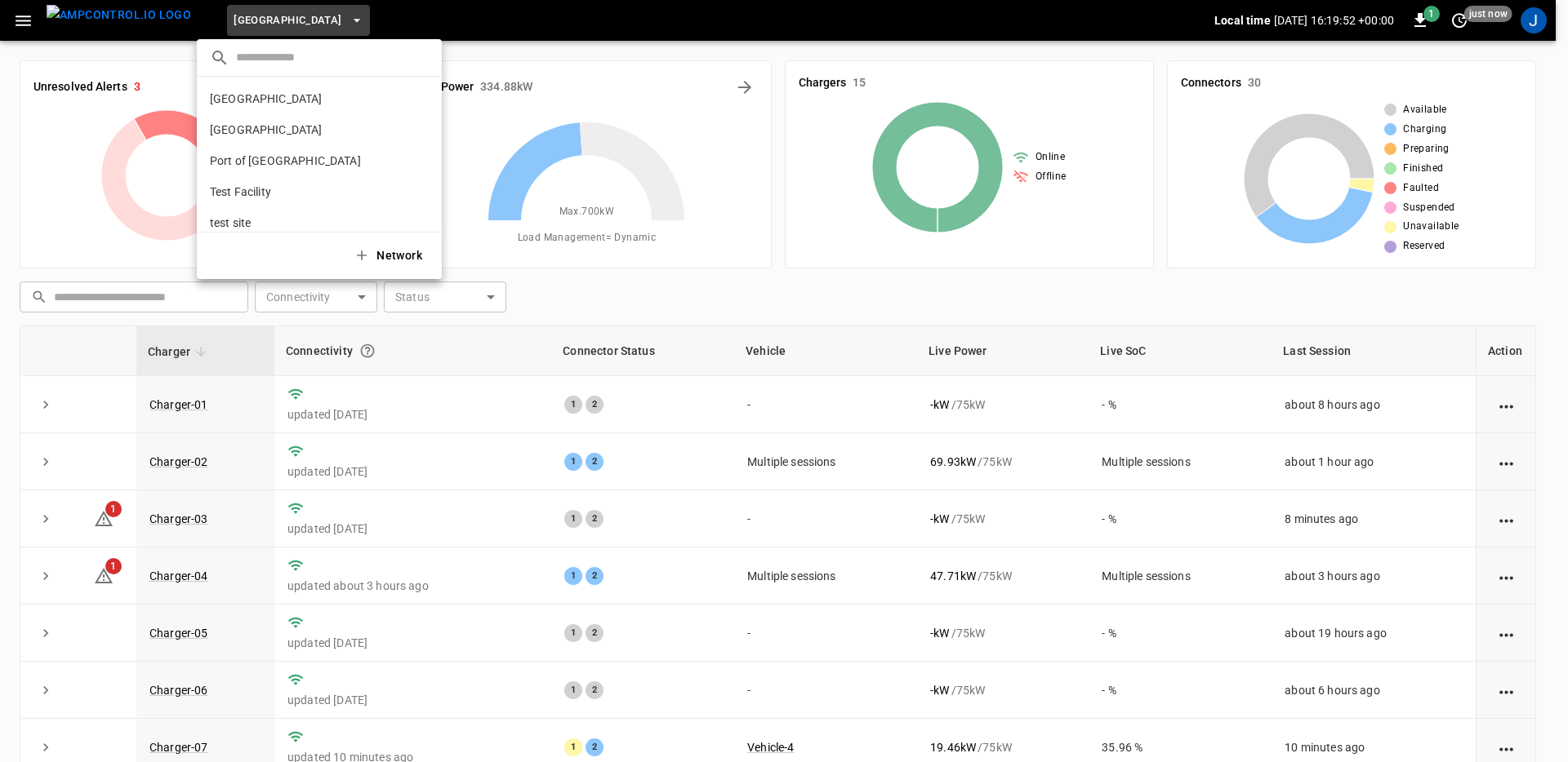
scroll to position [44, 0]
click at [20, 16] on div at bounding box center [784, 381] width 1568 height 762
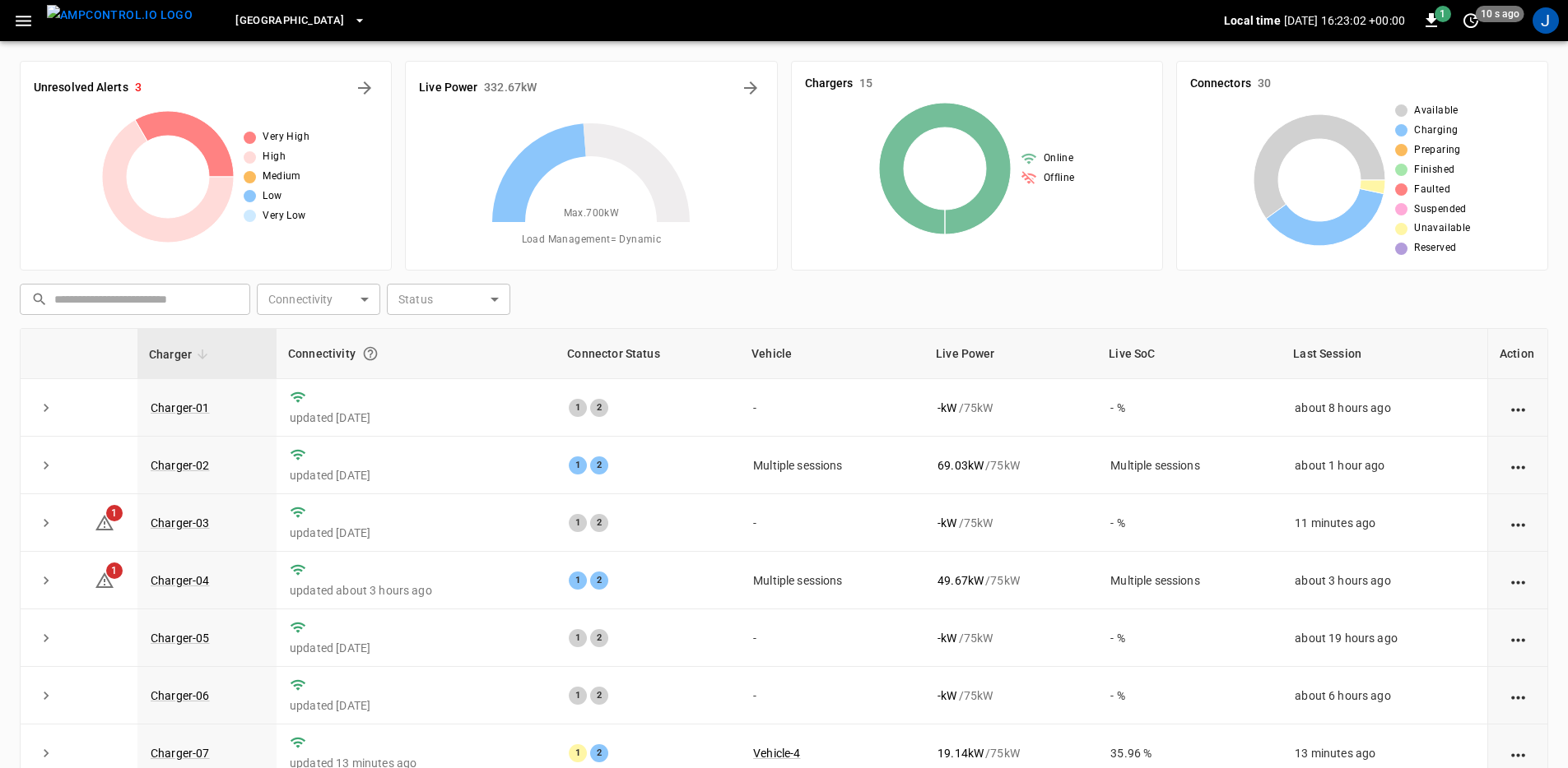
click at [27, 27] on icon "button" at bounding box center [24, 21] width 21 height 21
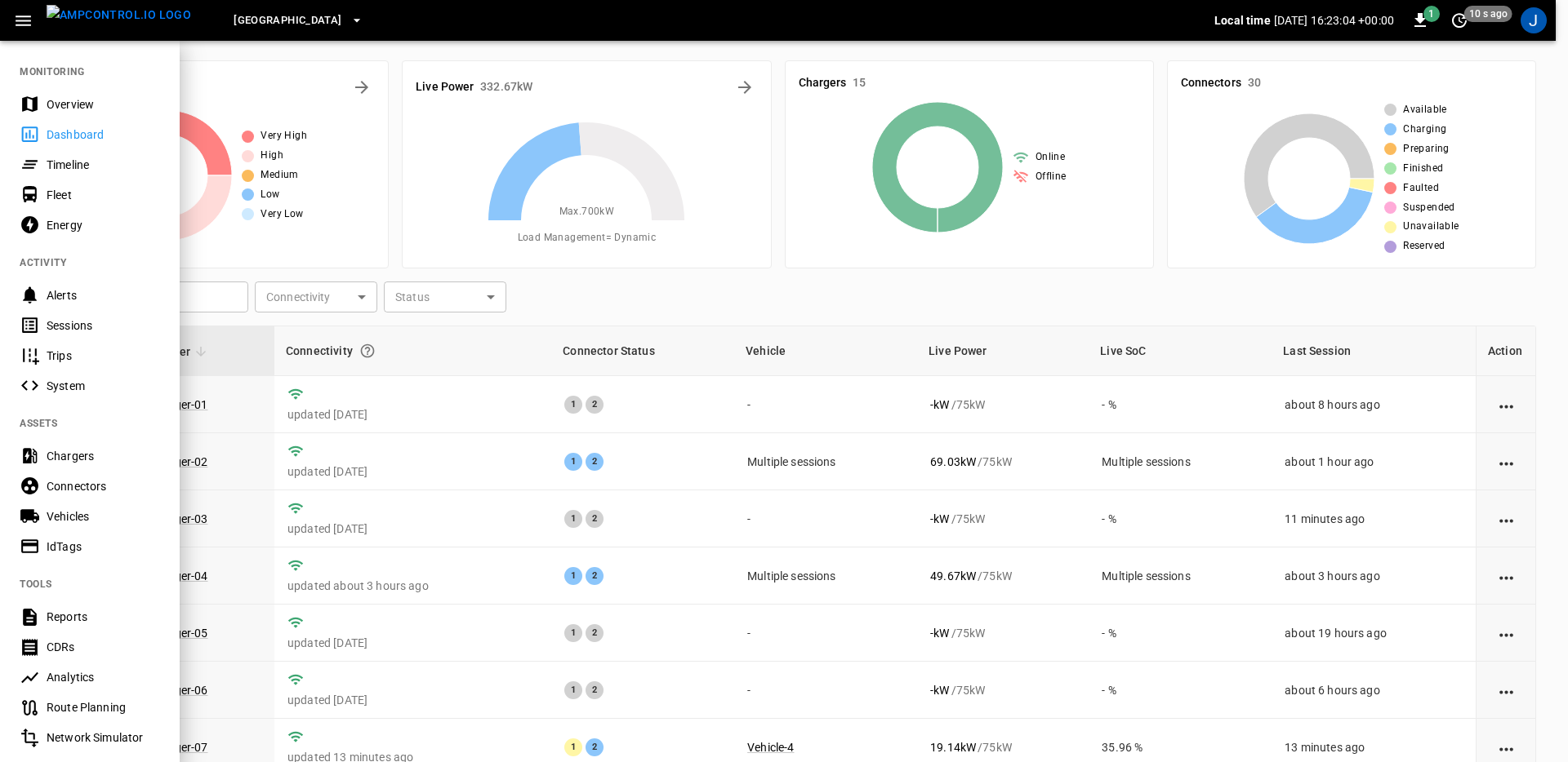
click at [314, 59] on div at bounding box center [784, 381] width 1568 height 762
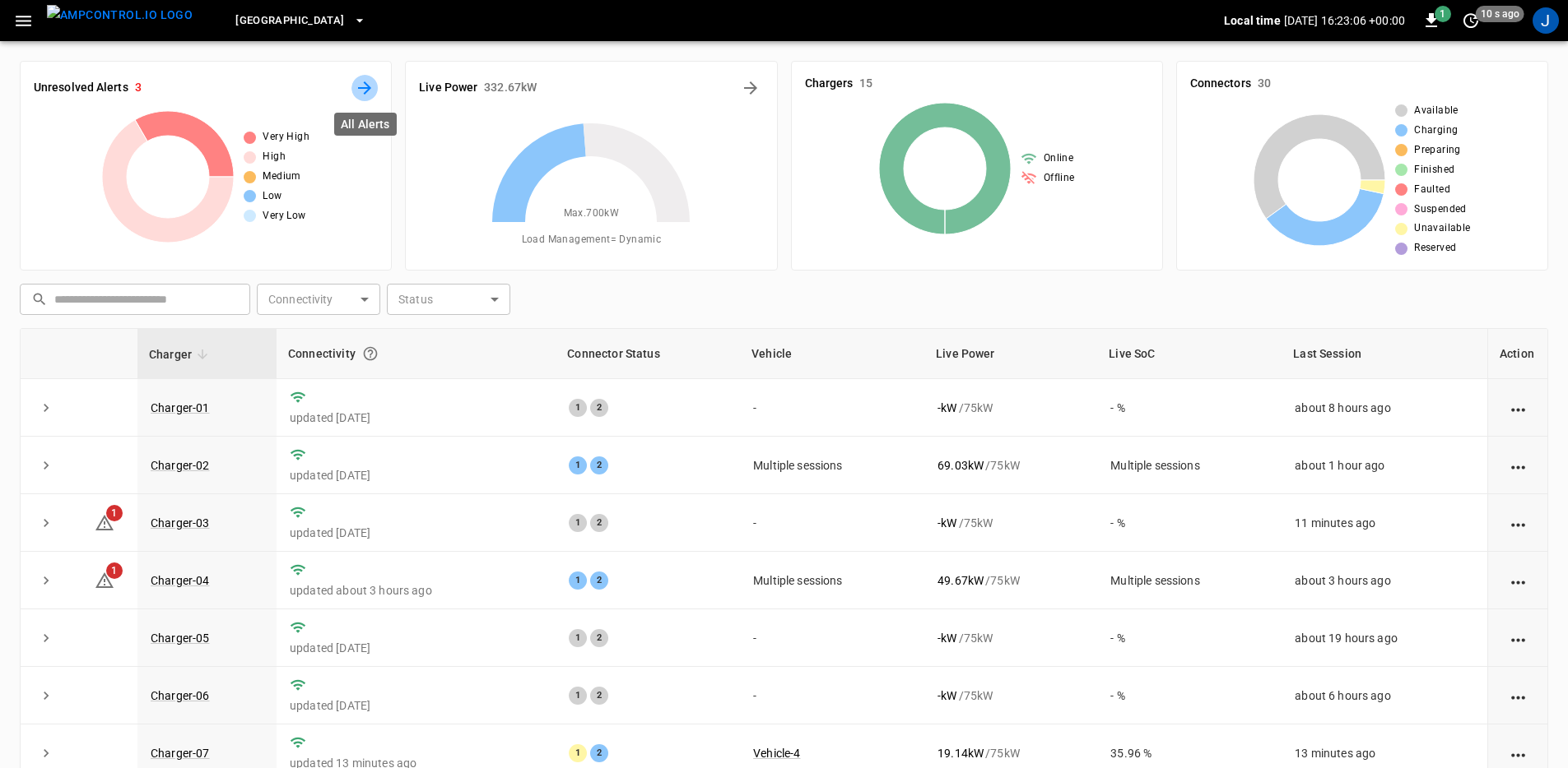
click at [364, 90] on icon "All Alerts" at bounding box center [364, 88] width 20 height 20
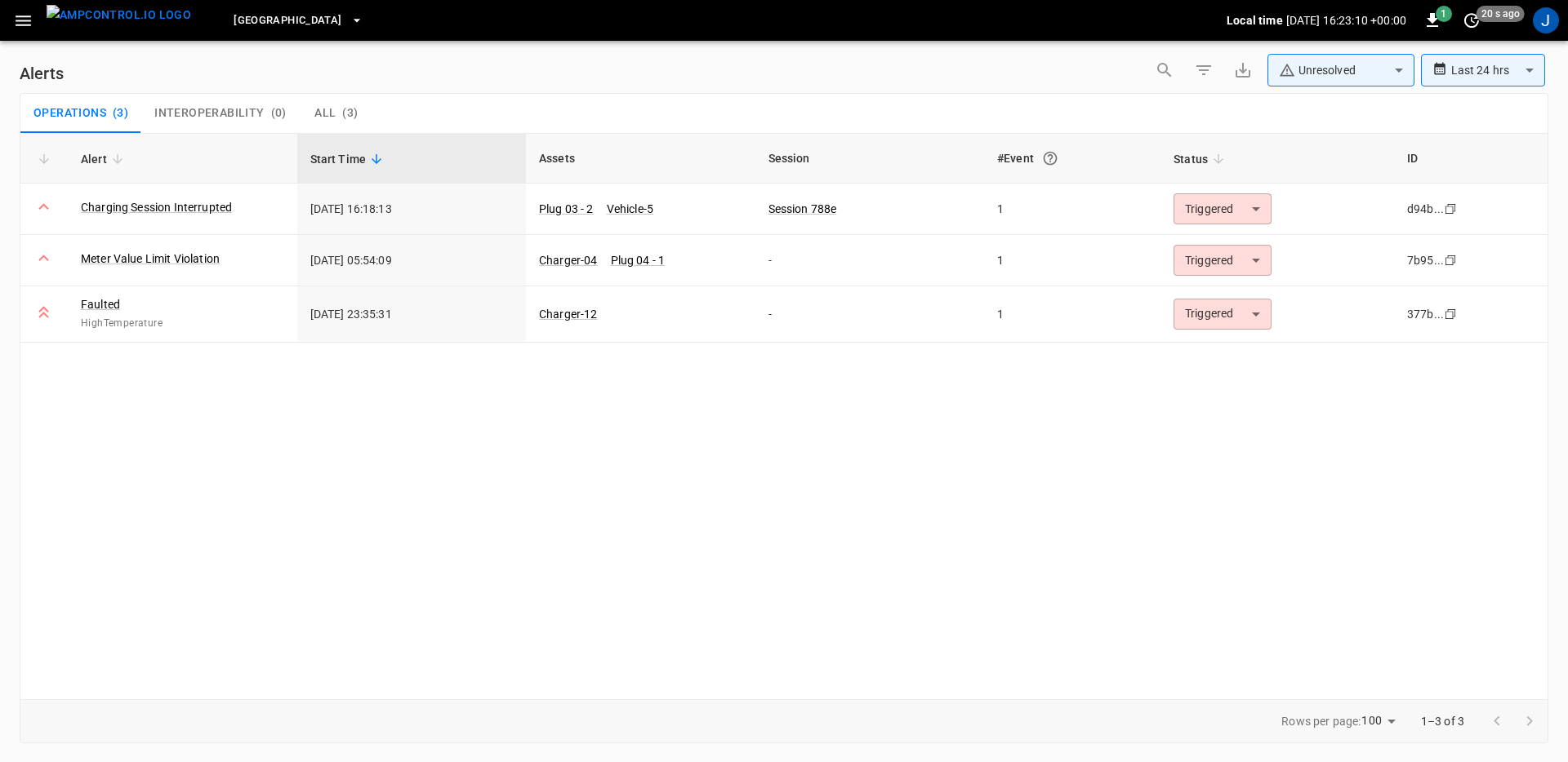
click at [1342, 75] on body "**********" at bounding box center [784, 378] width 1568 height 756
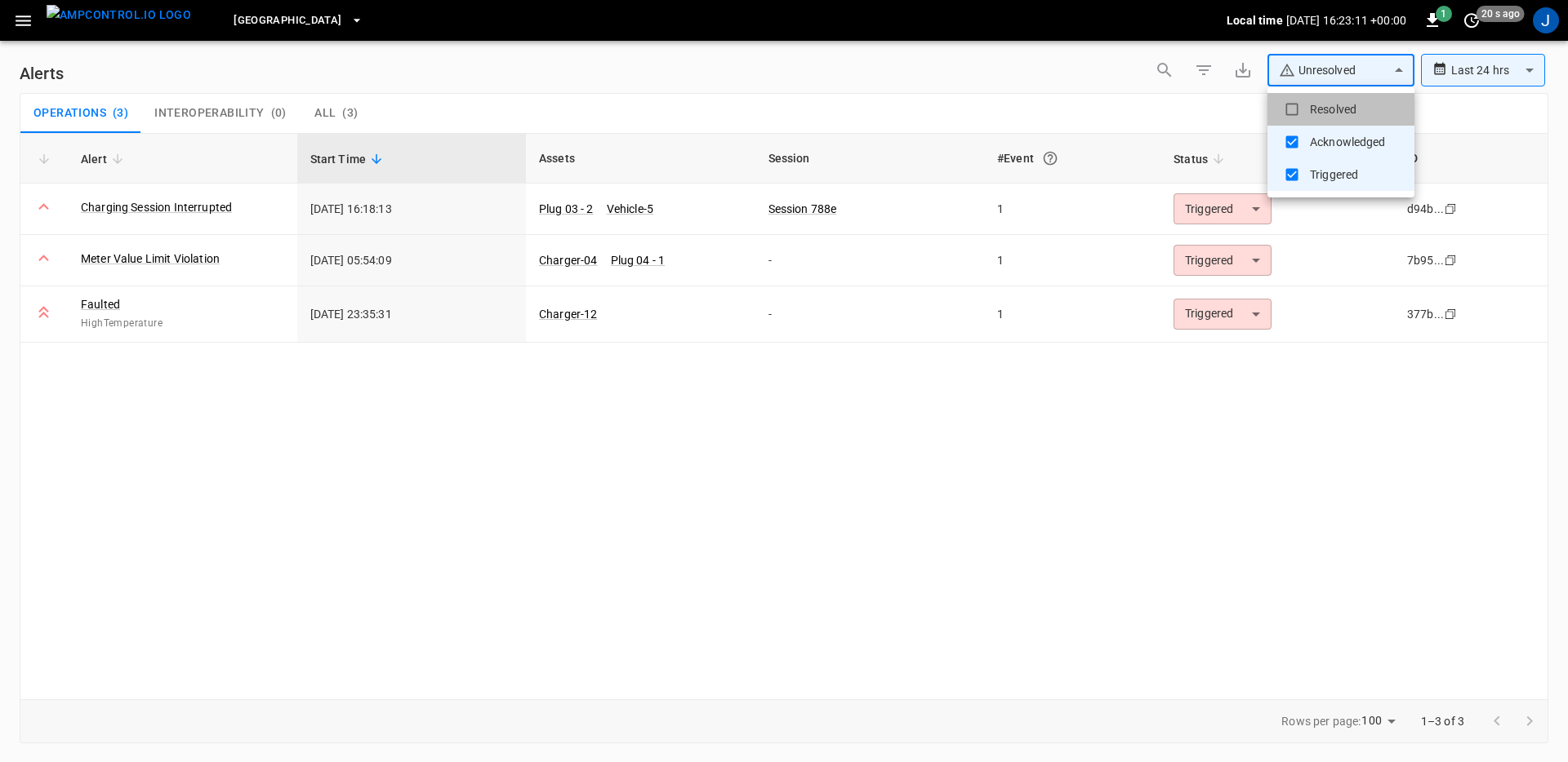
click at [1343, 109] on li "Resolved" at bounding box center [1341, 109] width 147 height 33
type input "**********"
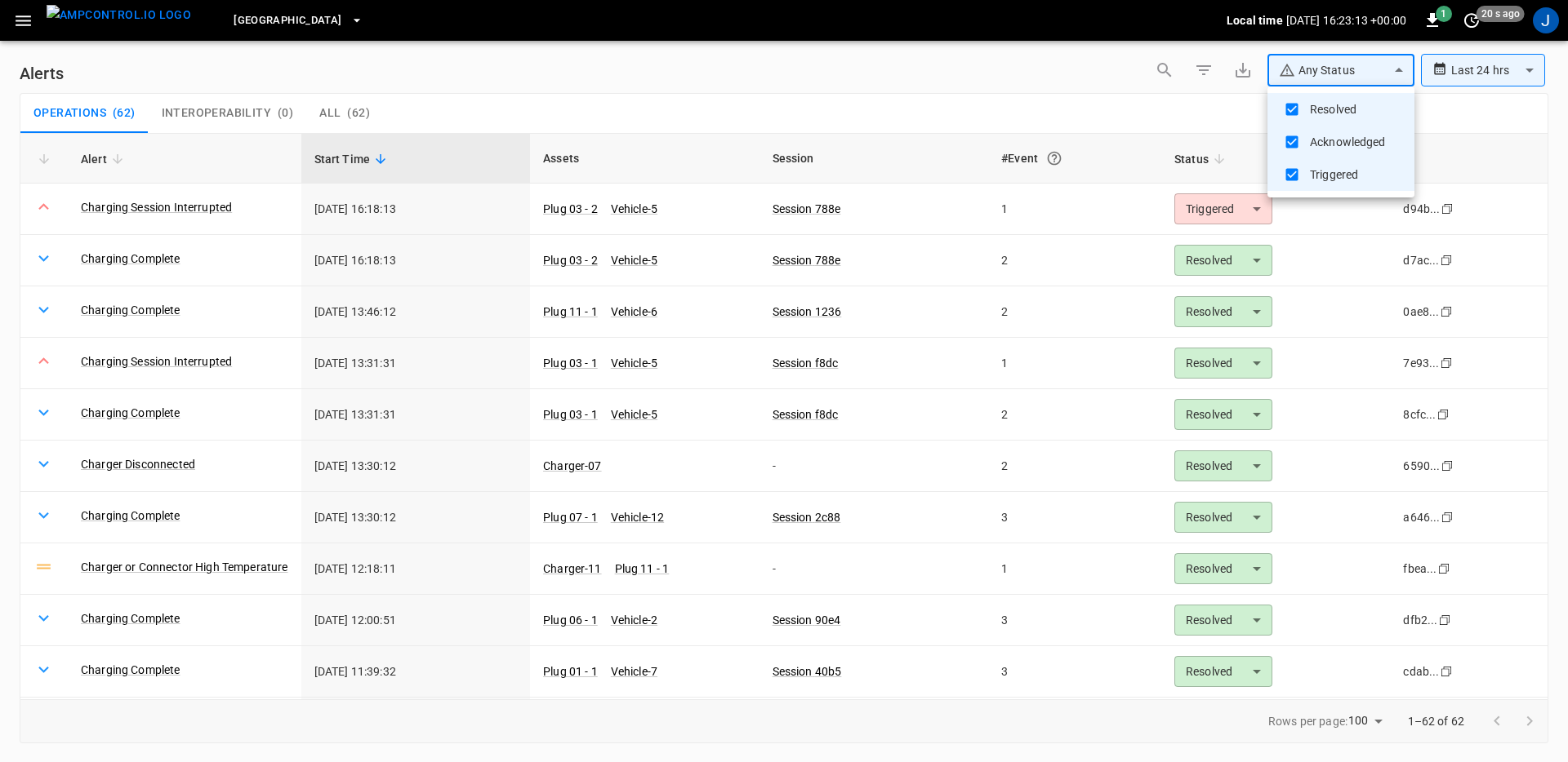
click at [1025, 76] on div at bounding box center [784, 381] width 1568 height 762
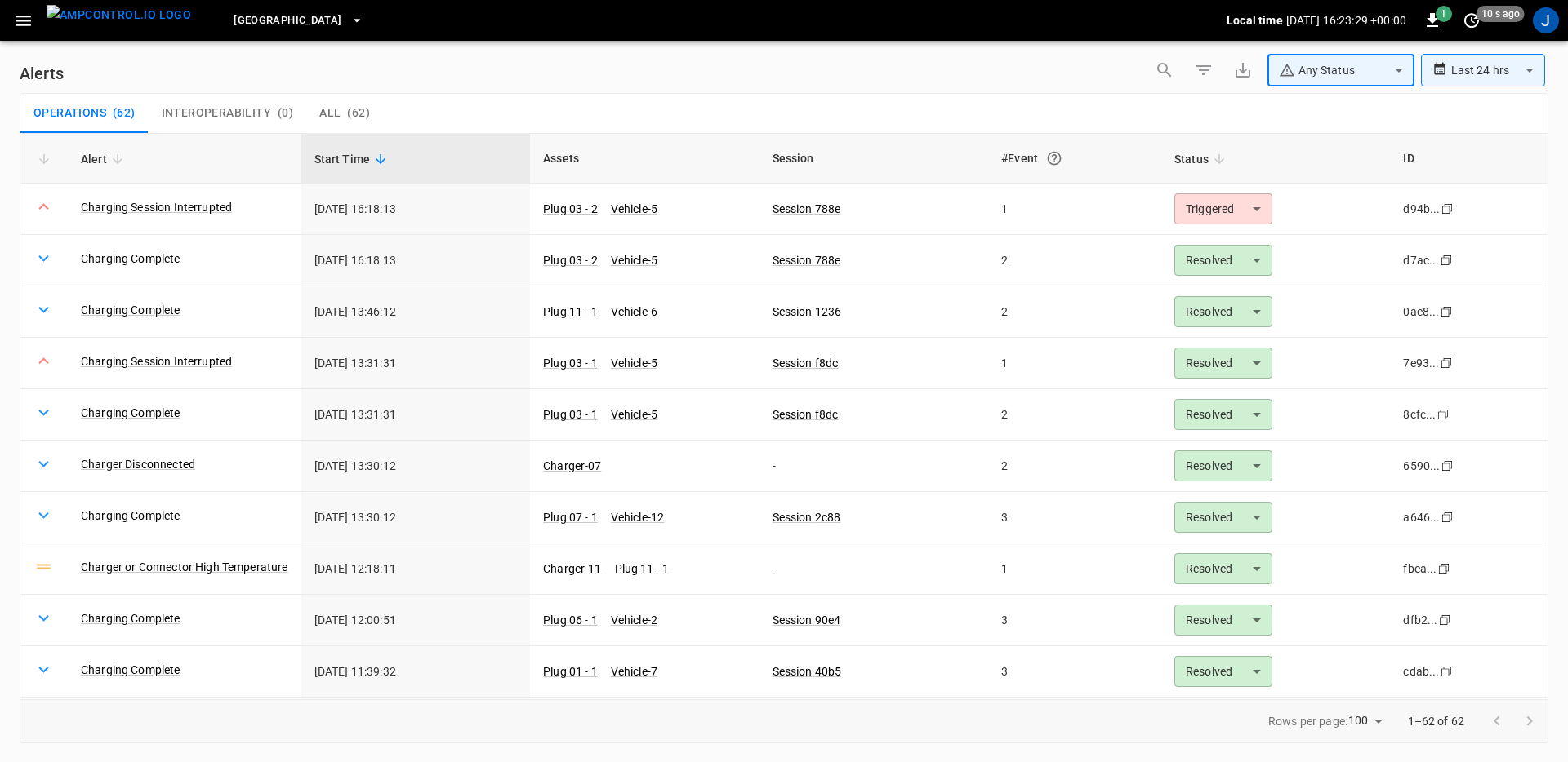
click at [900, 94] on div "Operations ( 62 ) Interoperability ( 0 ) All ( 62 )" at bounding box center [784, 114] width 1527 height 39
click at [168, 571] on link "Charger or Connector High Temperature" at bounding box center [185, 567] width 214 height 23
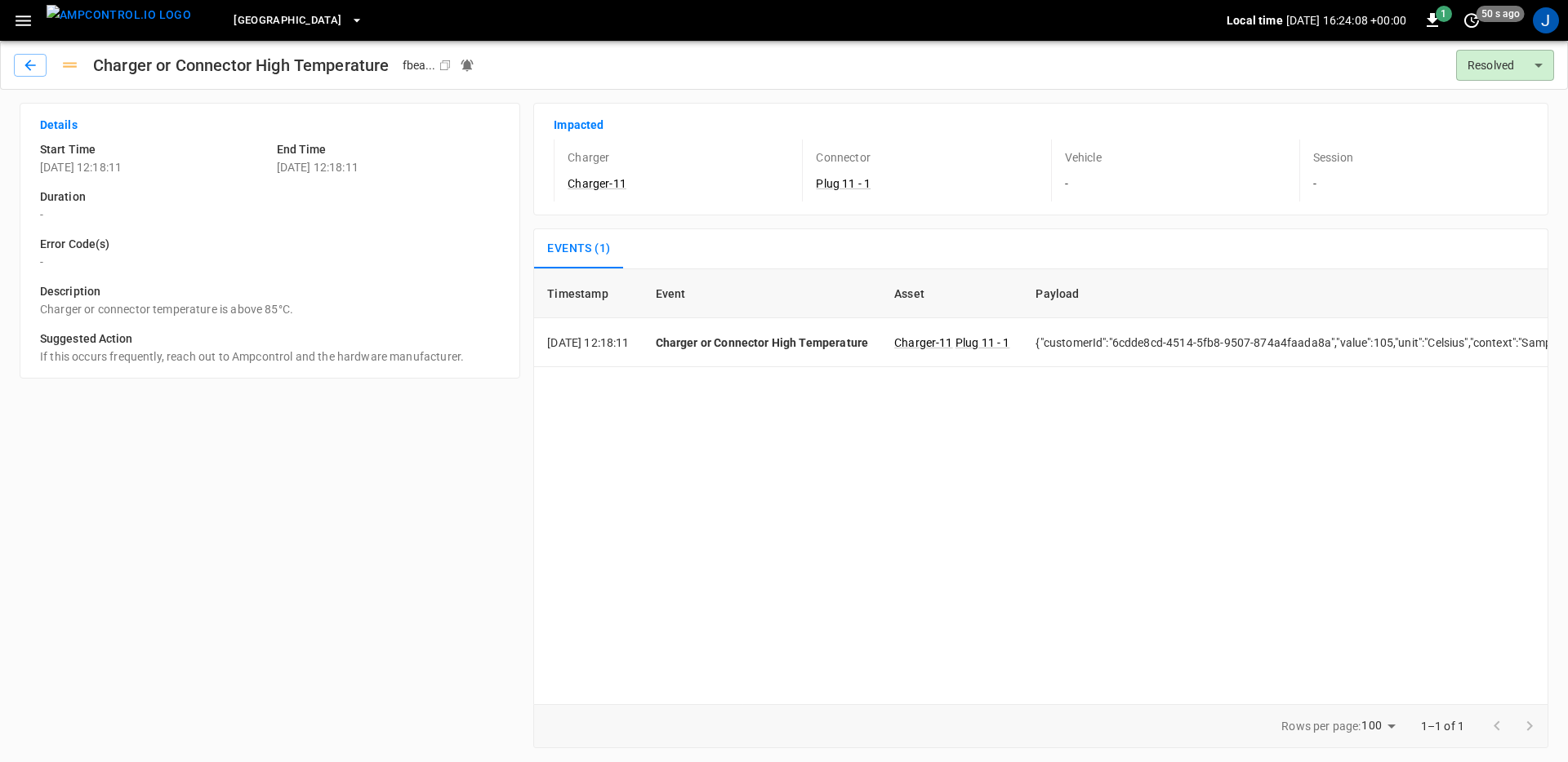
click at [19, 22] on icon "button" at bounding box center [24, 21] width 21 height 21
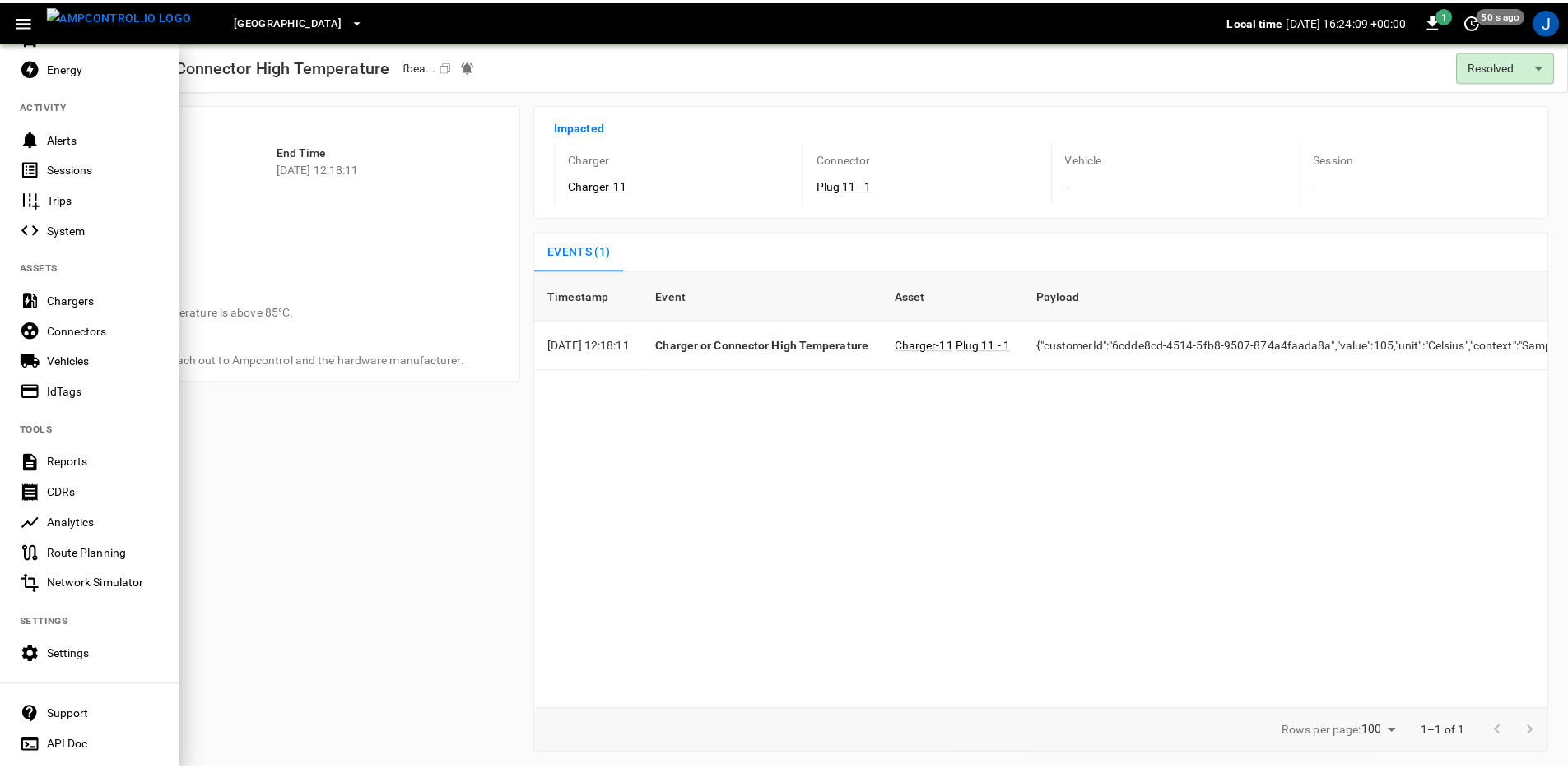
scroll to position [174, 0]
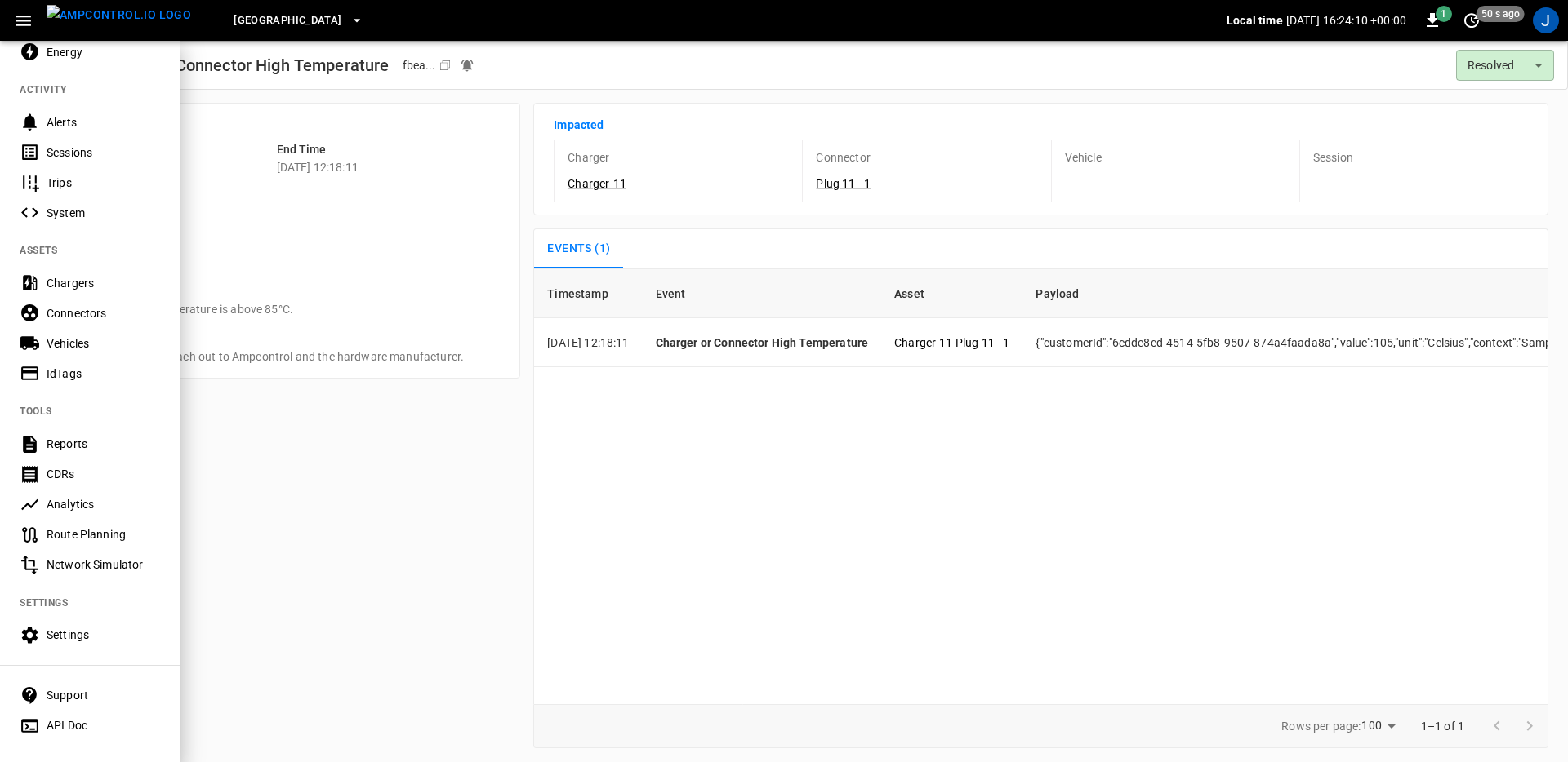
click at [85, 640] on div "Settings" at bounding box center [103, 634] width 114 height 16
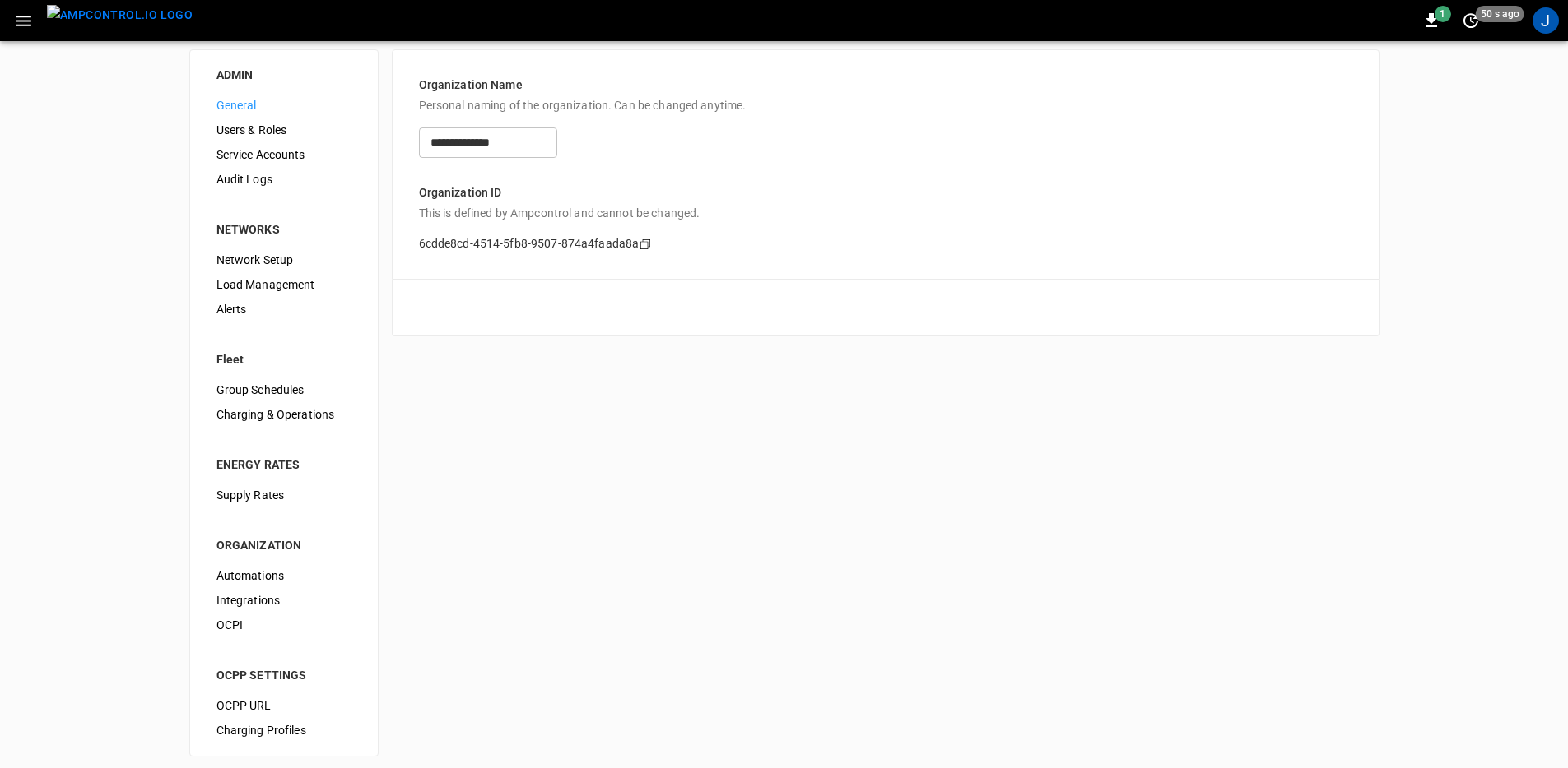
scroll to position [20, 0]
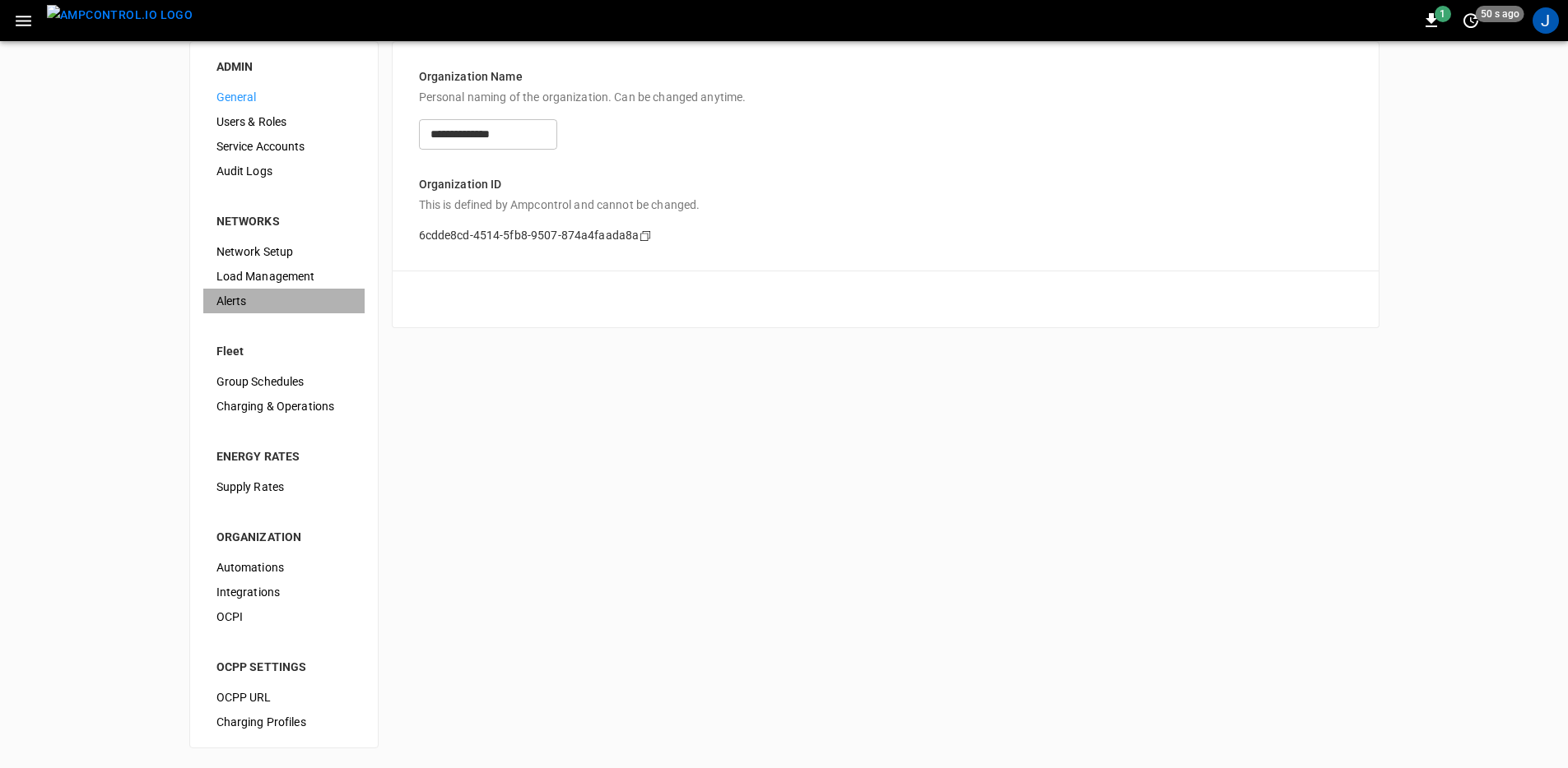
click at [261, 303] on span "Alerts" at bounding box center [283, 301] width 135 height 17
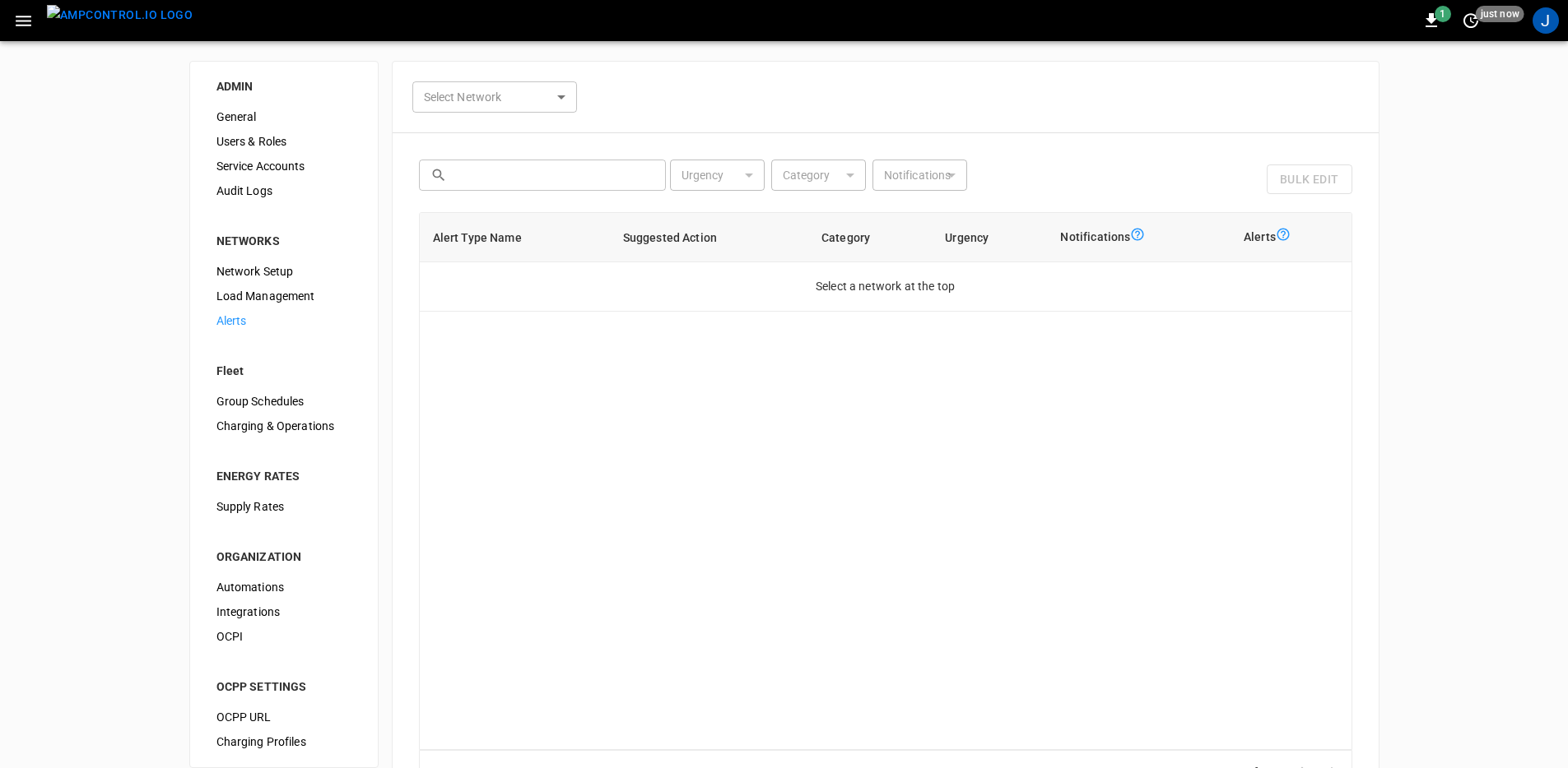
click at [516, 82] on body "1 just now J ADMIN General Users & Roles Service Accounts Audit Logs NETWORKS N…" at bounding box center [784, 445] width 1568 height 891
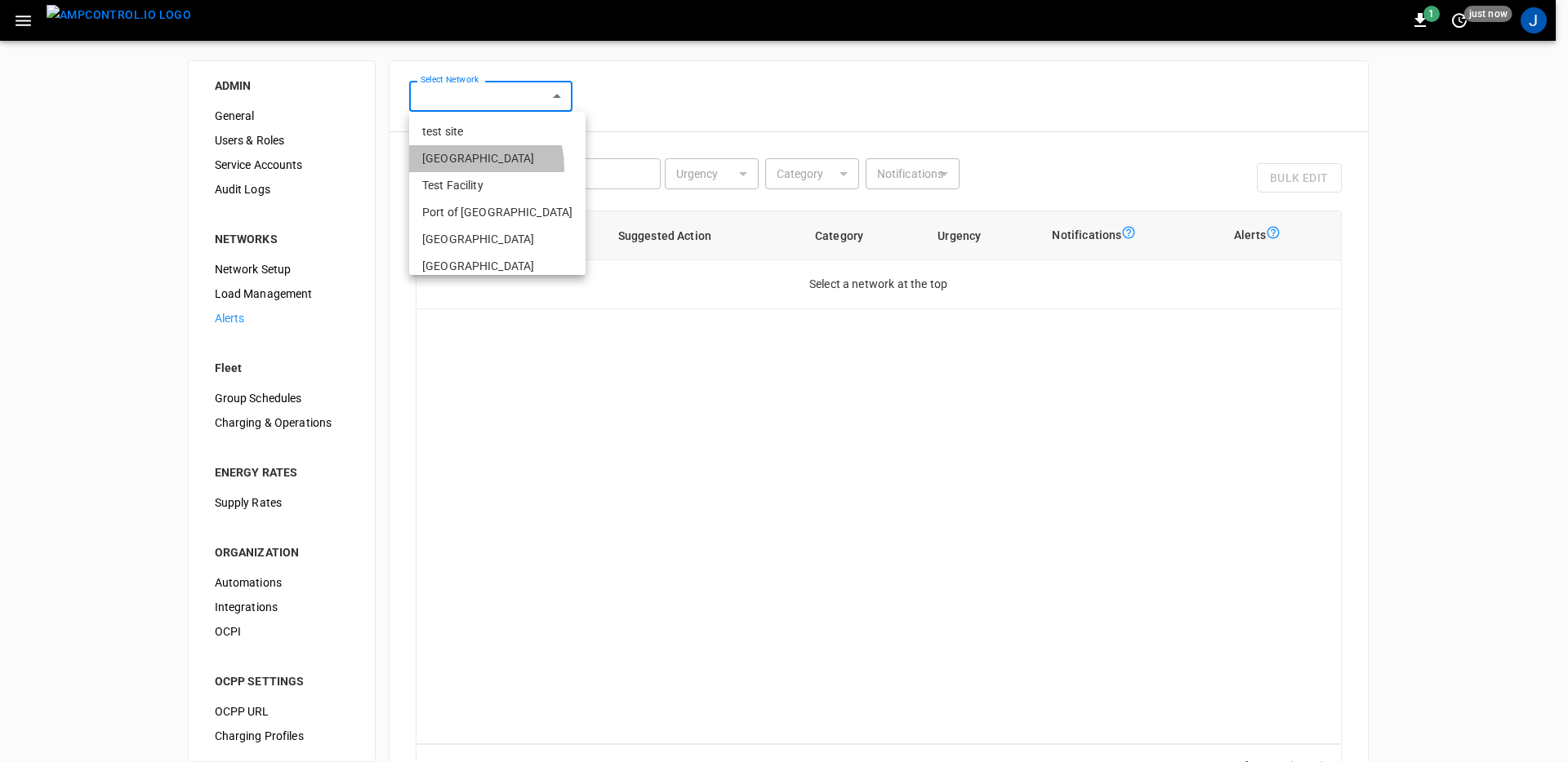
click at [466, 168] on li "[GEOGRAPHIC_DATA]" at bounding box center [497, 159] width 177 height 27
type input "**********"
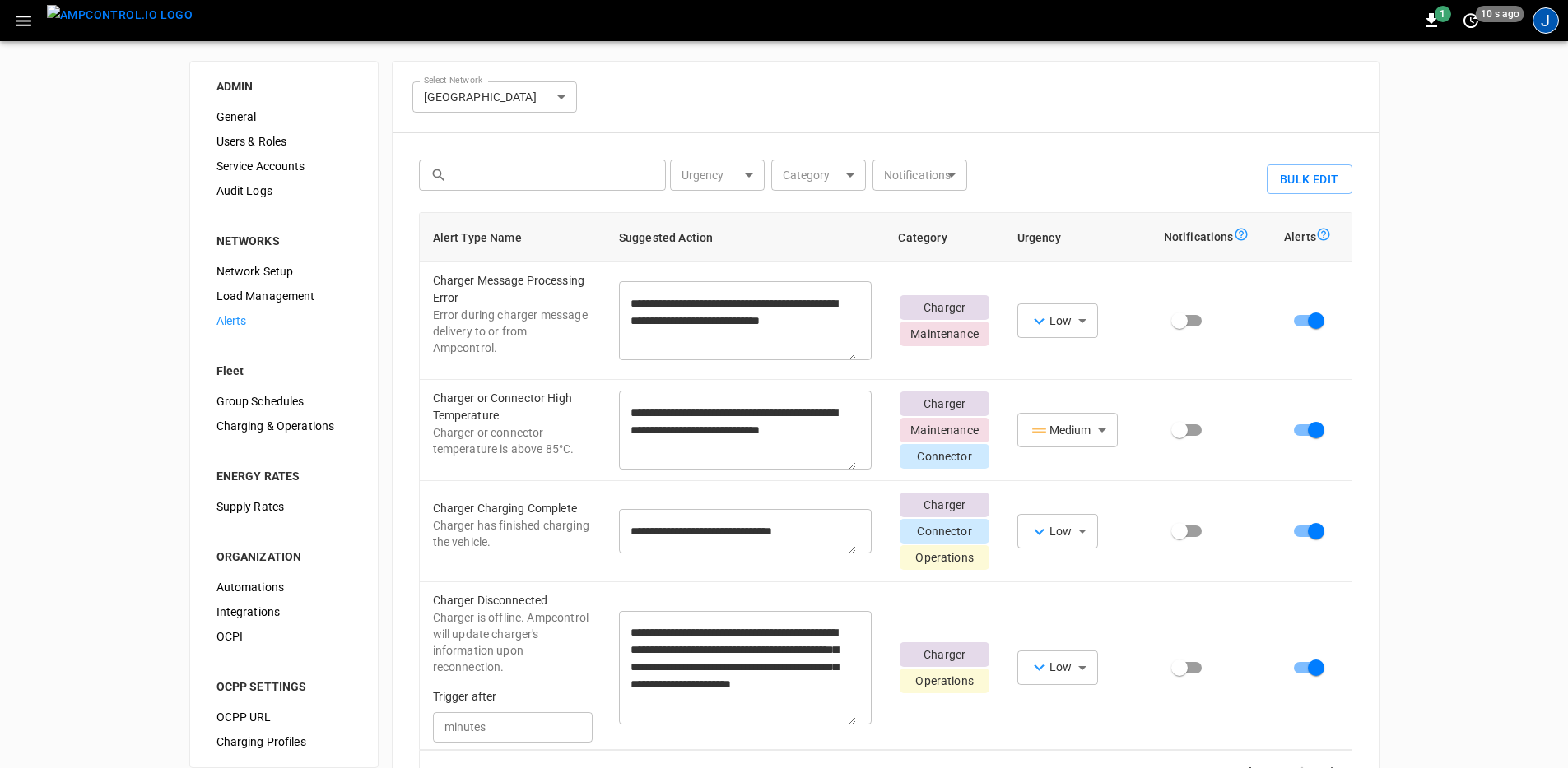
click at [1547, 15] on div "J" at bounding box center [1545, 21] width 27 height 27
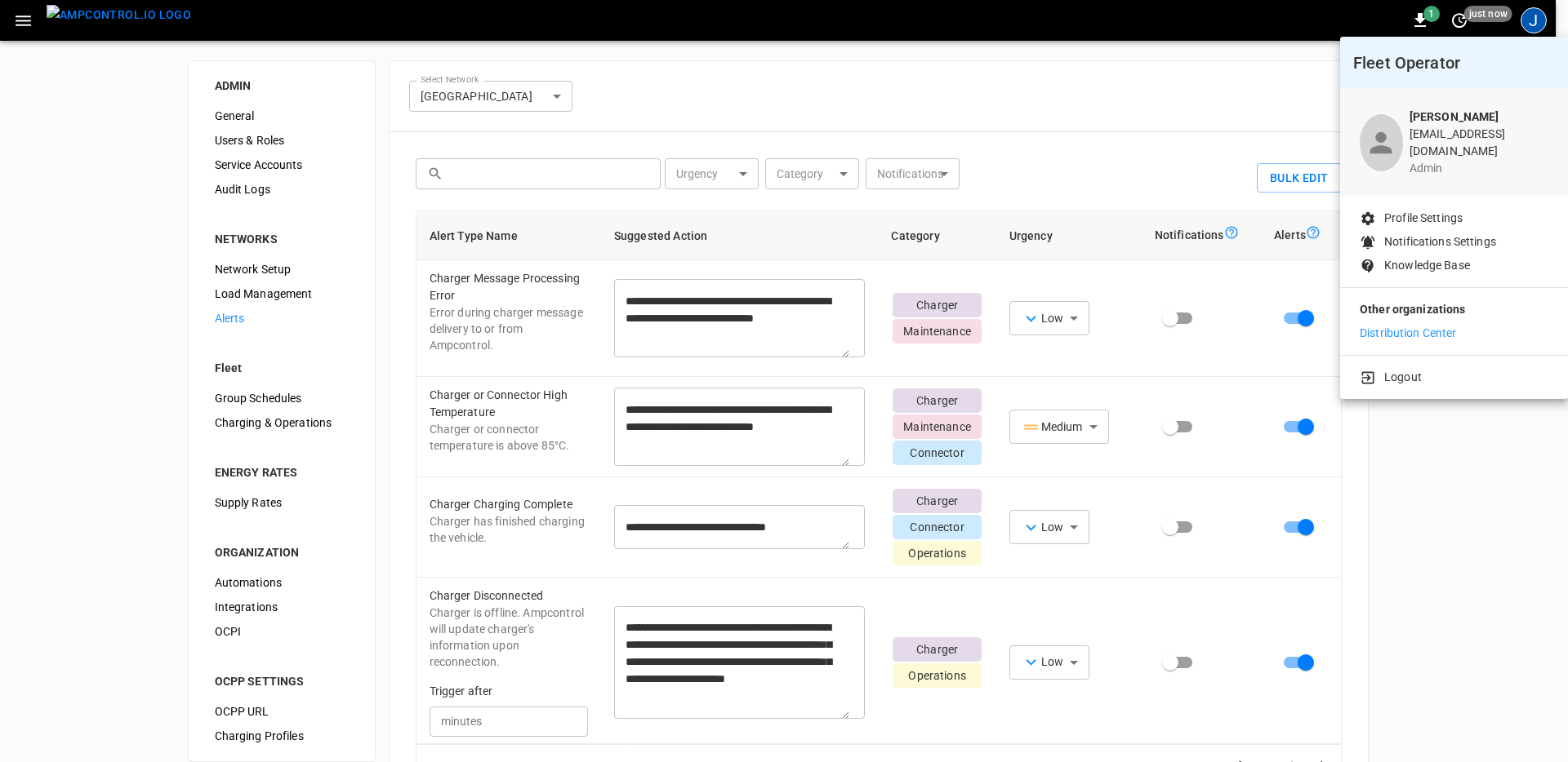
click at [68, 33] on div at bounding box center [784, 381] width 1568 height 762
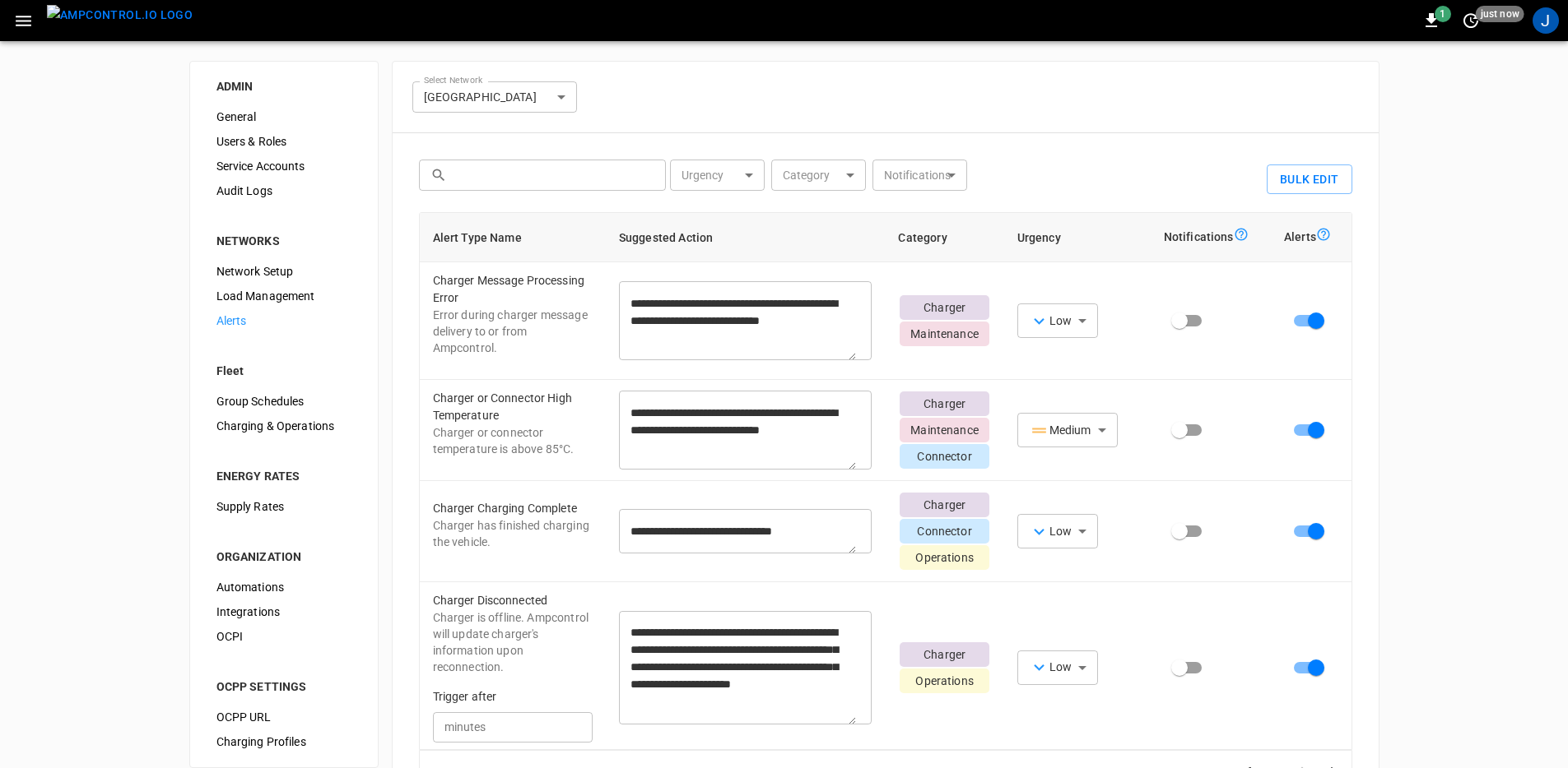
click at [20, 17] on body "**********" at bounding box center [784, 445] width 1568 height 891
click at [22, 21] on icon "button" at bounding box center [24, 21] width 16 height 10
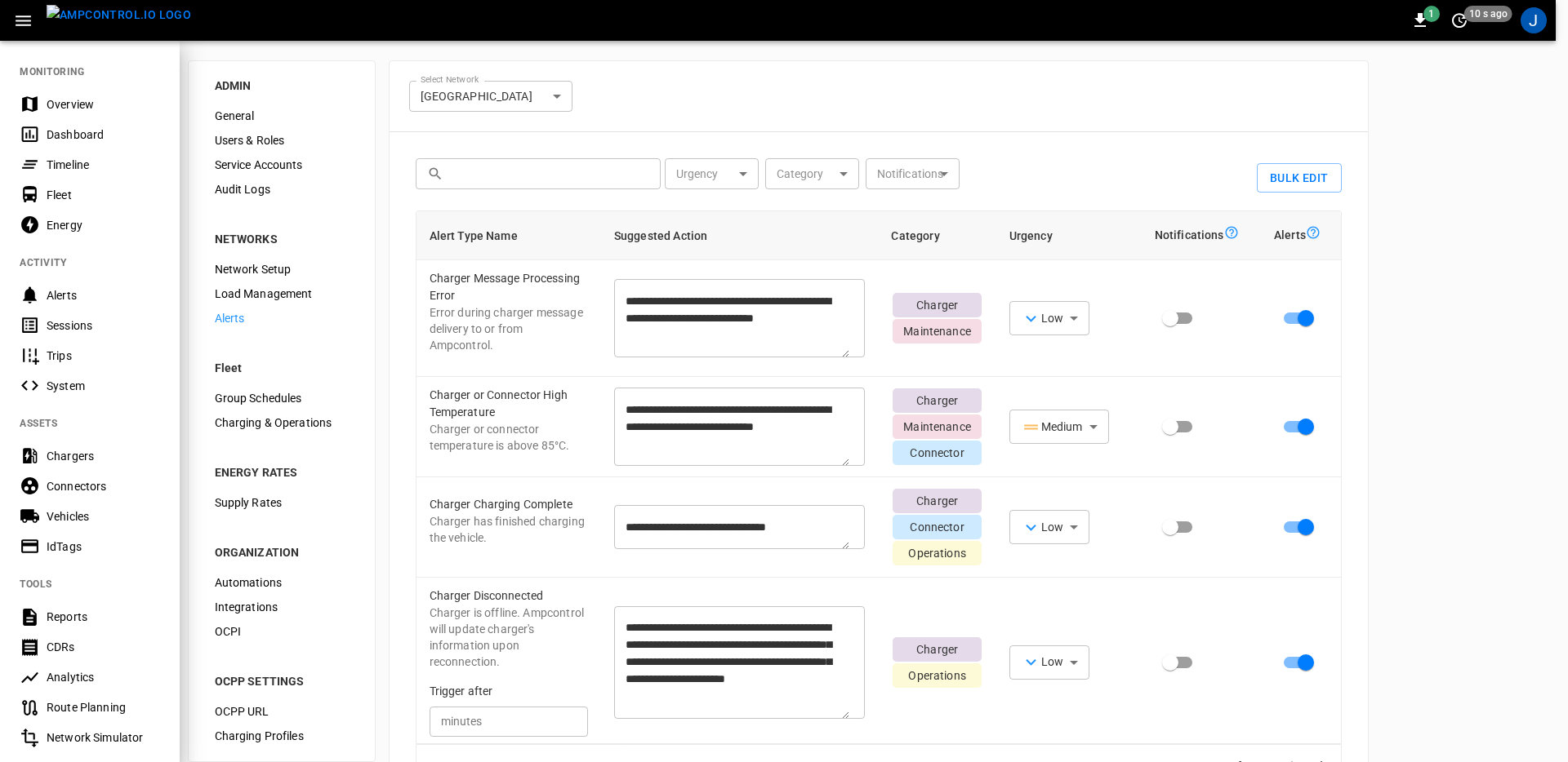
click at [662, 72] on div at bounding box center [784, 381] width 1568 height 762
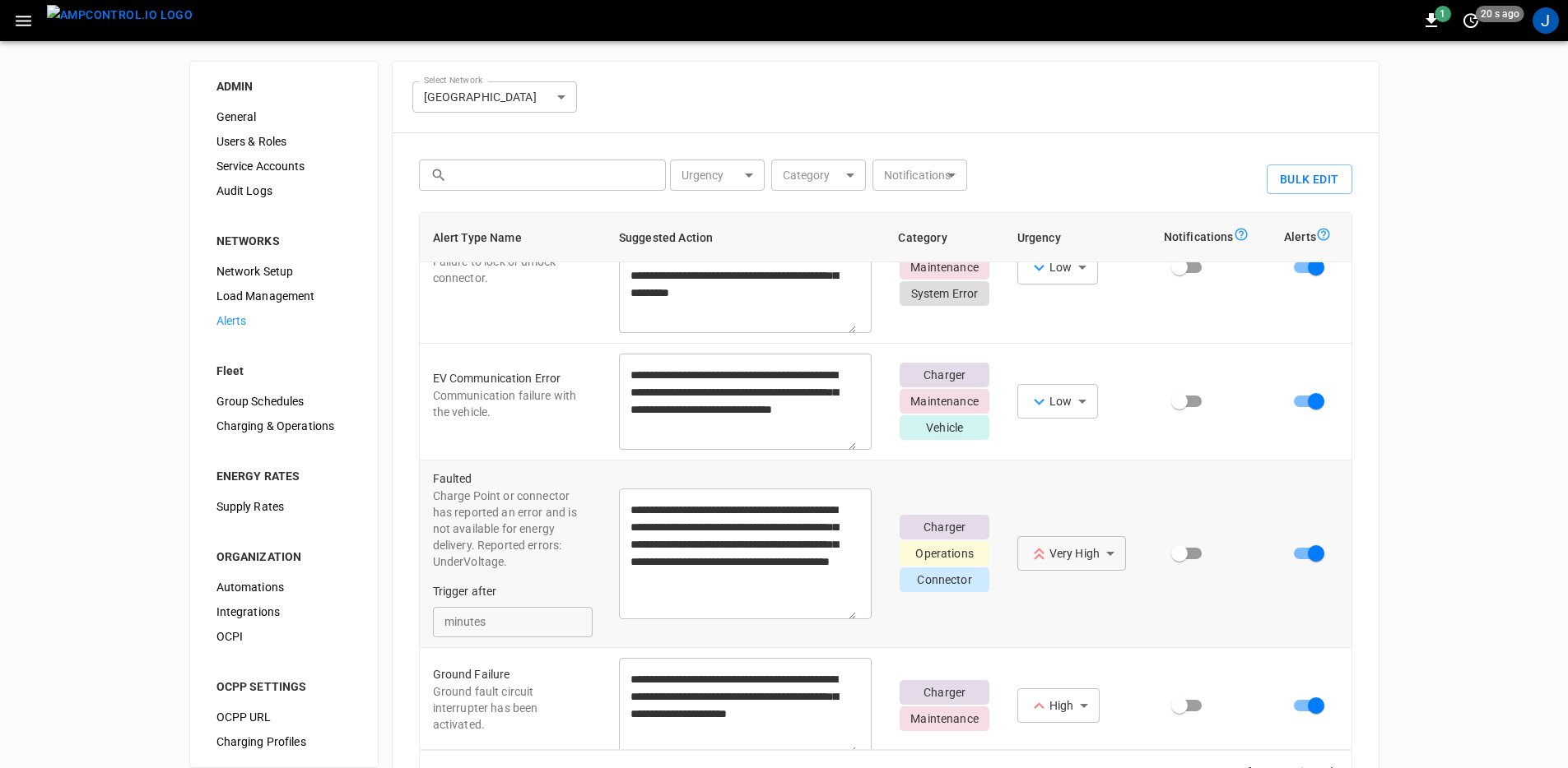
scroll to position [1088, 0]
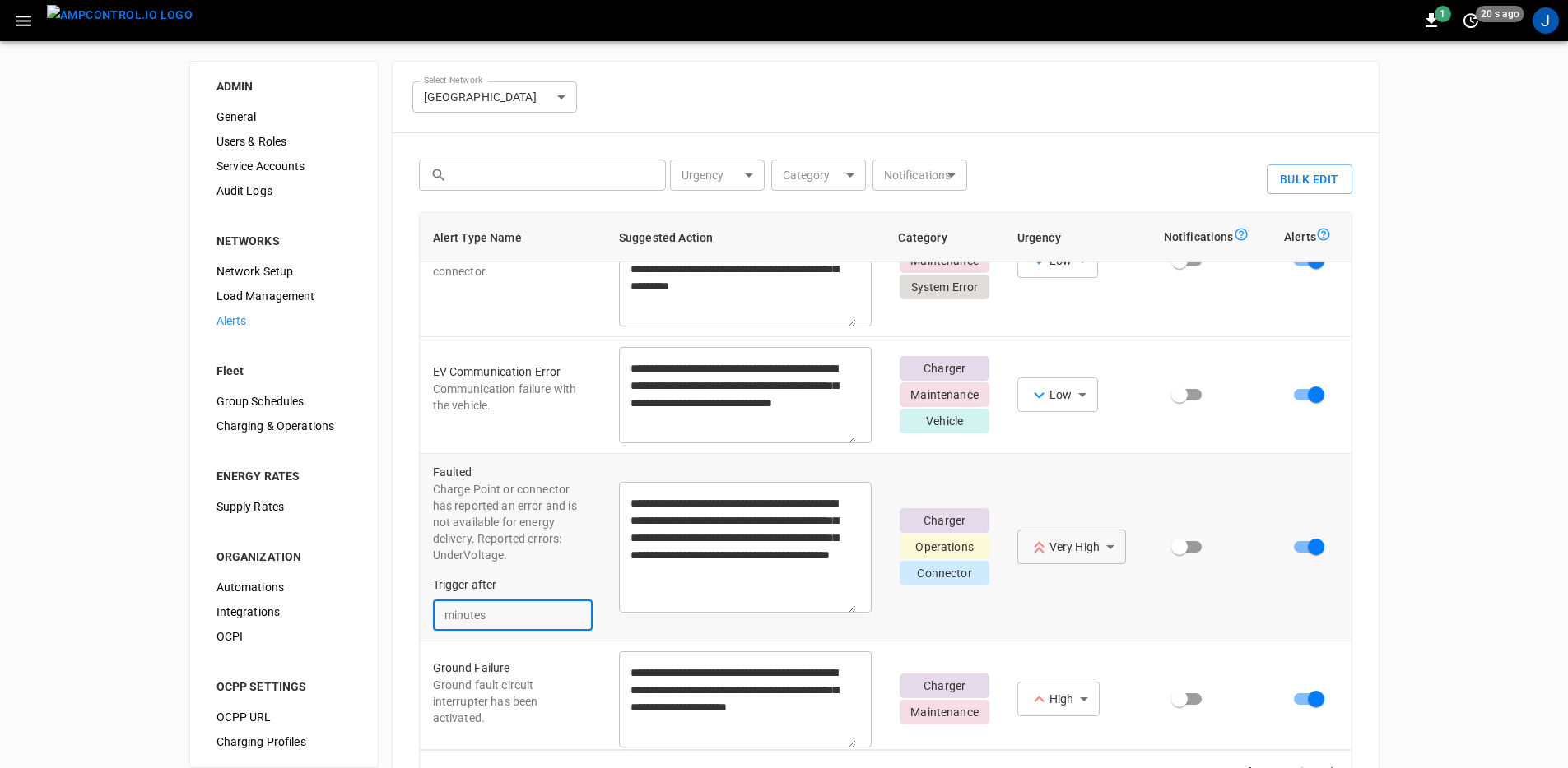
click at [532, 631] on input "**" at bounding box center [541, 616] width 102 height 30
click at [522, 641] on td "Faulted Charge Point or connector has reported an error and is not available fo…" at bounding box center [513, 547] width 186 height 188
click at [524, 631] on input "**" at bounding box center [541, 616] width 102 height 30
click at [1474, 560] on div "**********" at bounding box center [784, 465] width 1568 height 849
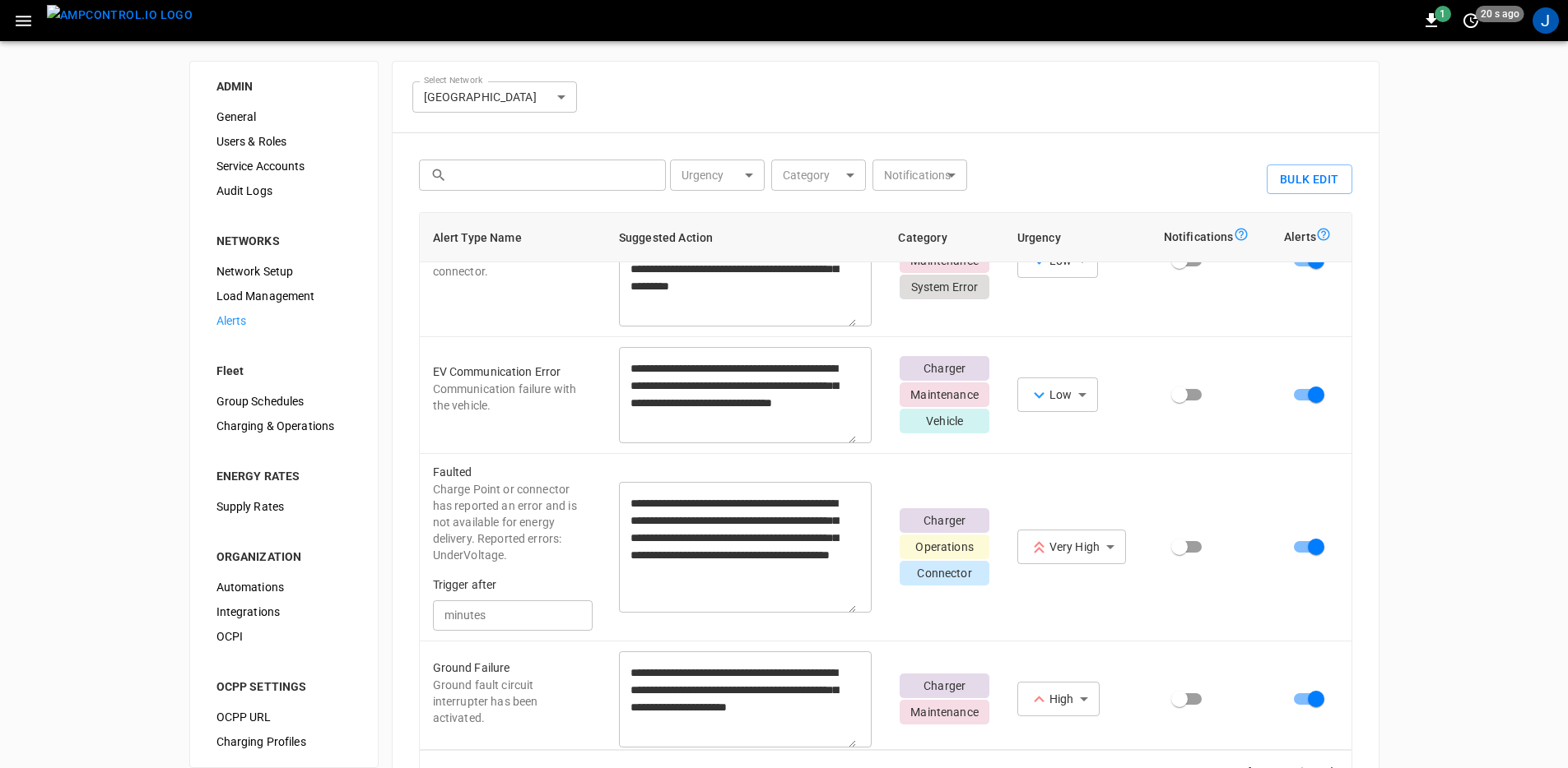
click at [121, 414] on div "**********" at bounding box center [784, 465] width 1568 height 849
click at [269, 143] on span "Users & Roles" at bounding box center [283, 142] width 135 height 17
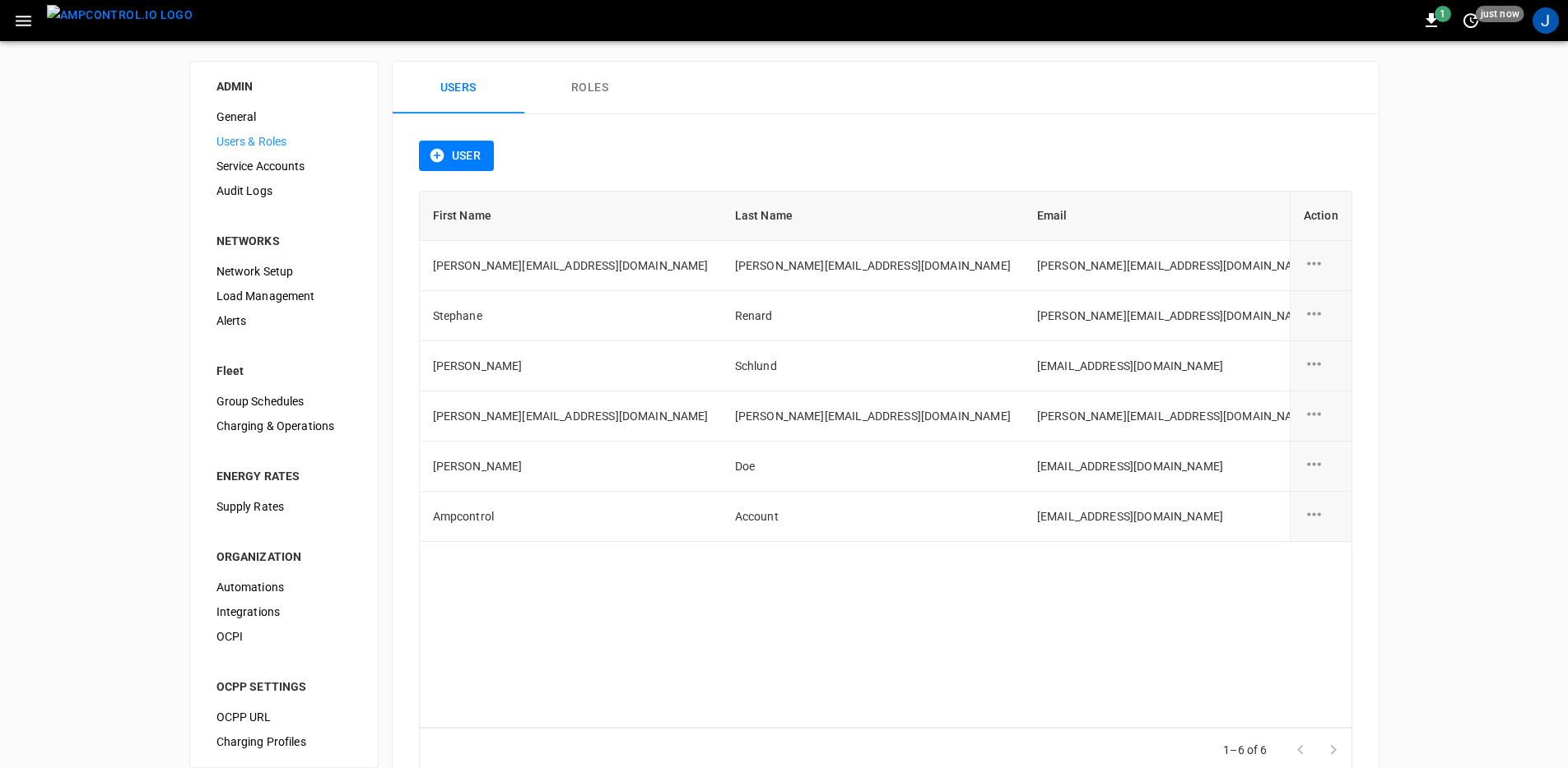
click at [568, 89] on button "Roles" at bounding box center [589, 88] width 132 height 53
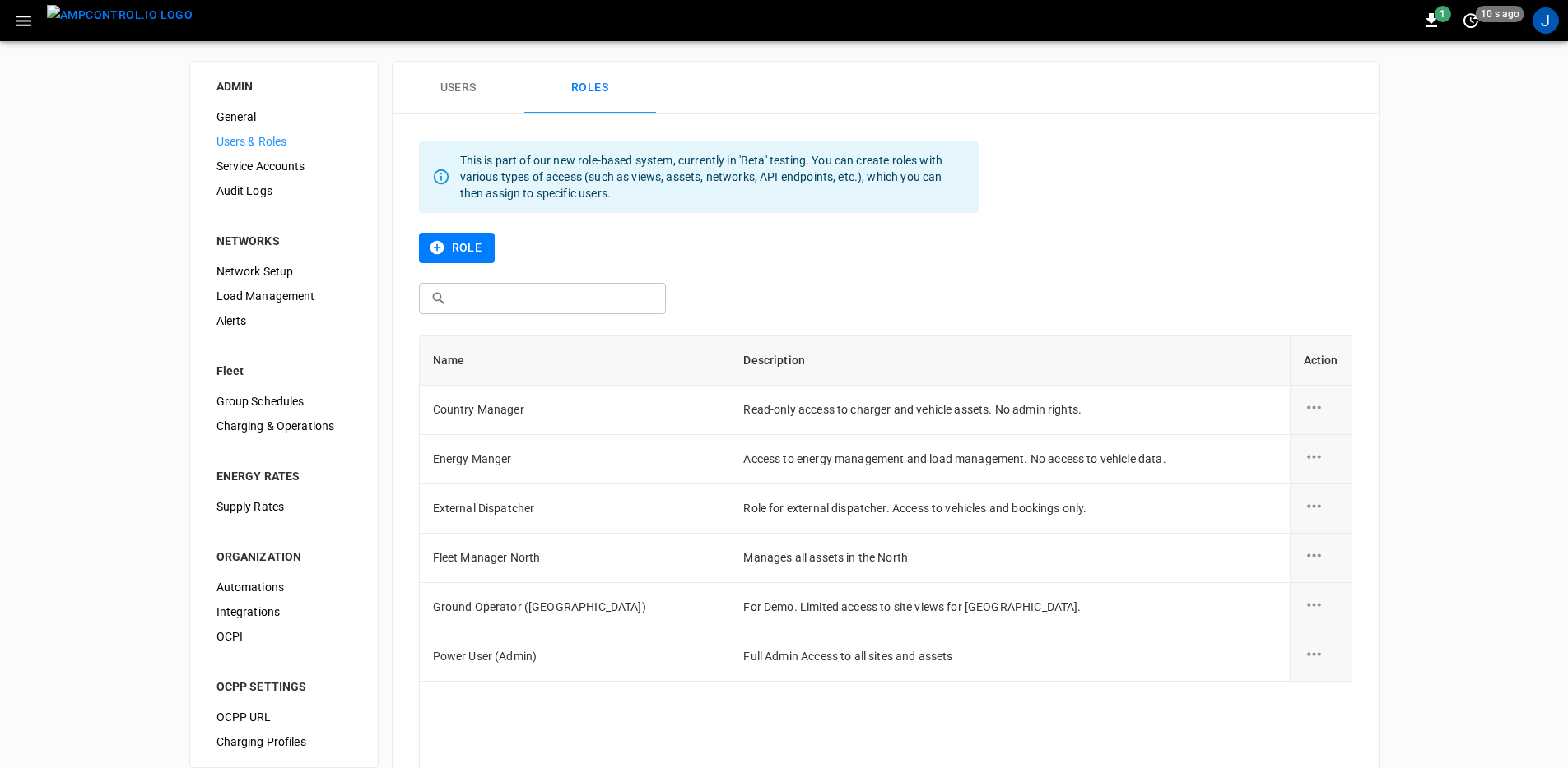
click at [1195, 235] on div "Role" at bounding box center [885, 258] width 933 height 50
click at [1143, 304] on div "​ ​" at bounding box center [885, 303] width 933 height 40
click at [110, 22] on img "menu" at bounding box center [120, 15] width 146 height 21
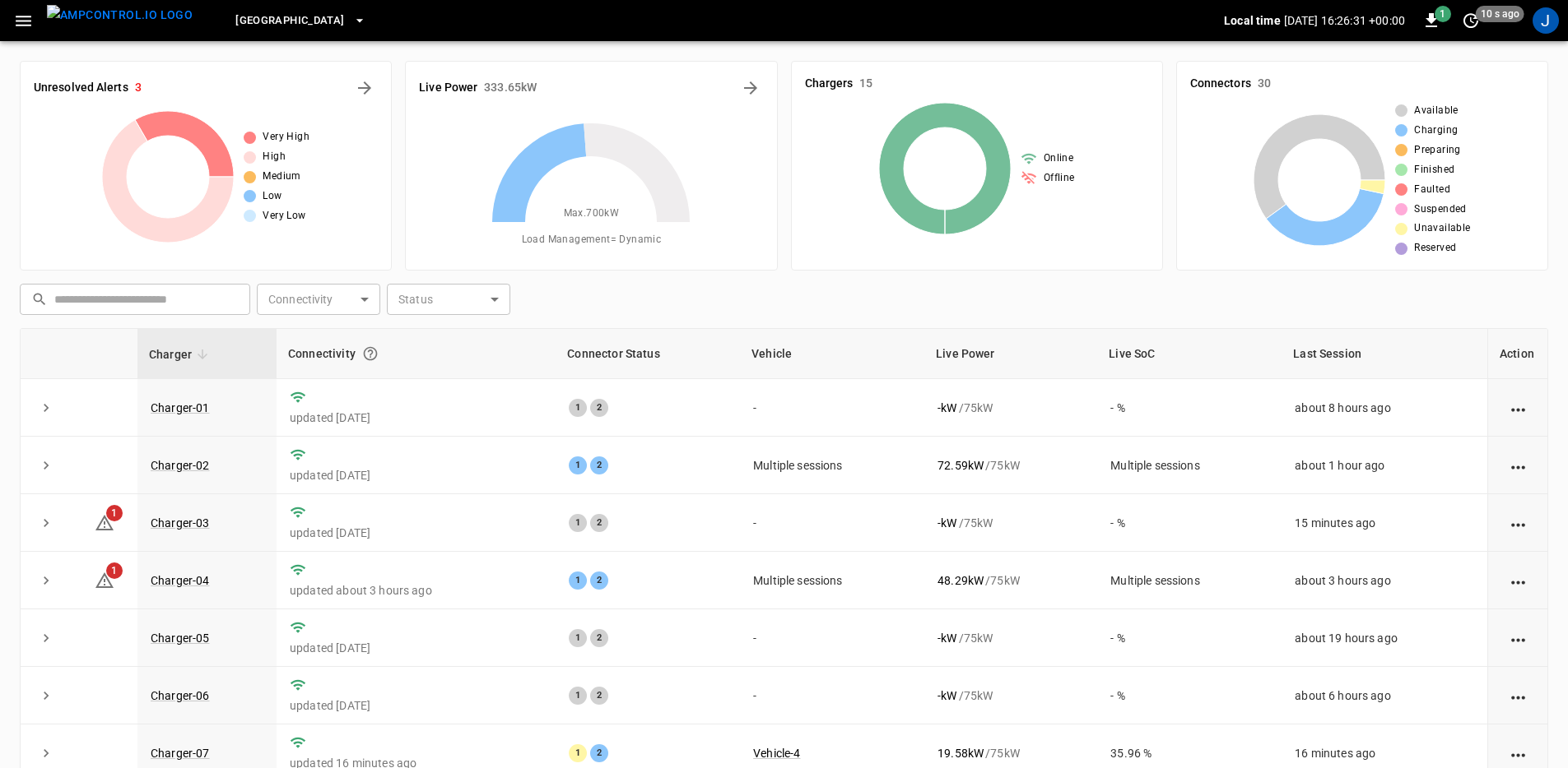
click at [0, 22] on div "[GEOGRAPHIC_DATA] South Local time [DATE] 16:26:31 +00:00 1 10 s ago J" at bounding box center [784, 20] width 1568 height 41
click at [17, 23] on icon "button" at bounding box center [24, 21] width 21 height 21
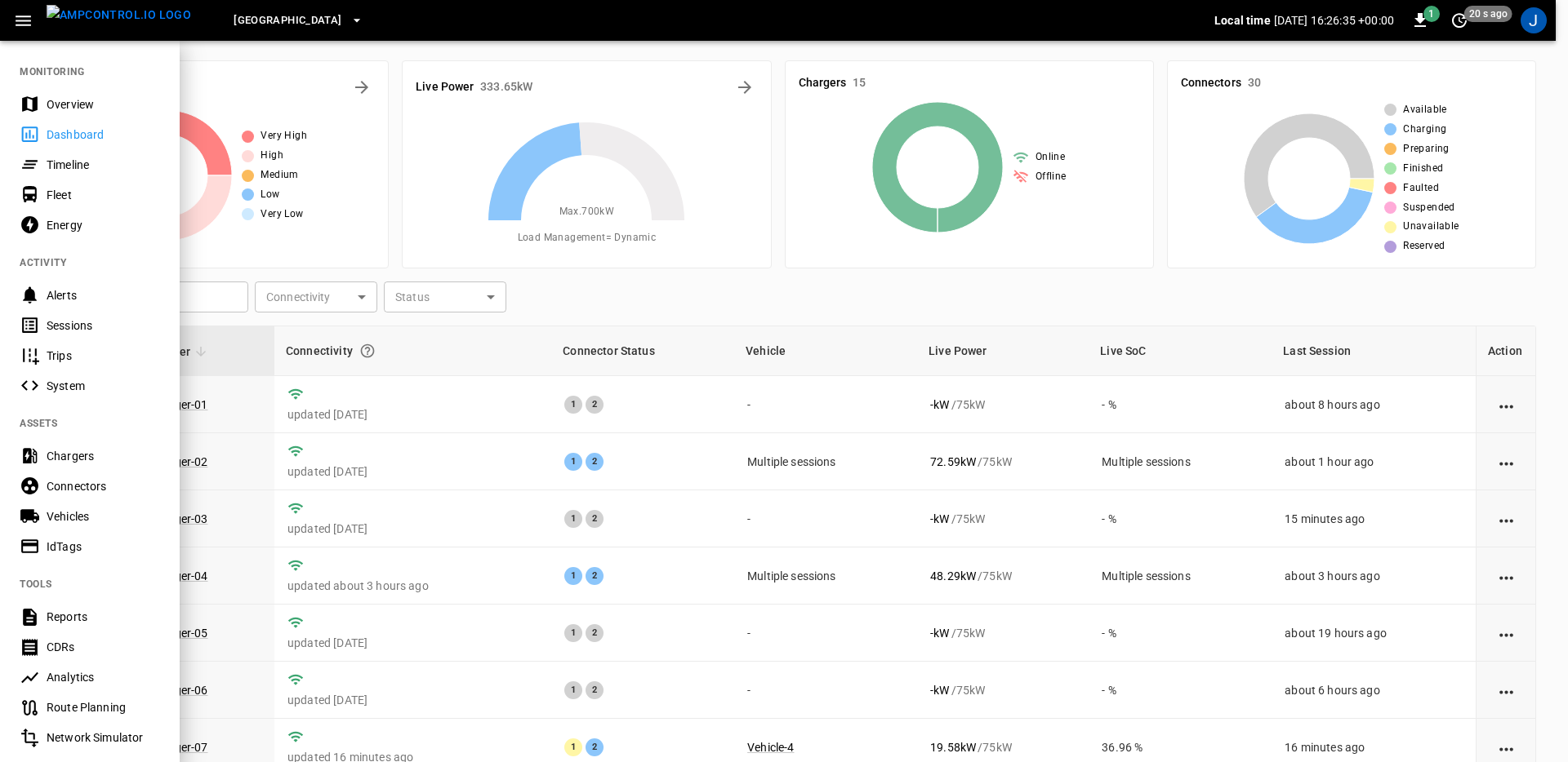
click at [717, 303] on div at bounding box center [784, 381] width 1568 height 762
